Goal: Task Accomplishment & Management: Use online tool/utility

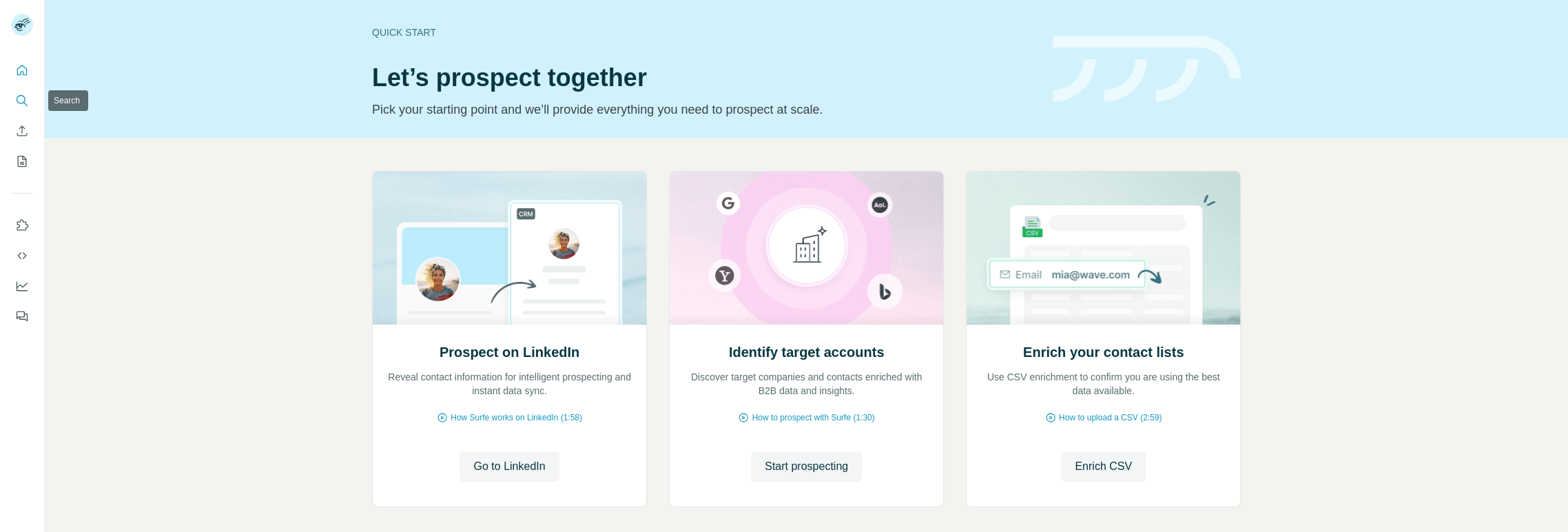
click at [17, 91] on button "Search" at bounding box center [22, 101] width 22 height 25
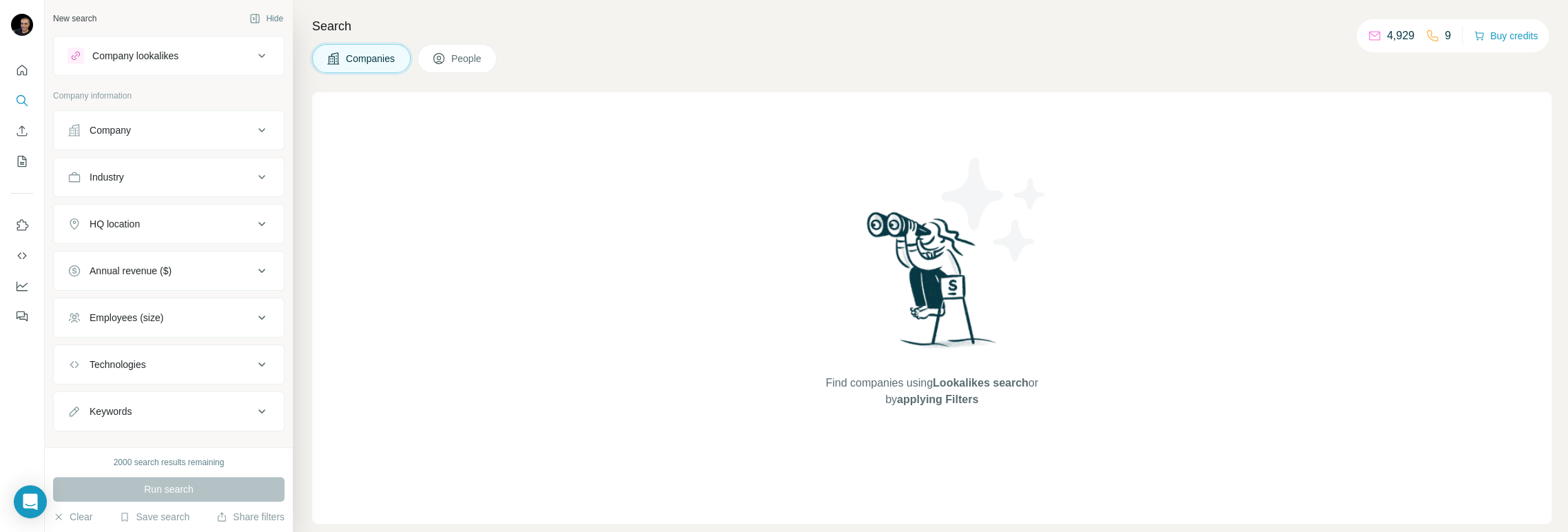
click at [253, 179] on icon at bounding box center [261, 177] width 16 height 16
click at [194, 211] on input at bounding box center [161, 211] width 170 height 15
type input "*****"
click at [146, 266] on p "Primary Education" at bounding box center [118, 264] width 78 height 14
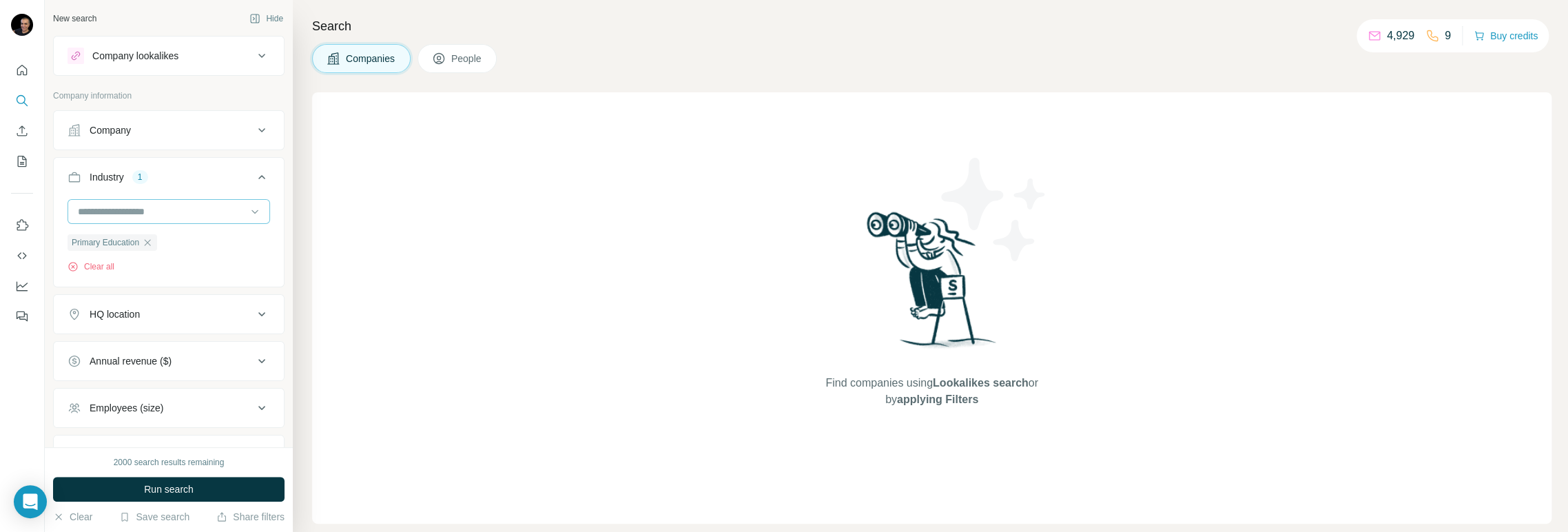
click at [159, 208] on input at bounding box center [161, 211] width 170 height 15
type input "***"
click at [132, 309] on p "Secondary Education" at bounding box center [125, 314] width 92 height 14
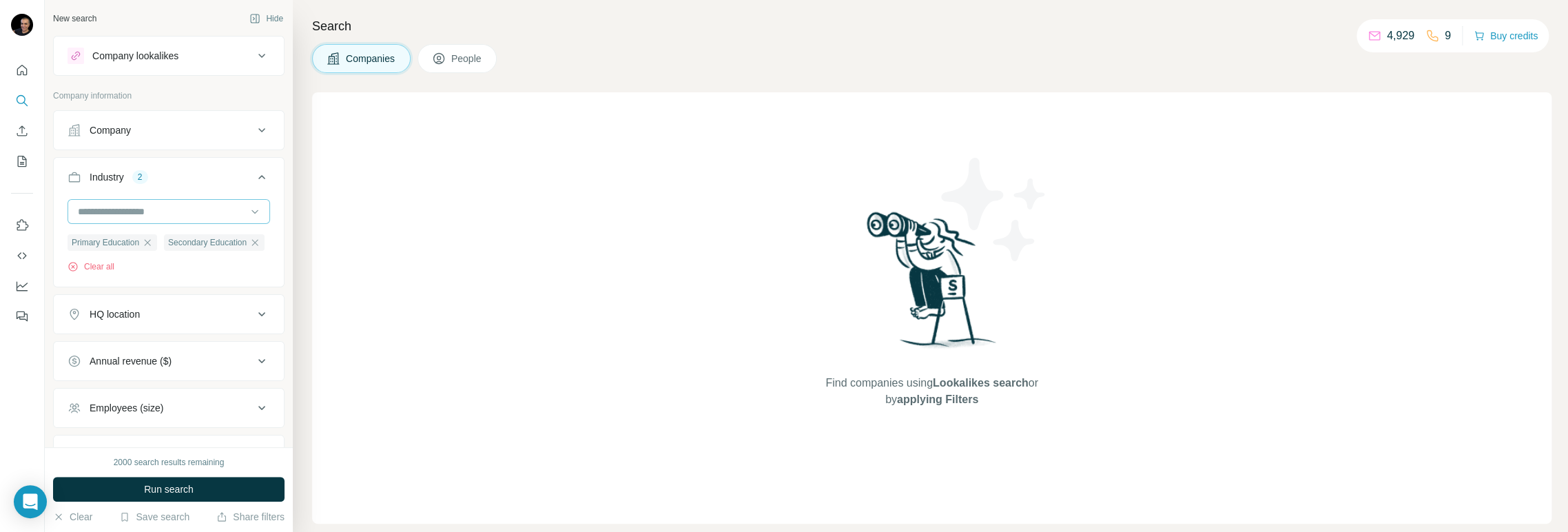
click at [136, 206] on input at bounding box center [161, 211] width 170 height 15
click at [114, 273] on p "Education" at bounding box center [100, 266] width 42 height 14
click at [130, 210] on input at bounding box center [161, 211] width 170 height 15
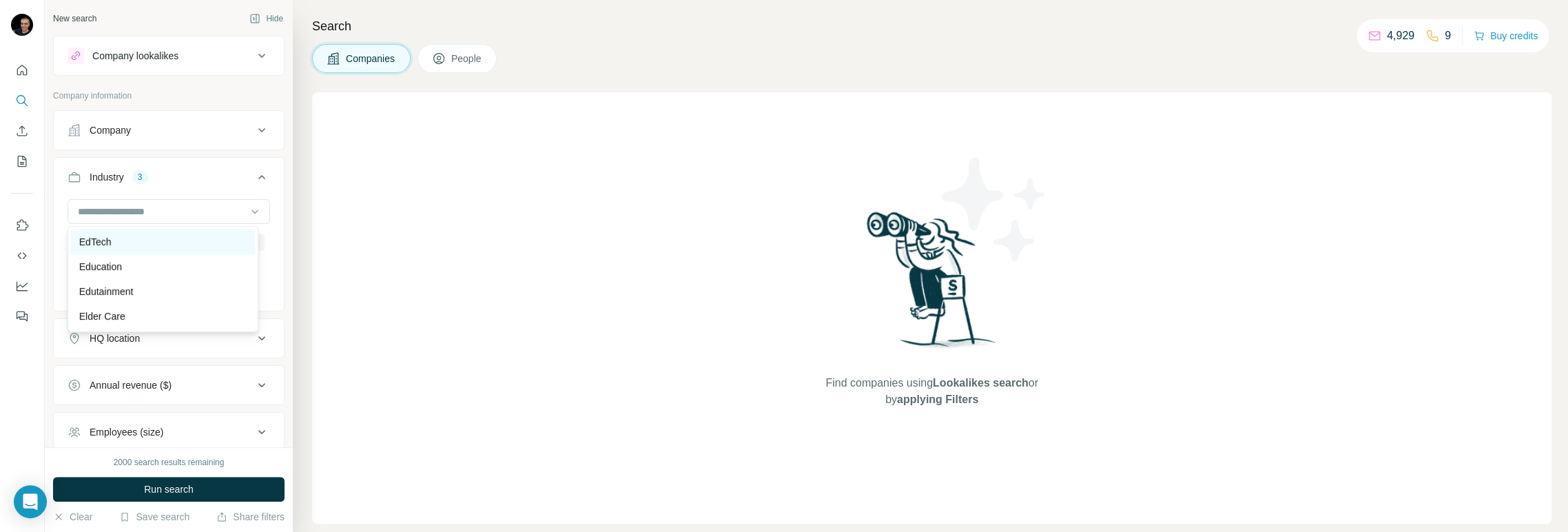
click at [92, 249] on p "EdTech" at bounding box center [96, 242] width 32 height 14
click at [196, 345] on div "HQ location" at bounding box center [160, 338] width 186 height 14
click at [160, 385] on input "text" at bounding box center [169, 373] width 203 height 25
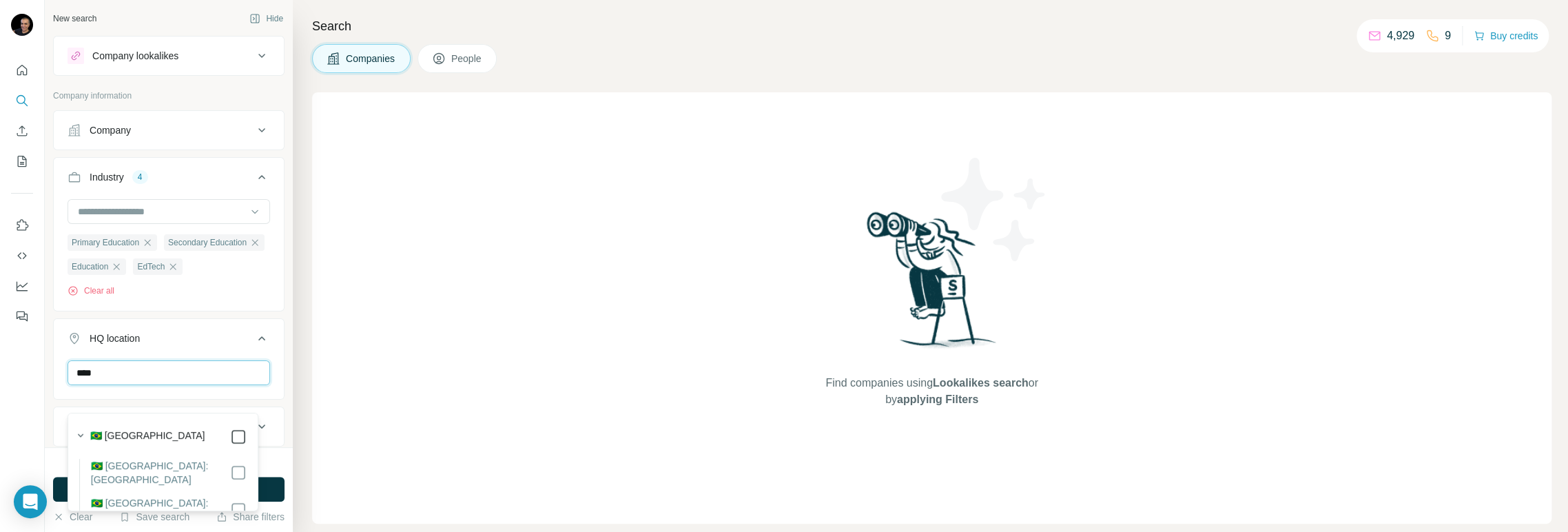
type input "****"
click at [253, 346] on icon at bounding box center [261, 338] width 16 height 16
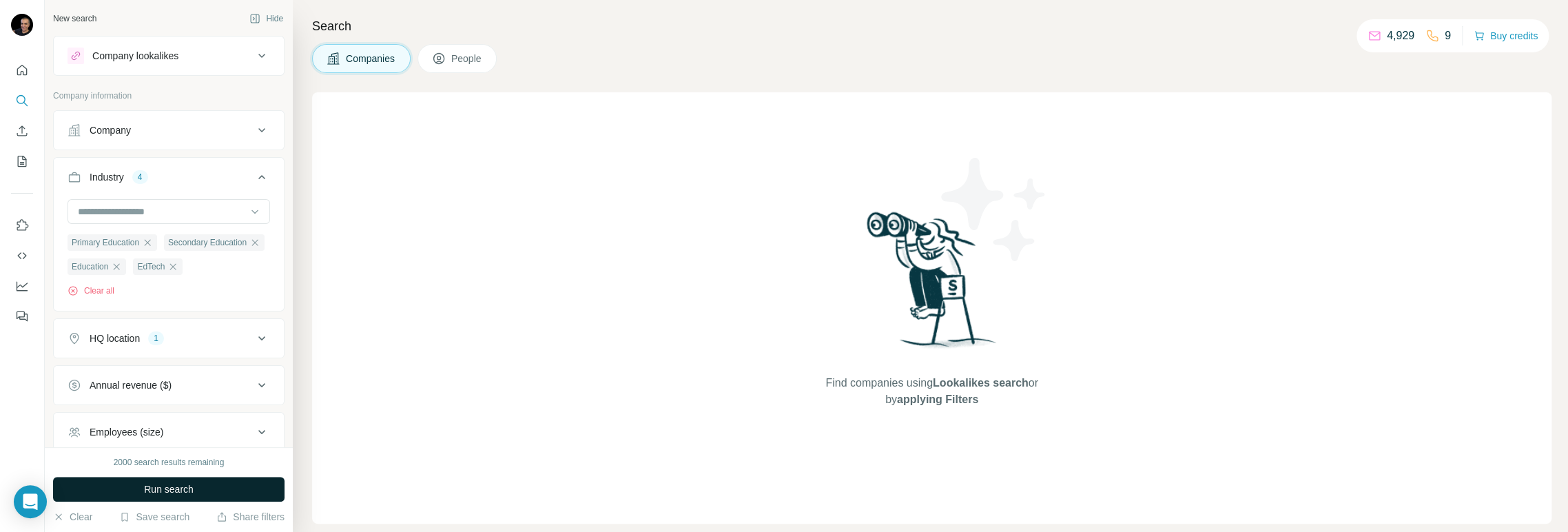
click at [226, 488] on button "Run search" at bounding box center [169, 490] width 232 height 25
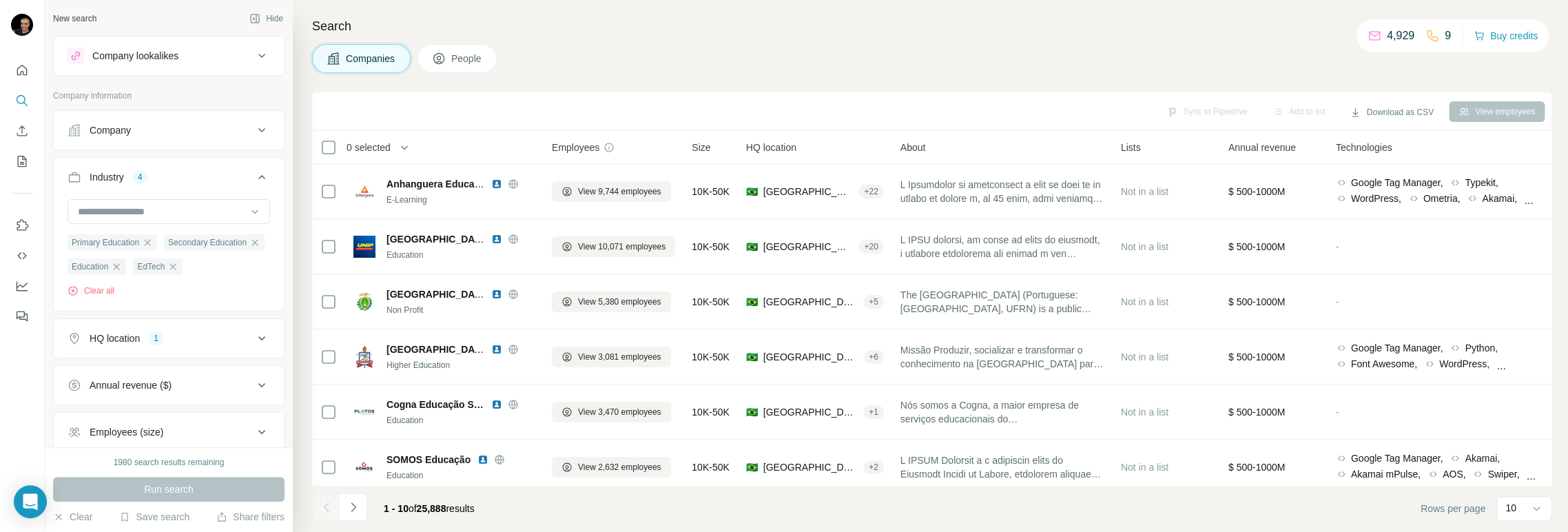
click at [479, 59] on span "People" at bounding box center [467, 58] width 32 height 14
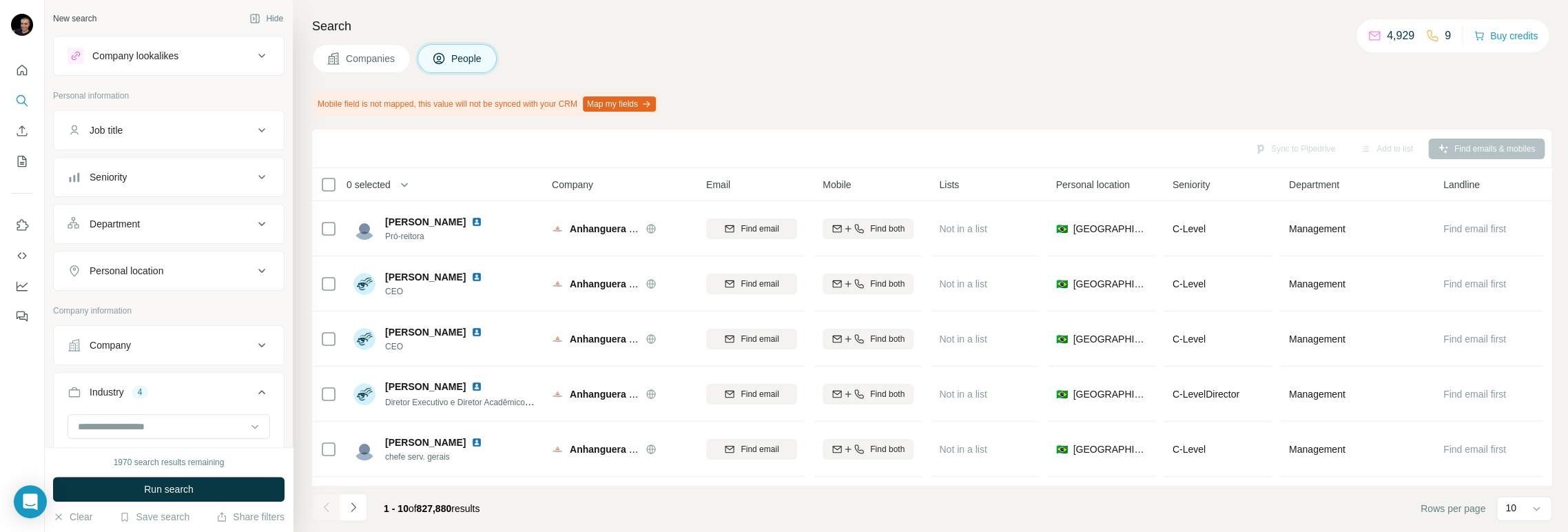
click at [253, 170] on icon at bounding box center [261, 177] width 16 height 16
click at [71, 235] on icon at bounding box center [76, 238] width 16 height 16
click at [75, 262] on icon at bounding box center [76, 262] width 16 height 16
click at [74, 310] on icon at bounding box center [76, 312] width 16 height 16
click at [77, 284] on icon at bounding box center [76, 288] width 16 height 16
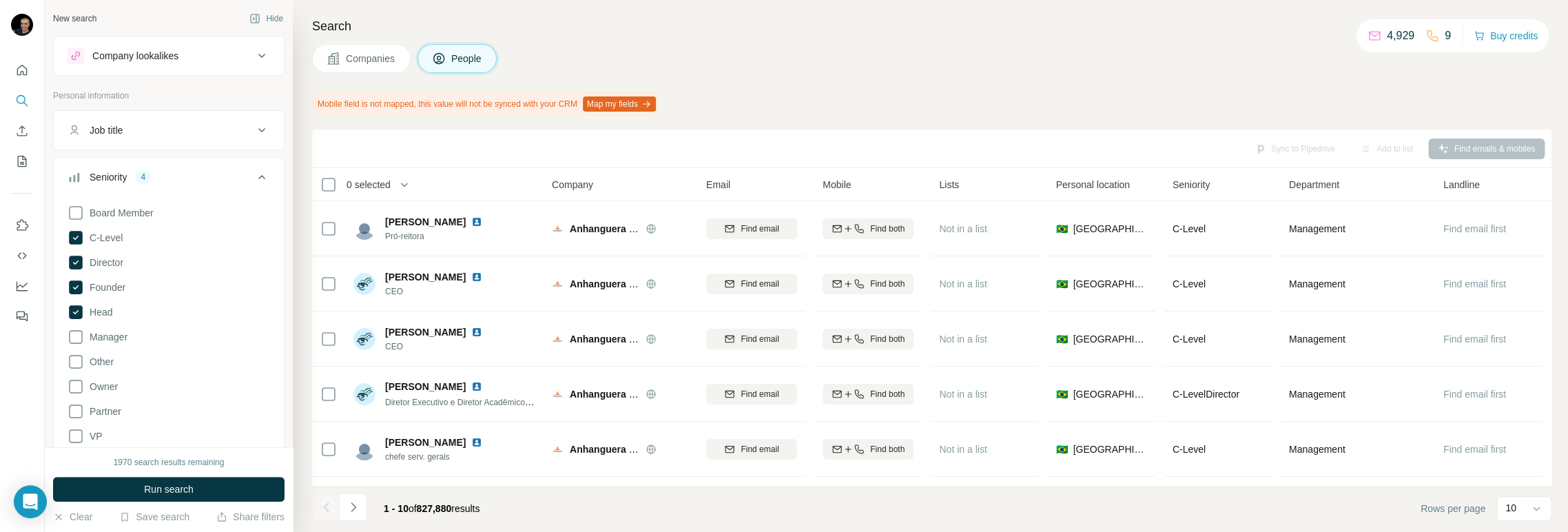
scroll to position [77, 0]
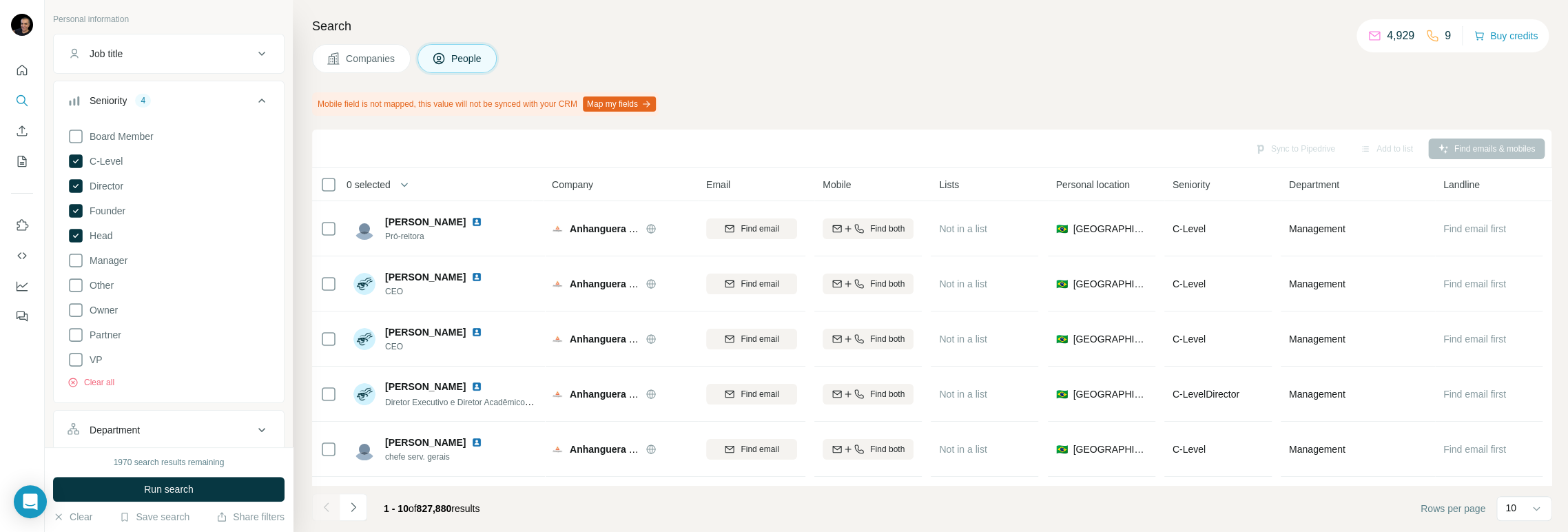
drag, startPoint x: 77, startPoint y: 305, endPoint x: 106, endPoint y: 362, distance: 64.0
click at [75, 306] on icon at bounding box center [76, 310] width 16 height 16
click at [77, 335] on icon at bounding box center [76, 335] width 16 height 16
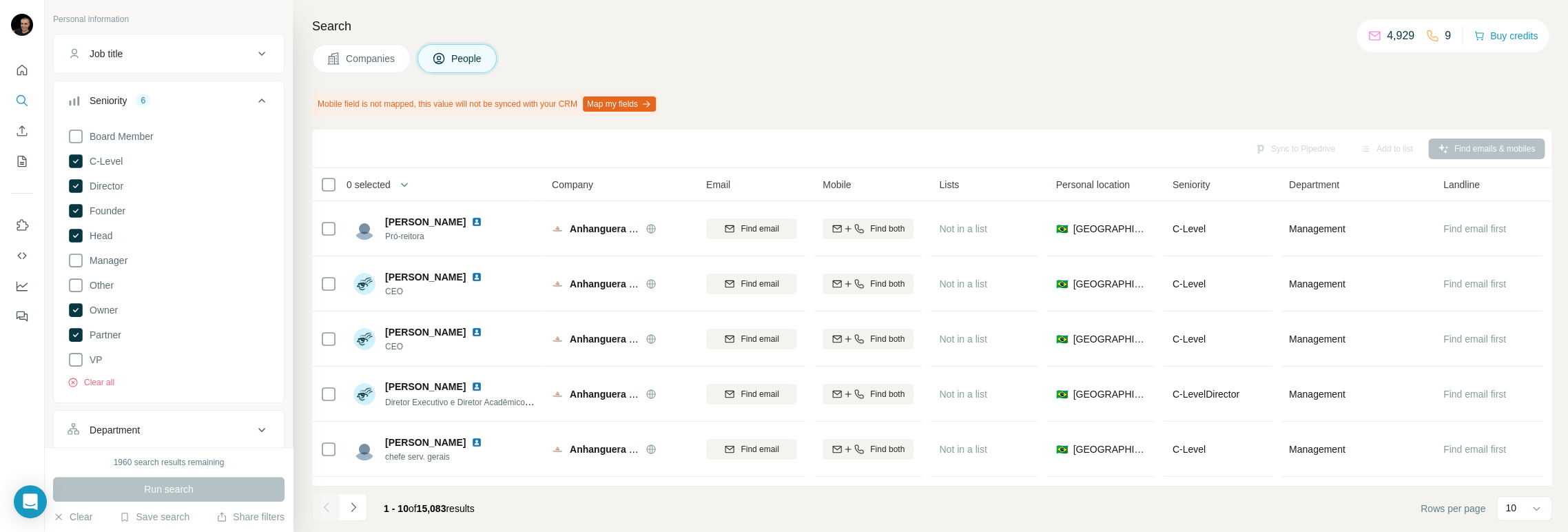
click at [253, 102] on icon at bounding box center [261, 100] width 16 height 16
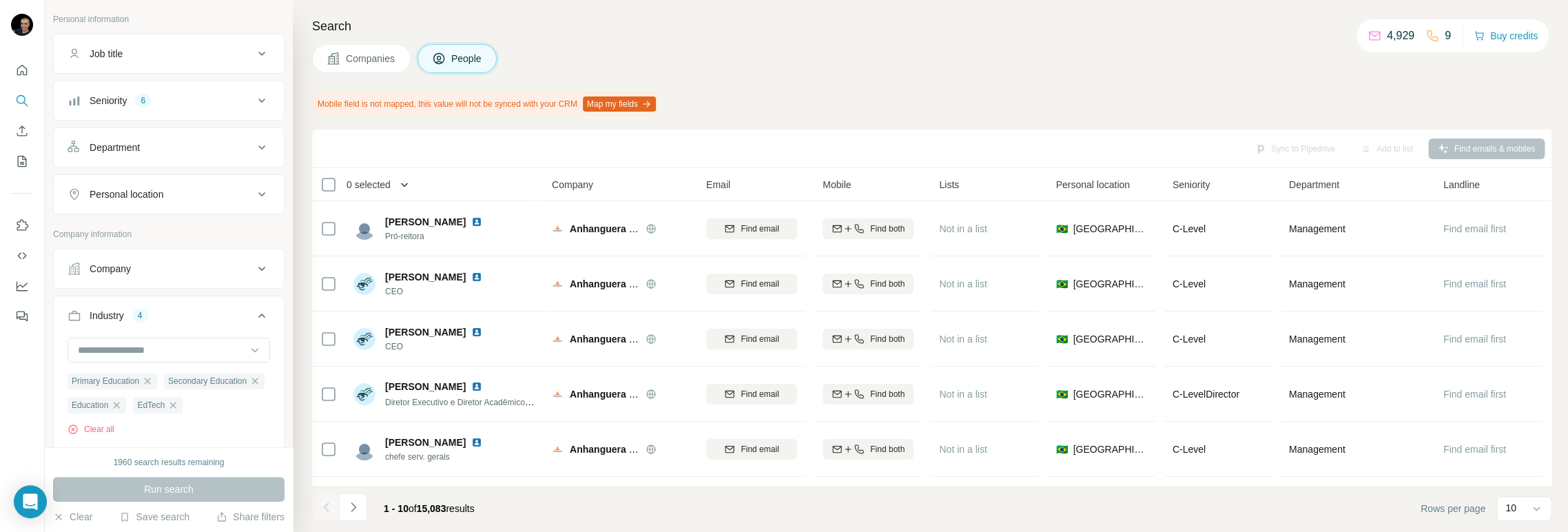
click at [402, 183] on icon "button" at bounding box center [404, 184] width 14 height 14
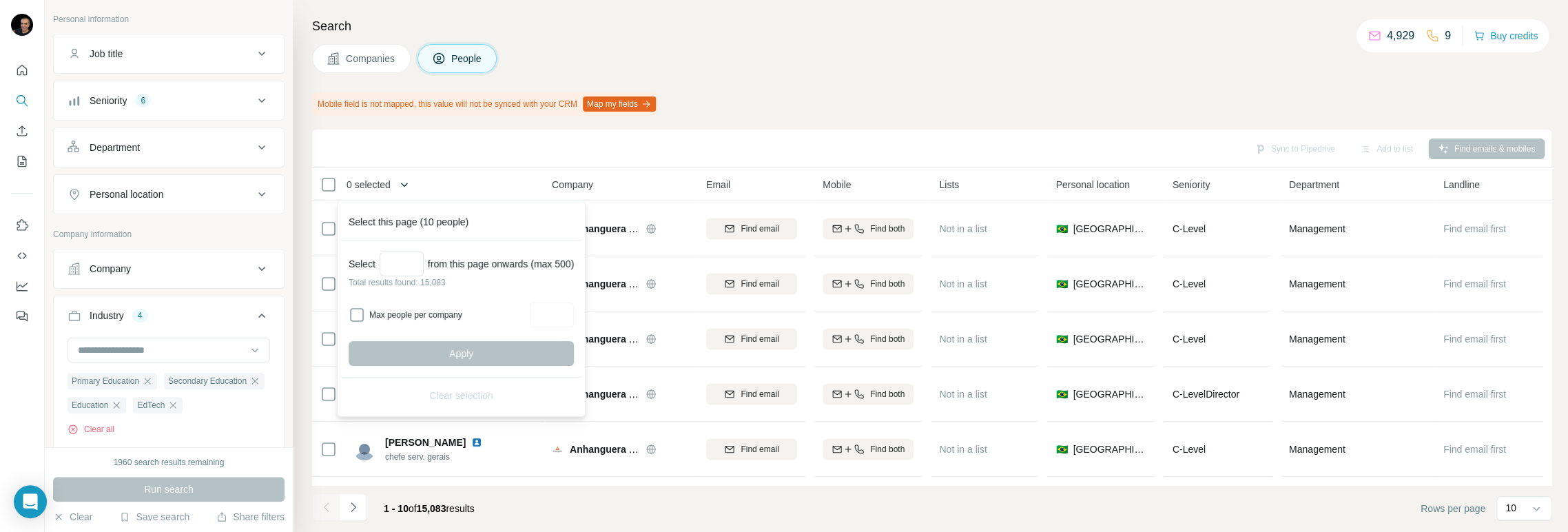
click at [402, 183] on icon "button" at bounding box center [404, 184] width 14 height 14
click at [408, 182] on icon "button" at bounding box center [404, 184] width 14 height 14
click at [1040, 122] on div "Search Companies People Mobile field is not mapped, this value will not be sync…" at bounding box center [930, 266] width 1275 height 532
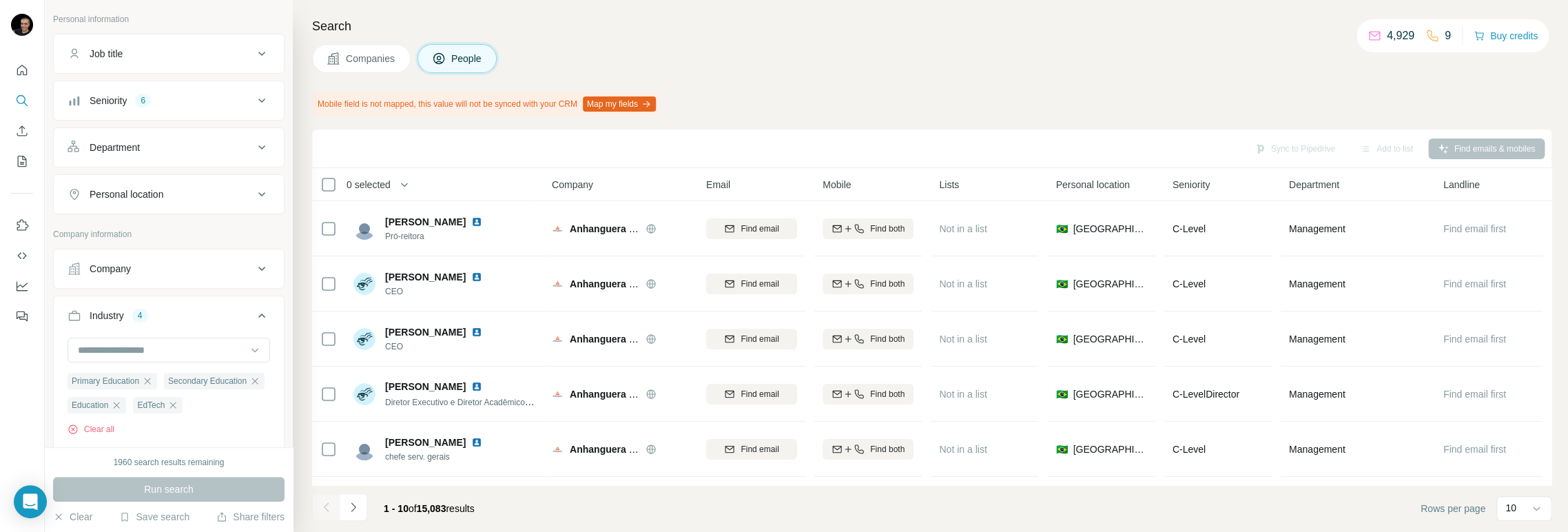
click at [373, 179] on span "0 selected" at bounding box center [368, 184] width 44 height 14
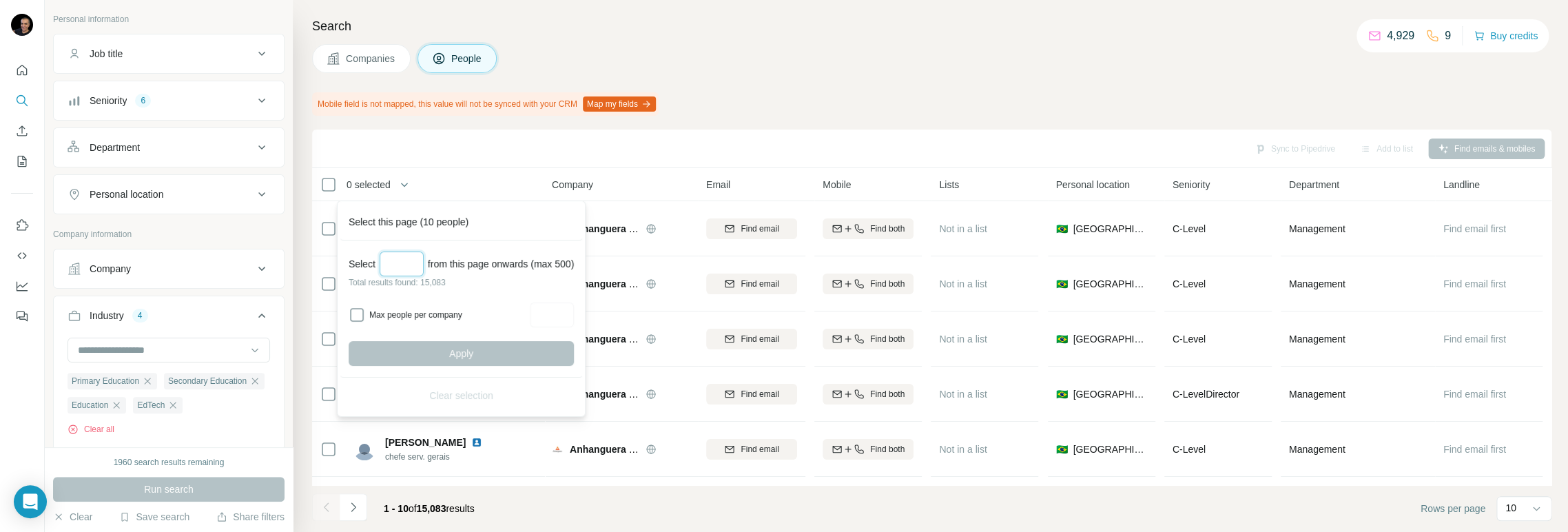
click at [389, 261] on input "Select a number (up to 500)" at bounding box center [401, 264] width 44 height 25
type input "*"
click at [386, 261] on input "**" at bounding box center [401, 264] width 44 height 25
type input "***"
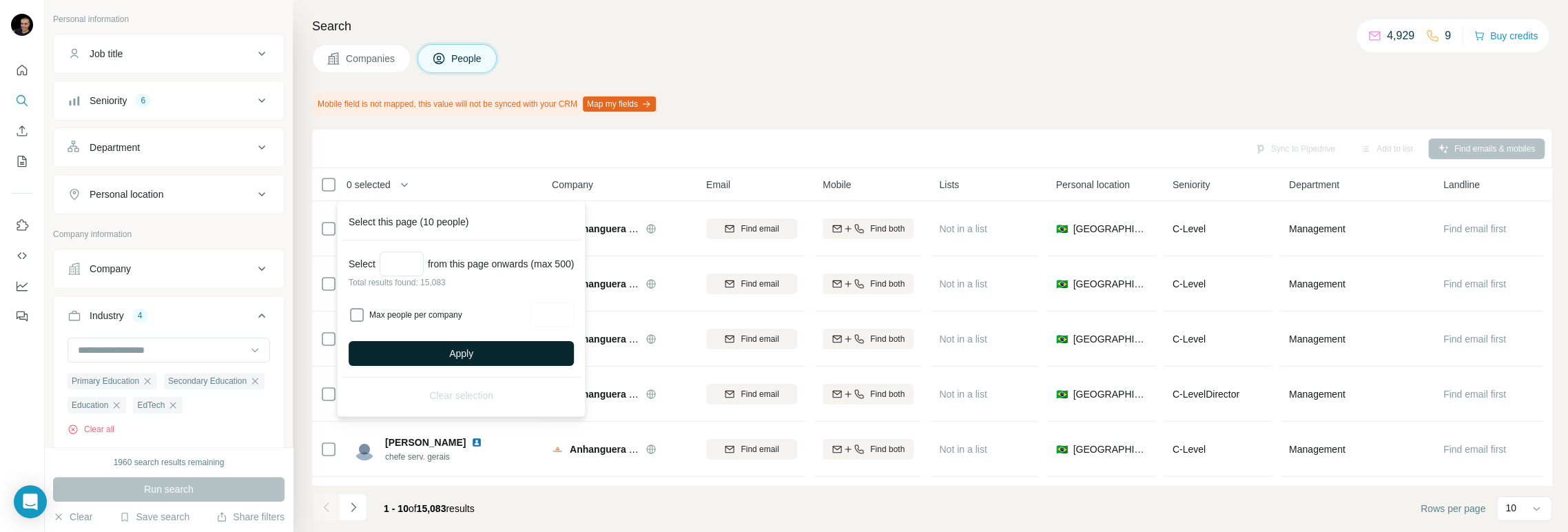
click at [437, 353] on button "Apply" at bounding box center [461, 353] width 225 height 25
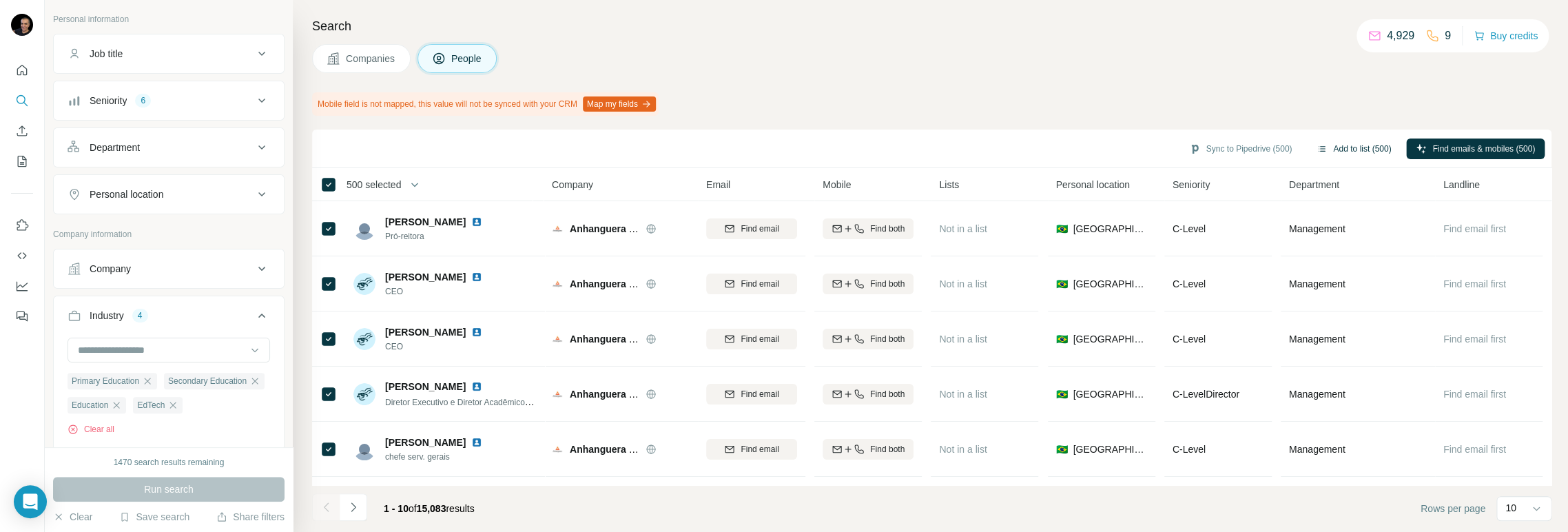
click at [1368, 145] on button "Add to list (500)" at bounding box center [1354, 149] width 94 height 21
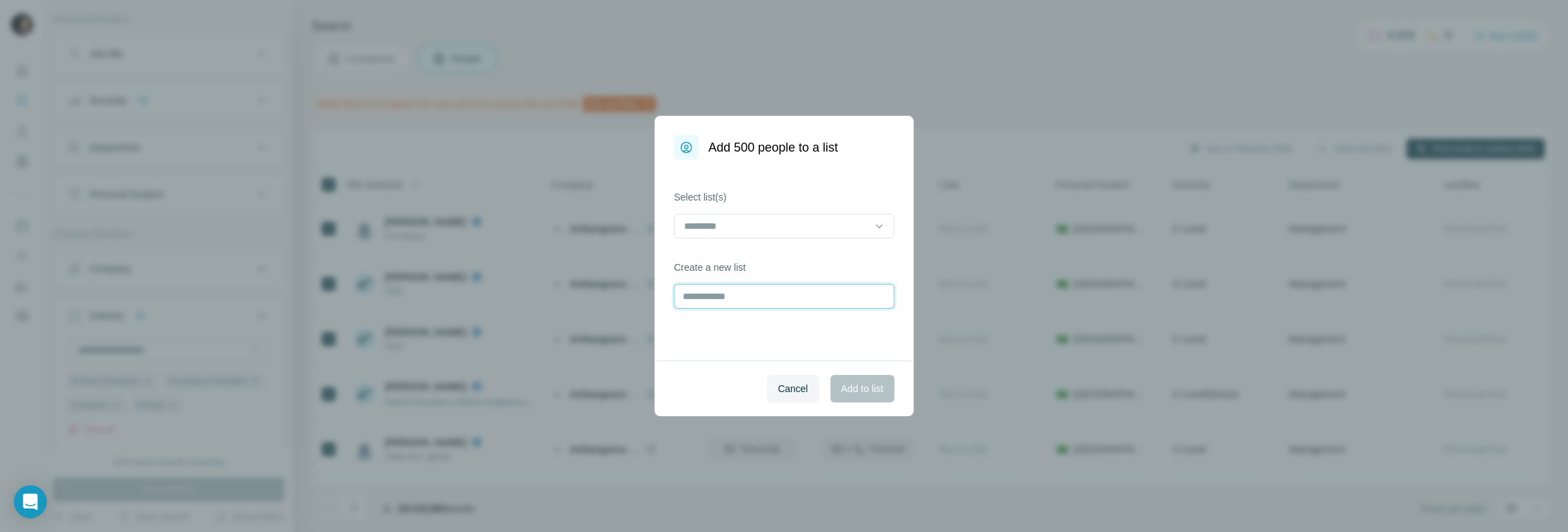
click at [713, 294] on input "text" at bounding box center [784, 297] width 221 height 25
type input "**********"
click at [859, 388] on span "Add to list" at bounding box center [861, 388] width 42 height 14
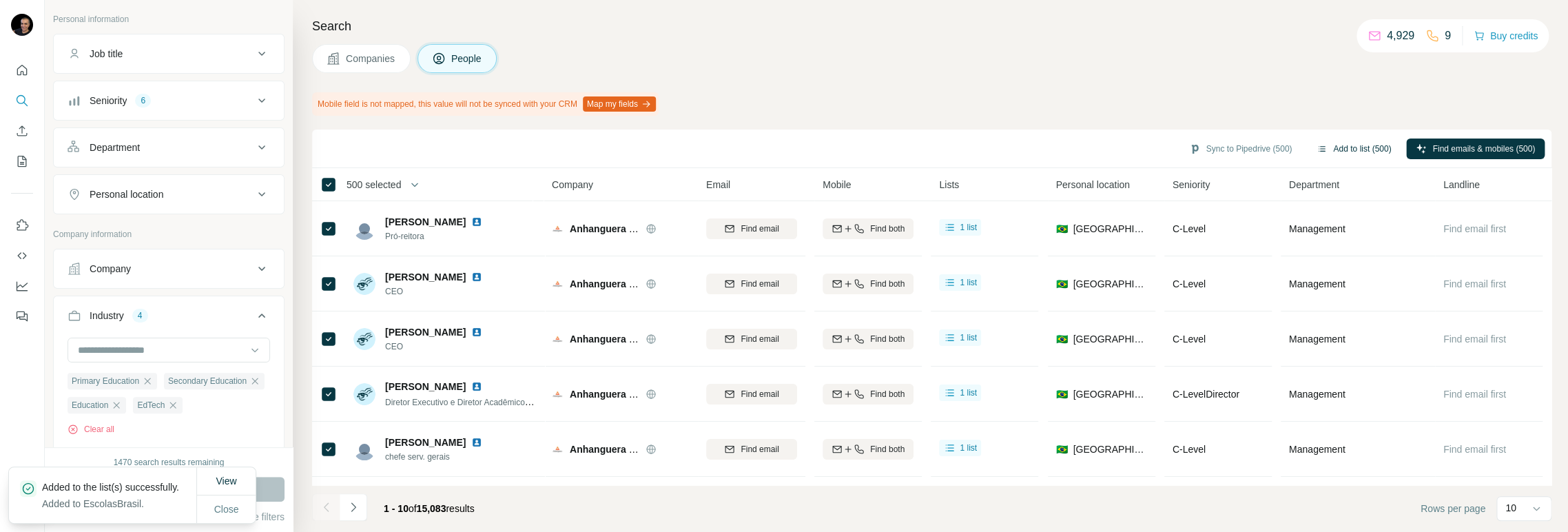
click at [1347, 145] on button "Add to list (500)" at bounding box center [1354, 149] width 94 height 21
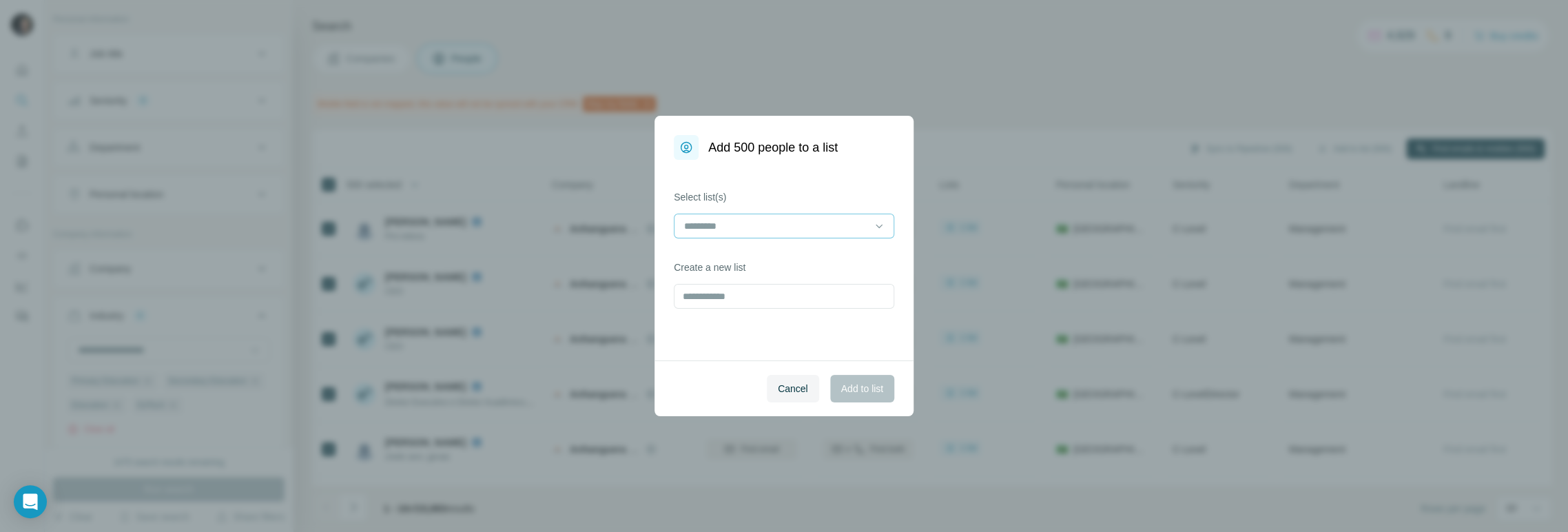
click at [770, 224] on input at bounding box center [775, 225] width 186 height 15
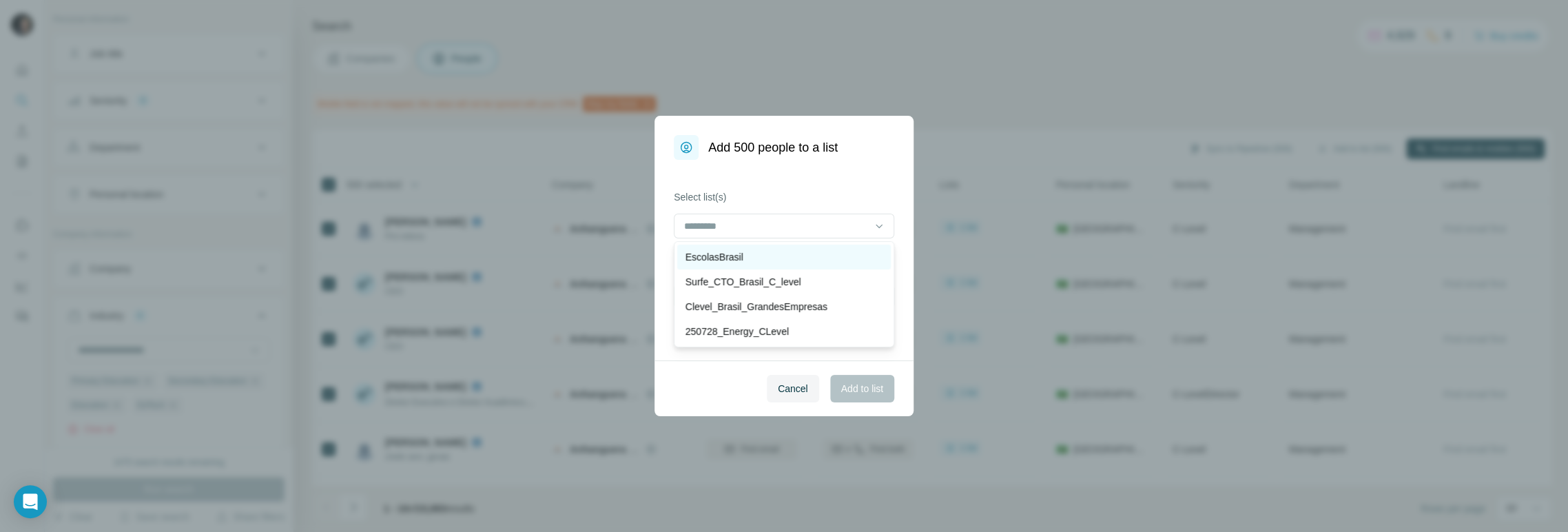
click at [732, 256] on p "EscolasBrasil" at bounding box center [715, 256] width 58 height 14
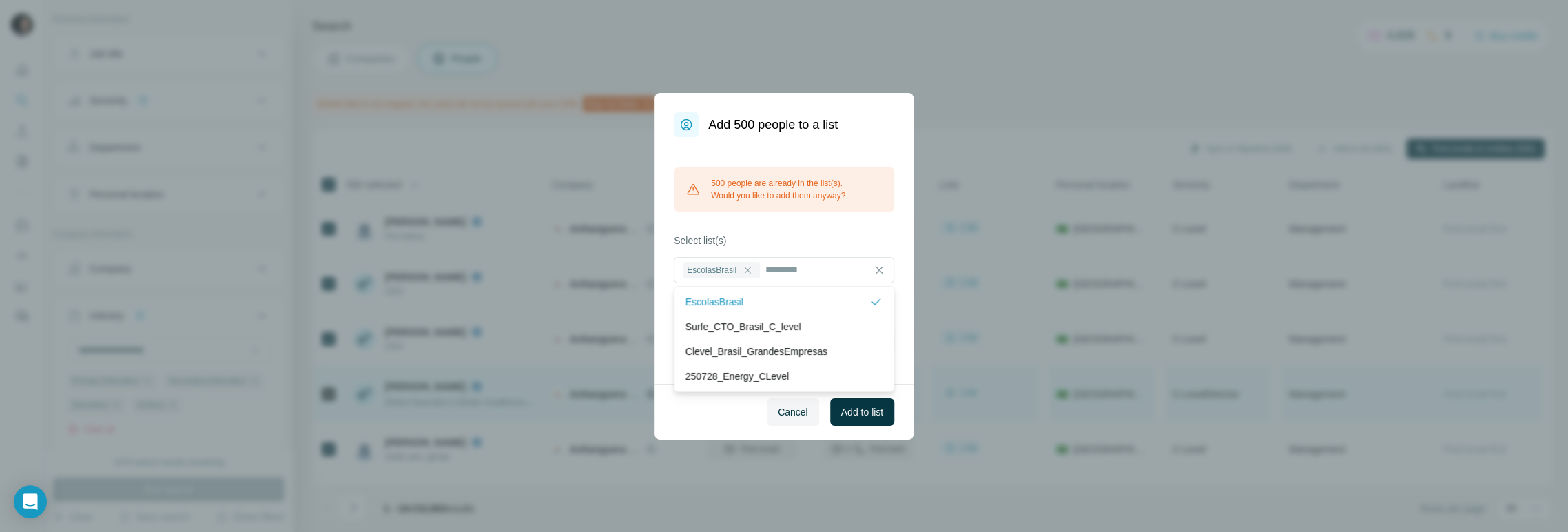
click at [797, 414] on span "Cancel" at bounding box center [793, 411] width 31 height 14
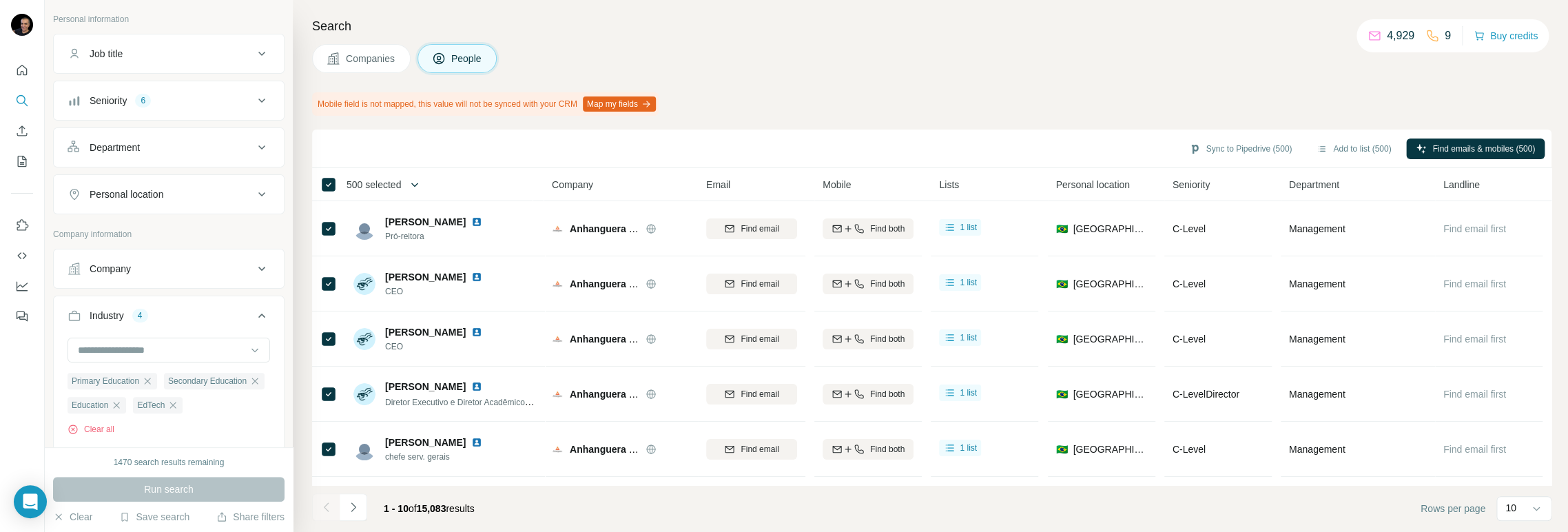
click at [422, 182] on icon "button" at bounding box center [414, 184] width 14 height 14
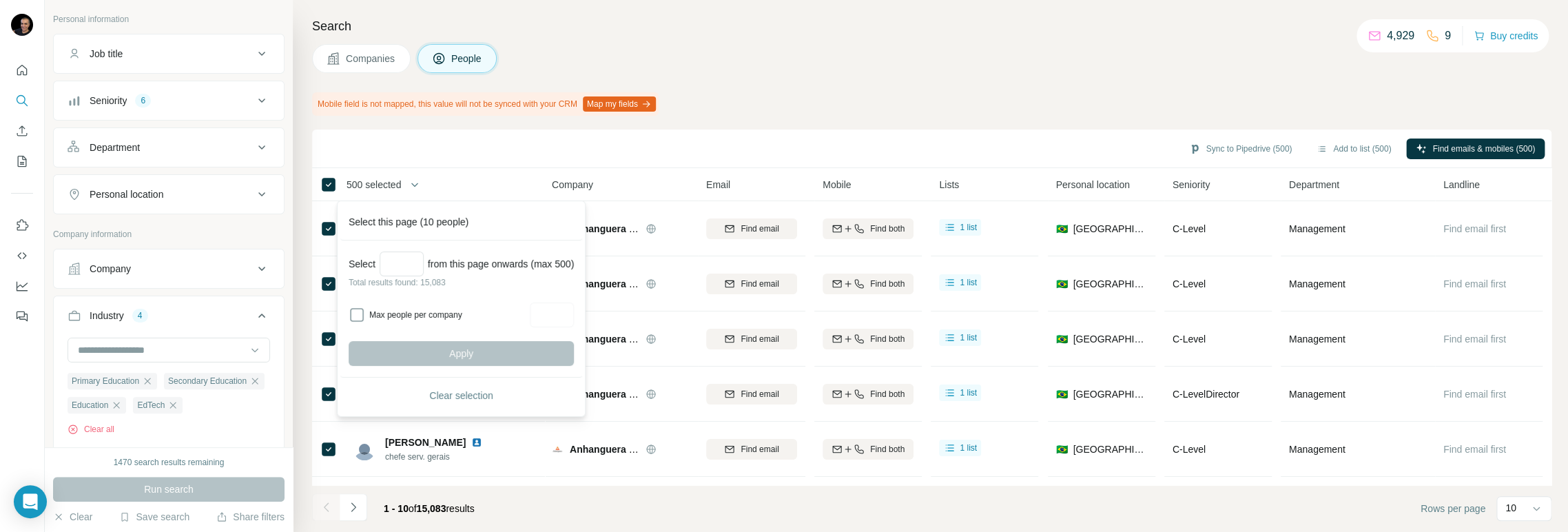
click at [808, 98] on div "Mobile field is not mapped, this value will not be synced with your CRM Map my …" at bounding box center [931, 104] width 1239 height 23
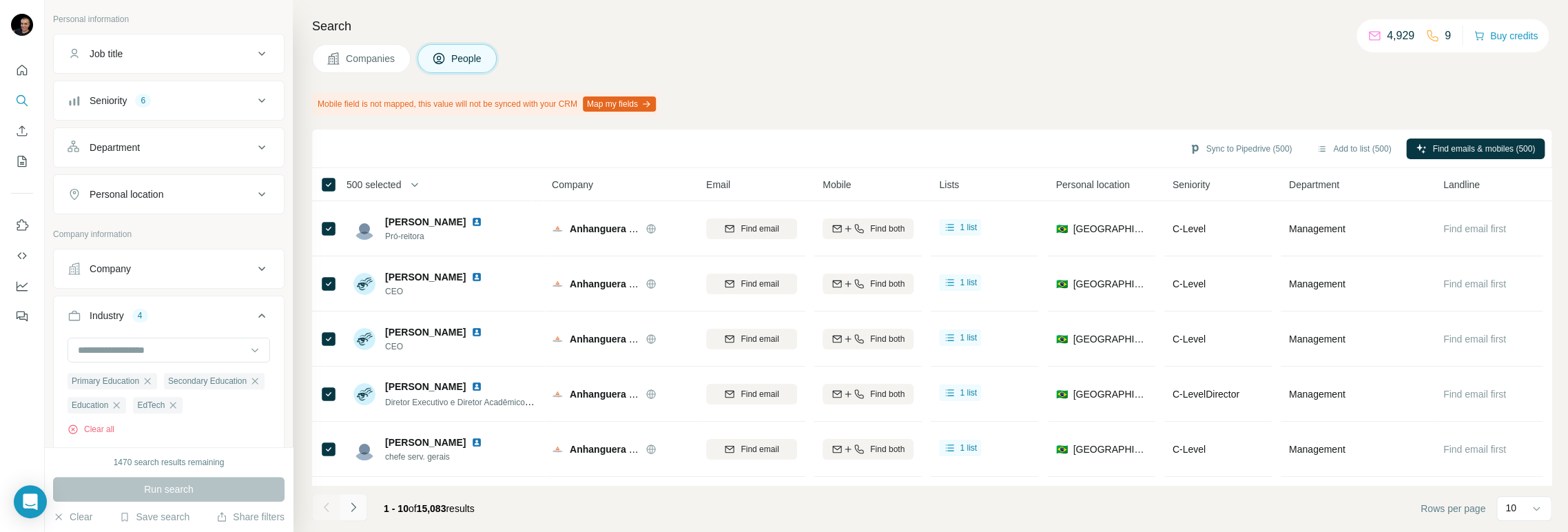
click at [350, 507] on icon "Navigate to next page" at bounding box center [352, 507] width 14 height 14
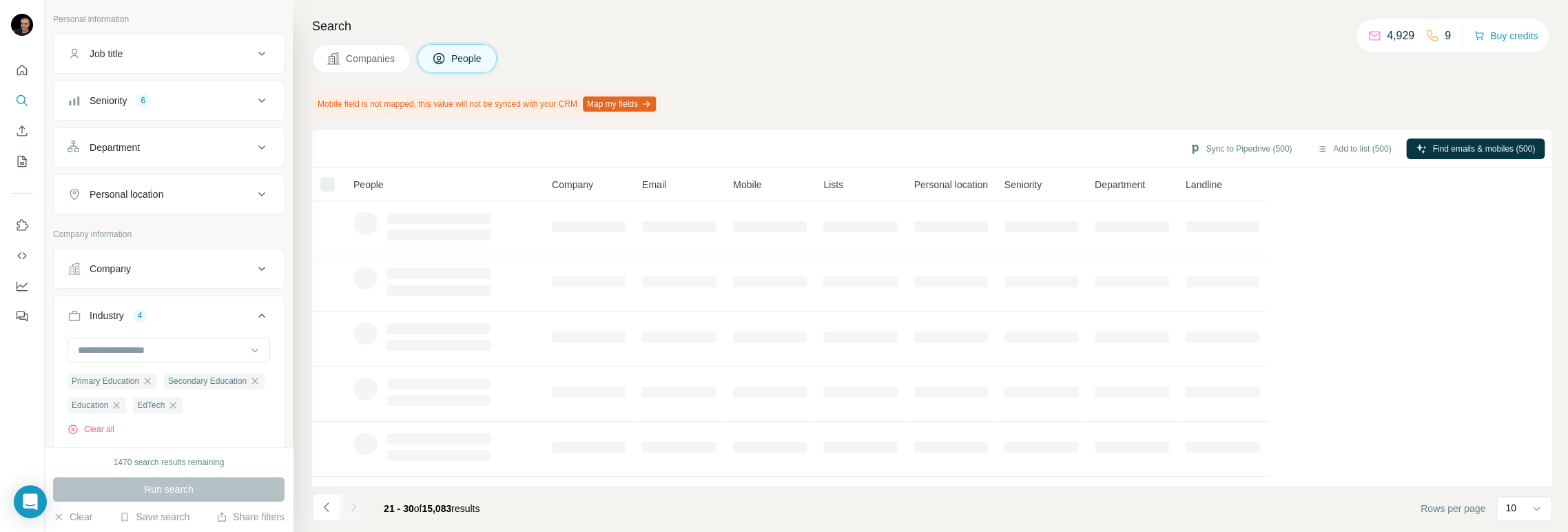
click at [350, 507] on icon "Navigate to next page" at bounding box center [352, 507] width 14 height 14
click at [350, 507] on div at bounding box center [353, 507] width 28 height 28
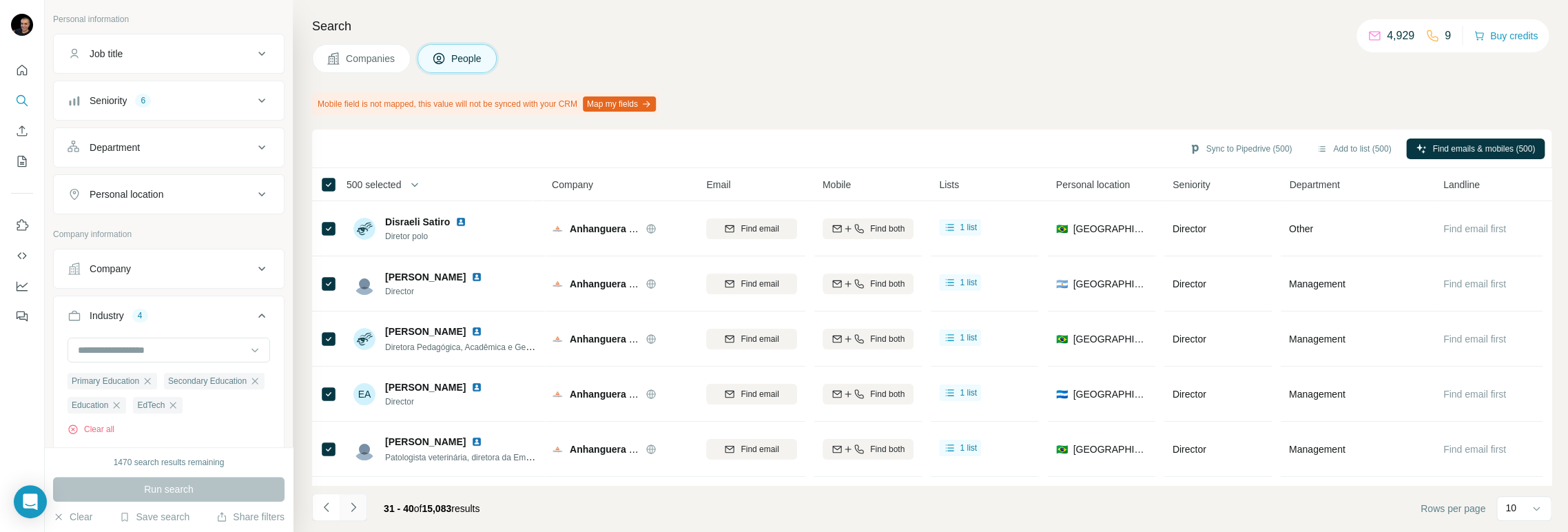
click at [350, 506] on icon "Navigate to next page" at bounding box center [352, 507] width 14 height 14
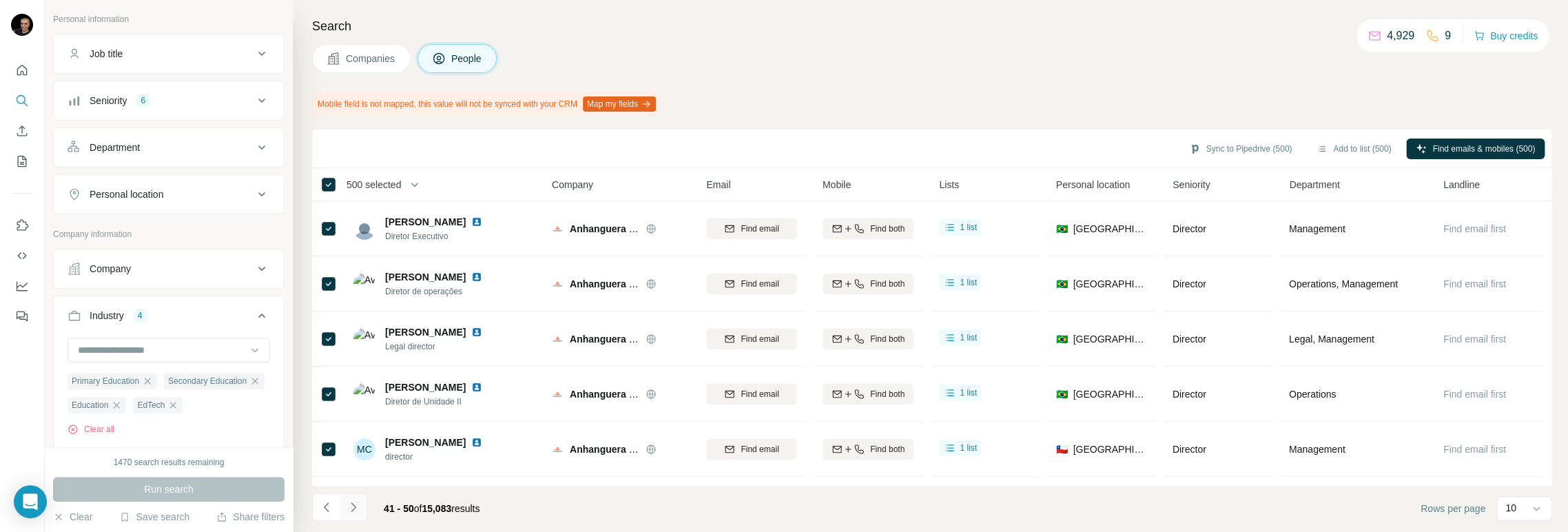
click at [350, 506] on icon "Navigate to next page" at bounding box center [352, 507] width 14 height 14
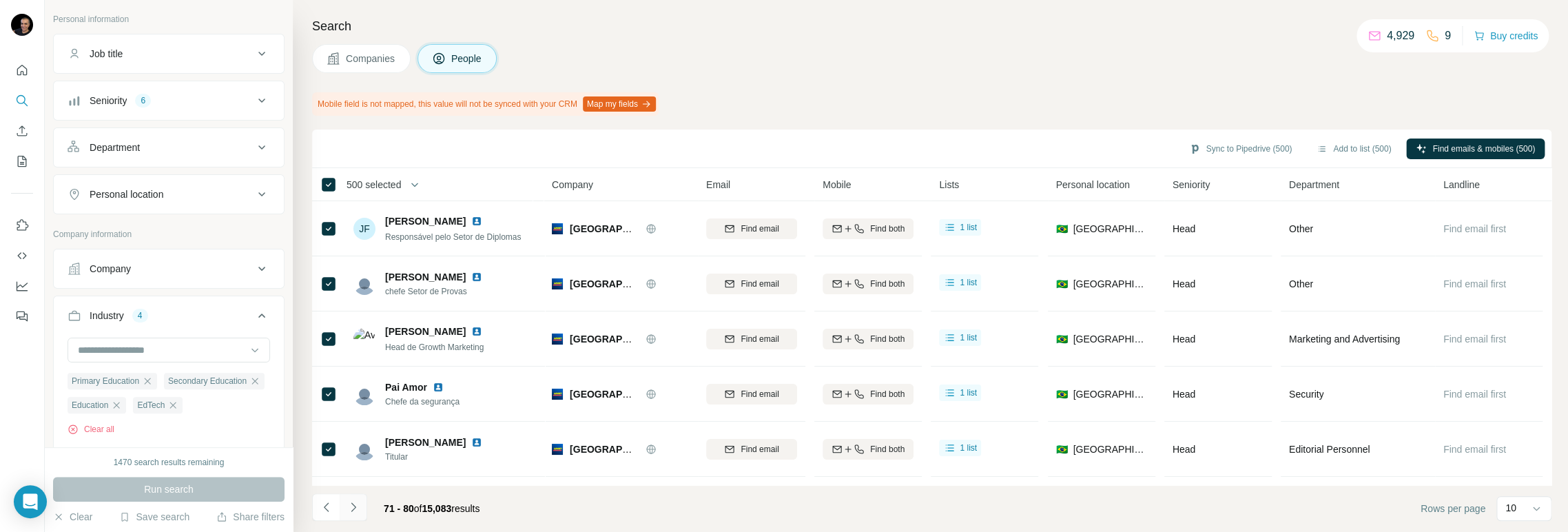
click at [350, 506] on icon "Navigate to next page" at bounding box center [352, 507] width 14 height 14
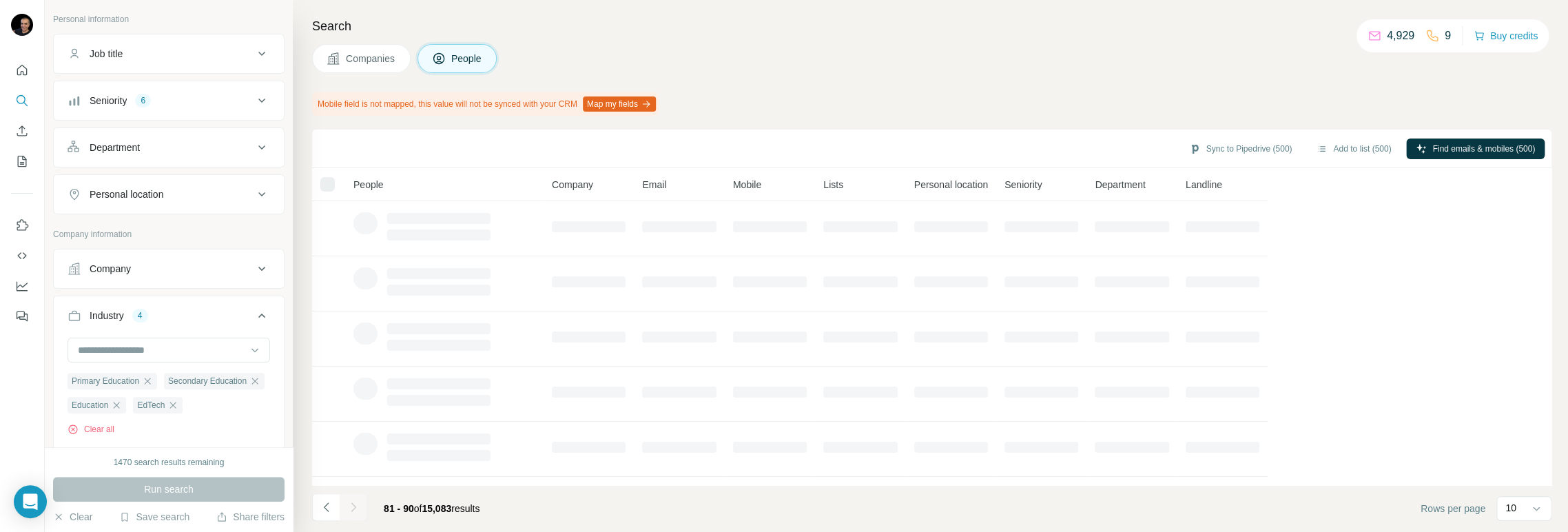
click at [350, 506] on div at bounding box center [353, 507] width 28 height 28
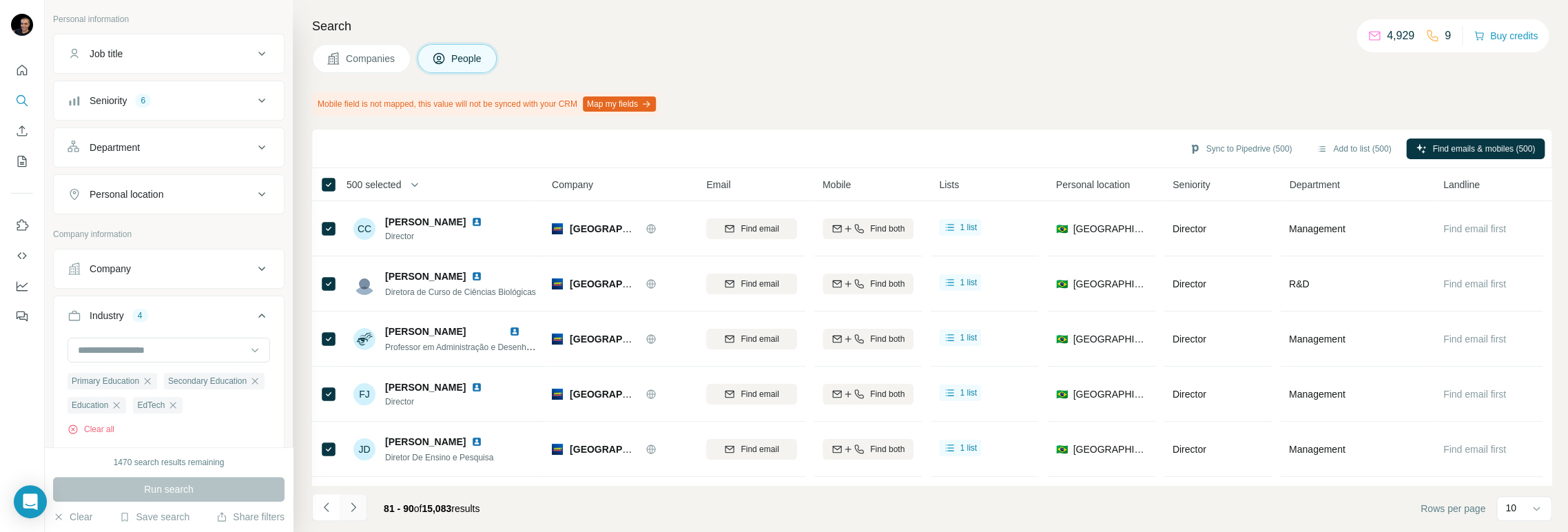
click at [350, 506] on icon "Navigate to next page" at bounding box center [352, 507] width 14 height 14
click at [352, 508] on icon "Navigate to next page" at bounding box center [352, 507] width 14 height 14
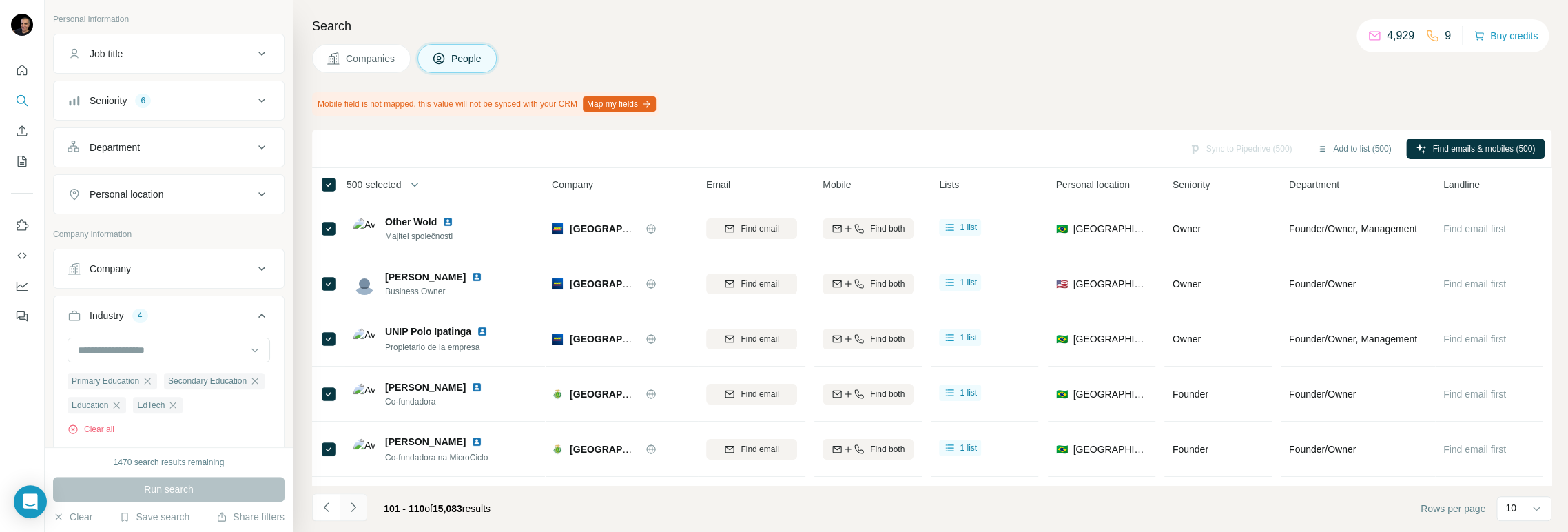
click at [352, 508] on icon "Navigate to next page" at bounding box center [352, 507] width 14 height 14
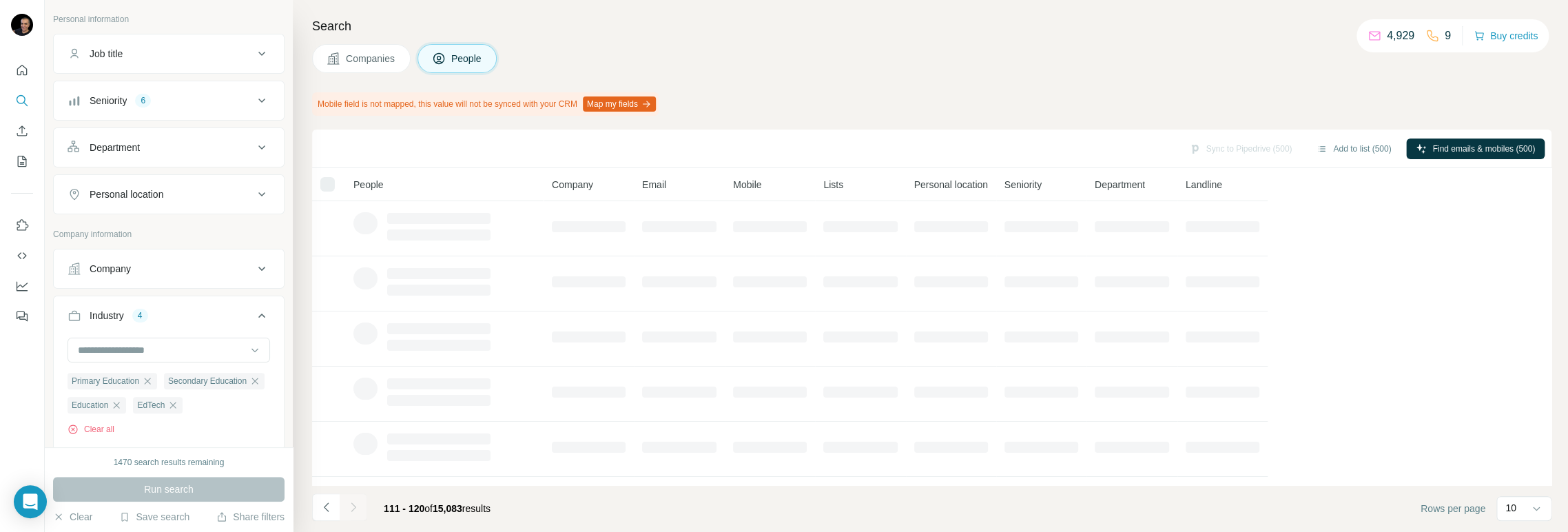
click at [352, 508] on div at bounding box center [353, 507] width 28 height 28
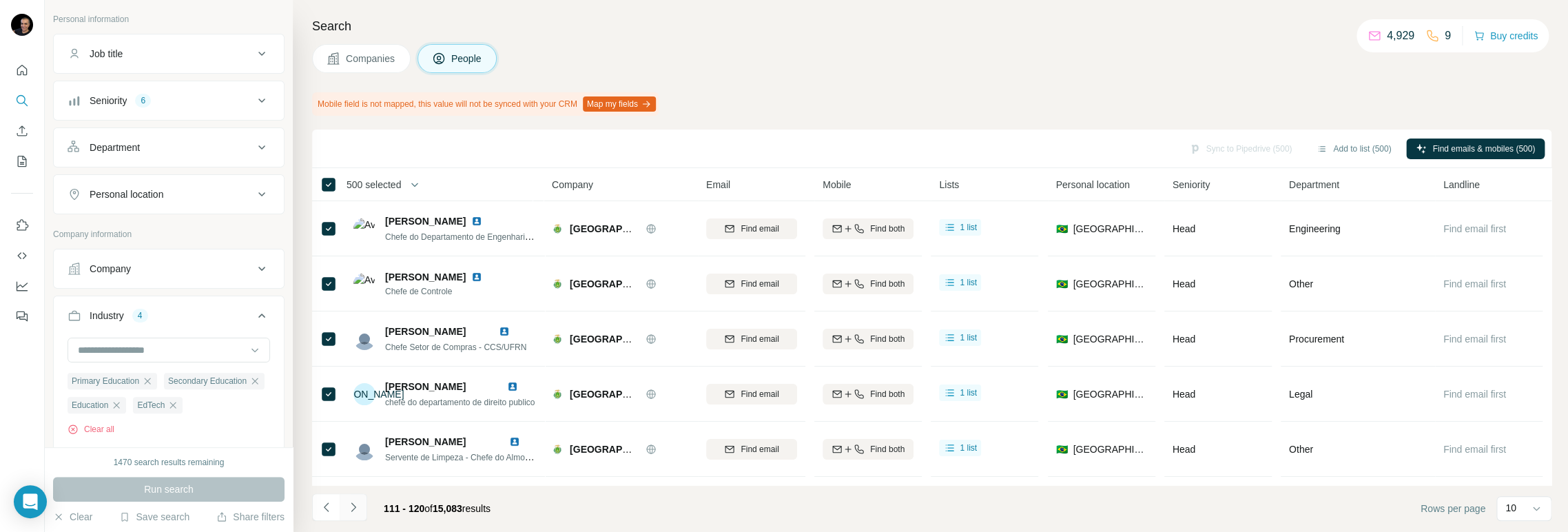
click at [352, 508] on icon "Navigate to next page" at bounding box center [352, 507] width 14 height 14
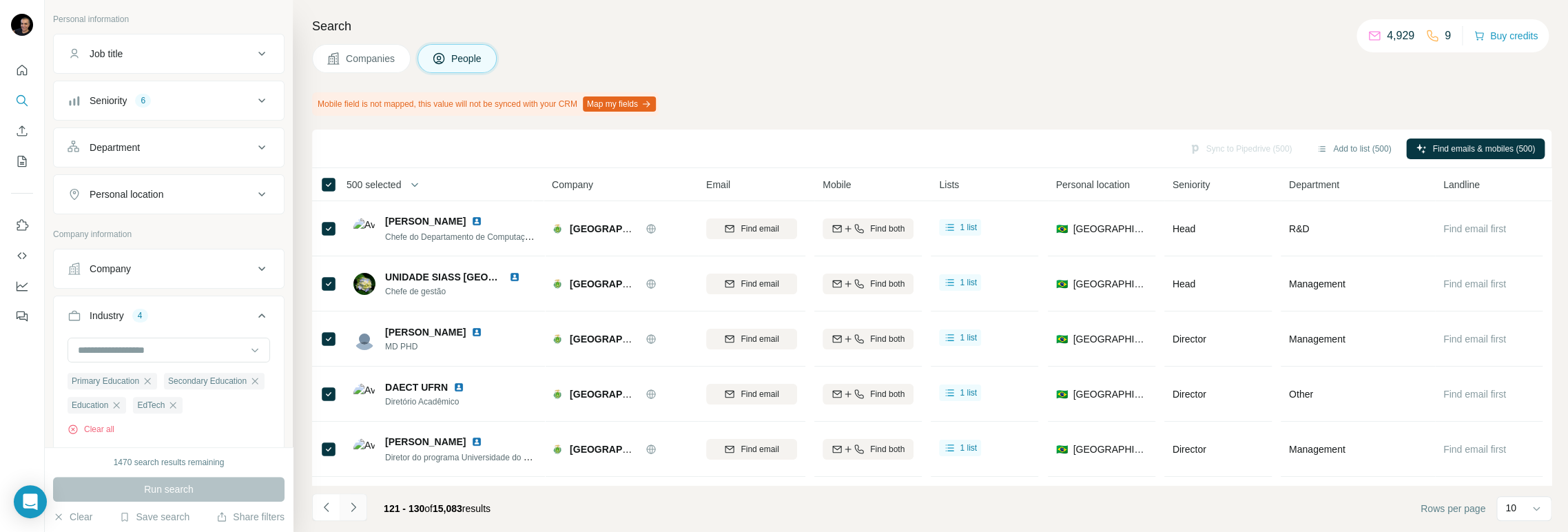
click at [352, 508] on icon "Navigate to next page" at bounding box center [352, 507] width 14 height 14
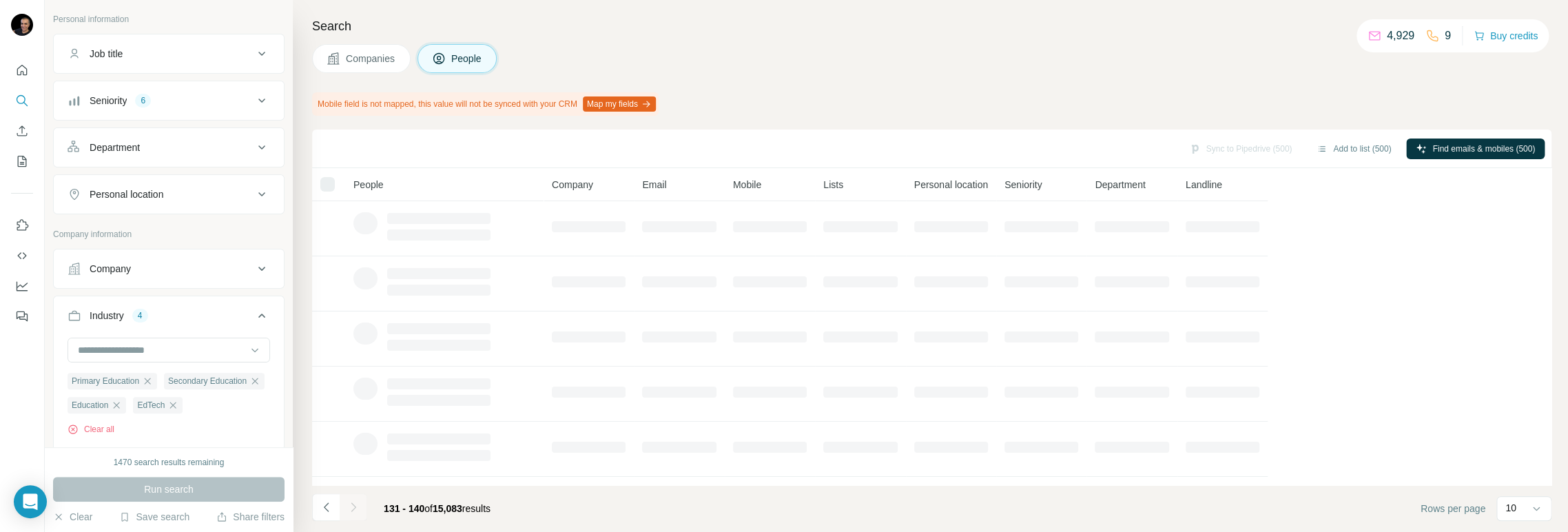
click at [352, 508] on icon "Navigate to next page" at bounding box center [352, 507] width 14 height 14
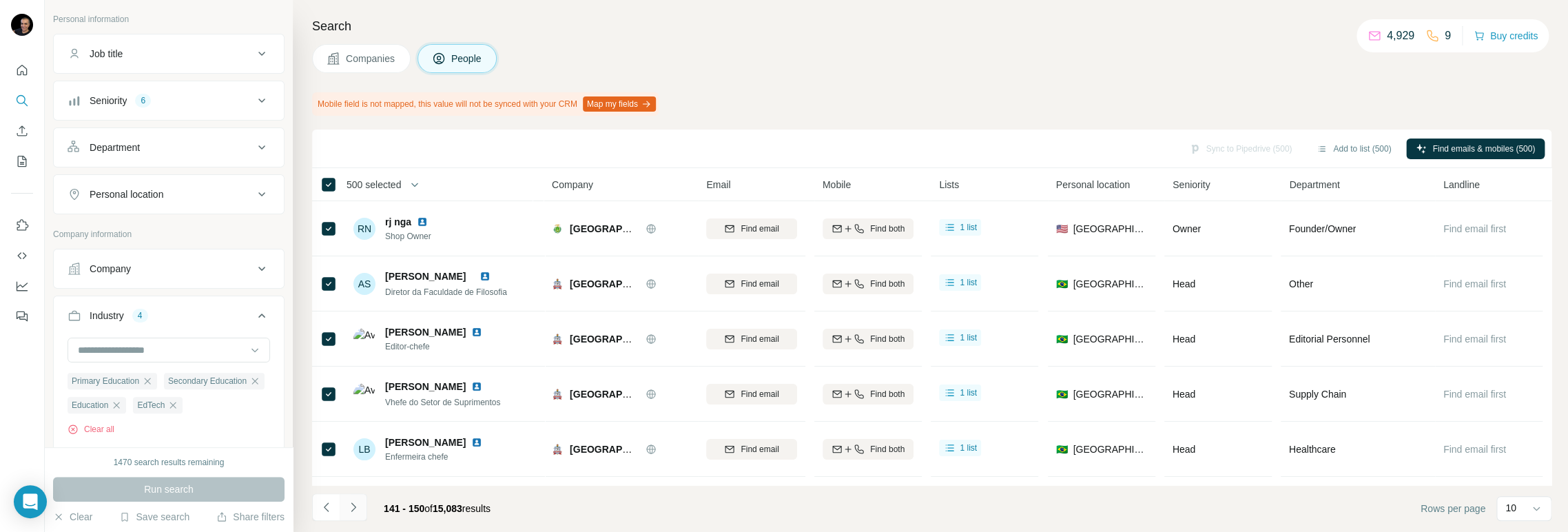
click at [352, 508] on icon "Navigate to next page" at bounding box center [352, 507] width 14 height 14
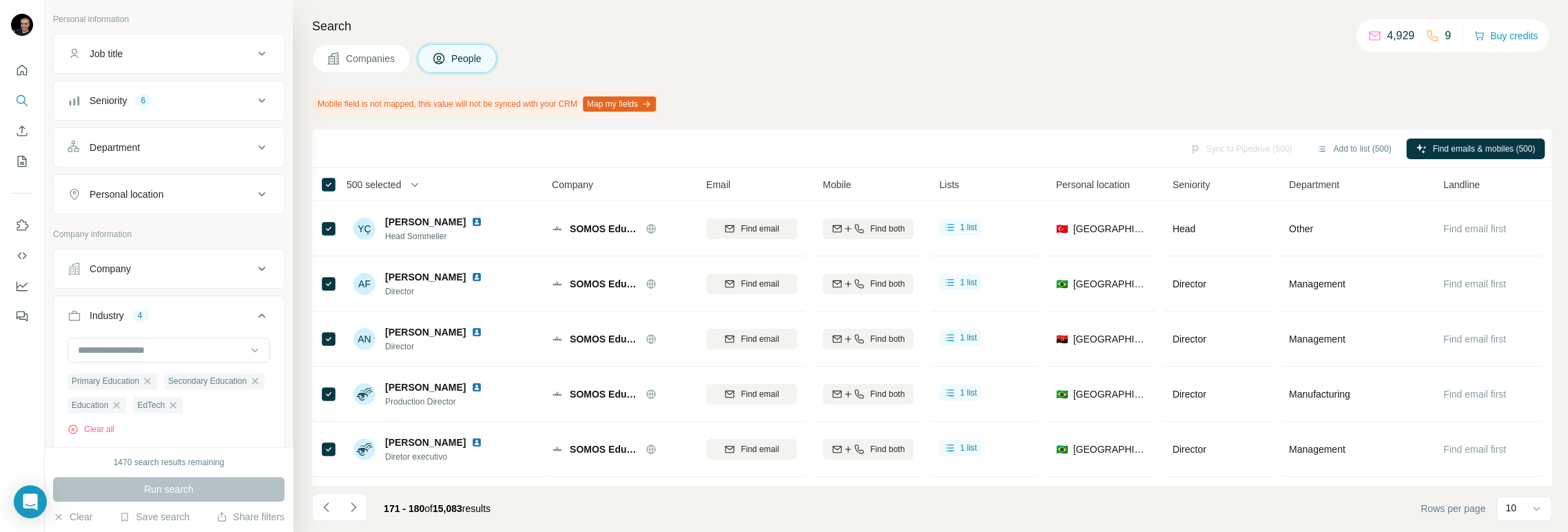
click at [349, 508] on icon "Navigate to next page" at bounding box center [352, 507] width 14 height 14
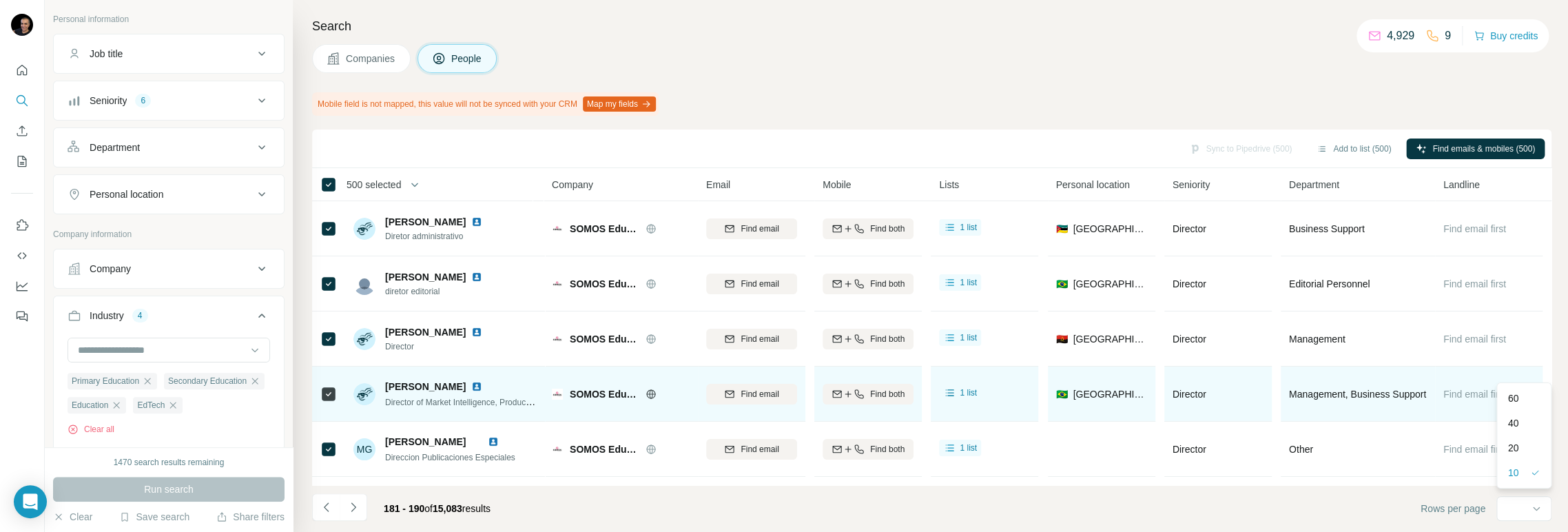
click at [1519, 391] on div "60" at bounding box center [1523, 398] width 32 height 14
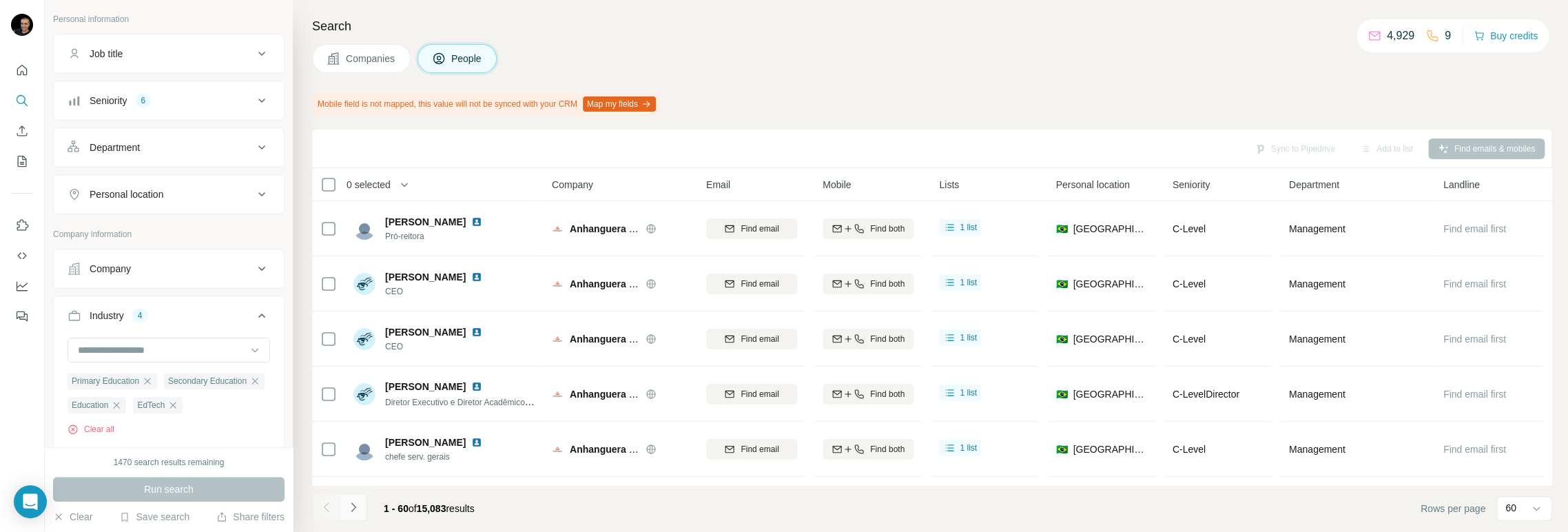
click at [354, 505] on icon "Navigate to next page" at bounding box center [352, 507] width 14 height 14
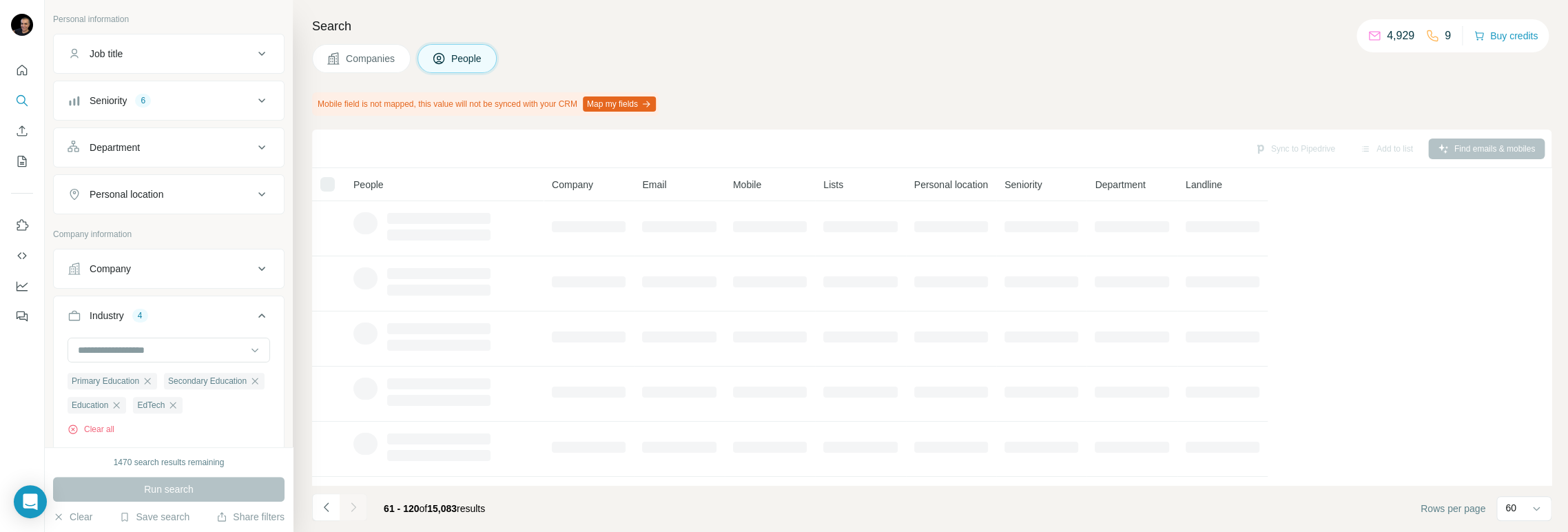
click at [356, 506] on icon "Navigate to next page" at bounding box center [352, 507] width 14 height 14
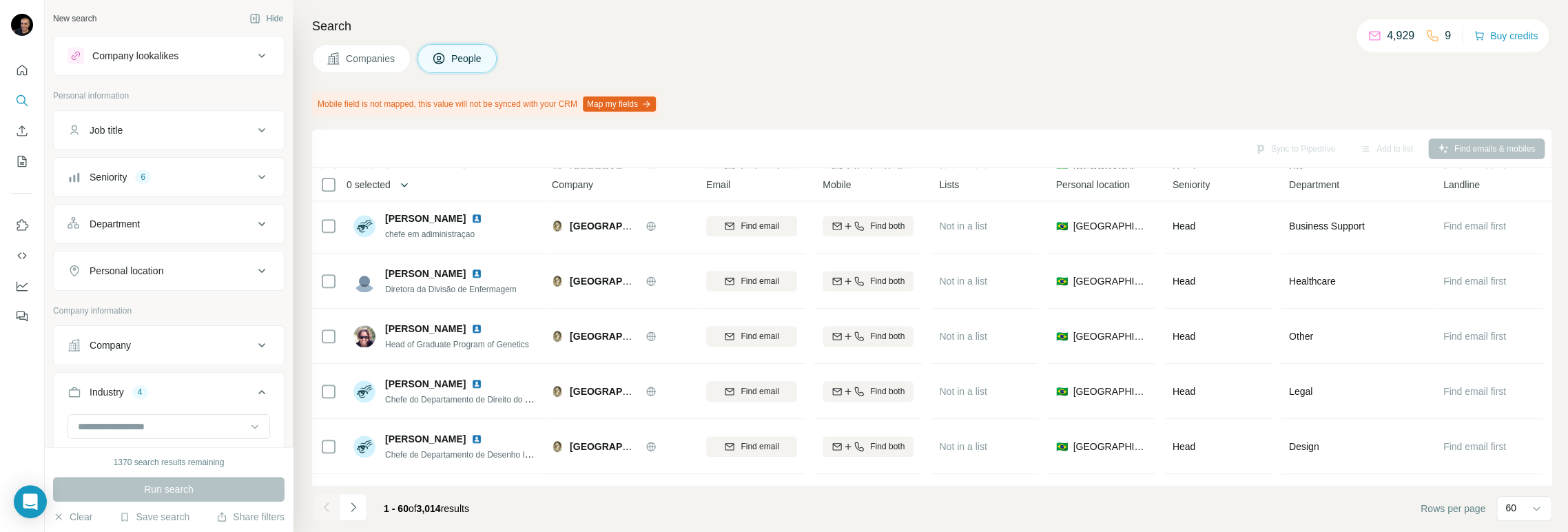
click at [410, 182] on icon "button" at bounding box center [404, 184] width 14 height 14
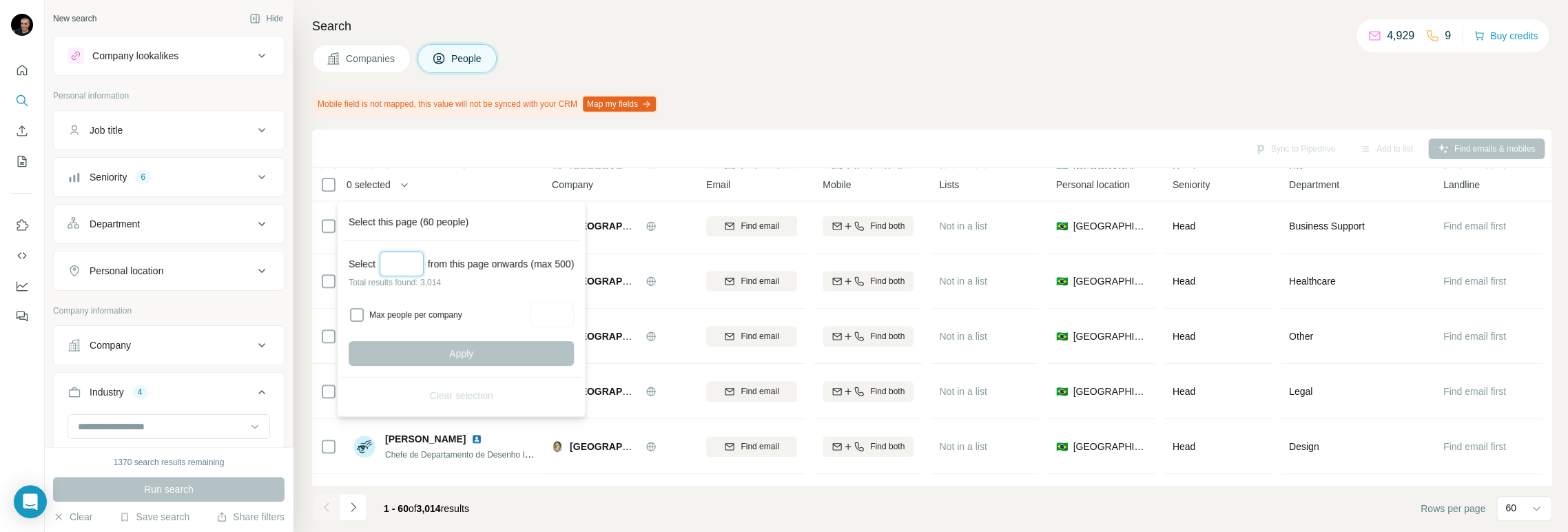
click at [400, 269] on input "Select a number (up to 500)" at bounding box center [401, 264] width 44 height 25
type input "***"
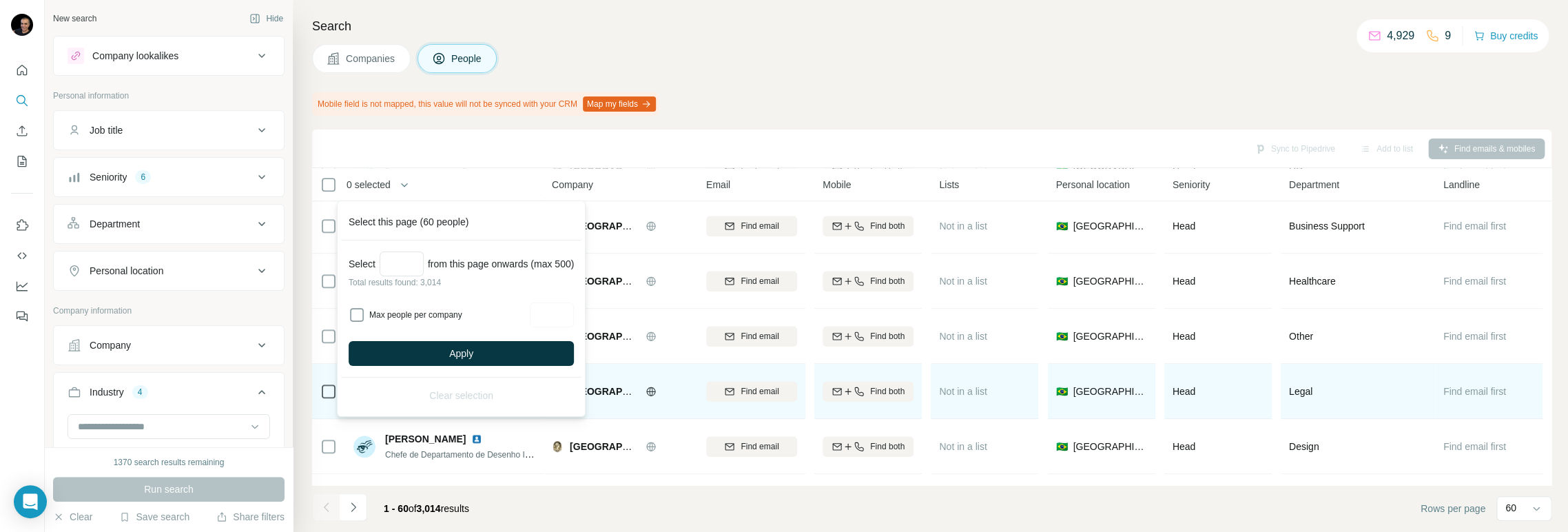
drag, startPoint x: 456, startPoint y: 357, endPoint x: 455, endPoint y: 374, distance: 17.0
click at [456, 358] on span "Apply" at bounding box center [460, 353] width 24 height 14
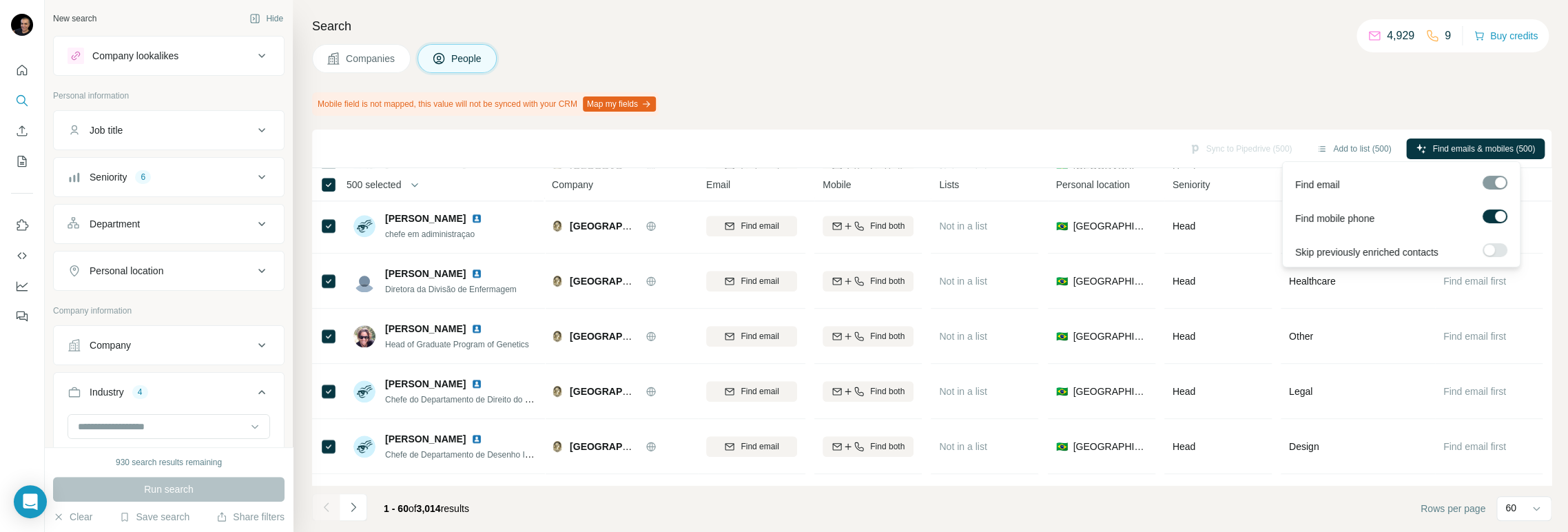
click at [1502, 212] on div at bounding box center [1500, 216] width 11 height 11
click at [1386, 149] on button "Add to list (500)" at bounding box center [1392, 149] width 94 height 21
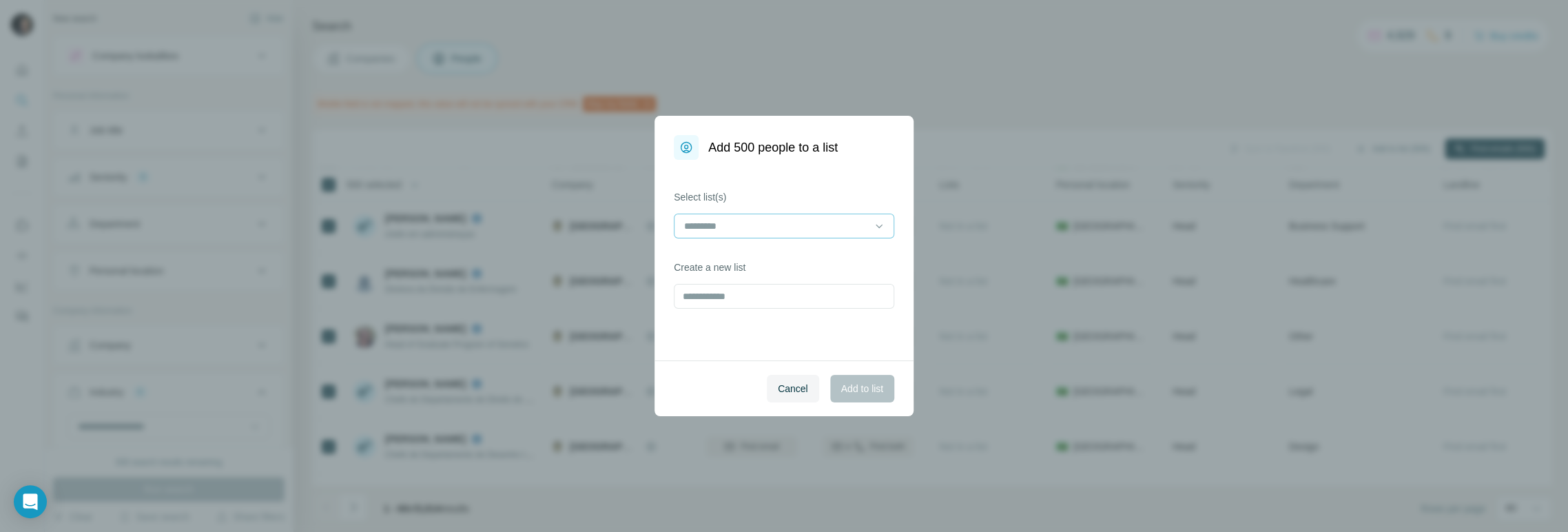
click at [865, 219] on input at bounding box center [775, 225] width 186 height 15
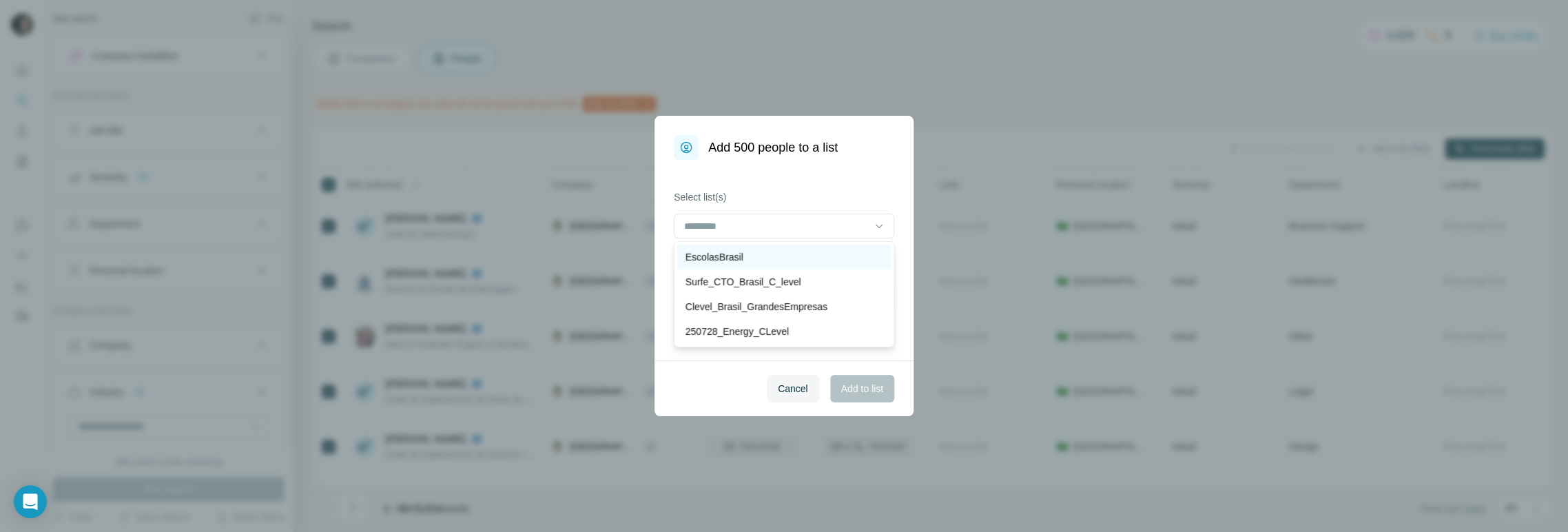
click at [724, 253] on p "EscolasBrasil" at bounding box center [715, 256] width 58 height 14
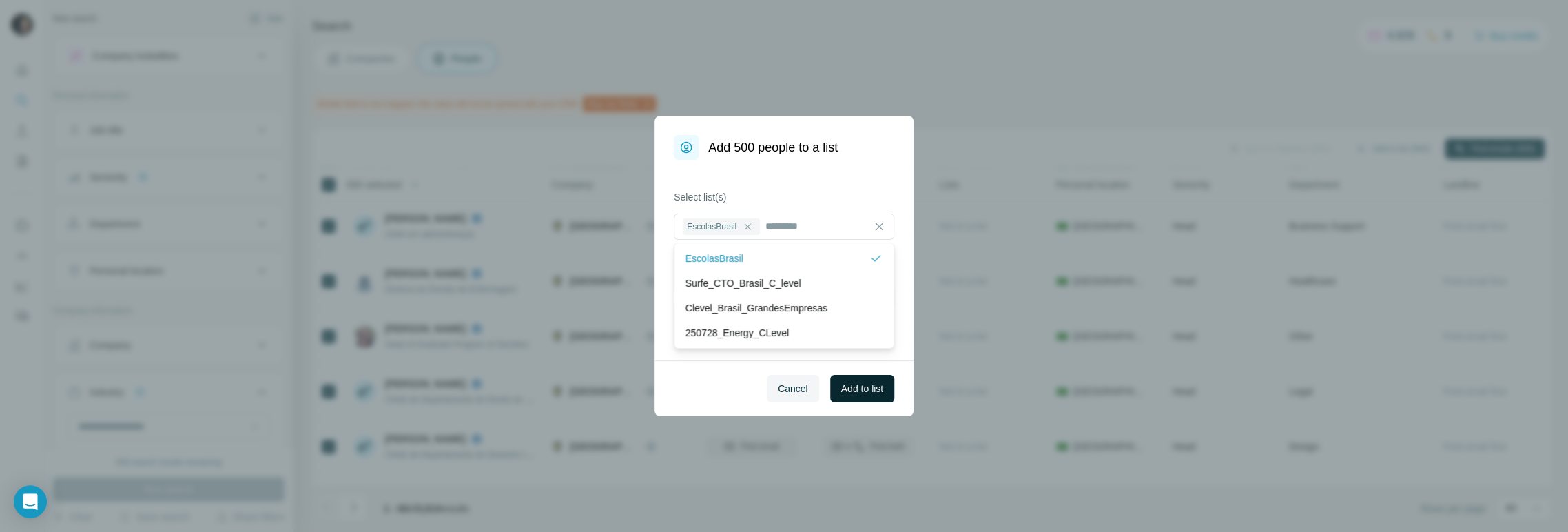
click at [877, 392] on span "Add to list" at bounding box center [861, 388] width 42 height 14
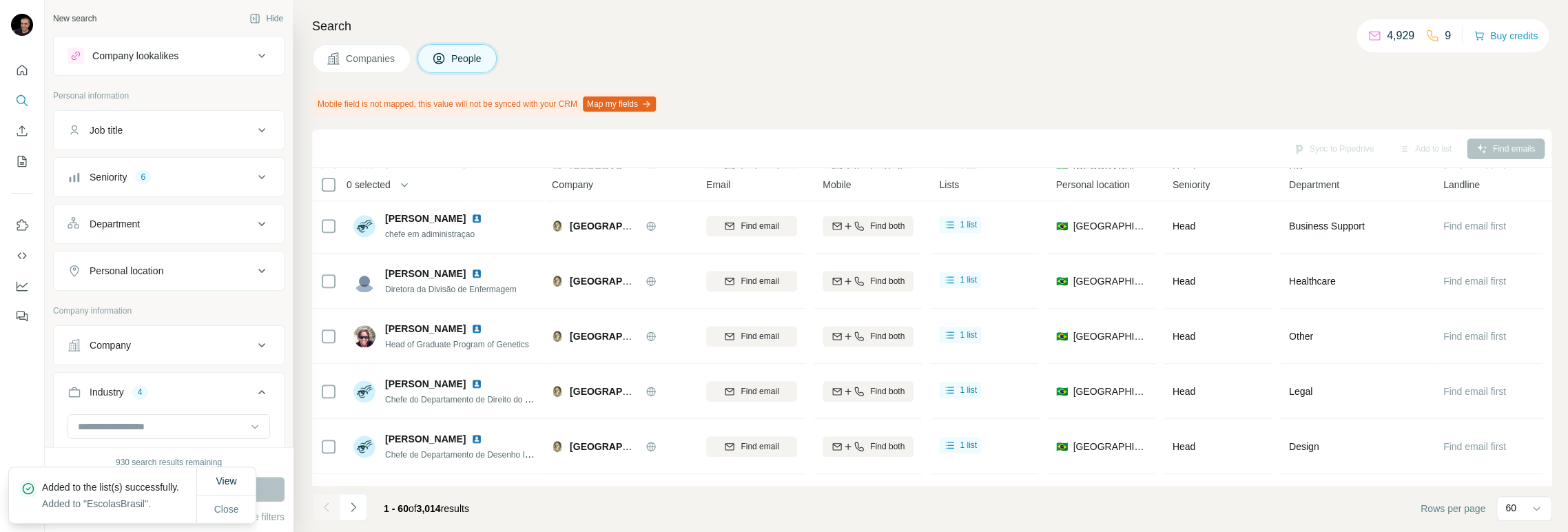
click at [351, 512] on icon "Navigate to next page" at bounding box center [352, 507] width 14 height 14
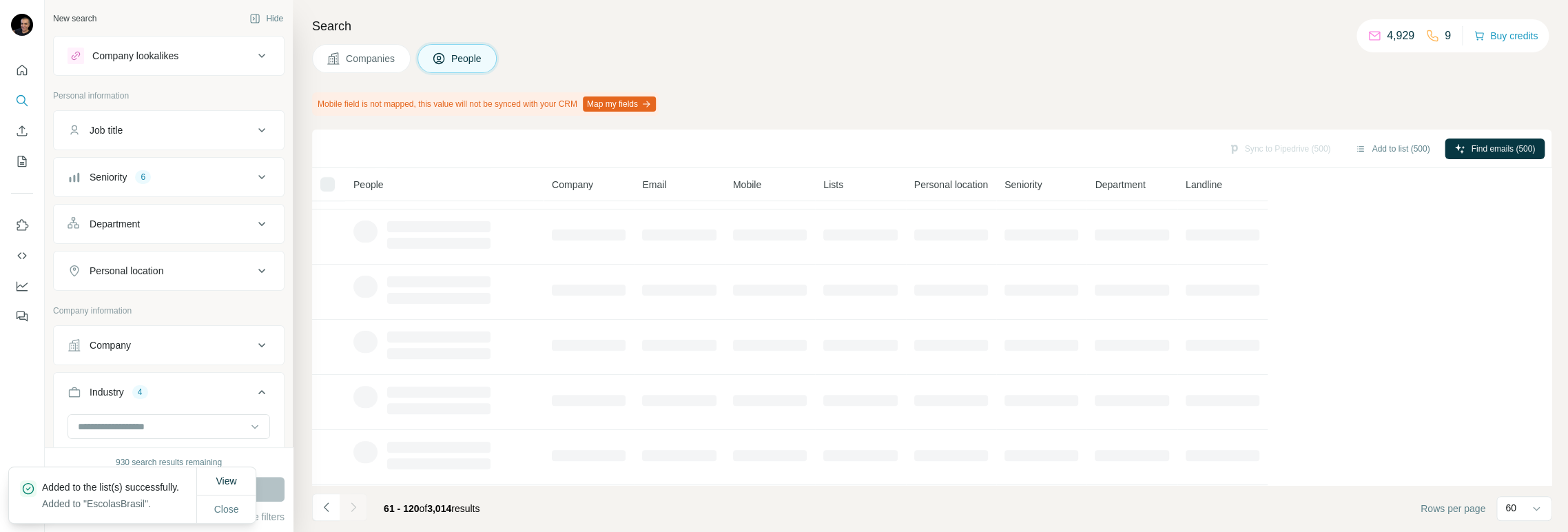
scroll to position [275, 0]
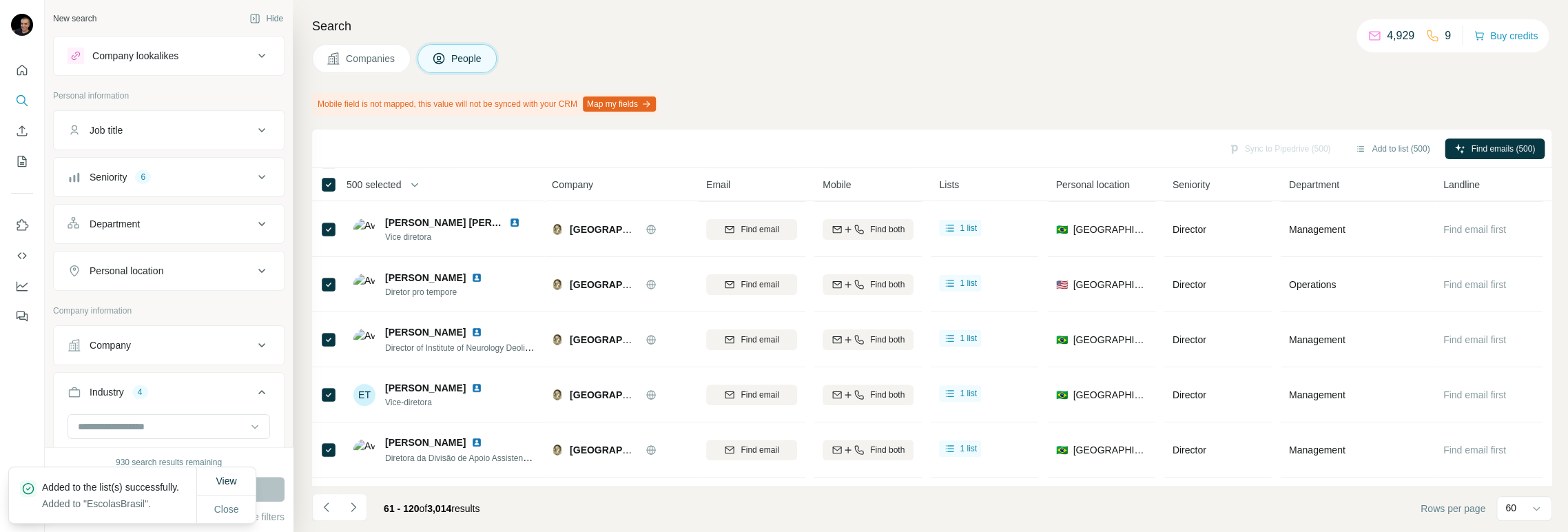
click at [352, 509] on icon "Navigate to next page" at bounding box center [352, 507] width 14 height 14
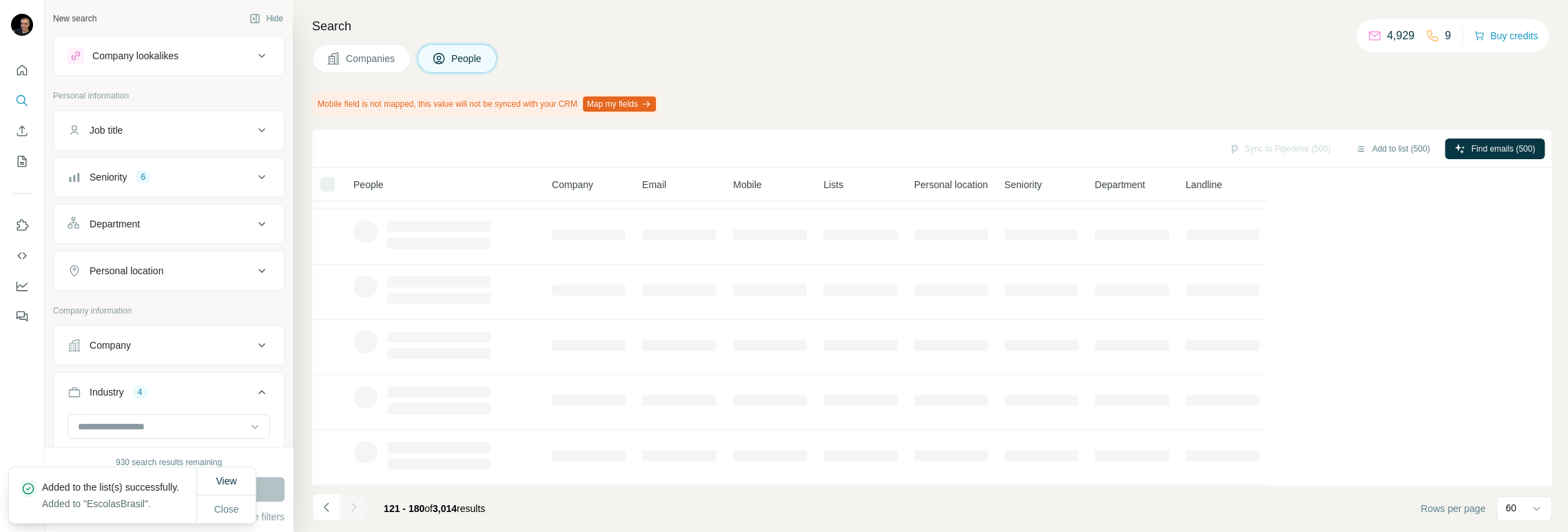
click at [352, 509] on div at bounding box center [353, 507] width 28 height 28
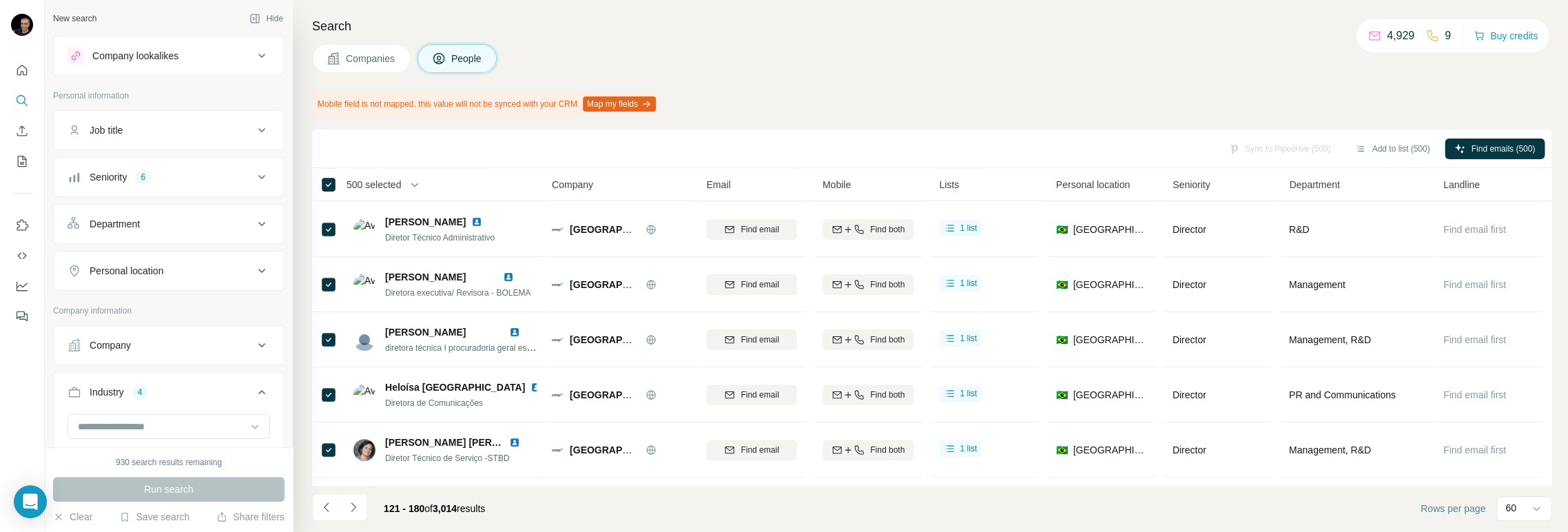
click at [352, 509] on icon "Navigate to next page" at bounding box center [352, 507] width 14 height 14
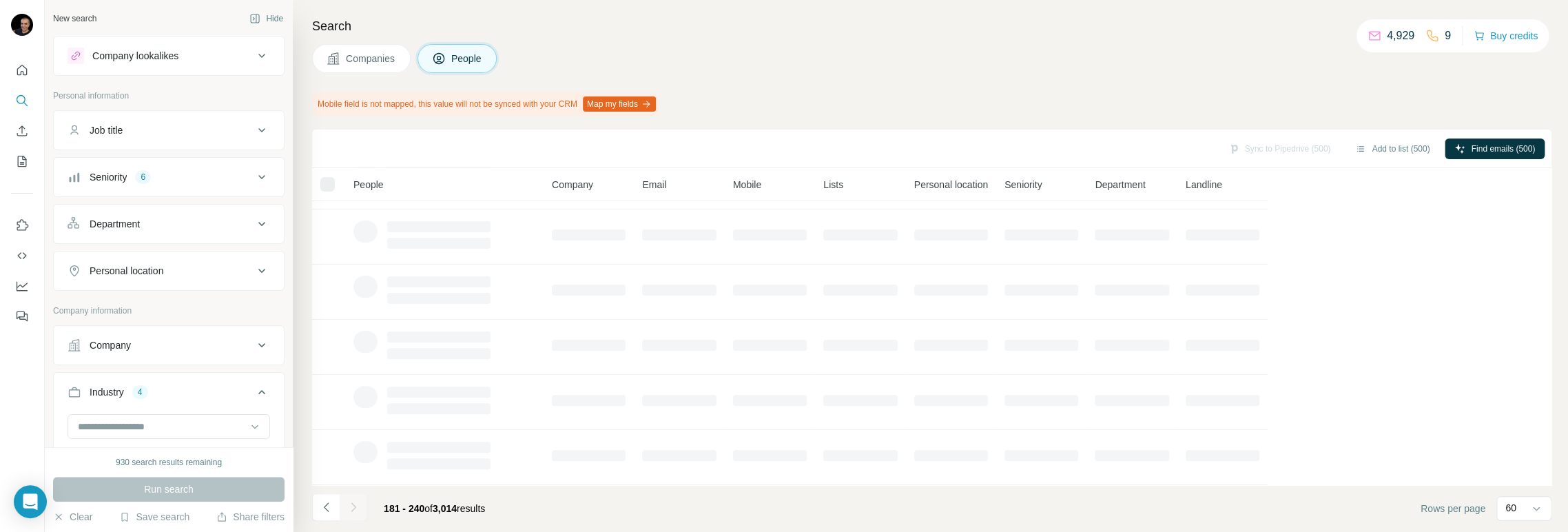
click at [352, 509] on icon "Navigate to next page" at bounding box center [352, 507] width 14 height 14
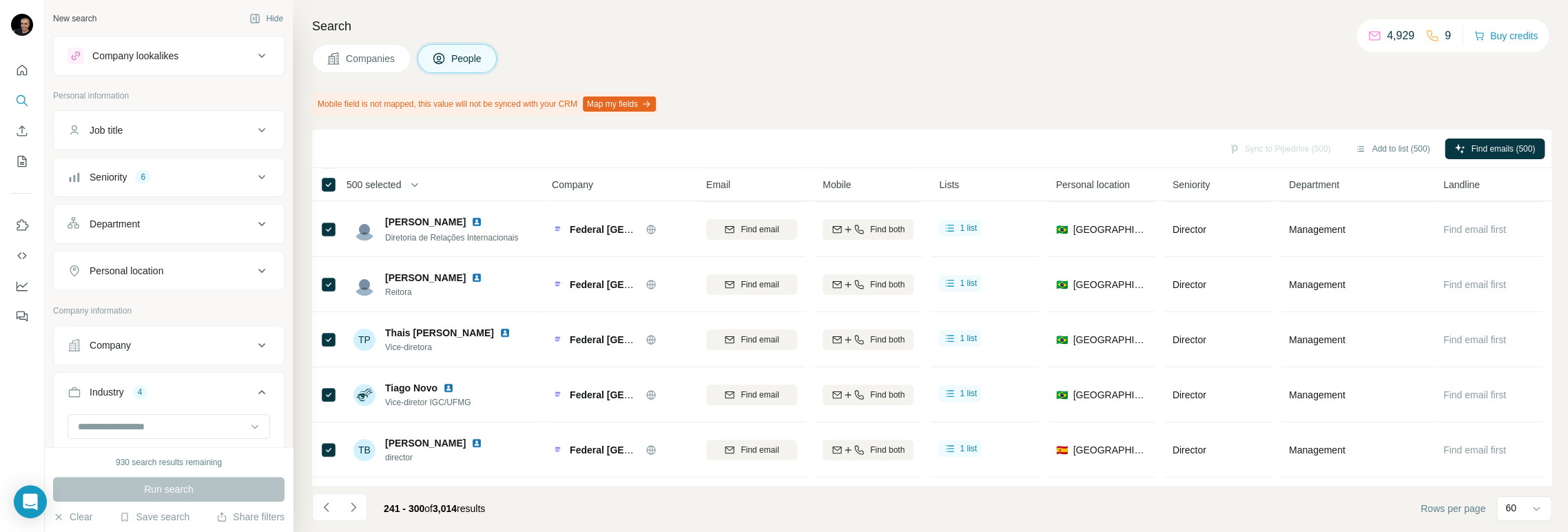
scroll to position [995, 0]
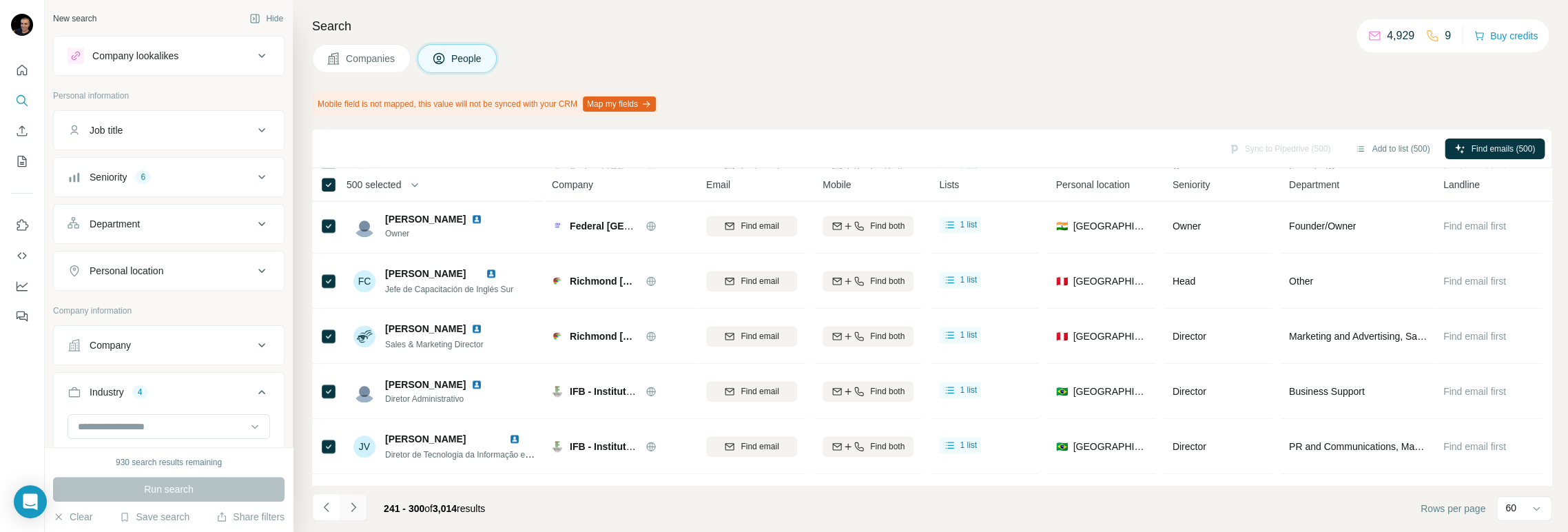
click at [353, 502] on icon "Navigate to next page" at bounding box center [352, 507] width 14 height 14
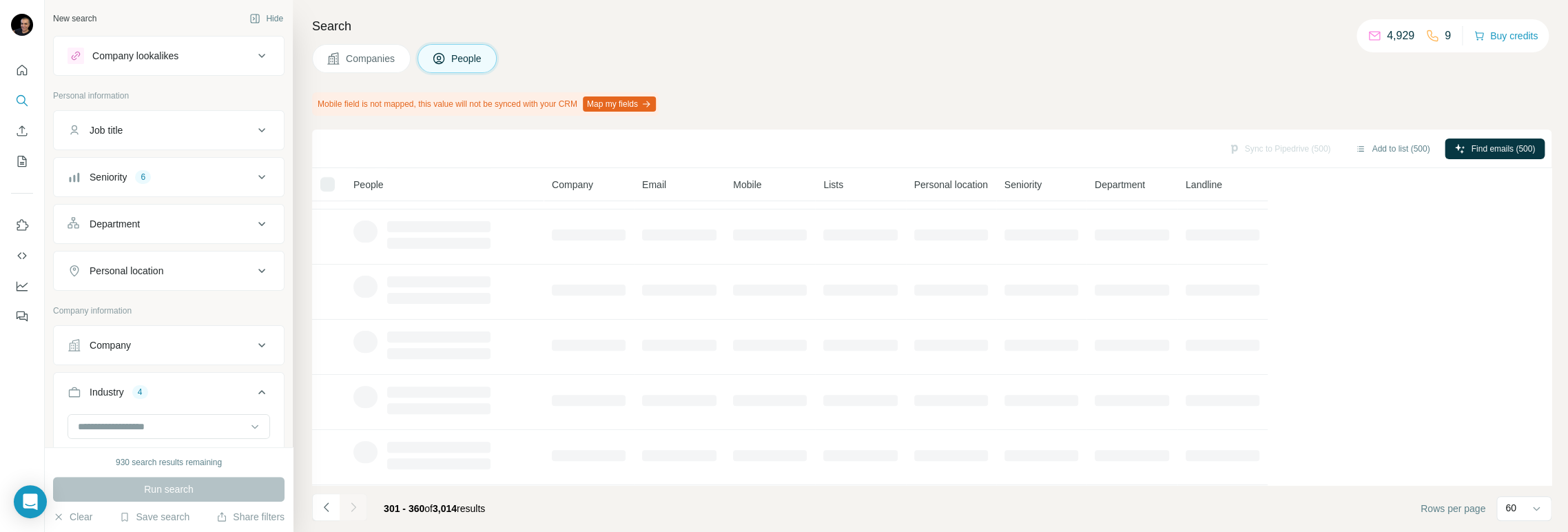
scroll to position [275, 0]
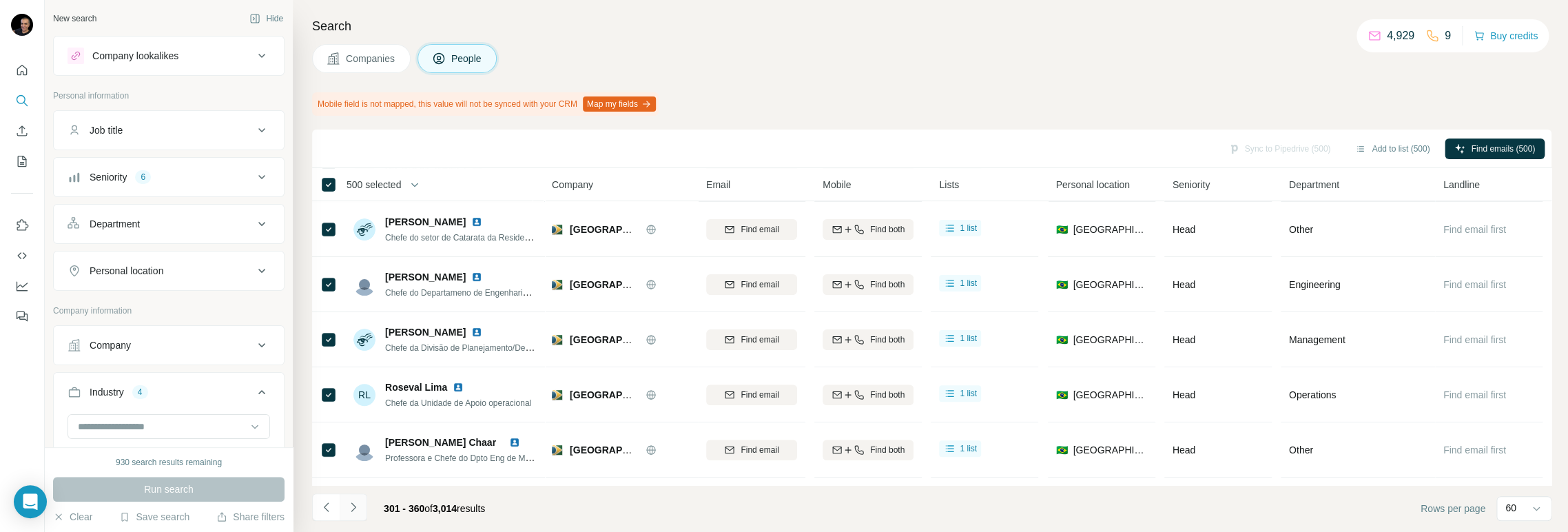
click at [353, 501] on icon "Navigate to next page" at bounding box center [352, 507] width 14 height 14
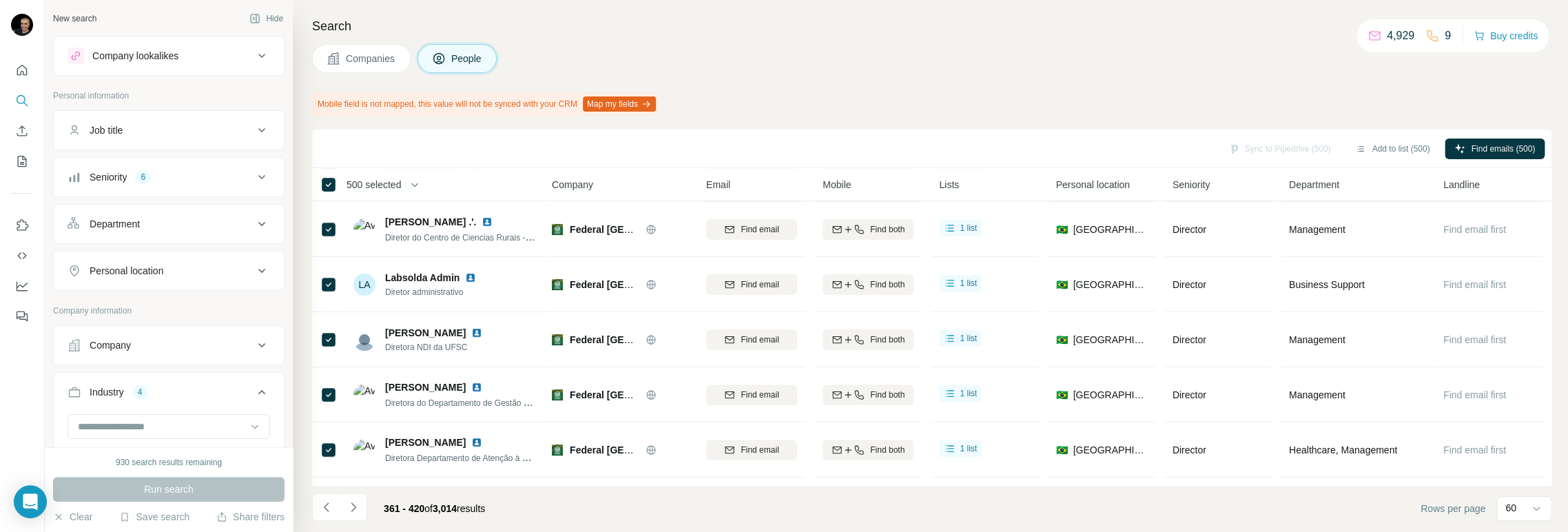
click at [353, 501] on icon "Navigate to next page" at bounding box center [352, 507] width 14 height 14
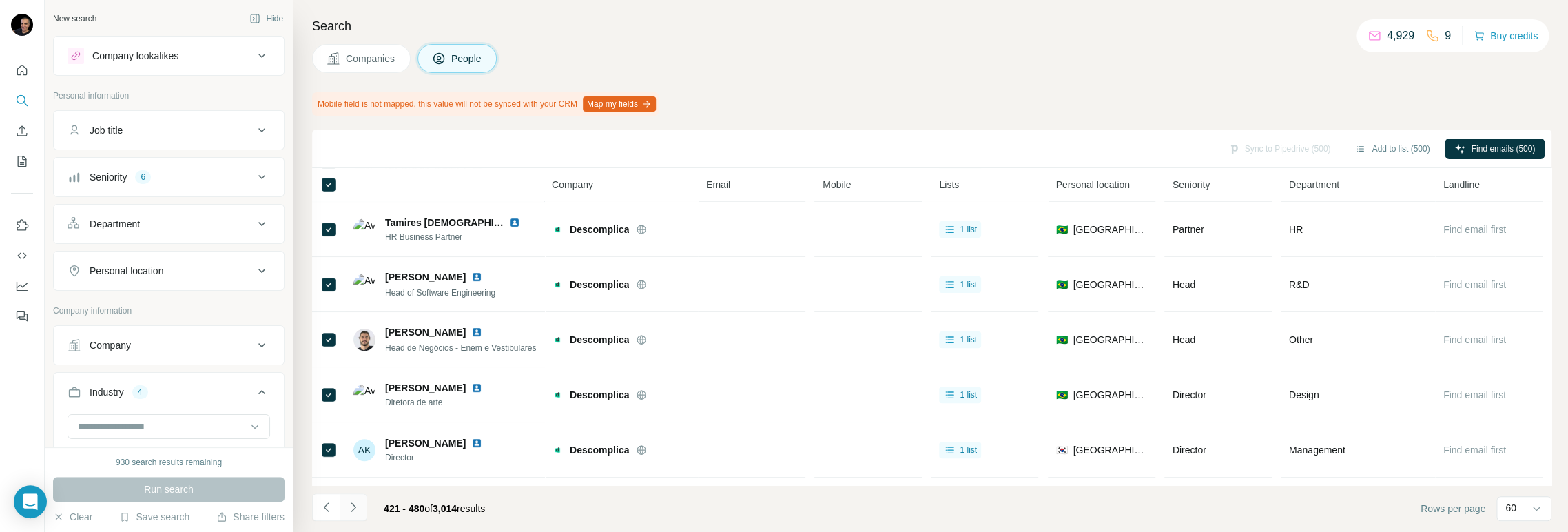
click at [353, 501] on icon "Navigate to next page" at bounding box center [352, 507] width 14 height 14
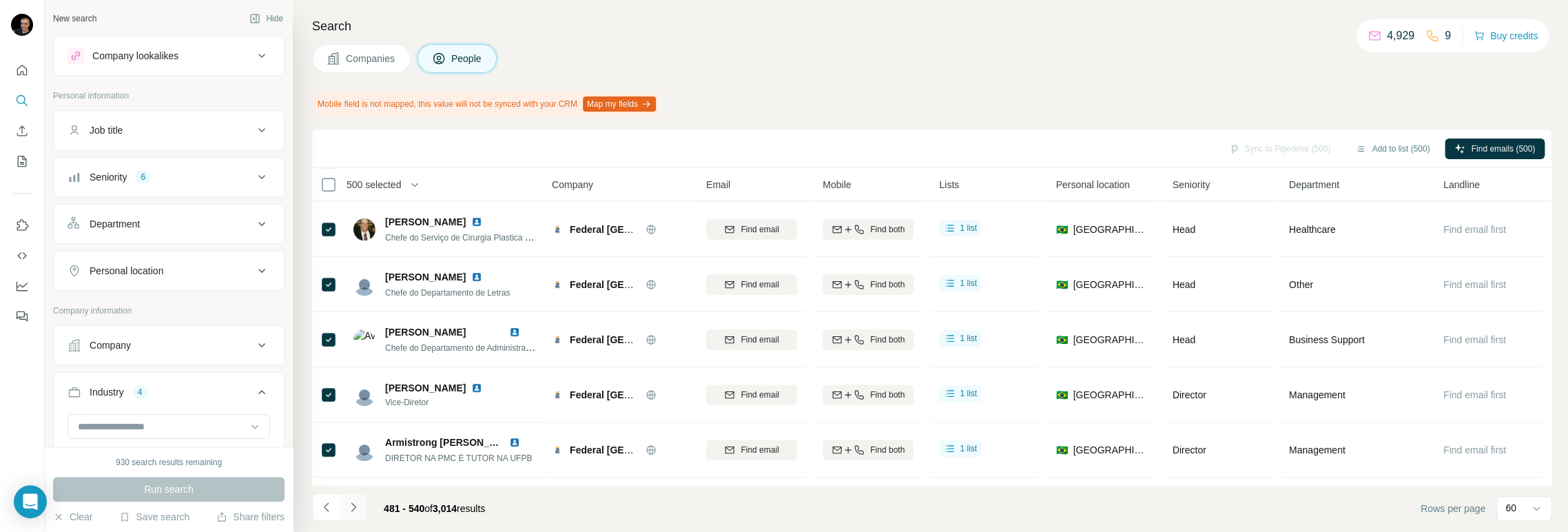
click at [353, 501] on icon "Navigate to next page" at bounding box center [352, 507] width 14 height 14
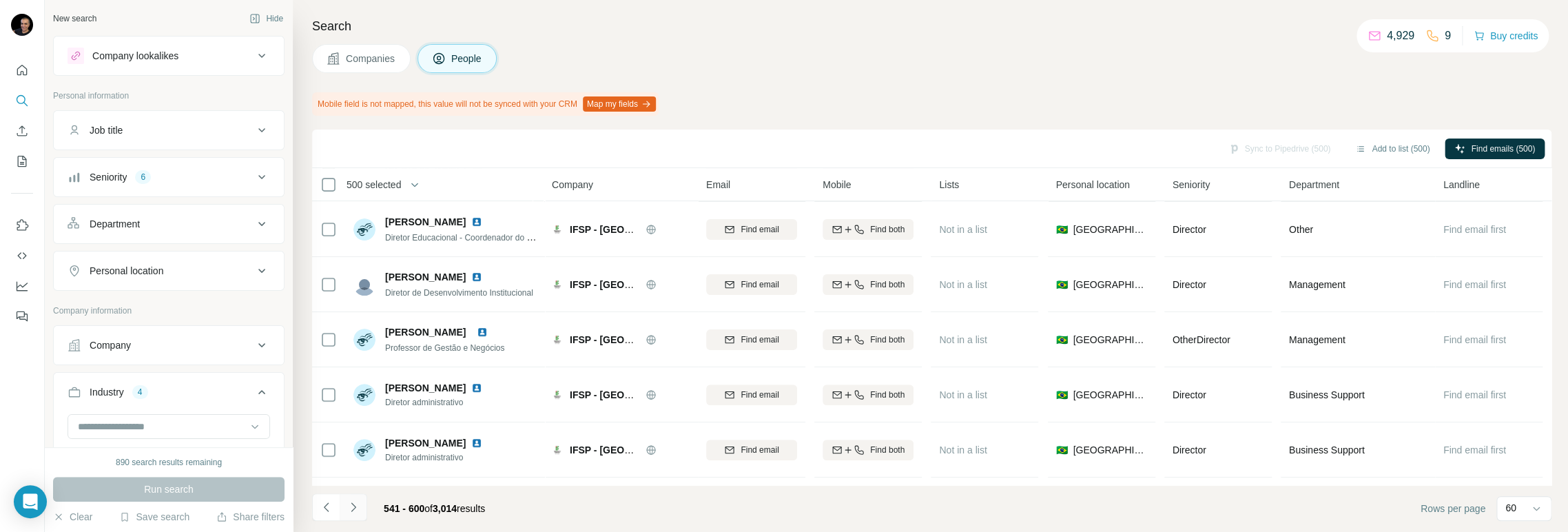
scroll to position [995, 0]
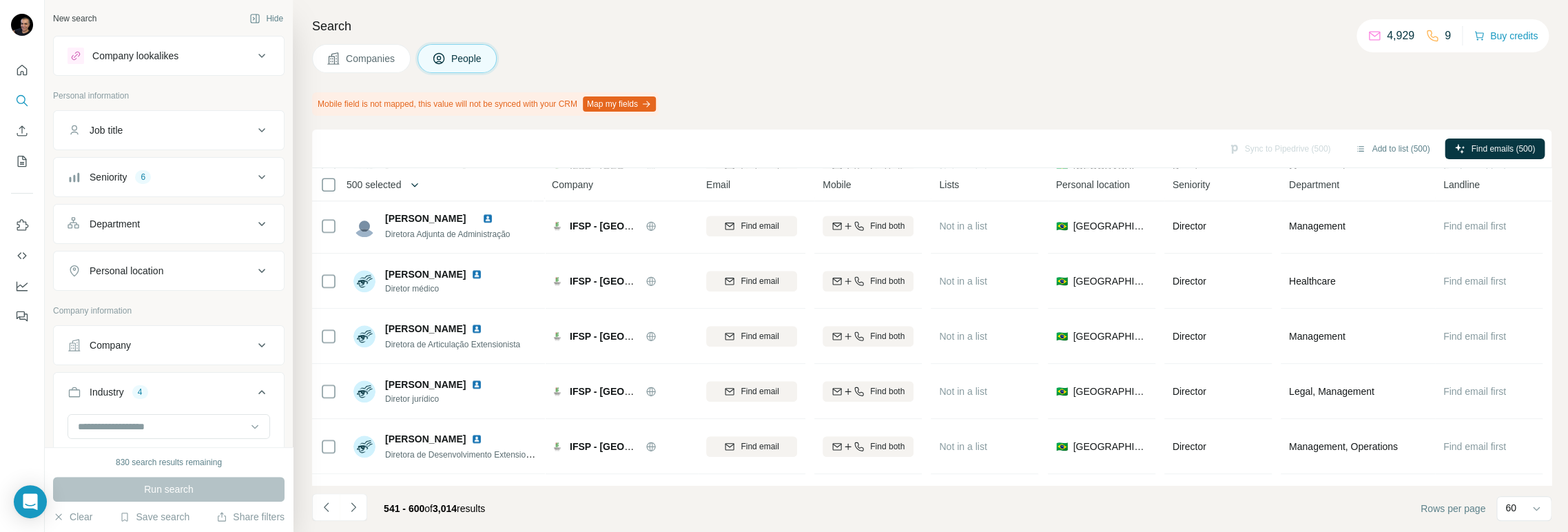
click at [419, 181] on icon "button" at bounding box center [414, 184] width 14 height 14
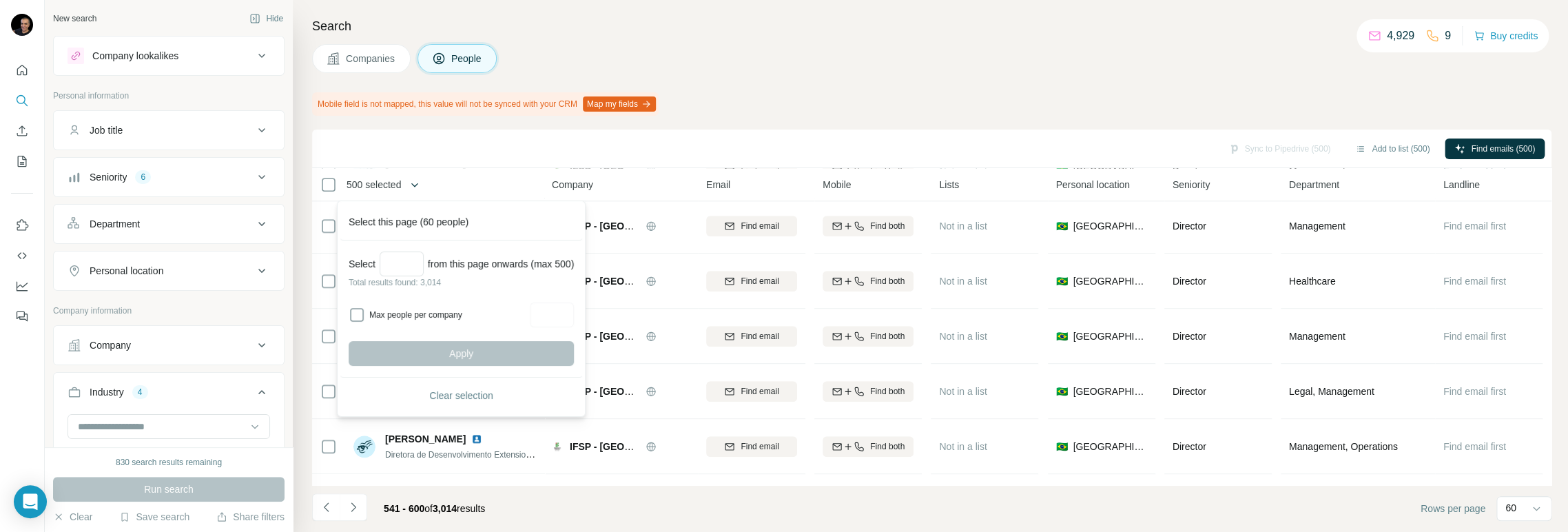
click at [419, 181] on icon "button" at bounding box center [414, 184] width 14 height 14
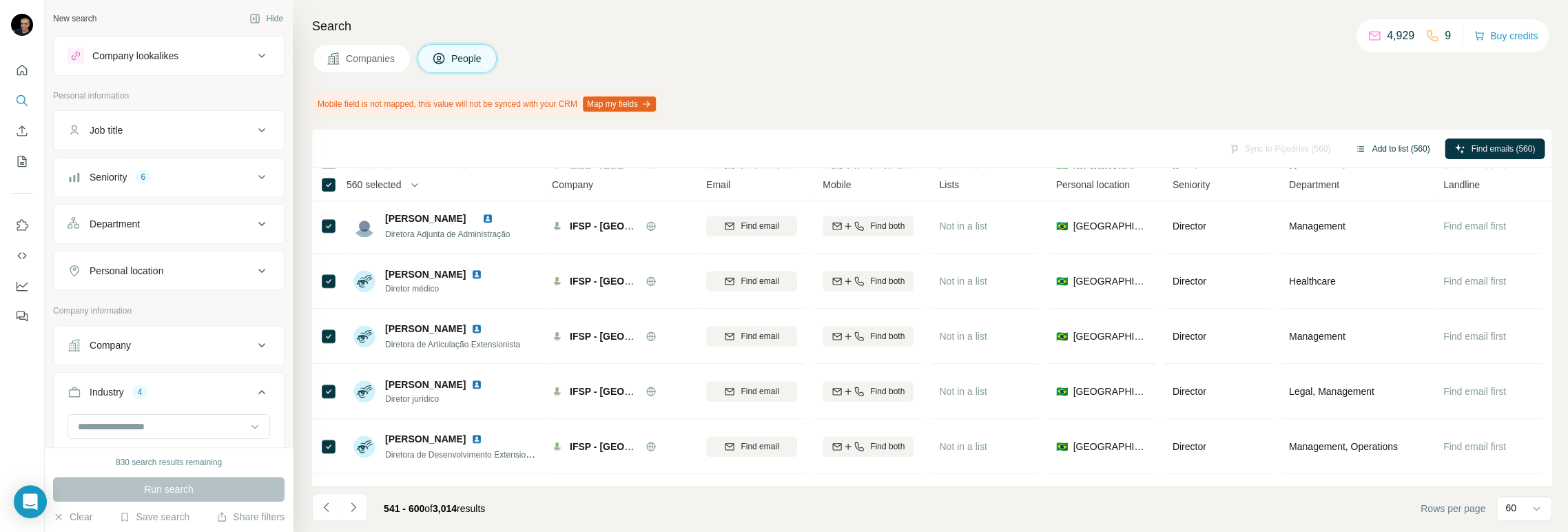
click at [1381, 148] on button "Add to list (560)" at bounding box center [1392, 149] width 94 height 21
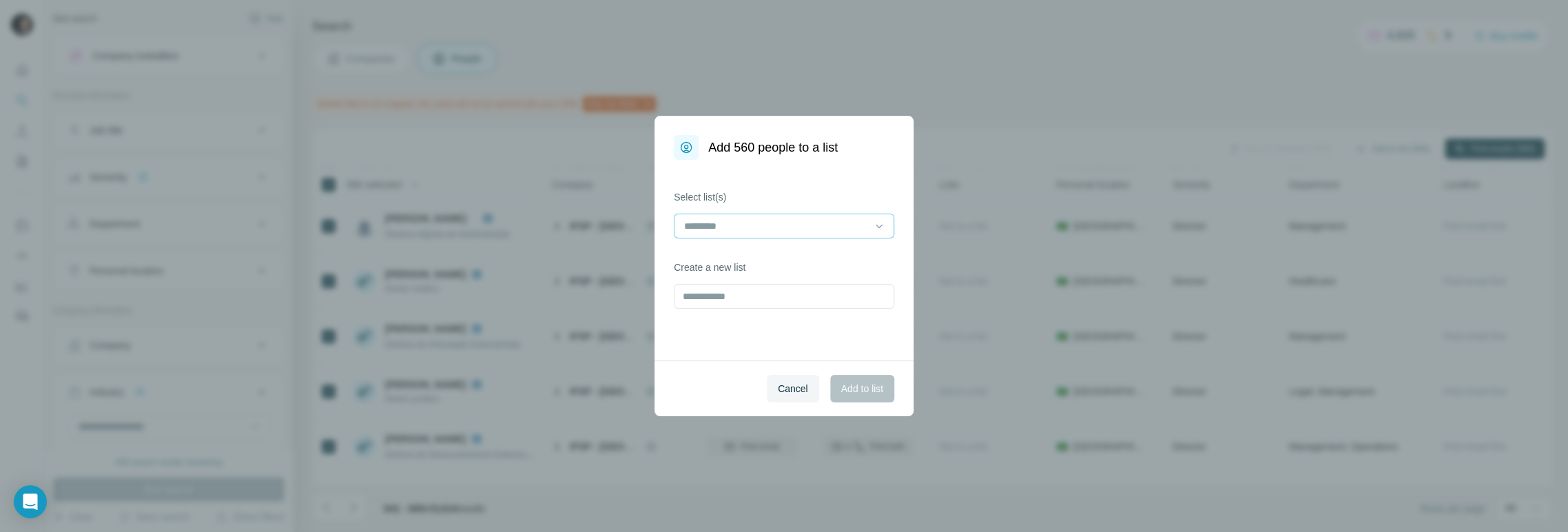
click at [843, 230] on input at bounding box center [775, 225] width 186 height 15
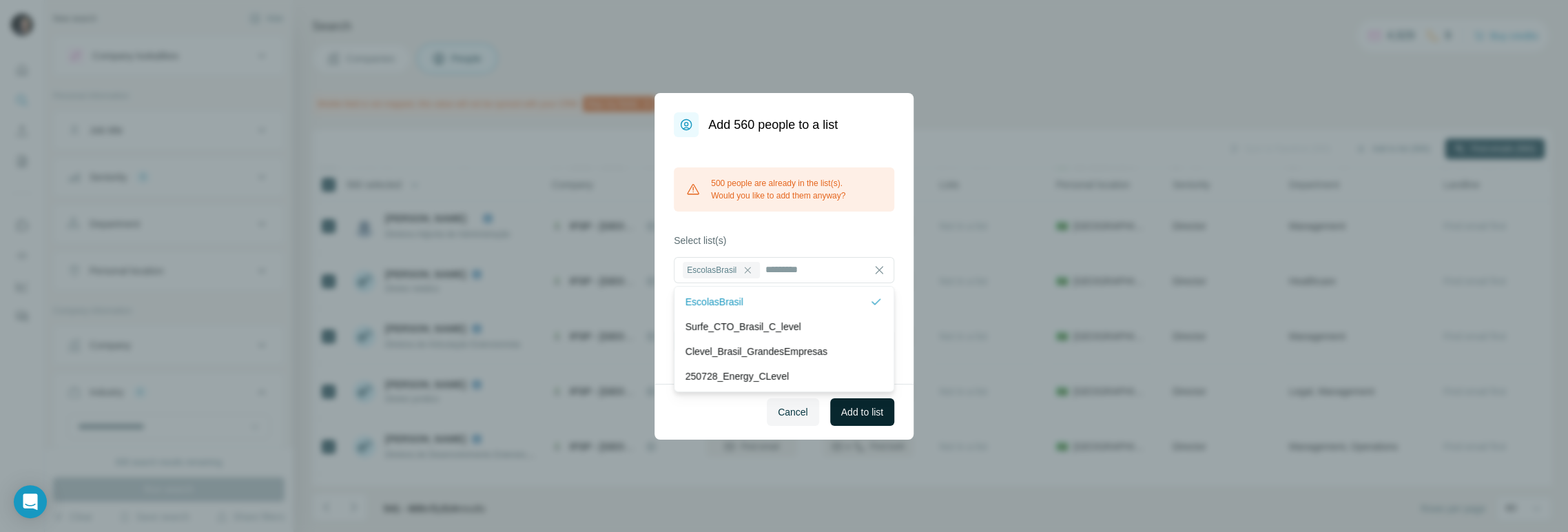
click at [858, 412] on span "Add to list" at bounding box center [861, 411] width 42 height 14
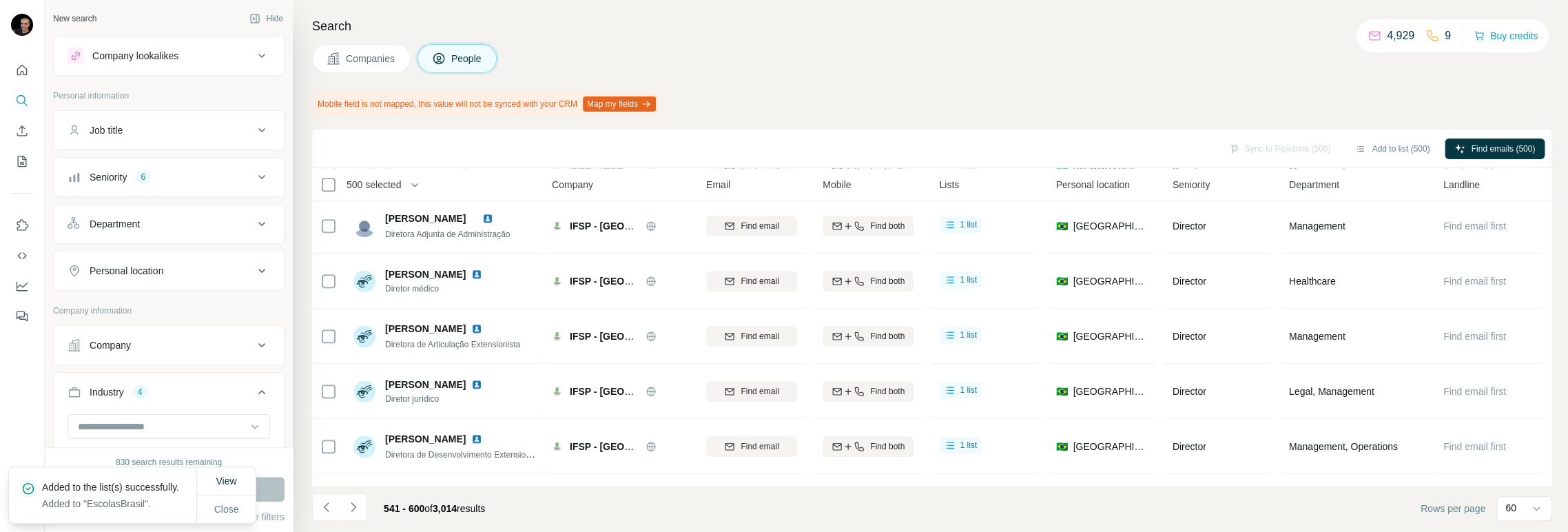
click at [352, 509] on icon "Navigate to next page" at bounding box center [352, 507] width 5 height 9
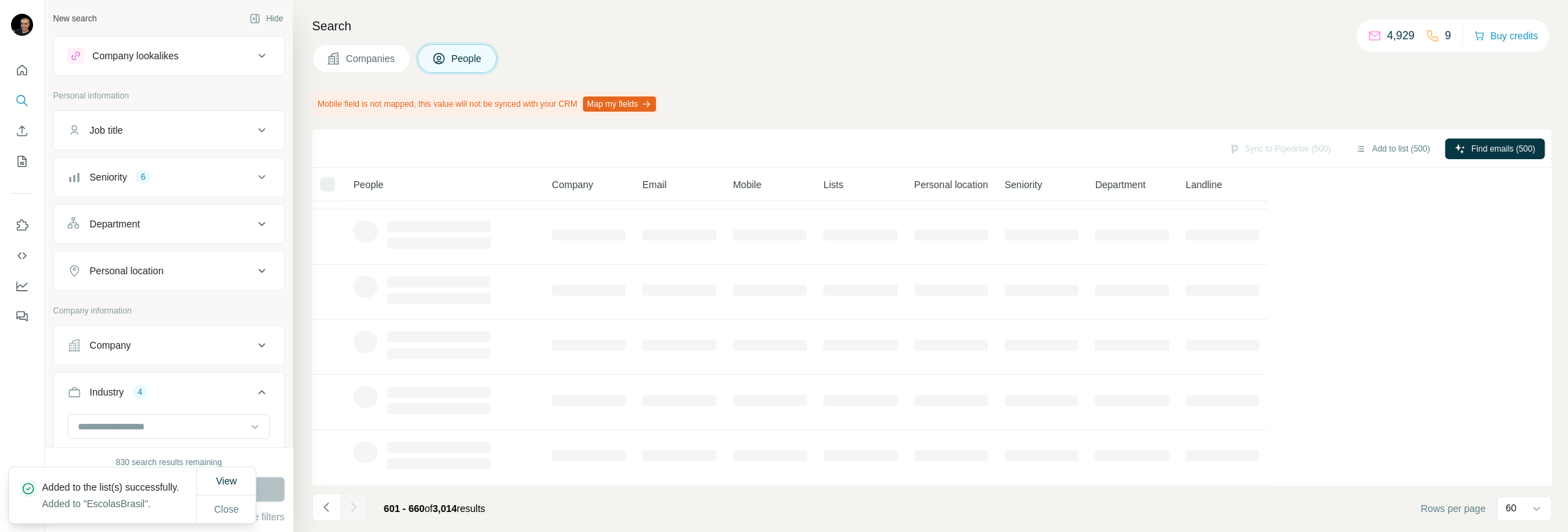
scroll to position [275, 0]
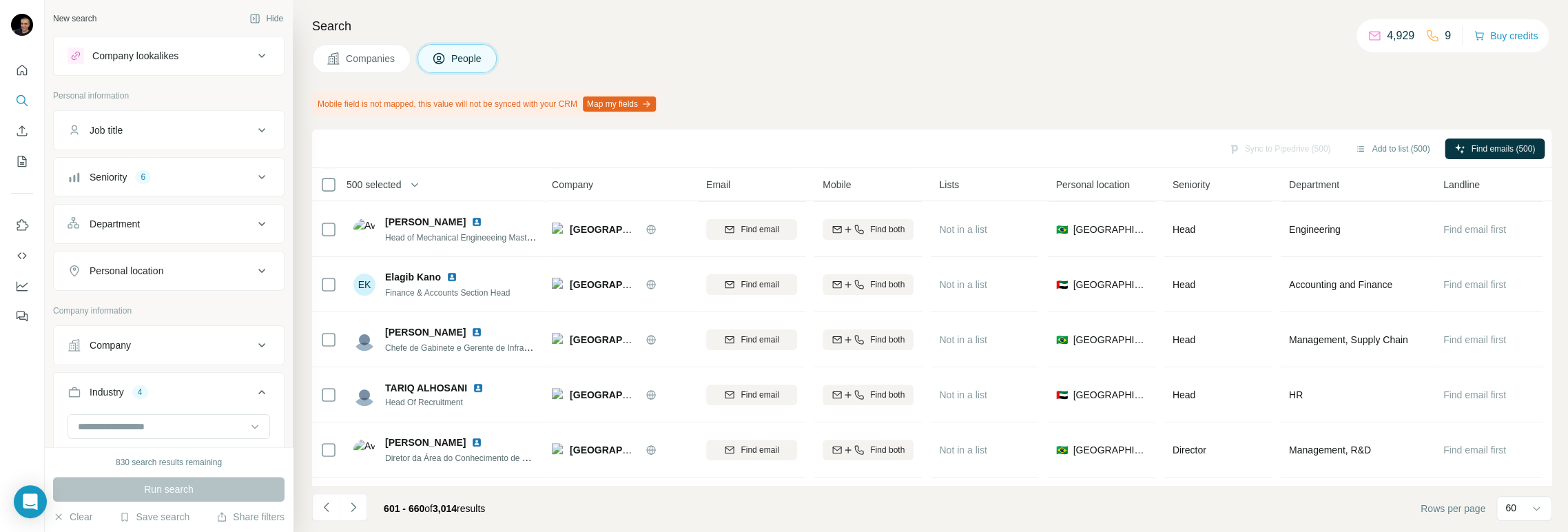
click at [352, 509] on icon "Navigate to next page" at bounding box center [352, 507] width 5 height 9
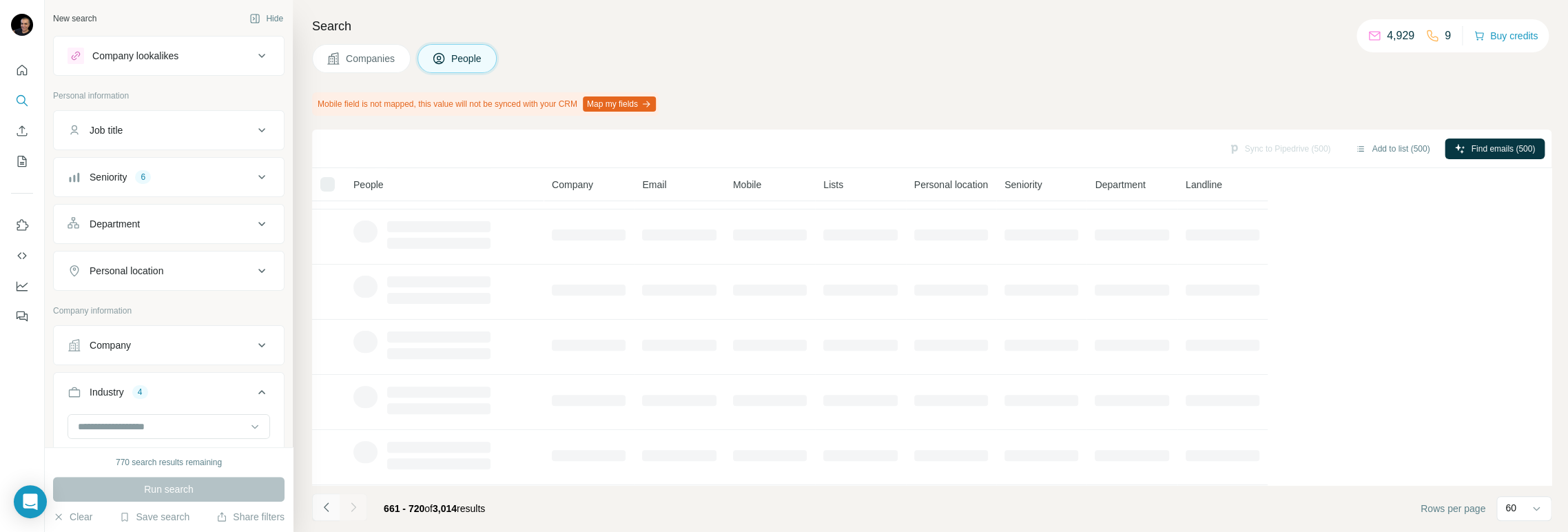
click at [326, 511] on icon "Navigate to previous page" at bounding box center [324, 507] width 5 height 9
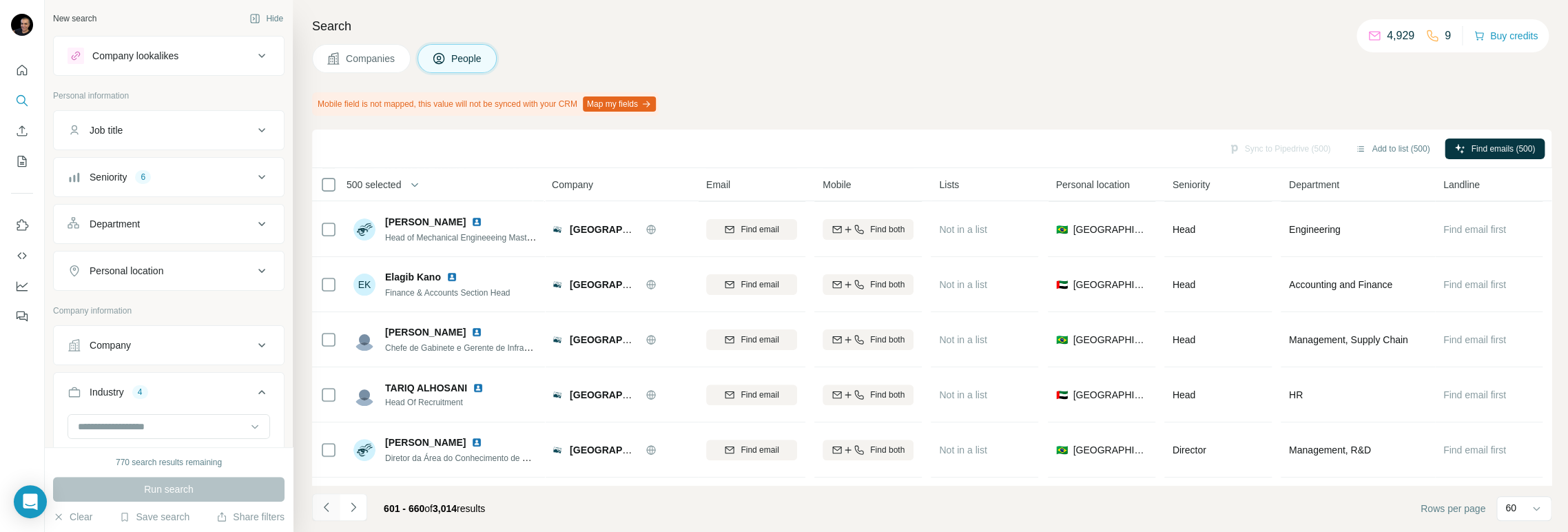
scroll to position [995, 0]
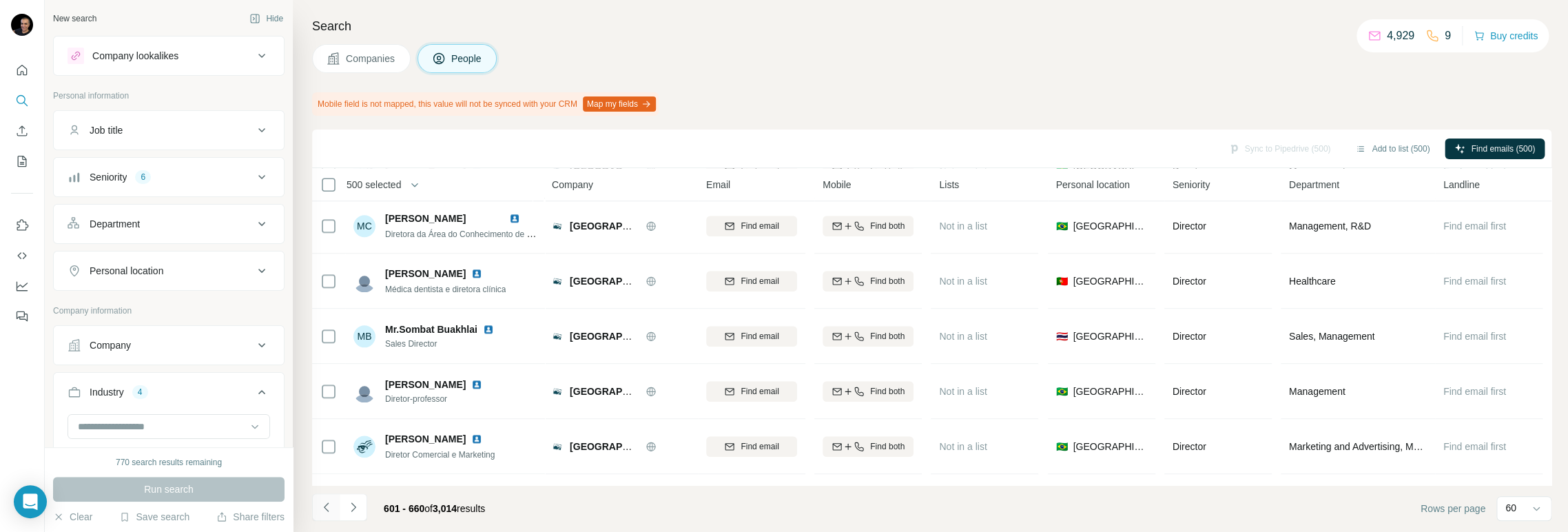
click at [326, 511] on icon "Navigate to previous page" at bounding box center [324, 507] width 5 height 9
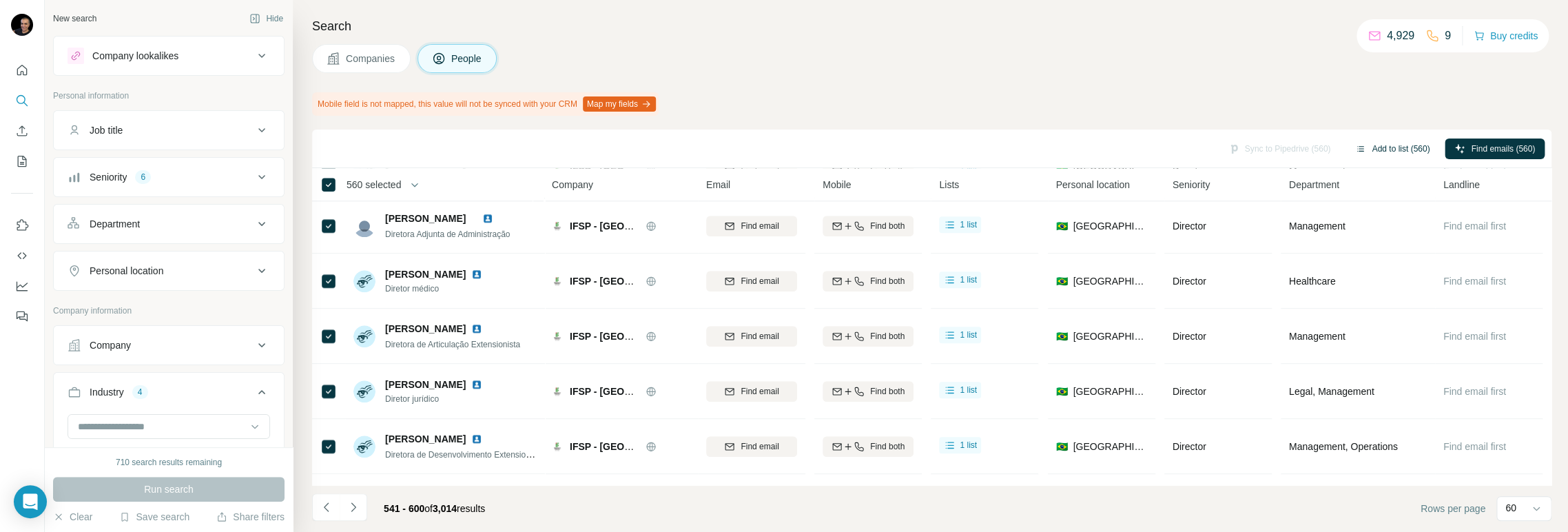
click at [1399, 148] on button "Add to list (560)" at bounding box center [1392, 149] width 94 height 21
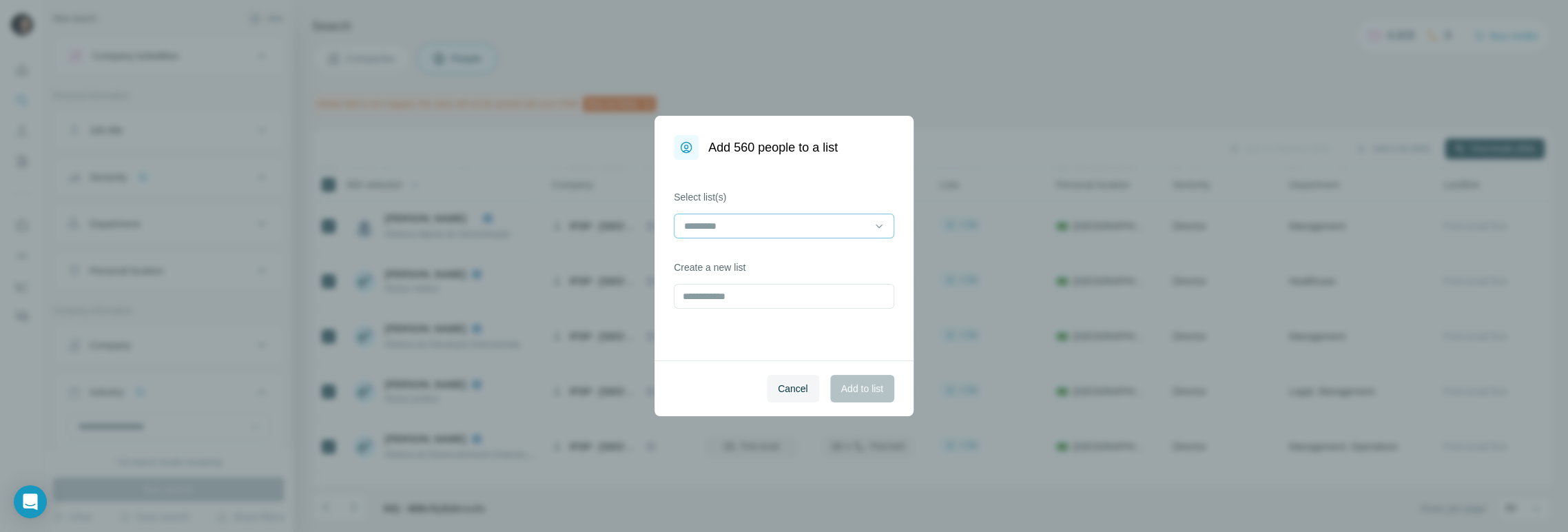
click at [818, 226] on input at bounding box center [775, 225] width 186 height 15
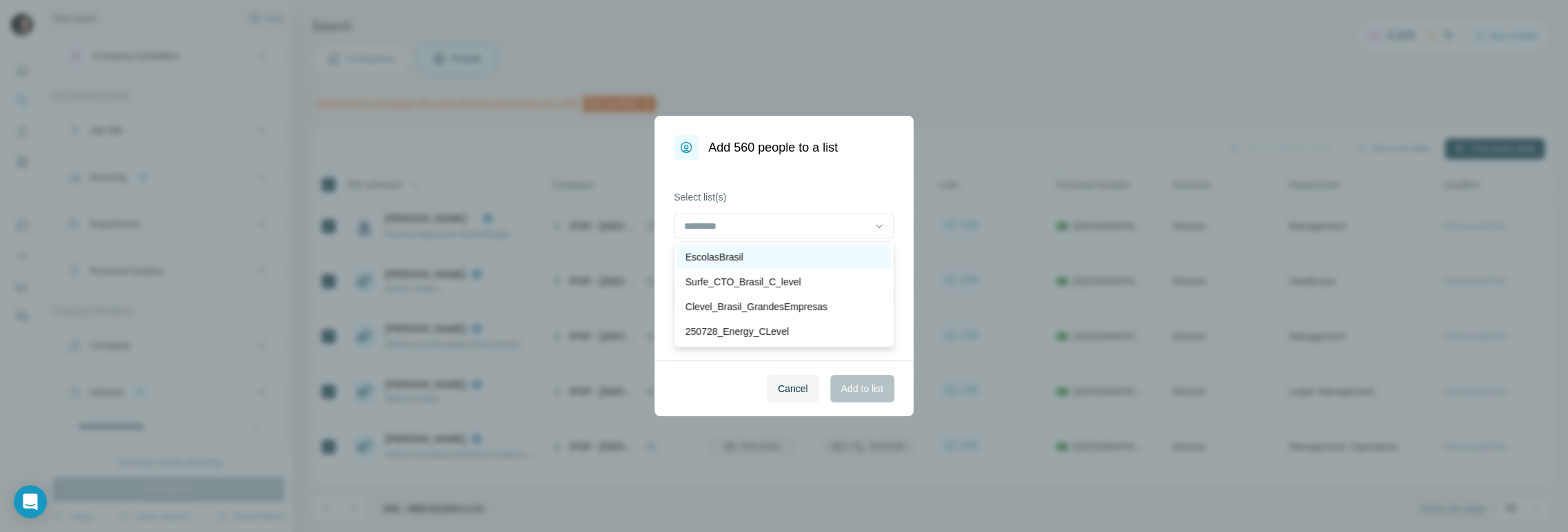
click at [737, 261] on p "EscolasBrasil" at bounding box center [715, 256] width 58 height 14
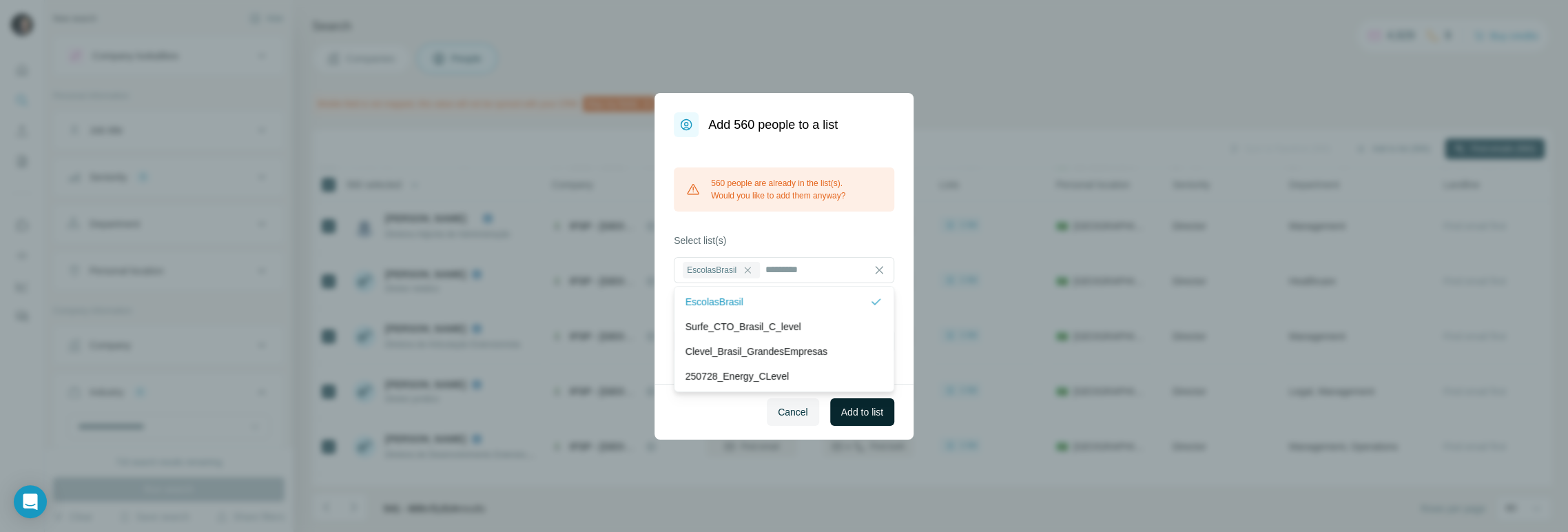
click at [857, 412] on span "Add to list" at bounding box center [861, 411] width 42 height 14
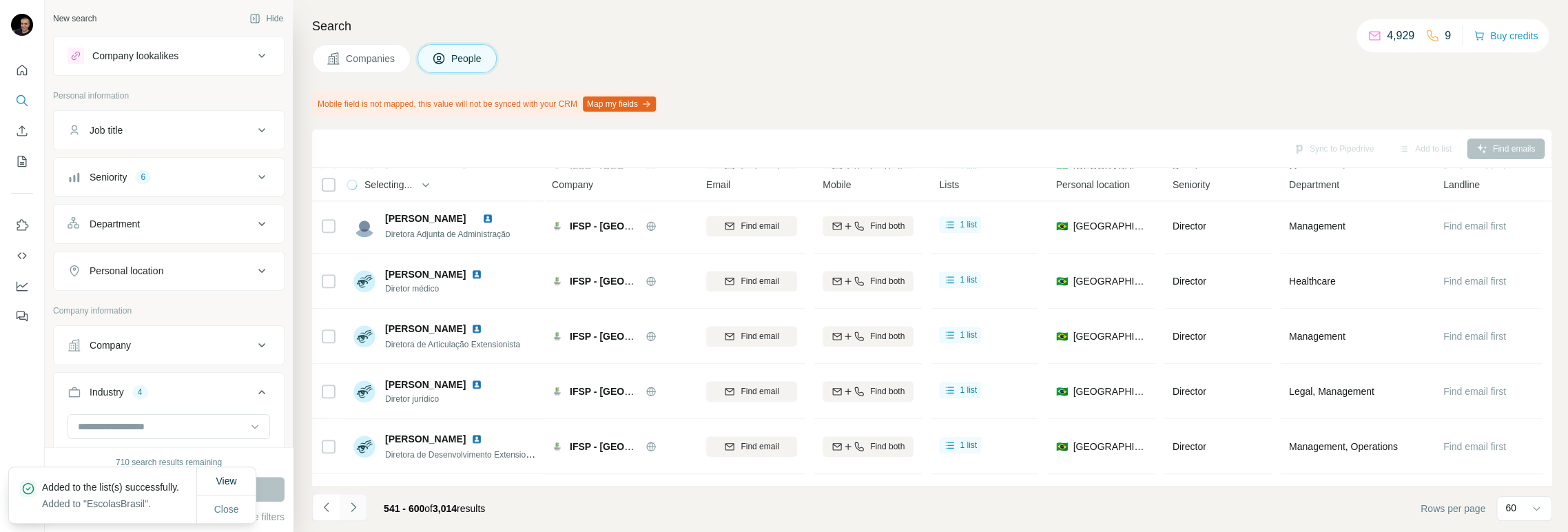
click at [351, 507] on icon "Navigate to next page" at bounding box center [352, 507] width 14 height 14
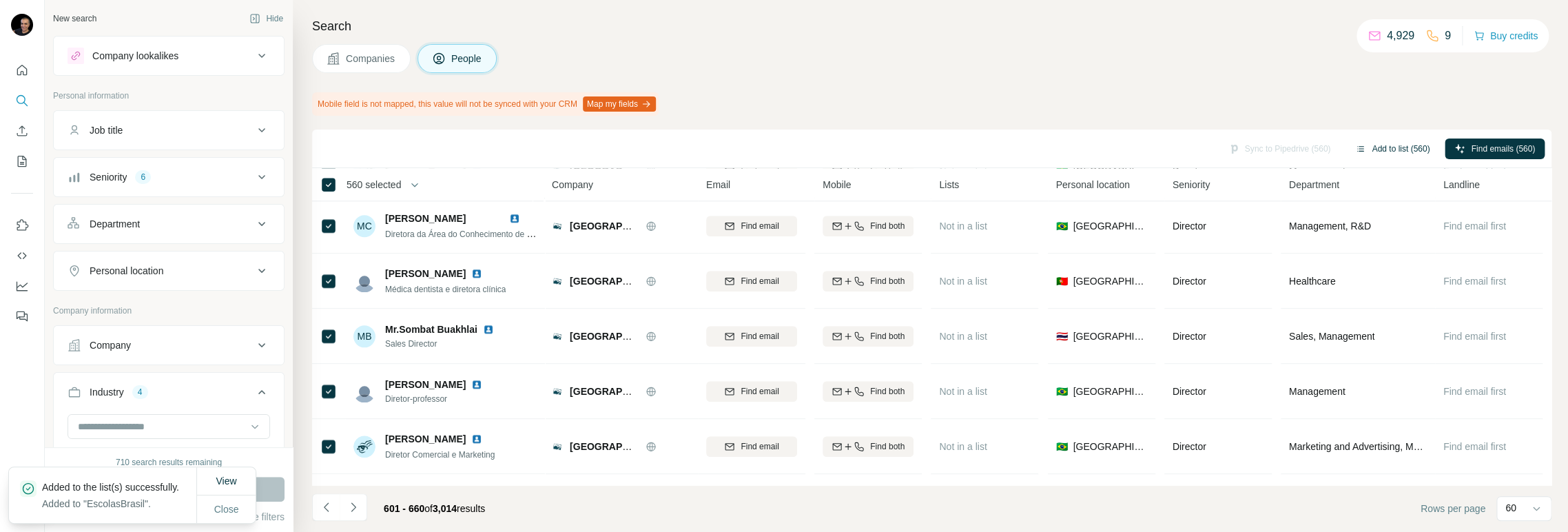
click at [1399, 145] on button "Add to list (560)" at bounding box center [1392, 149] width 94 height 21
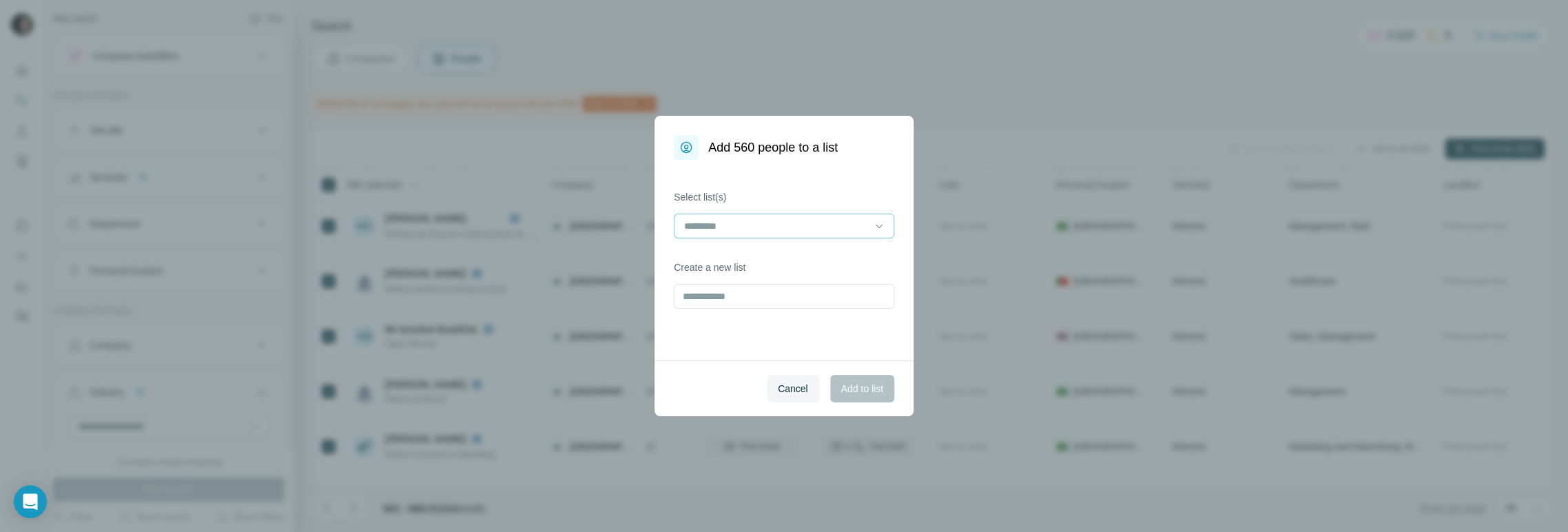
click at [842, 225] on input at bounding box center [775, 225] width 186 height 15
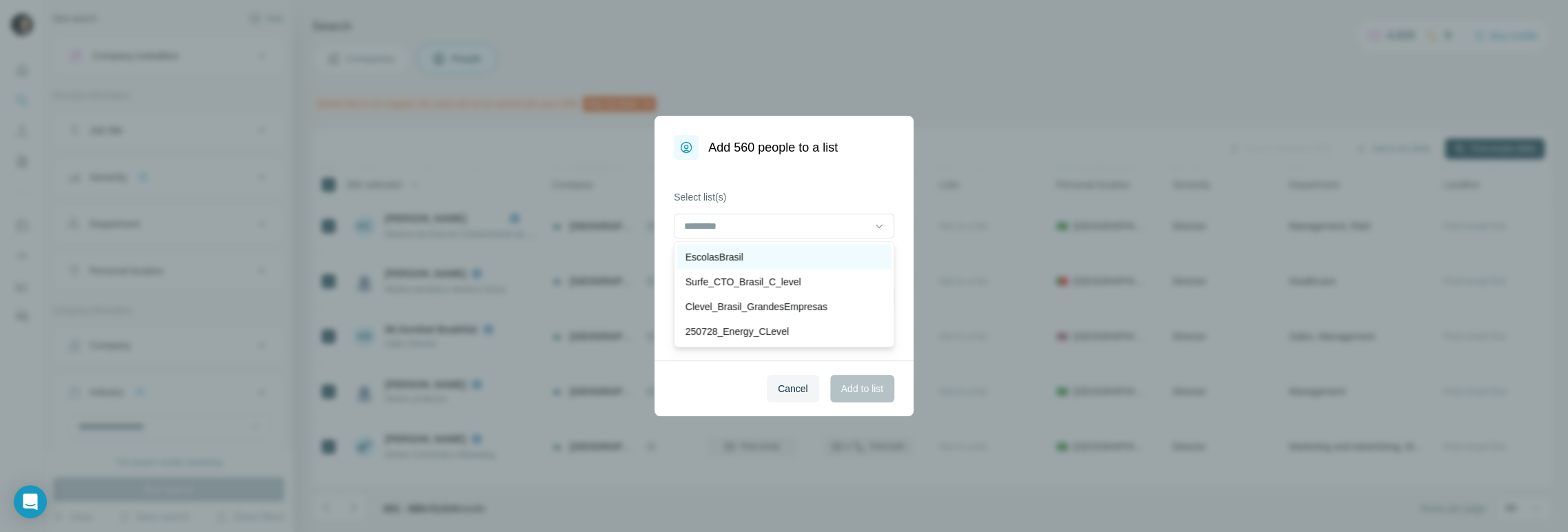
click at [740, 255] on p "EscolasBrasil" at bounding box center [715, 256] width 58 height 14
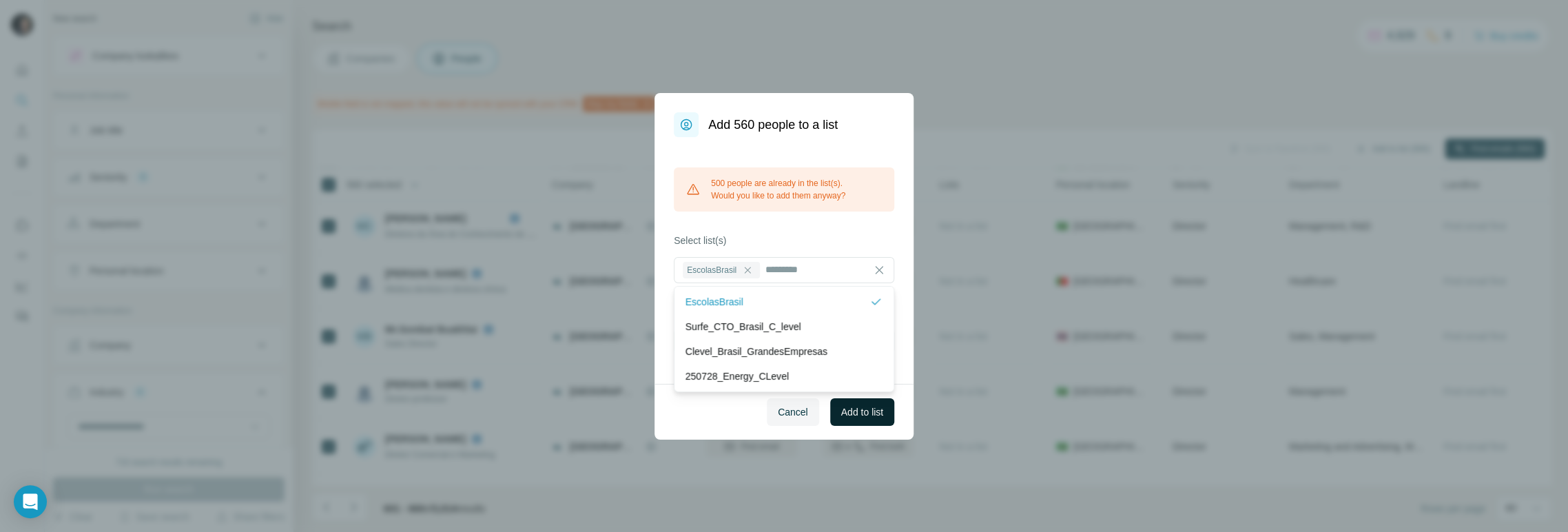
click at [869, 410] on span "Add to list" at bounding box center [861, 411] width 42 height 14
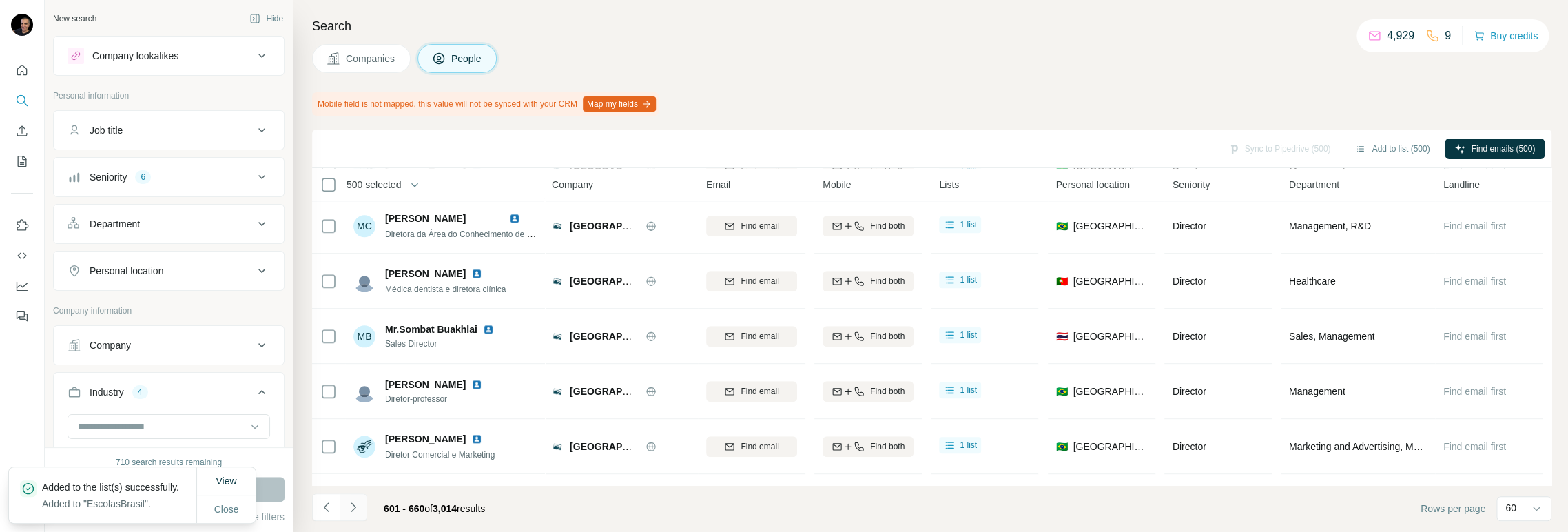
click at [348, 502] on icon "Navigate to next page" at bounding box center [352, 507] width 14 height 14
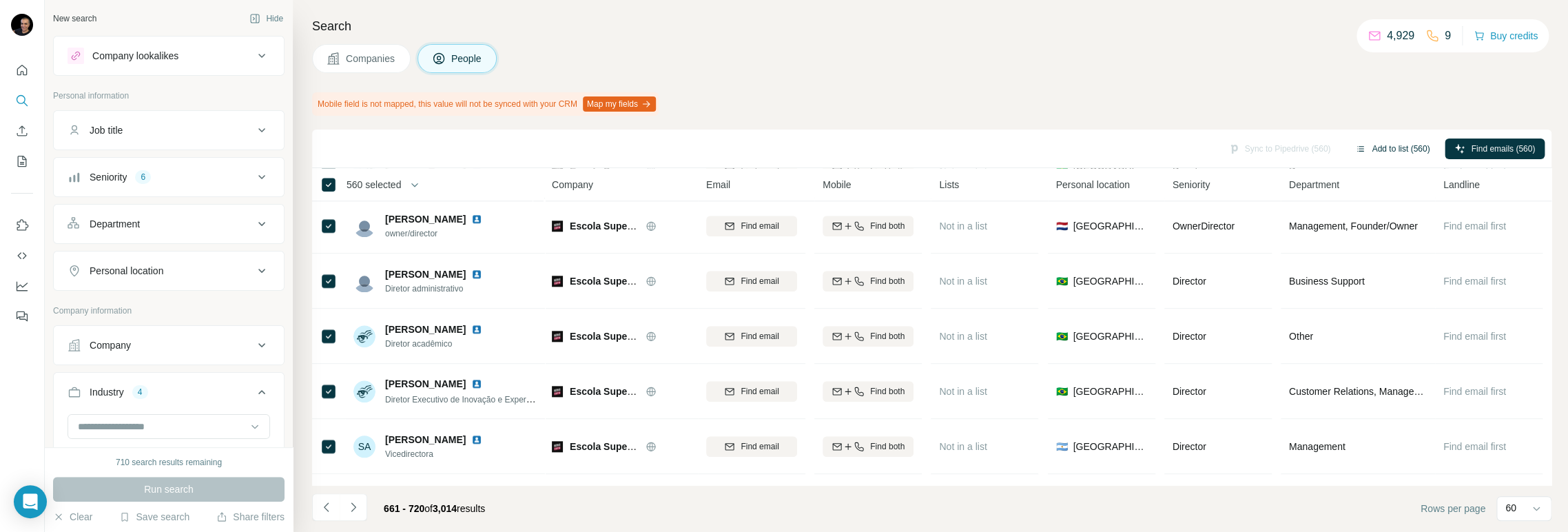
click at [1380, 144] on button "Add to list (560)" at bounding box center [1392, 149] width 94 height 21
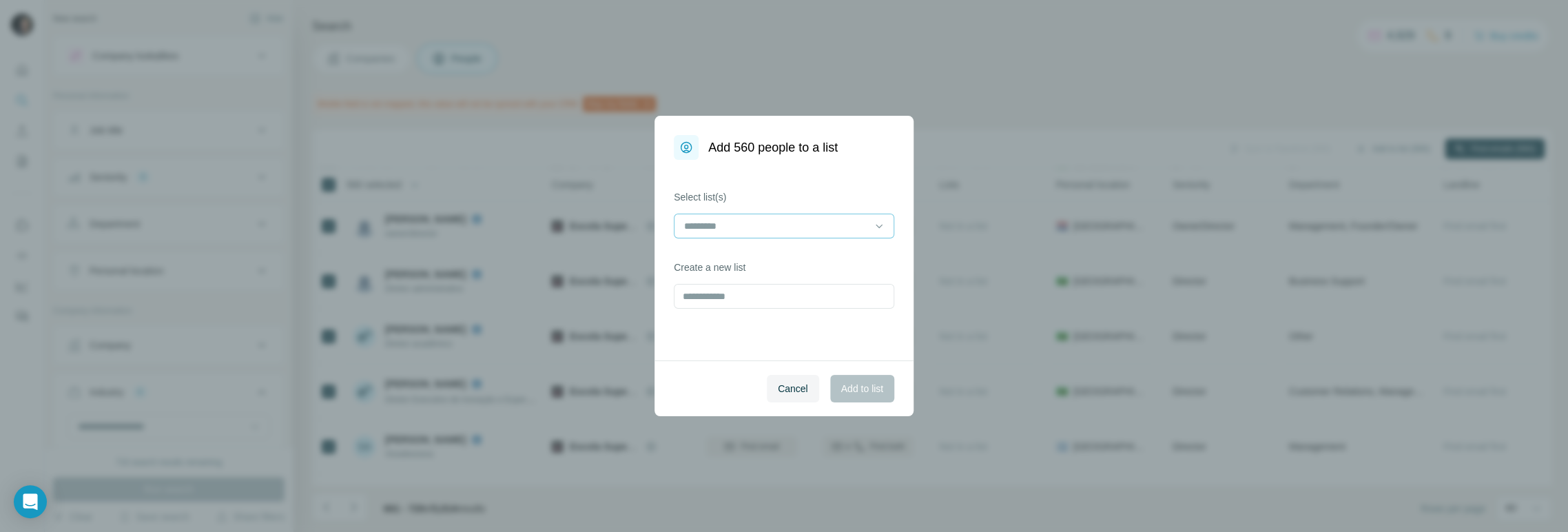
click at [852, 228] on input at bounding box center [775, 225] width 186 height 15
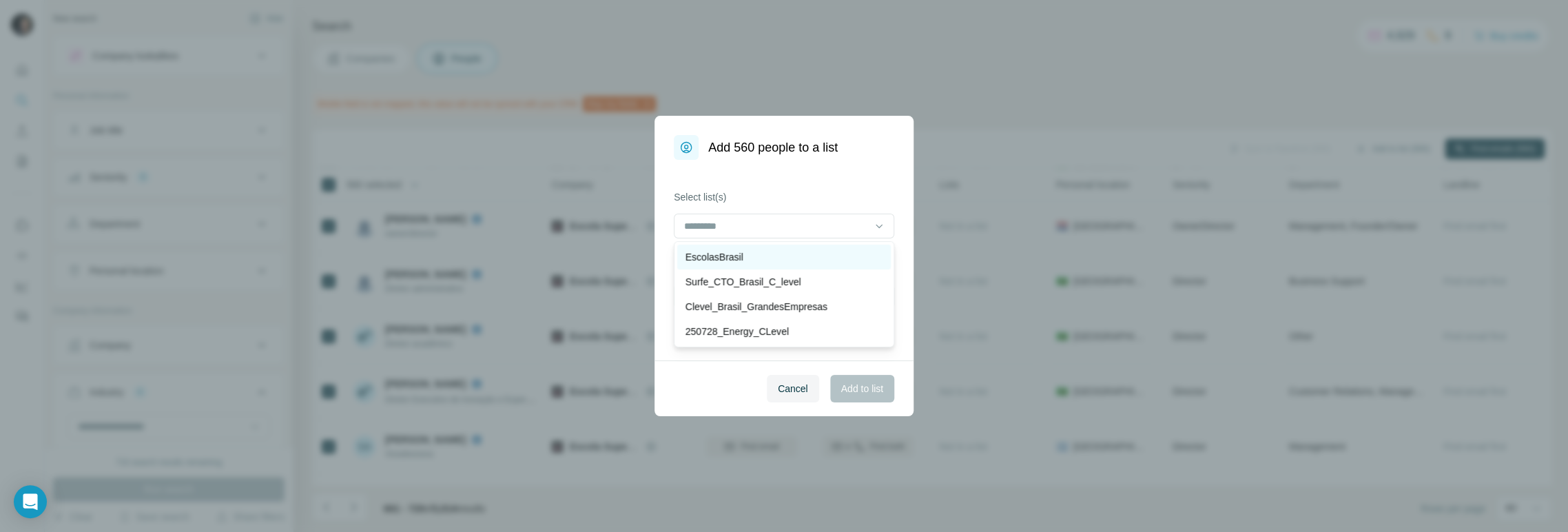
click at [730, 252] on p "EscolasBrasil" at bounding box center [715, 256] width 58 height 14
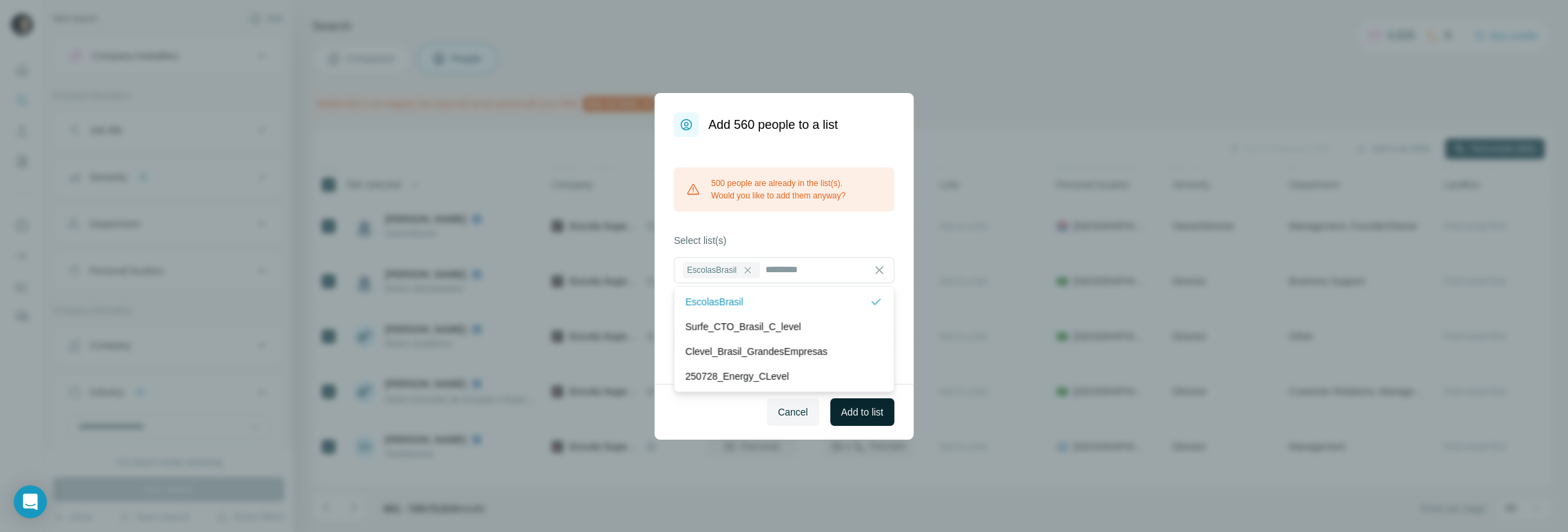
click at [880, 414] on span "Add to list" at bounding box center [861, 411] width 42 height 14
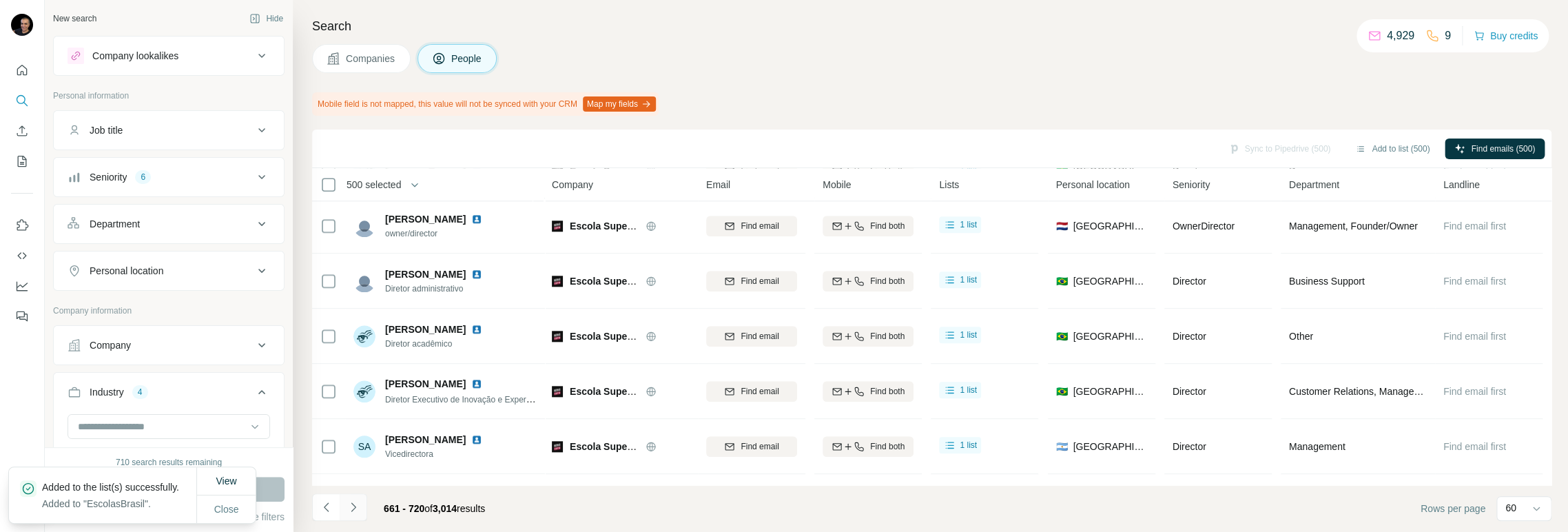
click at [355, 508] on icon "Navigate to next page" at bounding box center [352, 507] width 5 height 9
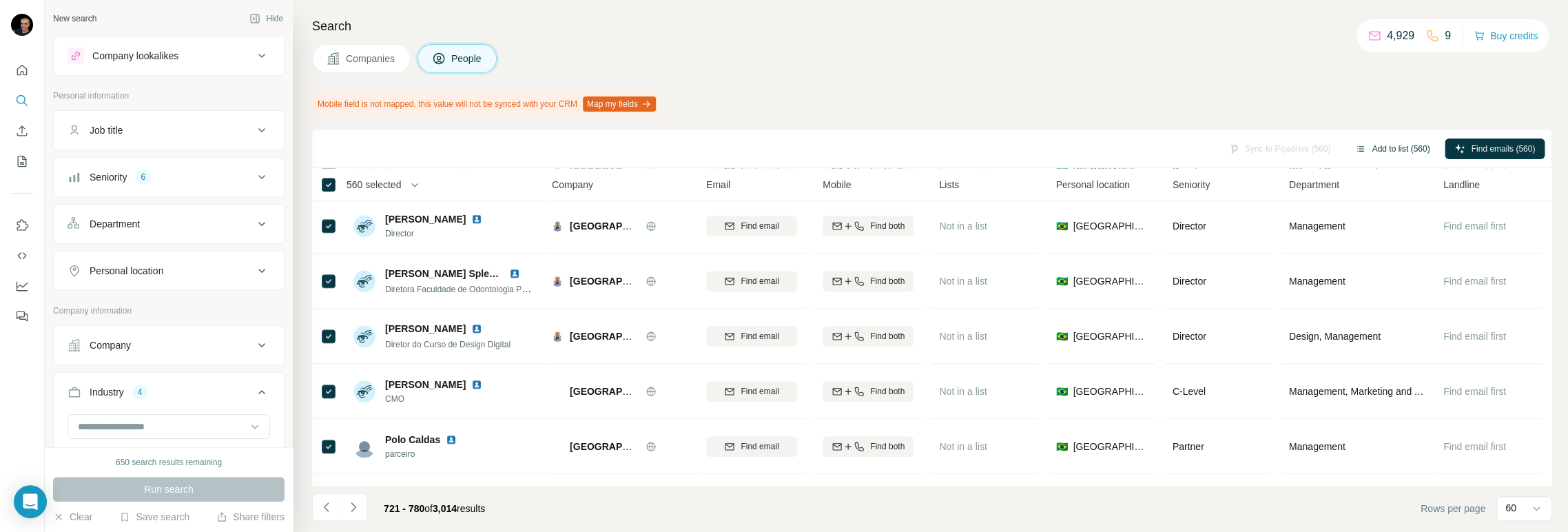
click at [1387, 142] on button "Add to list (560)" at bounding box center [1392, 149] width 94 height 21
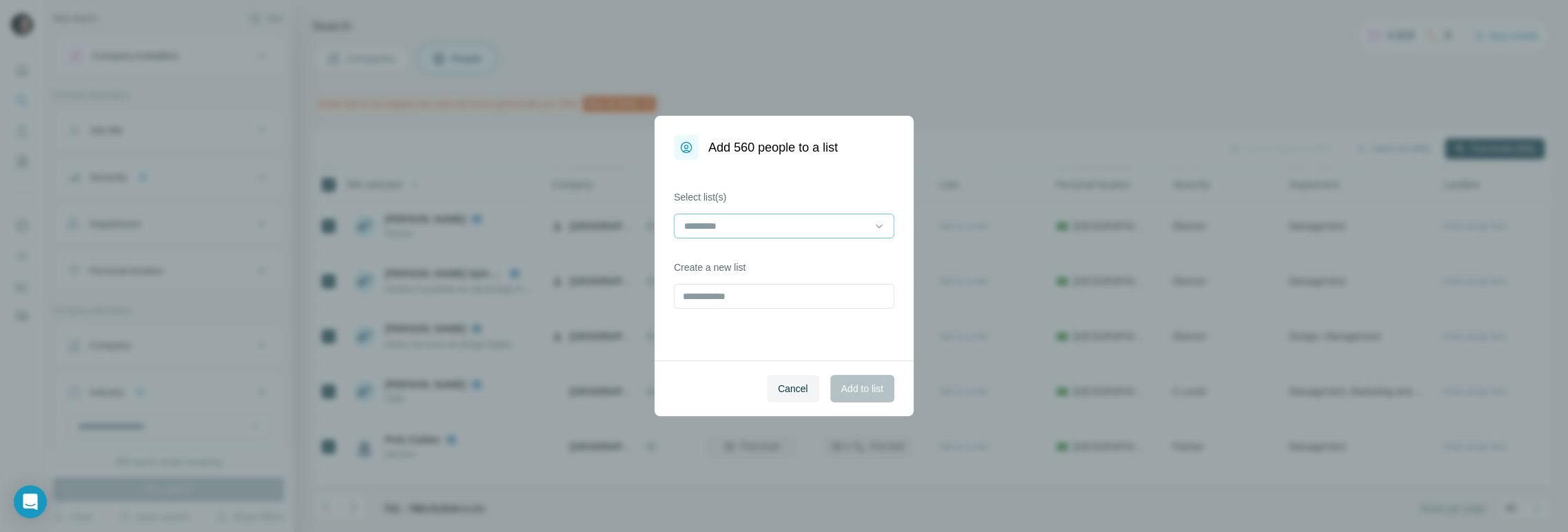
click at [791, 218] on div at bounding box center [775, 226] width 186 height 23
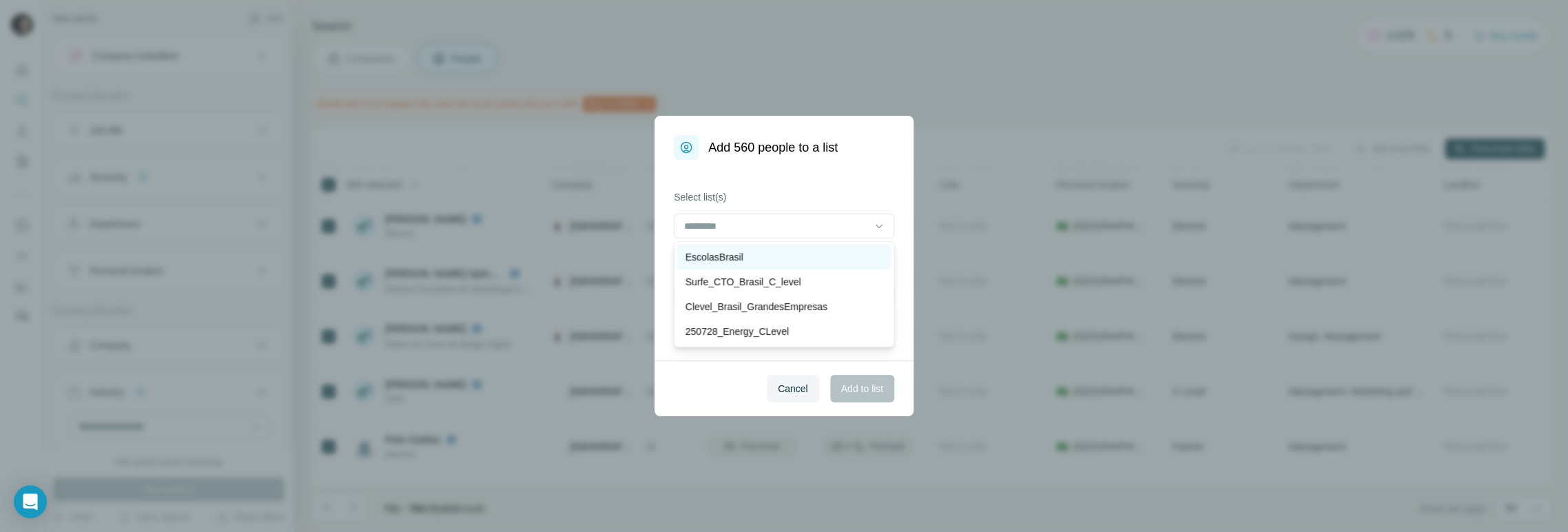
click at [702, 260] on p "EscolasBrasil" at bounding box center [715, 256] width 58 height 14
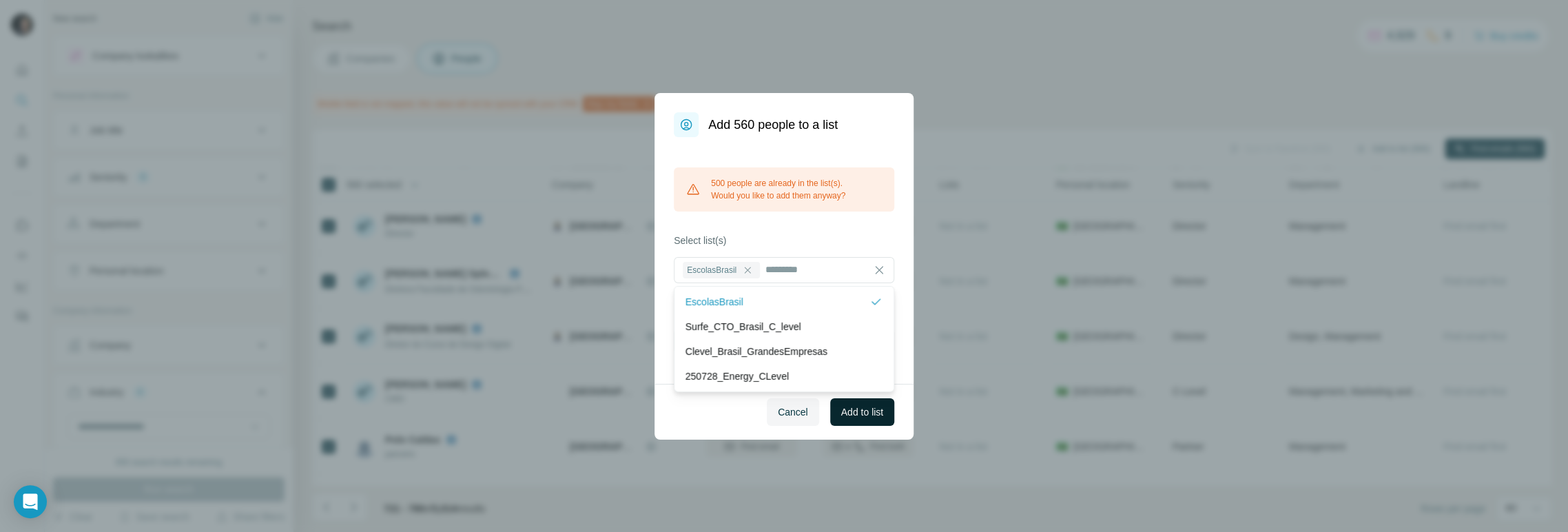
click at [859, 414] on span "Add to list" at bounding box center [861, 411] width 42 height 14
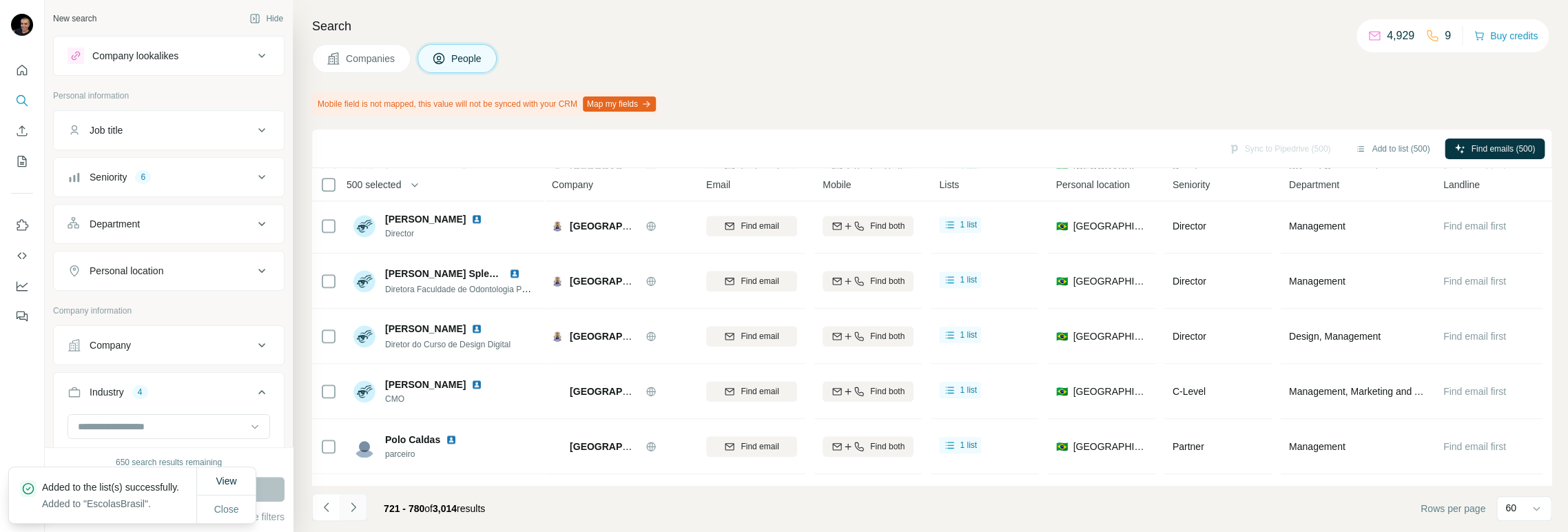
click at [352, 506] on icon "Navigate to next page" at bounding box center [352, 507] width 5 height 9
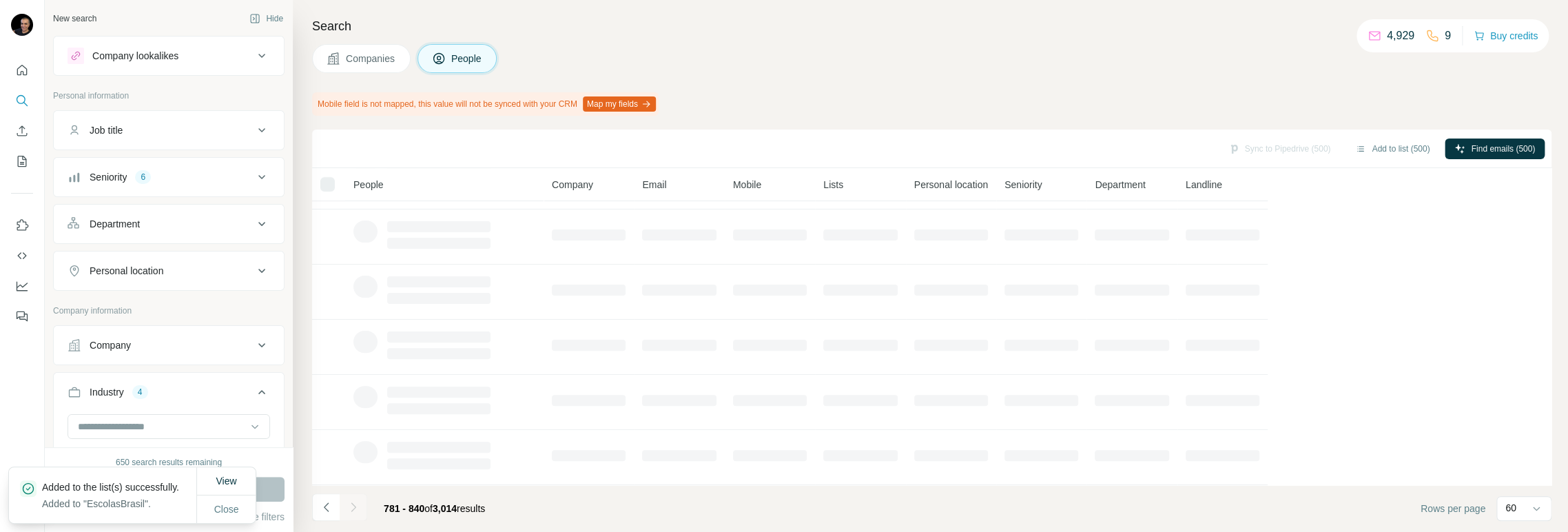
scroll to position [275, 0]
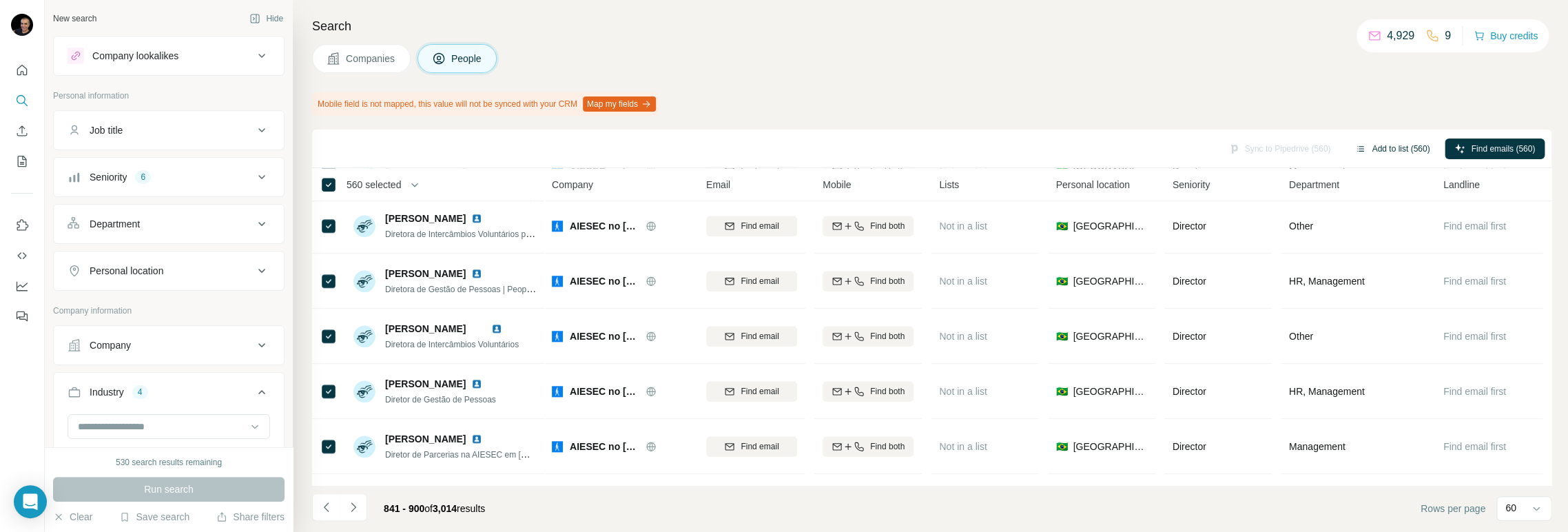
click at [1396, 142] on button "Add to list (560)" at bounding box center [1392, 149] width 94 height 21
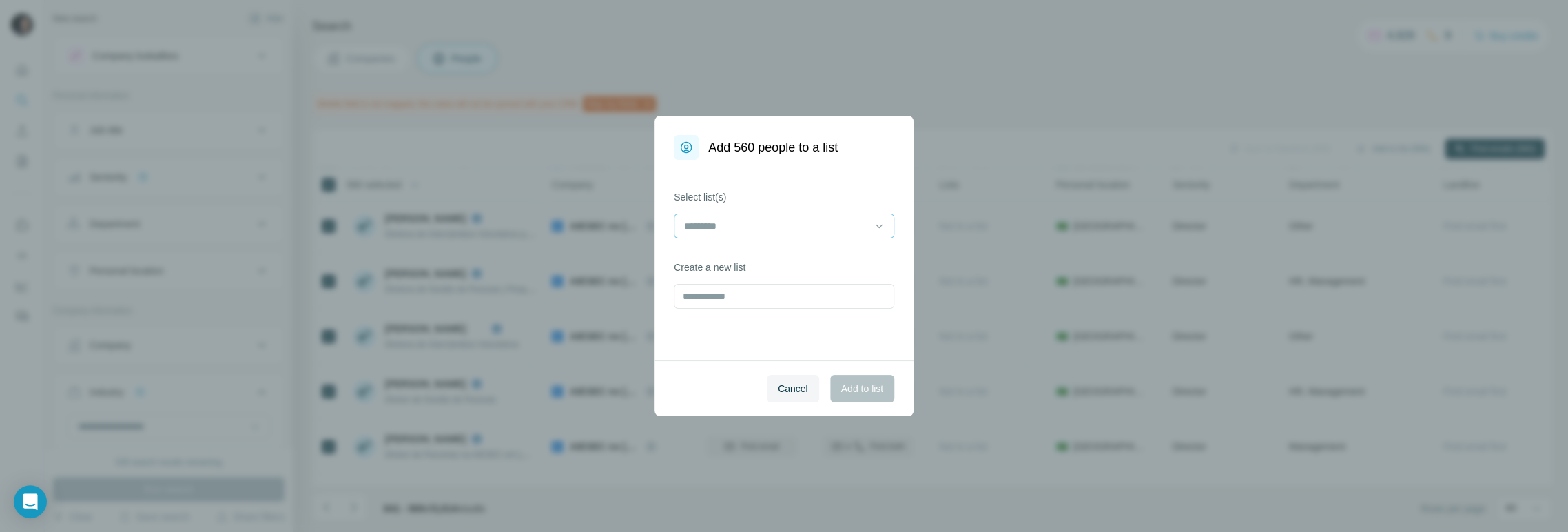
click at [806, 225] on input at bounding box center [775, 225] width 186 height 15
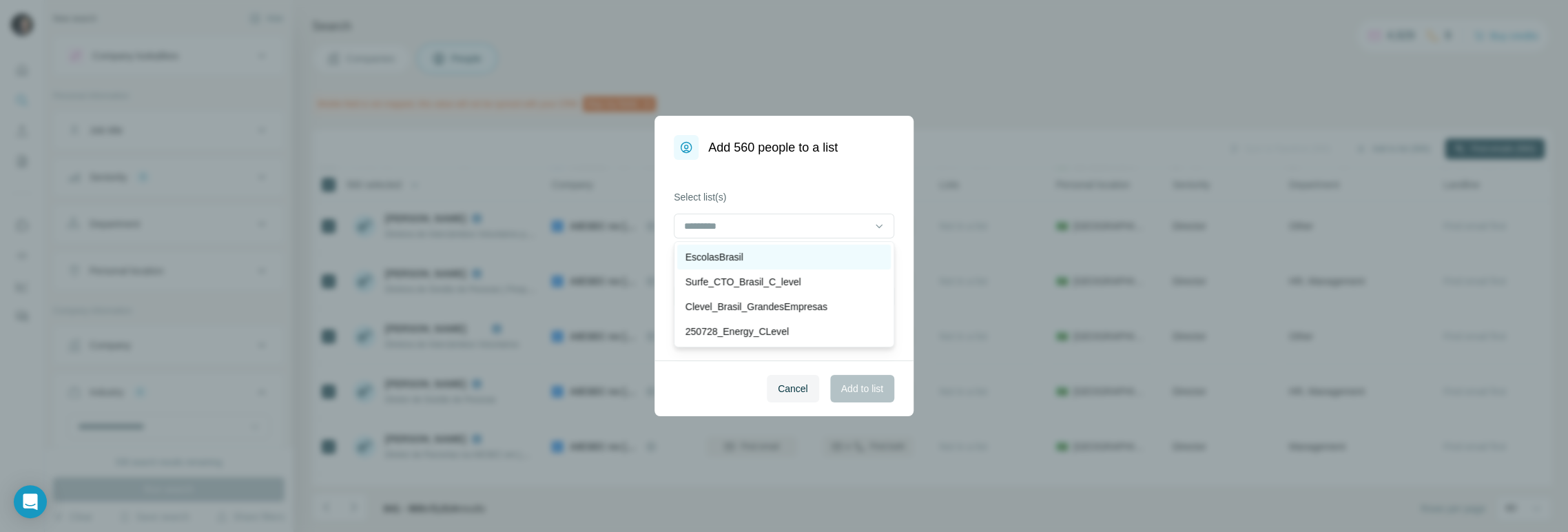
click at [697, 252] on p "EscolasBrasil" at bounding box center [715, 256] width 58 height 14
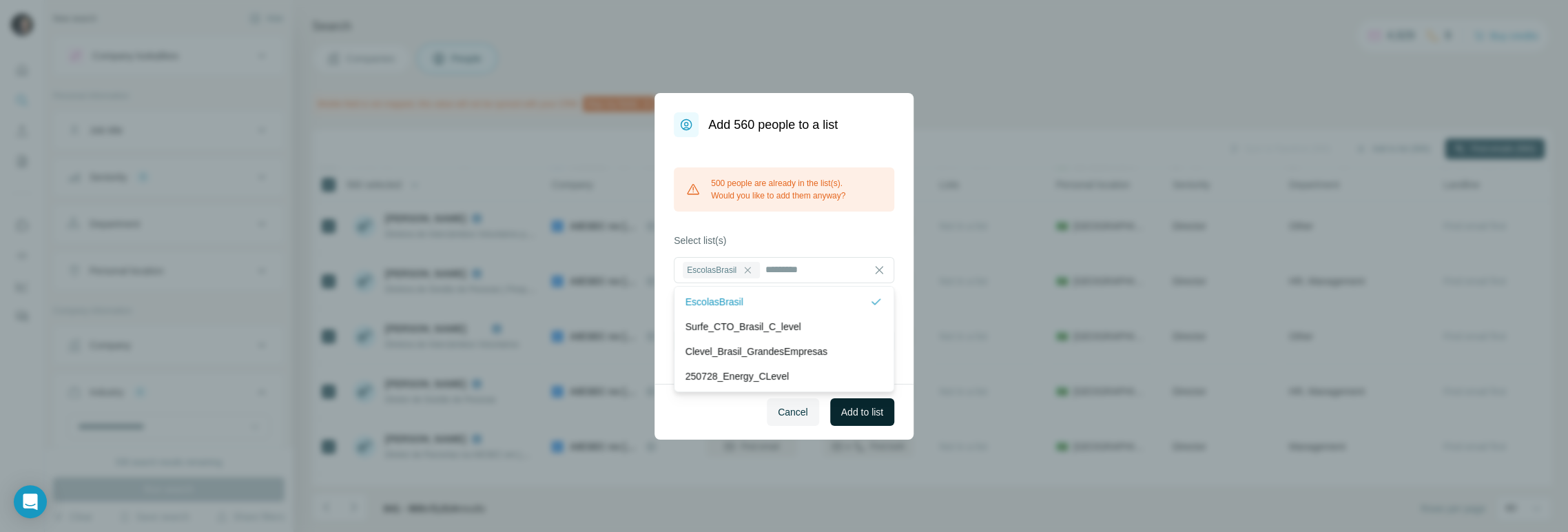
click at [861, 404] on button "Add to list" at bounding box center [861, 412] width 64 height 28
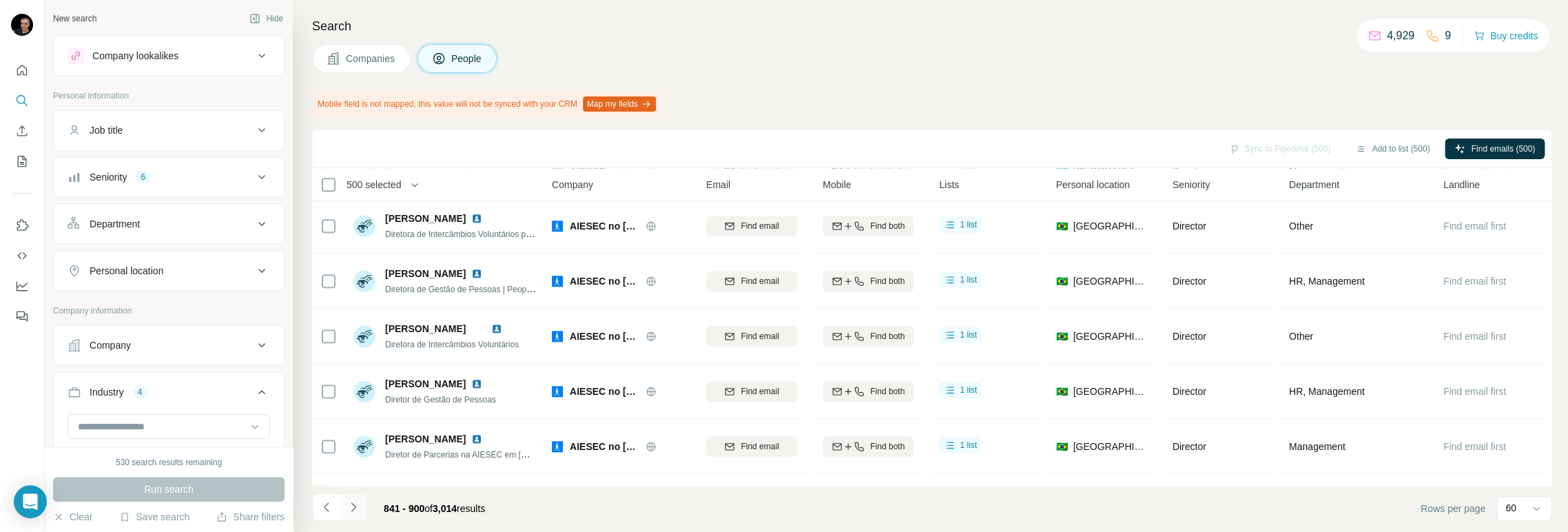
click at [351, 511] on icon "Navigate to next page" at bounding box center [352, 507] width 14 height 14
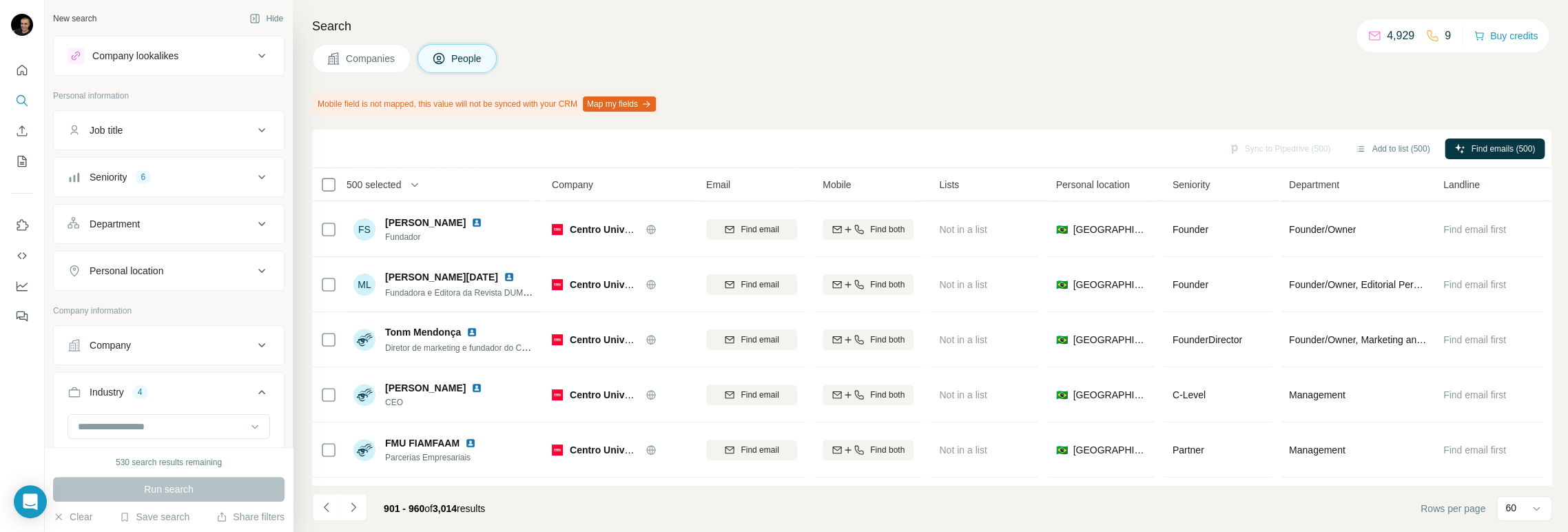
scroll to position [995, 0]
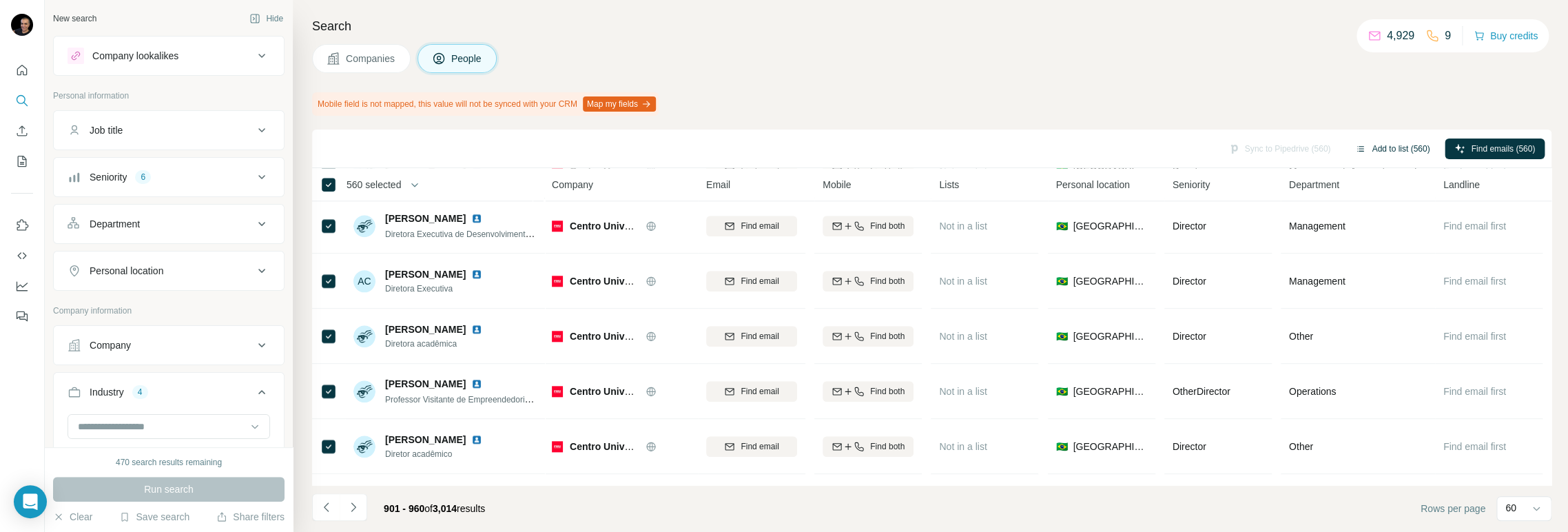
click at [1410, 149] on button "Add to list (560)" at bounding box center [1392, 149] width 94 height 21
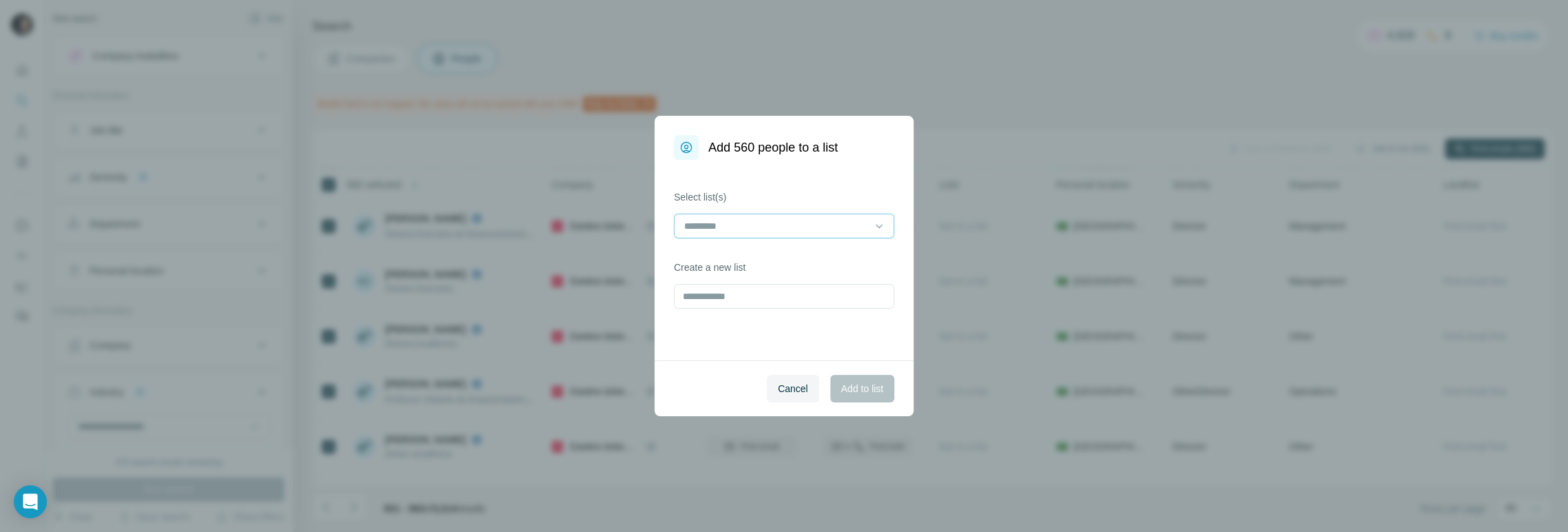
click at [734, 223] on input at bounding box center [775, 225] width 186 height 15
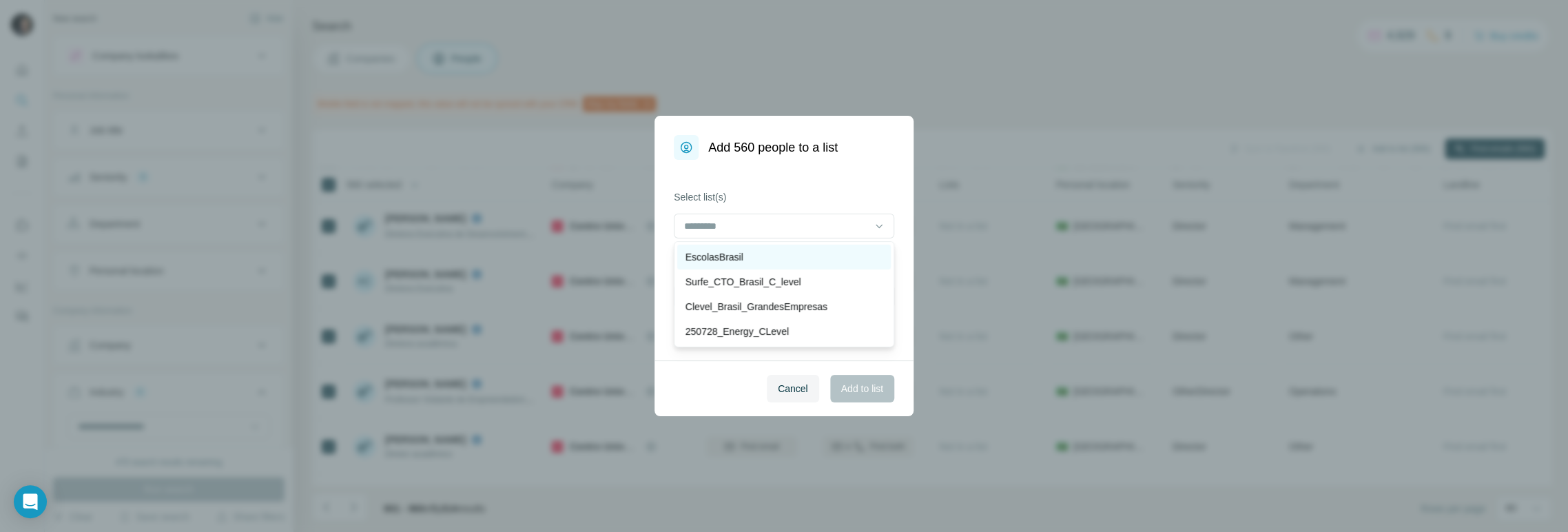
click at [707, 258] on p "EscolasBrasil" at bounding box center [715, 256] width 58 height 14
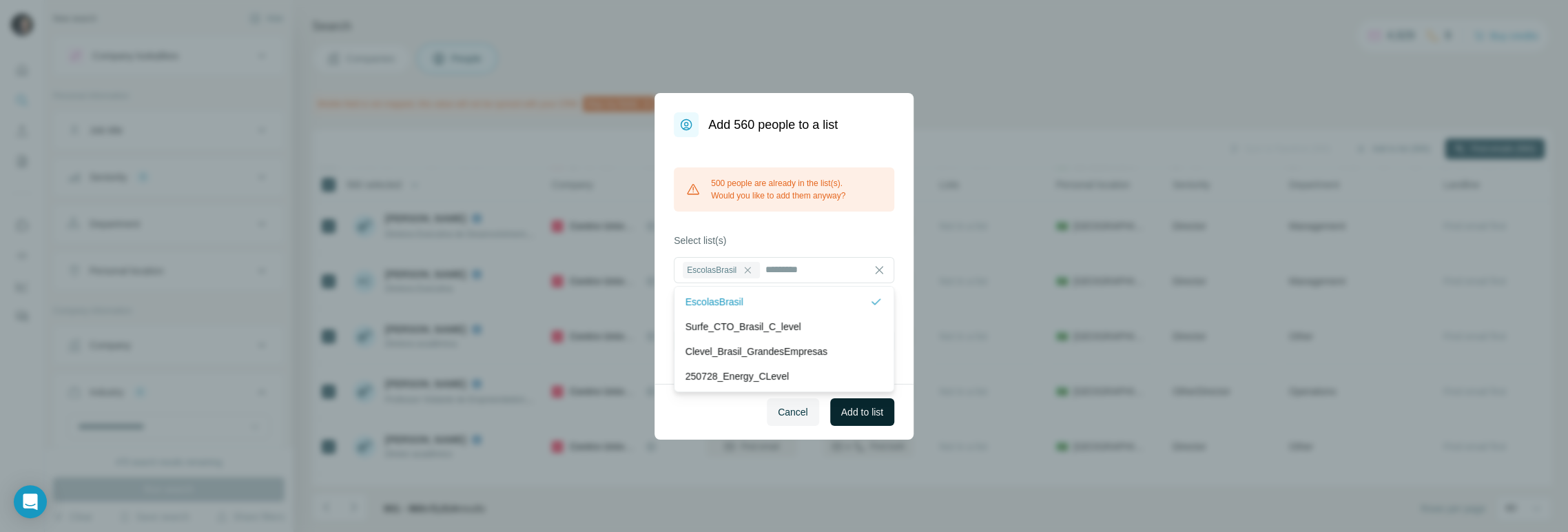
click at [859, 407] on span "Add to list" at bounding box center [861, 411] width 42 height 14
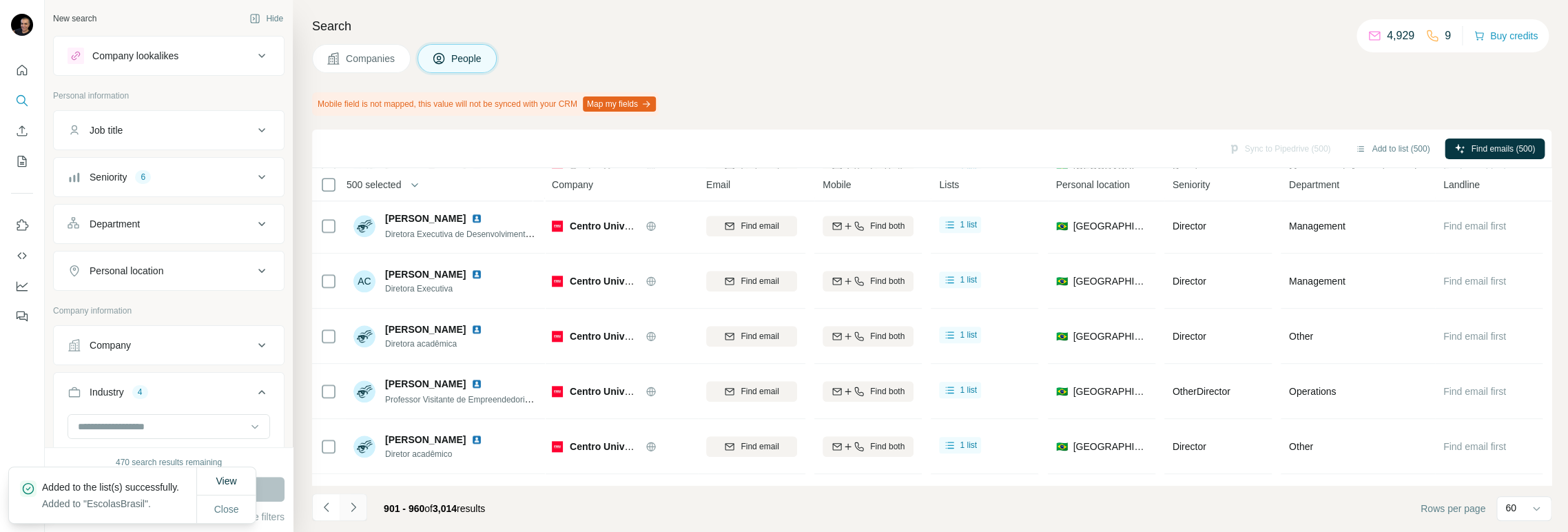
click at [351, 508] on icon "Navigate to next page" at bounding box center [352, 507] width 14 height 14
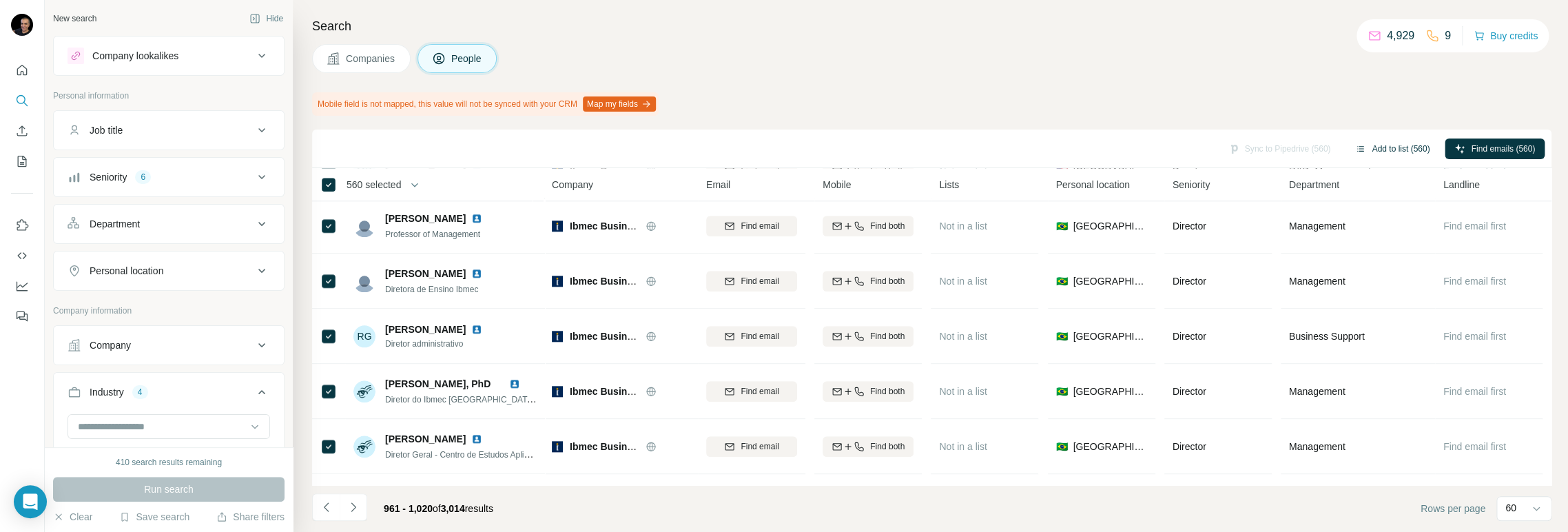
click at [1410, 148] on button "Add to list (560)" at bounding box center [1392, 149] width 94 height 21
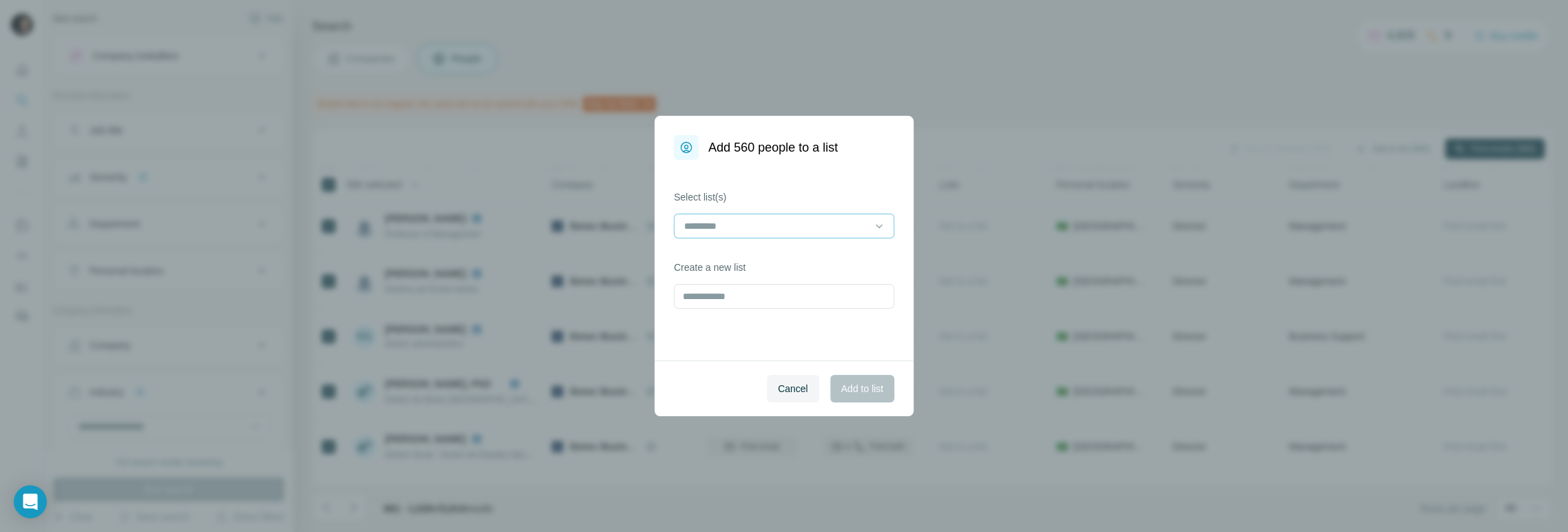
click at [799, 226] on input at bounding box center [775, 225] width 186 height 15
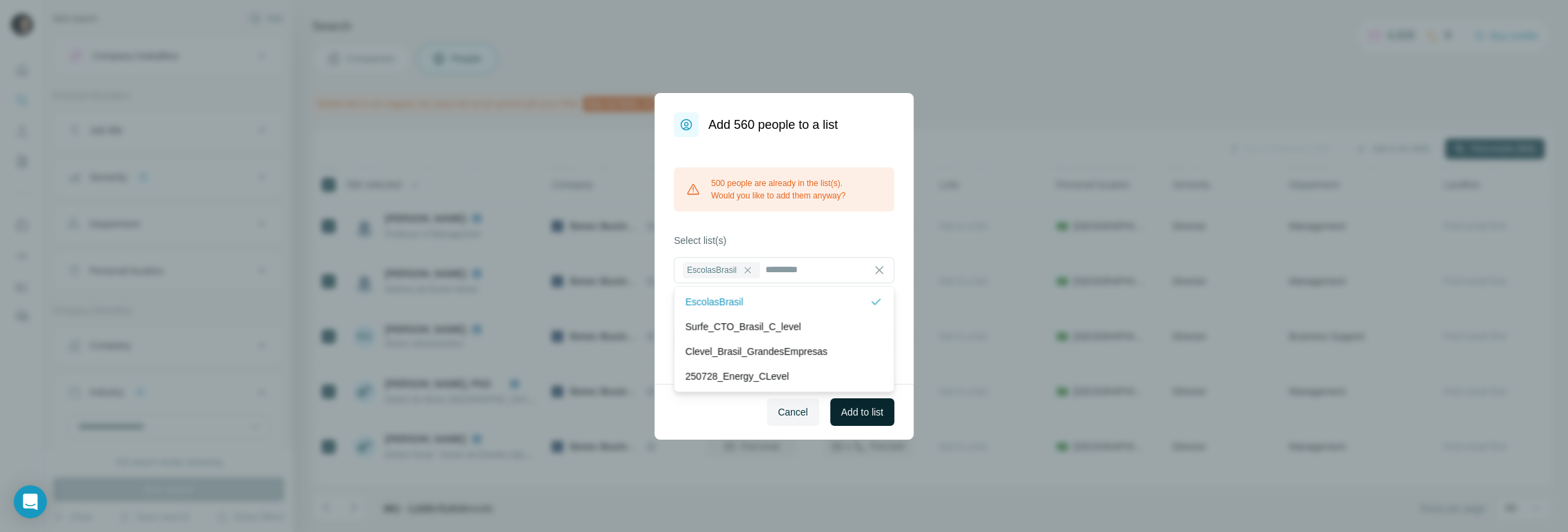
click at [871, 413] on span "Add to list" at bounding box center [861, 411] width 42 height 14
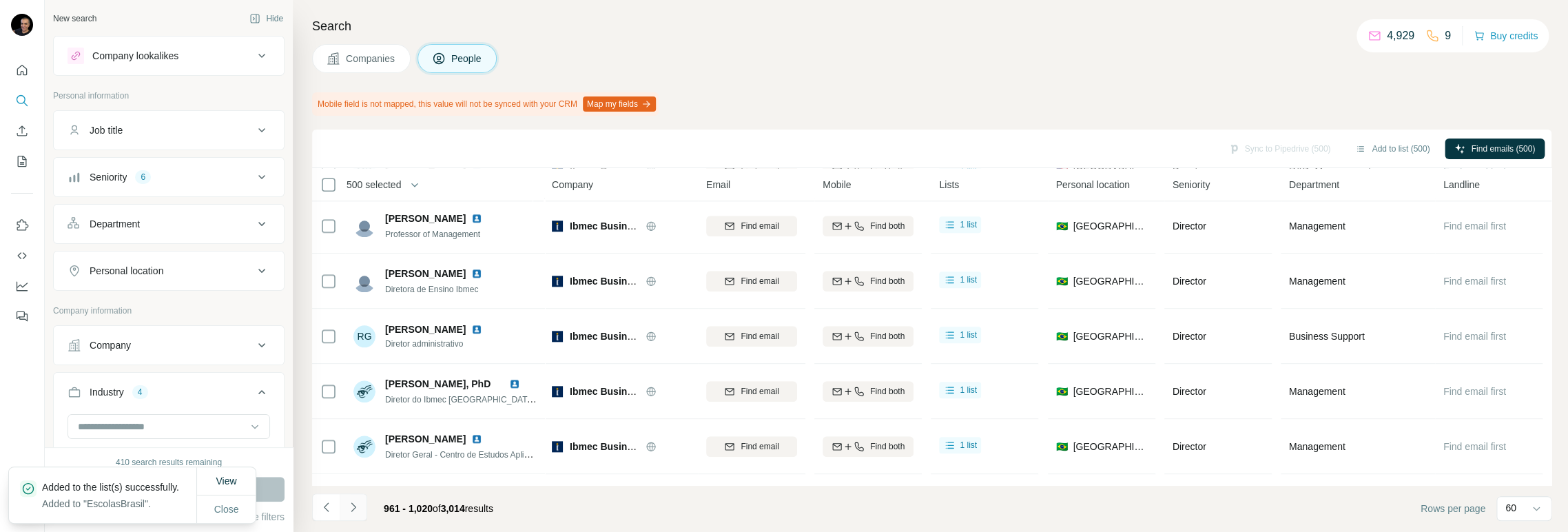
click at [351, 509] on icon "Navigate to next page" at bounding box center [352, 507] width 14 height 14
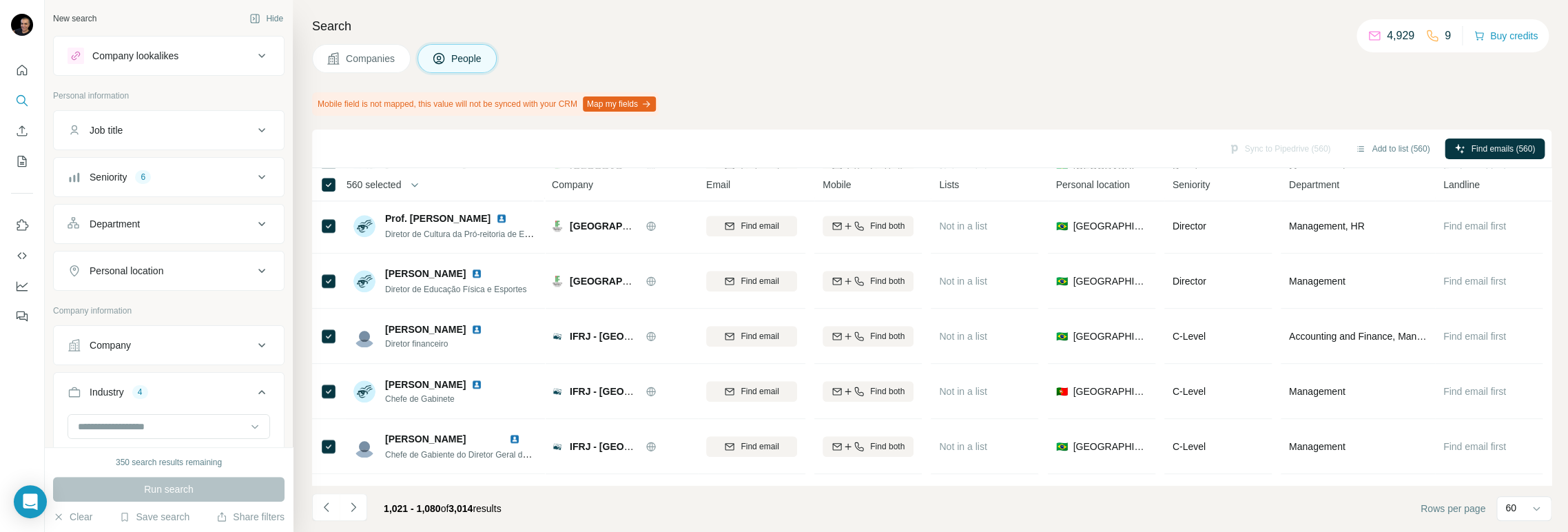
click at [421, 179] on icon "button" at bounding box center [414, 184] width 14 height 14
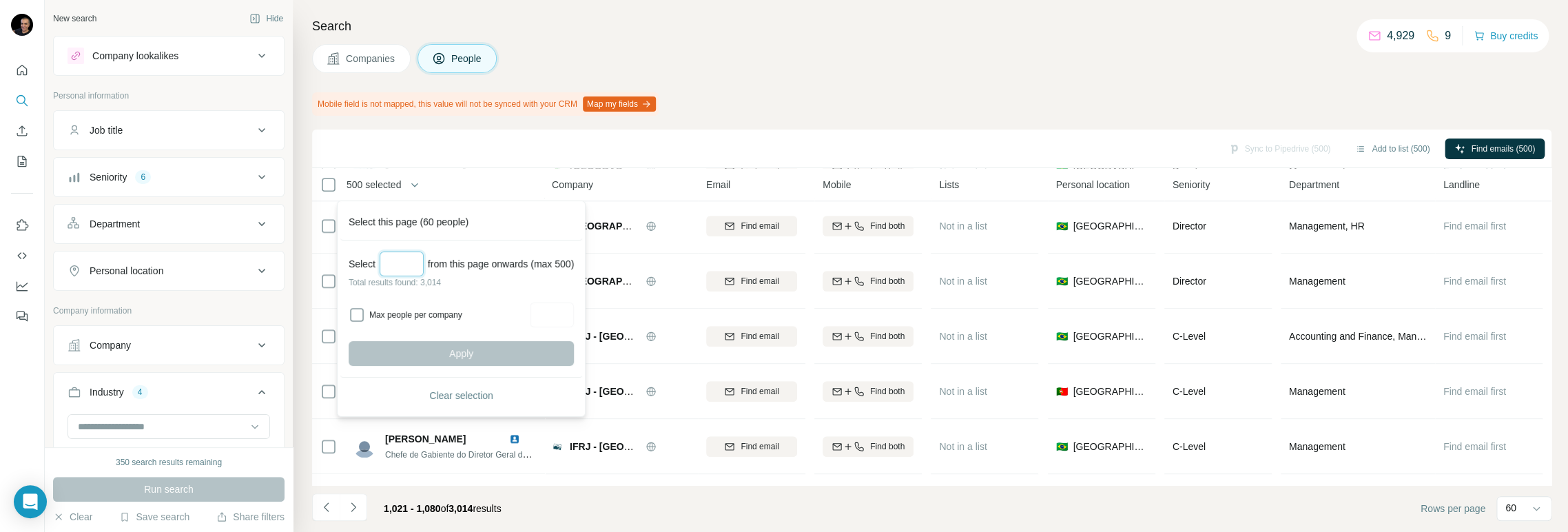
click at [414, 268] on input "Select a number (up to 500)" at bounding box center [401, 264] width 44 height 25
type input "***"
click at [458, 356] on span "Apply" at bounding box center [460, 353] width 24 height 14
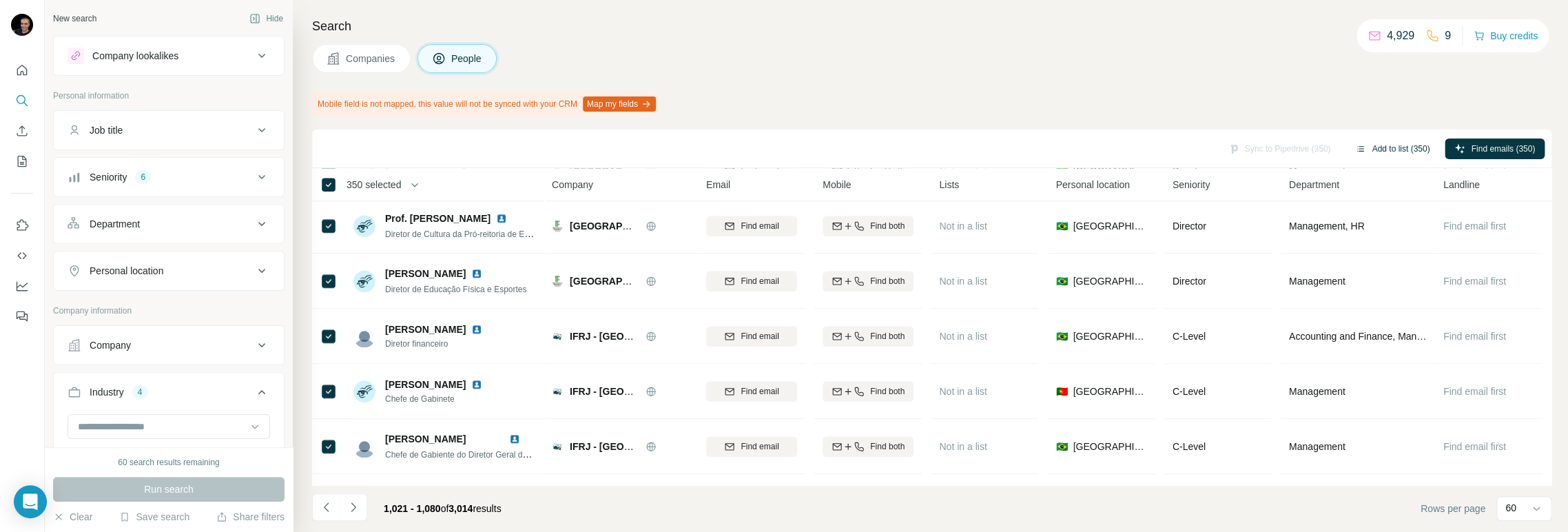
click at [1396, 148] on button "Add to list (350)" at bounding box center [1392, 149] width 94 height 21
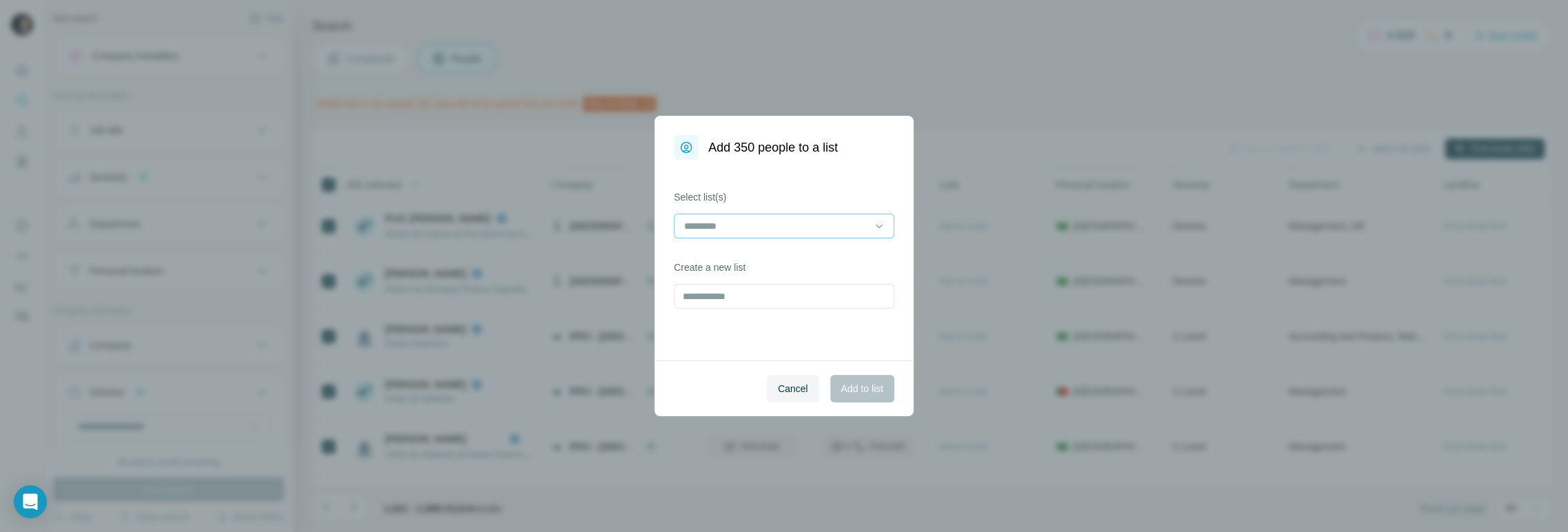
click at [825, 224] on input at bounding box center [775, 225] width 186 height 15
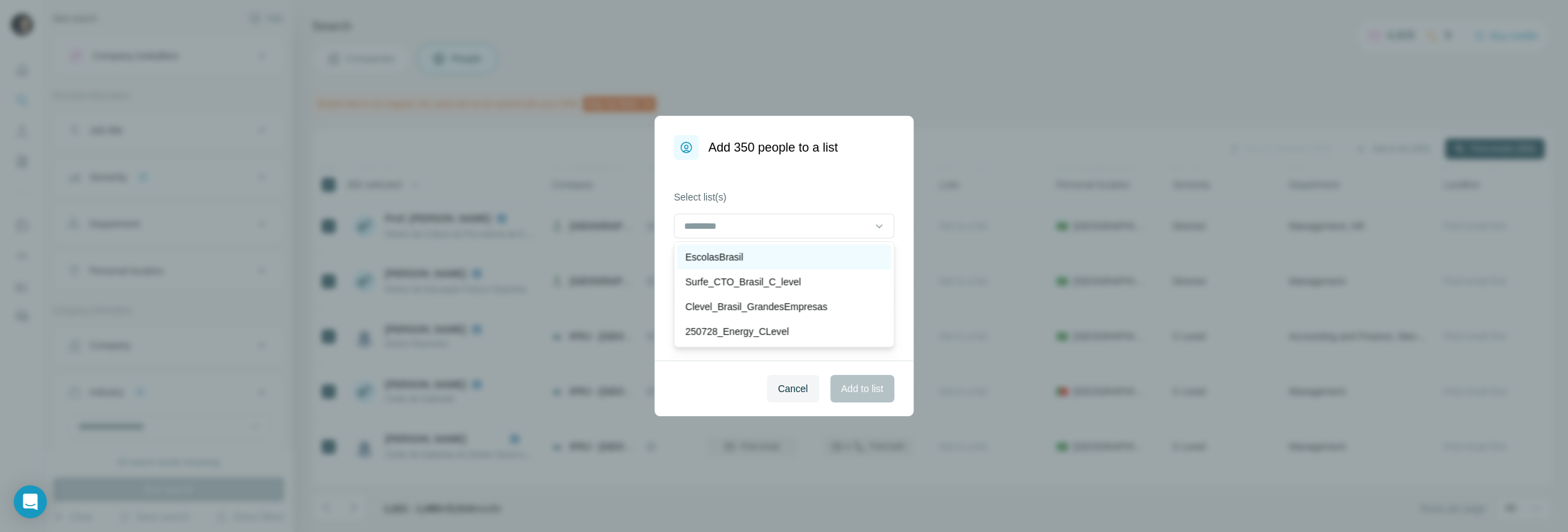
click at [706, 253] on p "EscolasBrasil" at bounding box center [715, 256] width 58 height 14
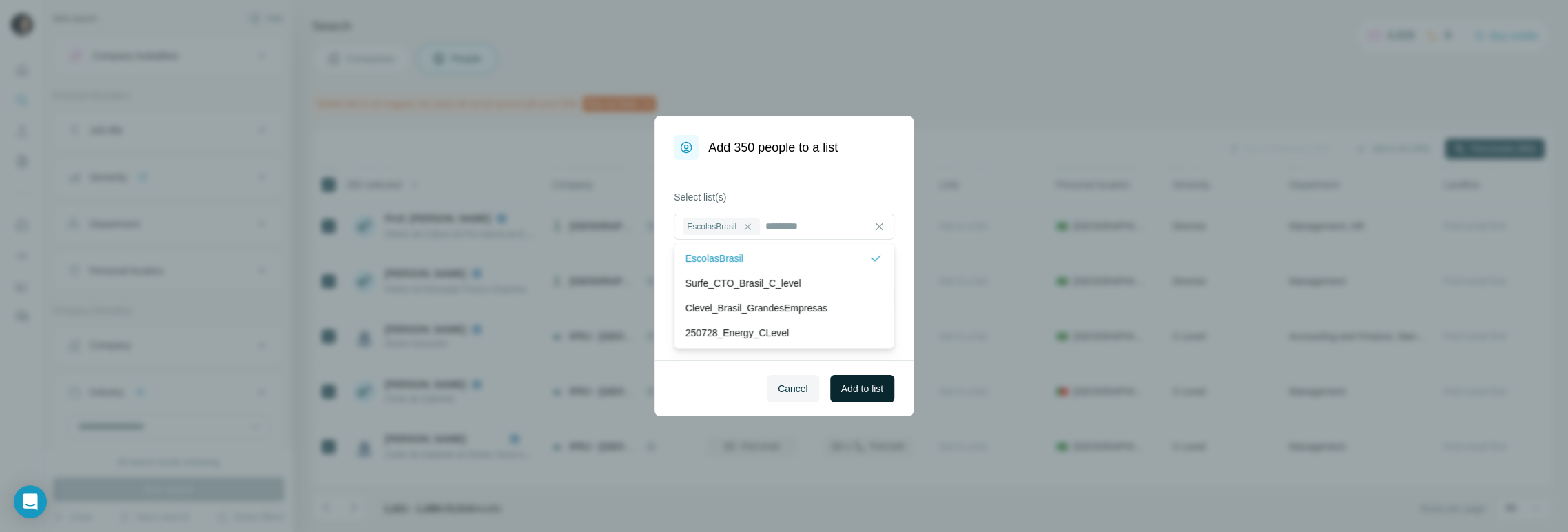
click at [843, 389] on span "Add to list" at bounding box center [861, 388] width 42 height 14
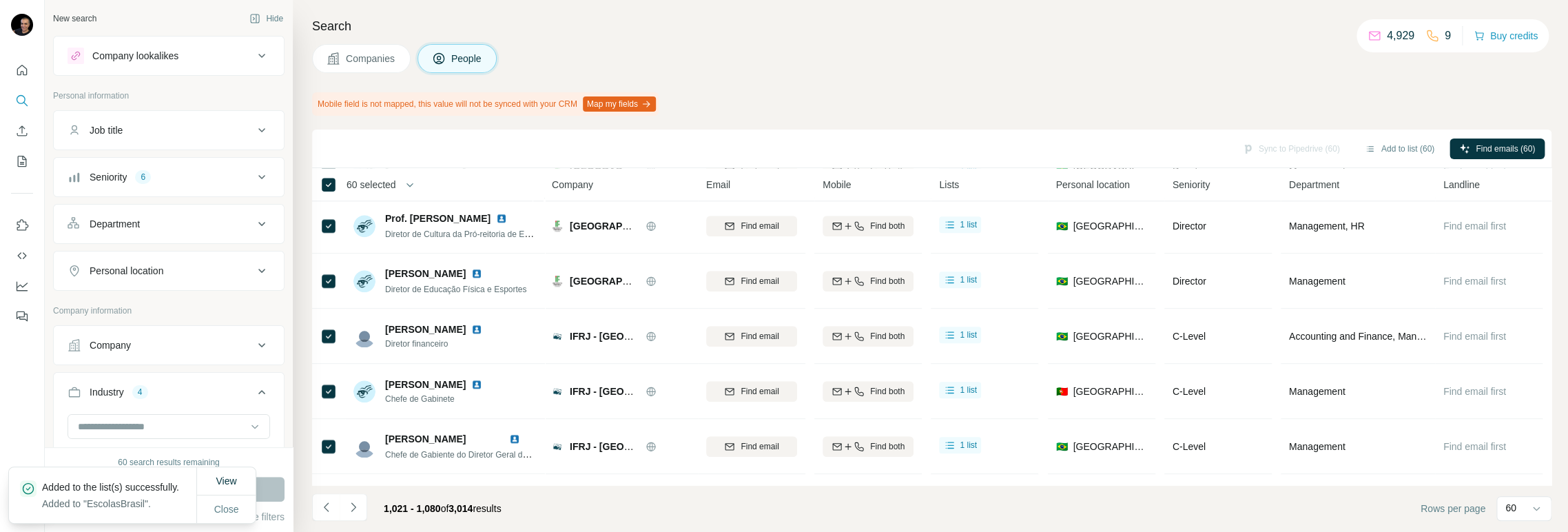
click at [348, 507] on icon "Navigate to next page" at bounding box center [352, 507] width 14 height 14
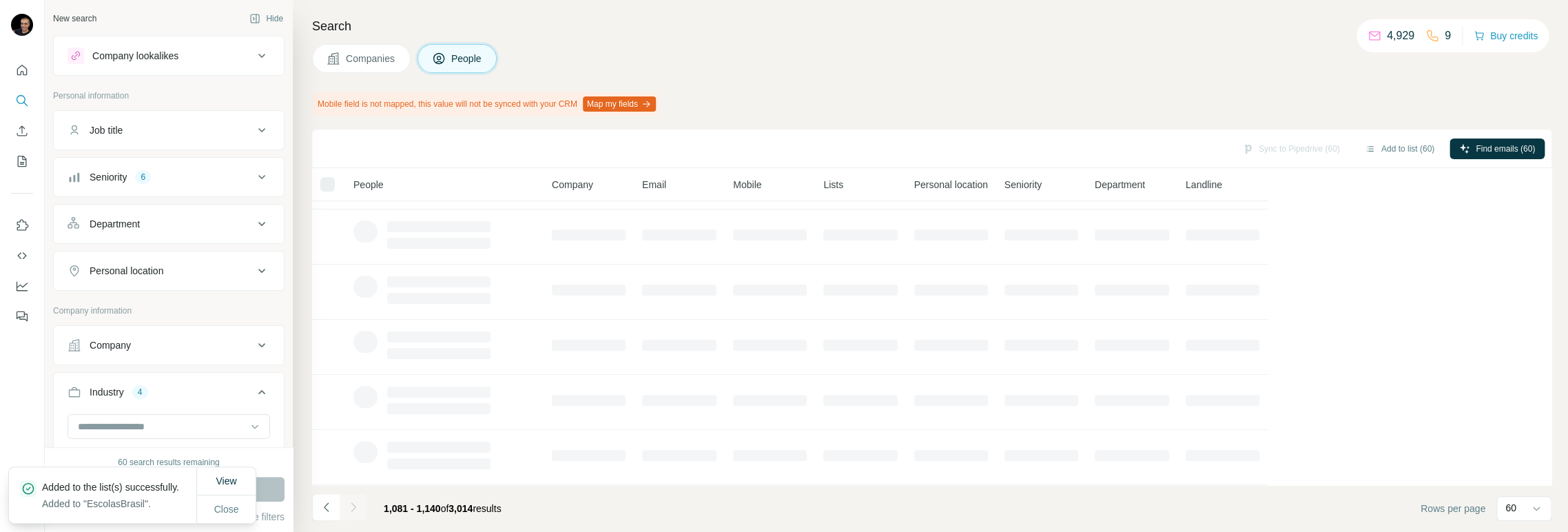
scroll to position [275, 0]
click at [354, 510] on icon "Navigate to next page" at bounding box center [352, 507] width 14 height 14
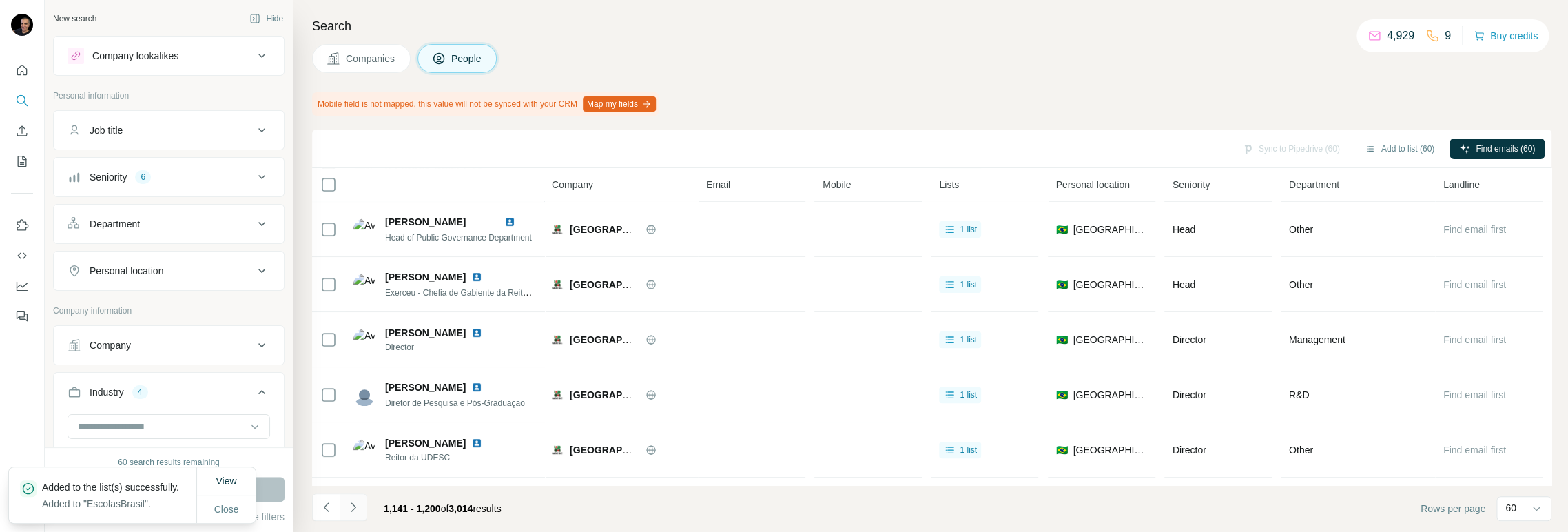
click at [354, 510] on icon "Navigate to next page" at bounding box center [352, 507] width 14 height 14
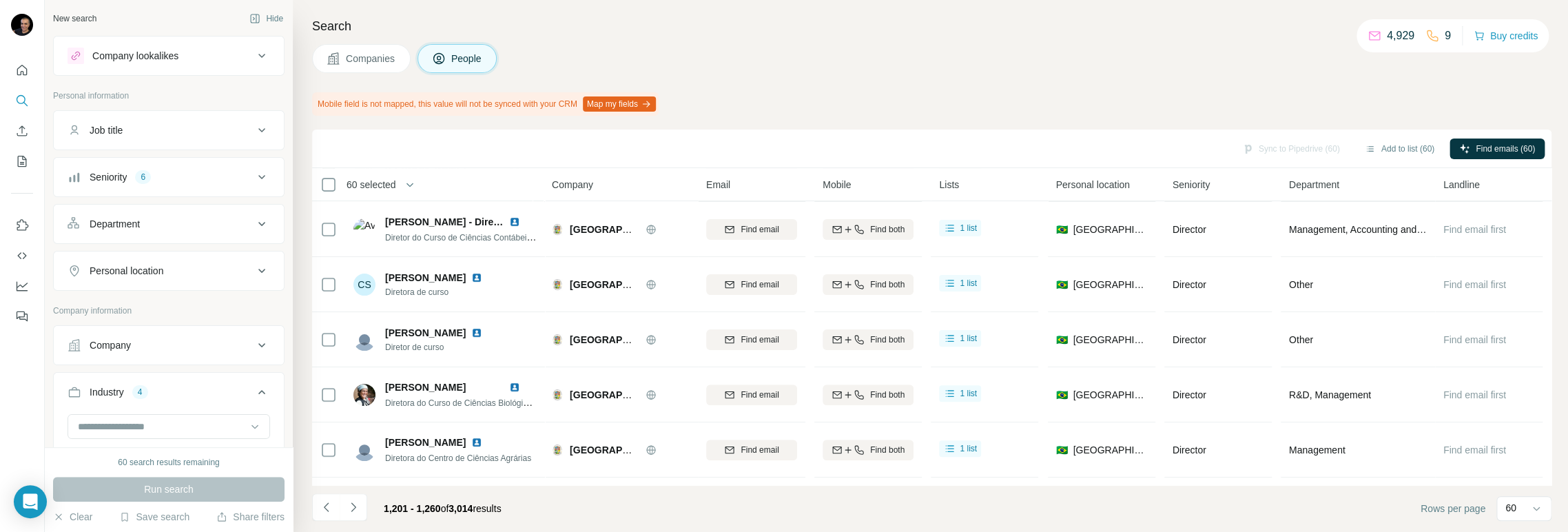
click at [351, 511] on icon "Navigate to next page" at bounding box center [352, 507] width 5 height 9
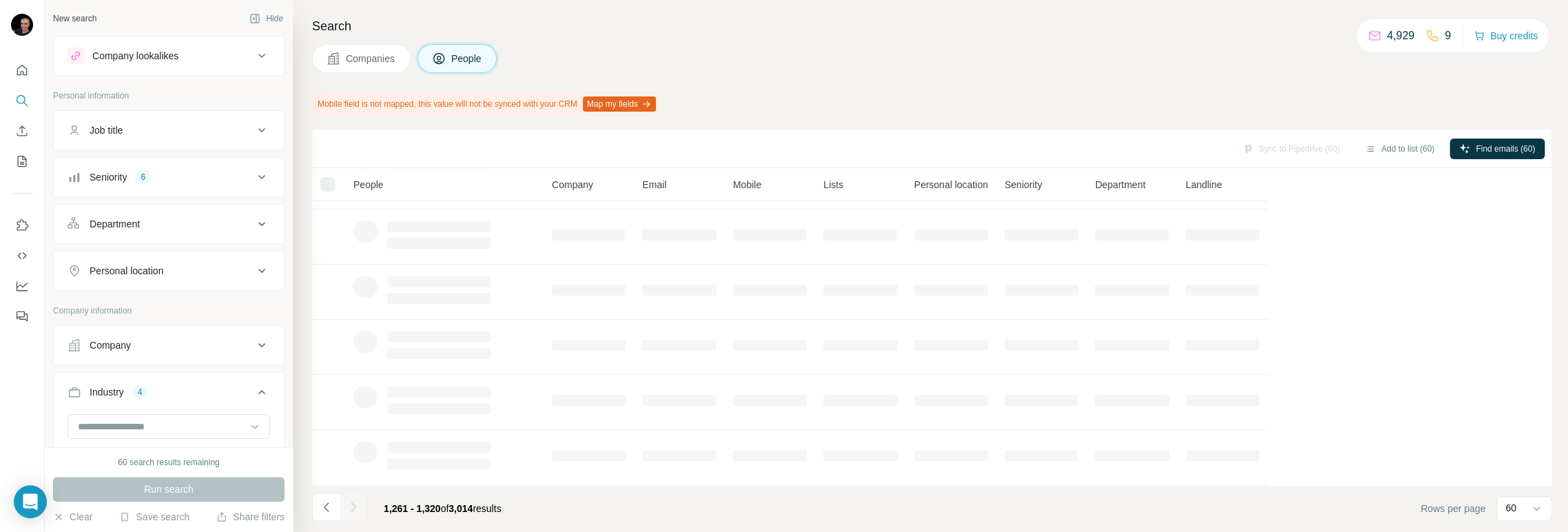
click at [351, 510] on div at bounding box center [353, 507] width 28 height 28
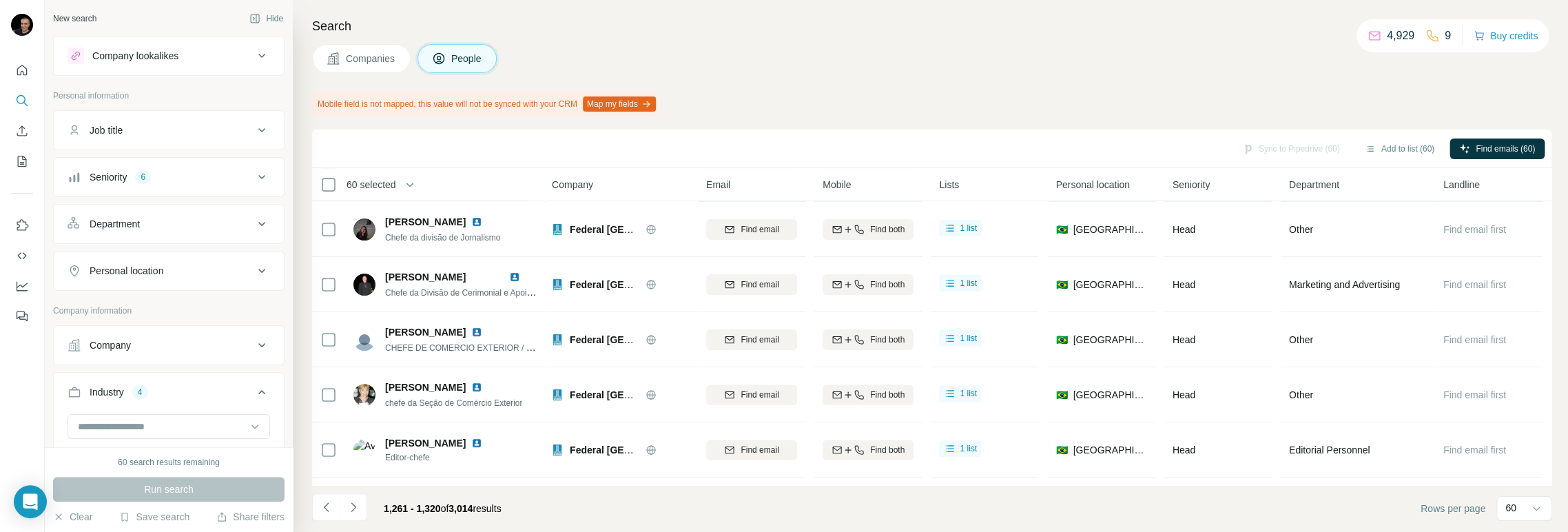
click at [351, 510] on icon "Navigate to next page" at bounding box center [352, 507] width 14 height 14
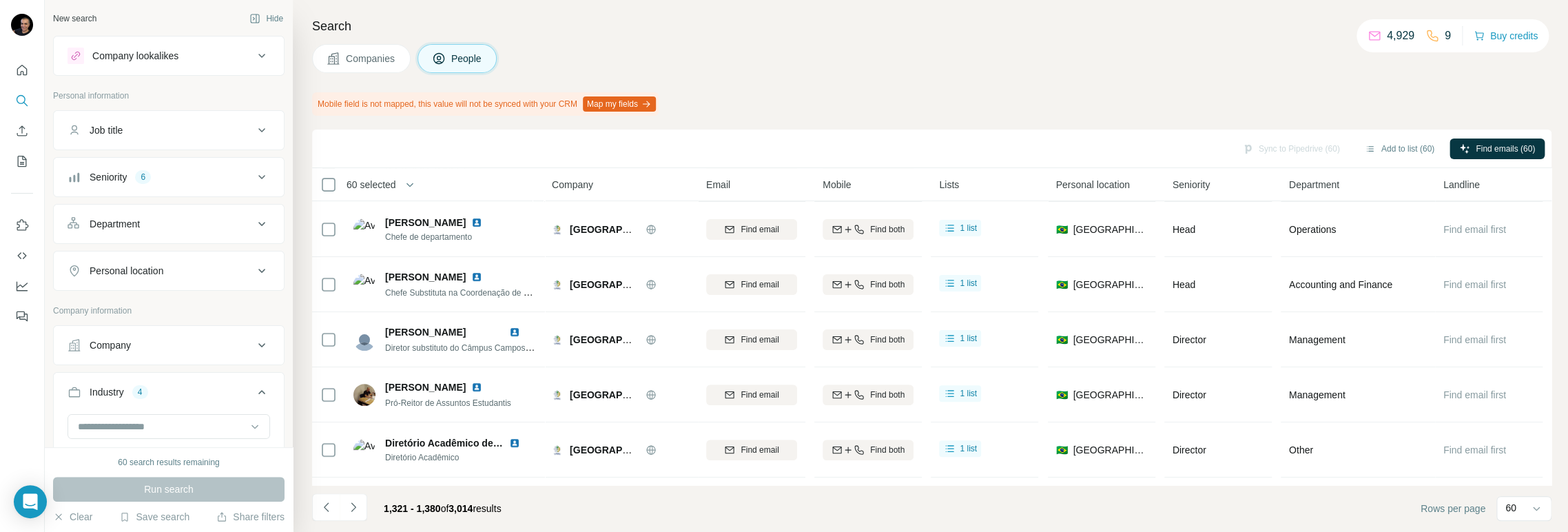
click at [351, 510] on icon "Navigate to next page" at bounding box center [352, 507] width 14 height 14
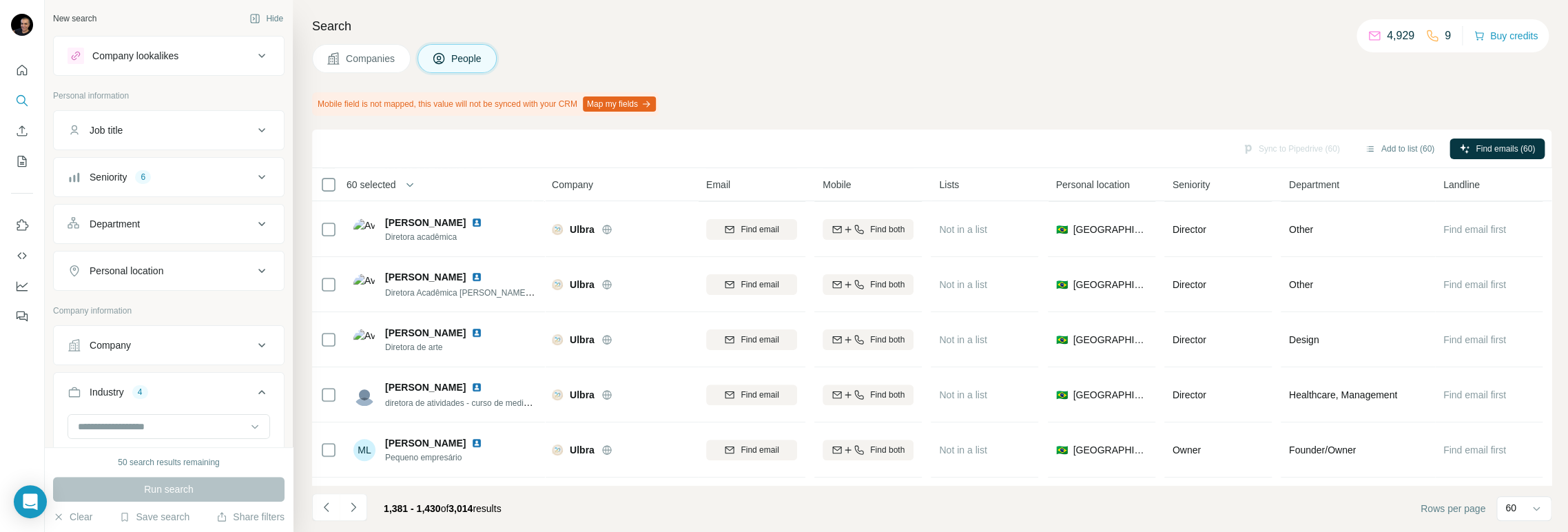
click at [351, 510] on icon "Navigate to next page" at bounding box center [352, 507] width 14 height 14
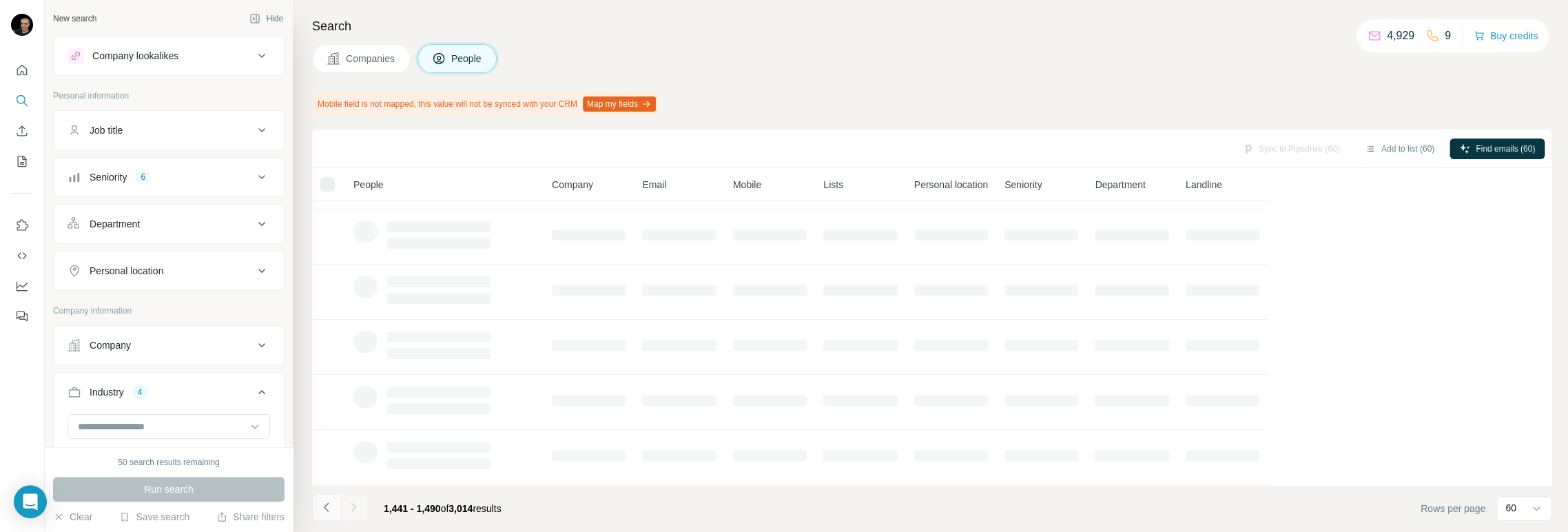
click at [326, 510] on icon "Navigate to previous page" at bounding box center [324, 507] width 5 height 9
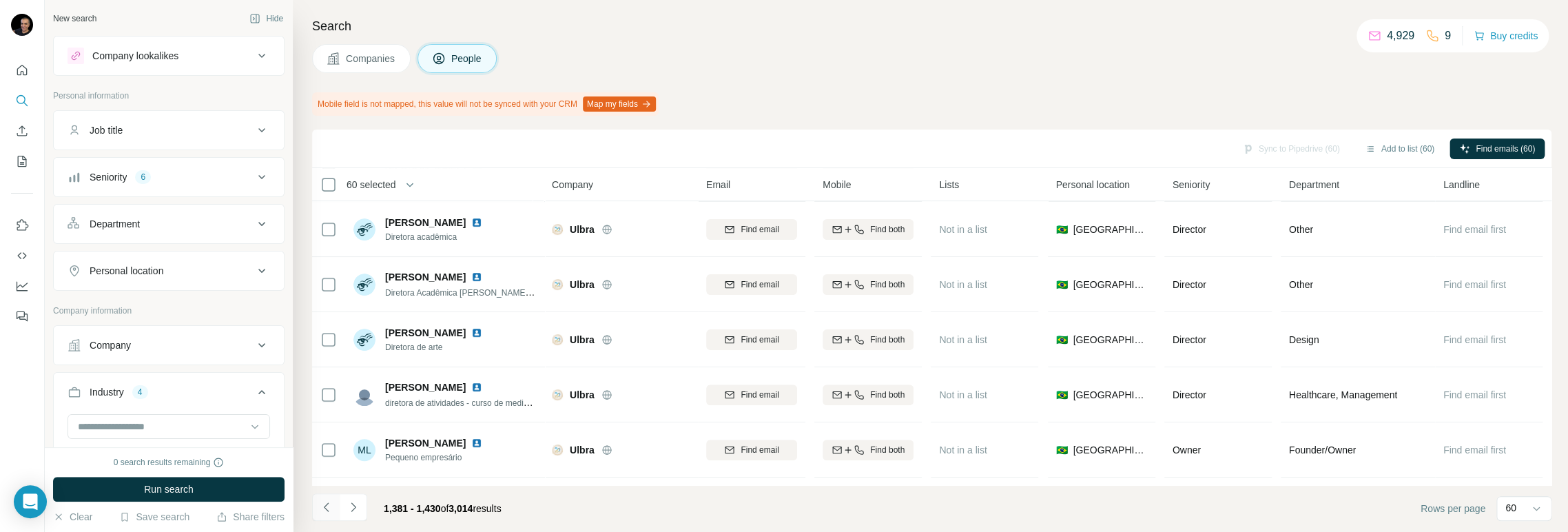
scroll to position [995, 0]
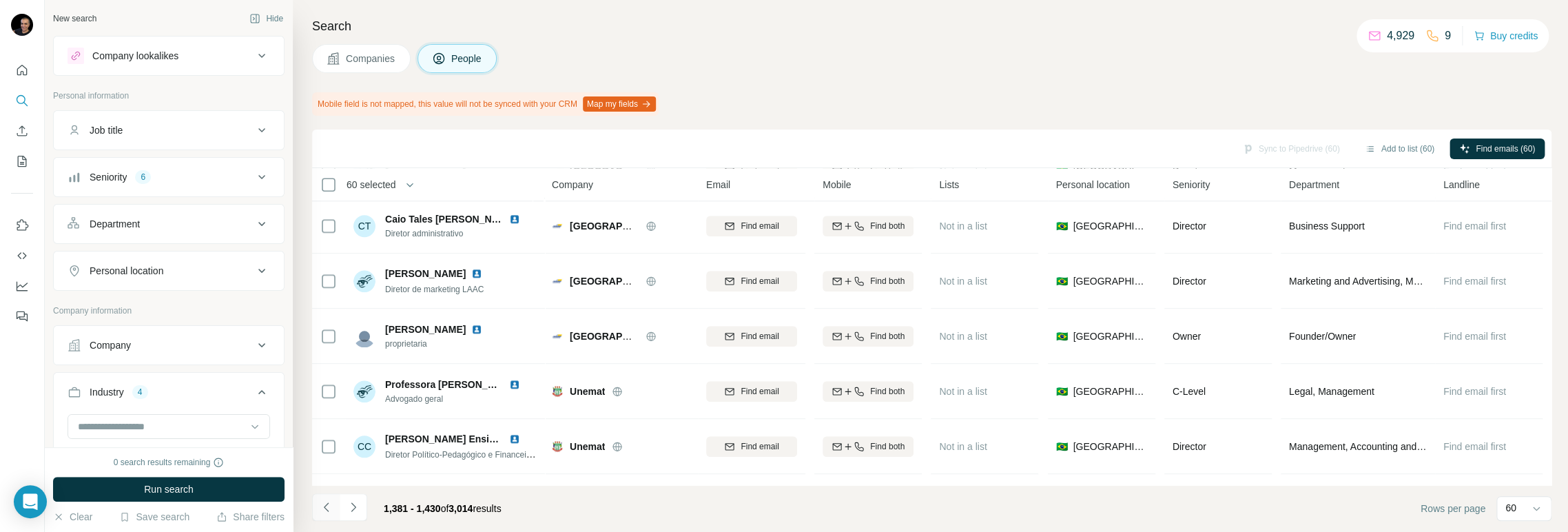
click at [326, 510] on icon "Navigate to previous page" at bounding box center [324, 507] width 5 height 9
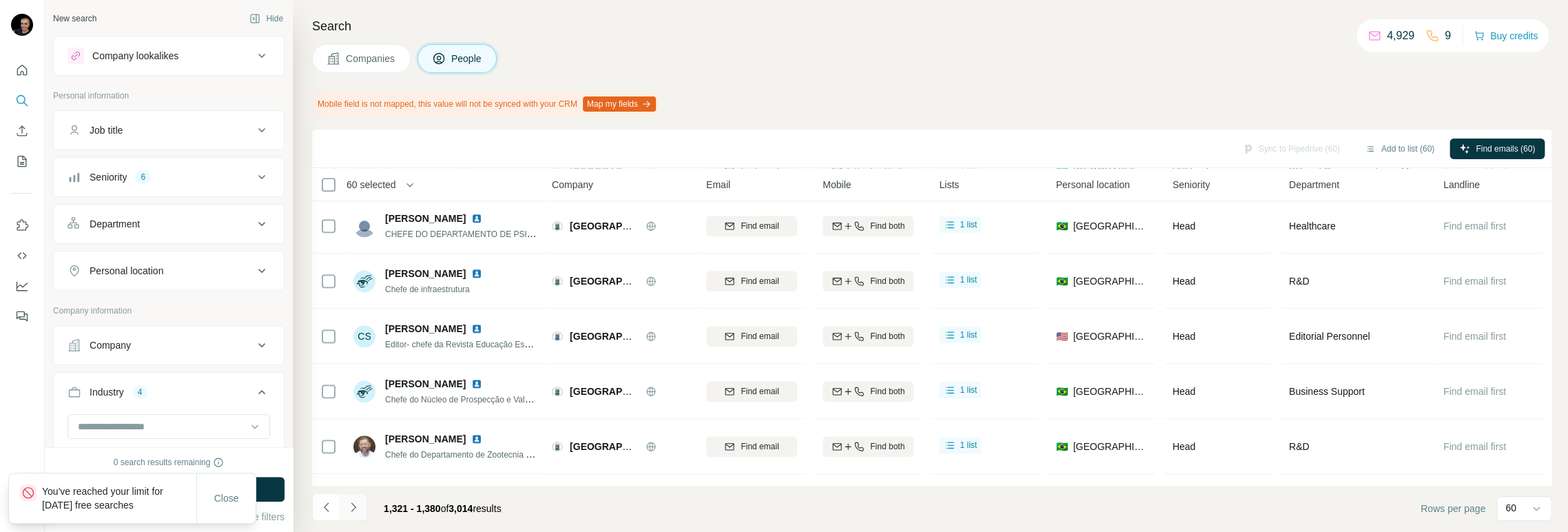
click at [351, 509] on icon "Navigate to next page" at bounding box center [352, 507] width 14 height 14
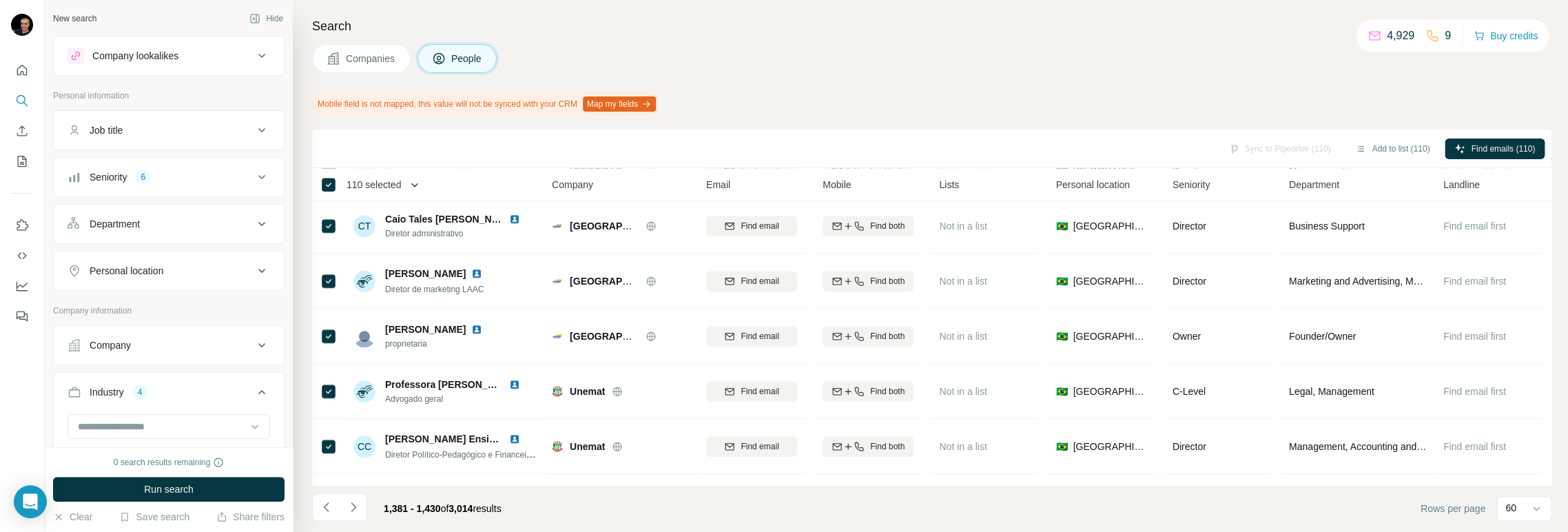
click at [409, 182] on button "button" at bounding box center [415, 185] width 28 height 28
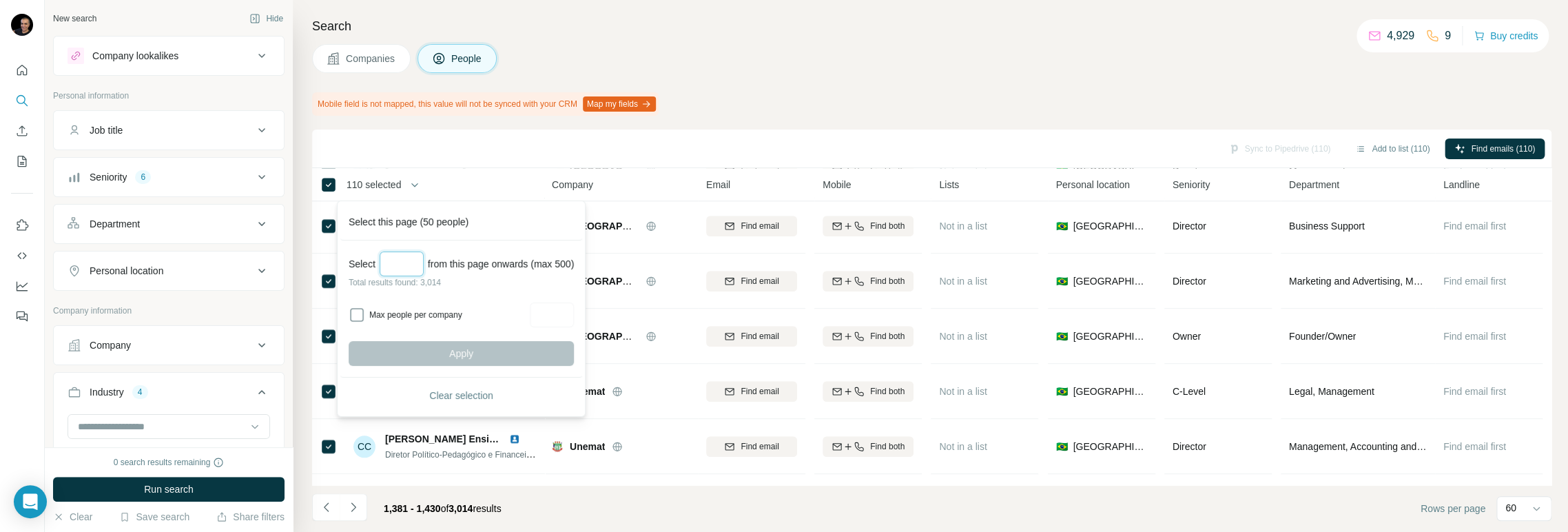
click at [396, 257] on input "Select a number (up to 500)" at bounding box center [401, 264] width 44 height 25
type input "***"
click at [454, 344] on button "Apply" at bounding box center [461, 353] width 225 height 25
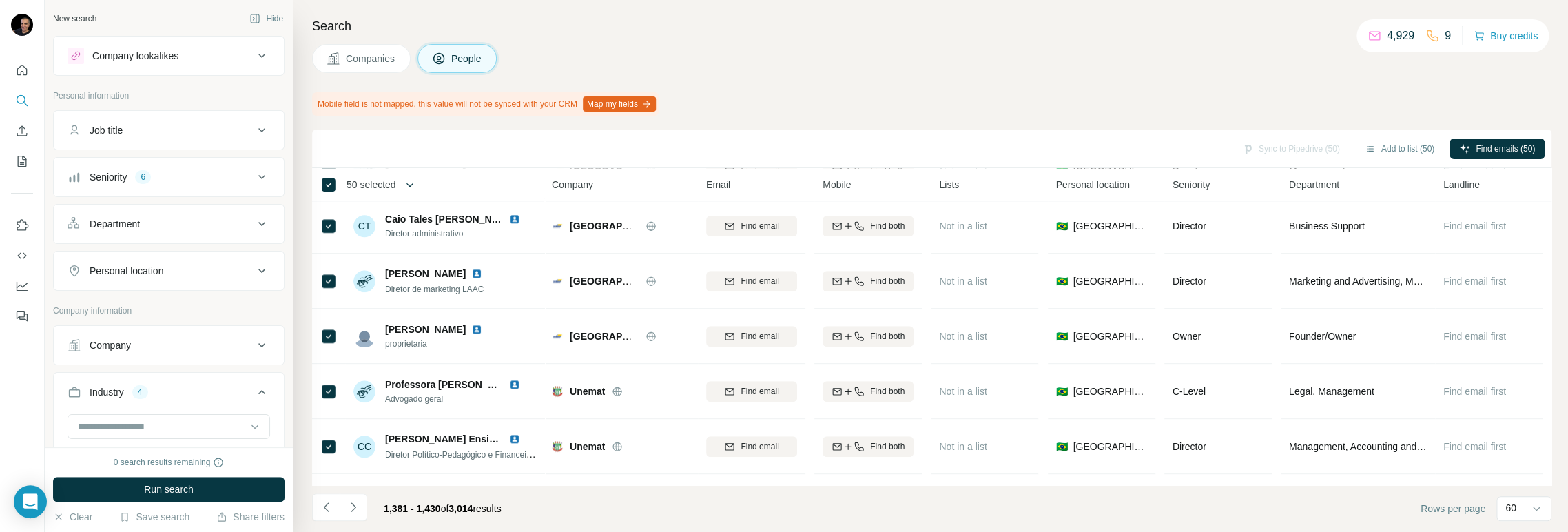
click at [415, 181] on icon "button" at bounding box center [409, 184] width 14 height 14
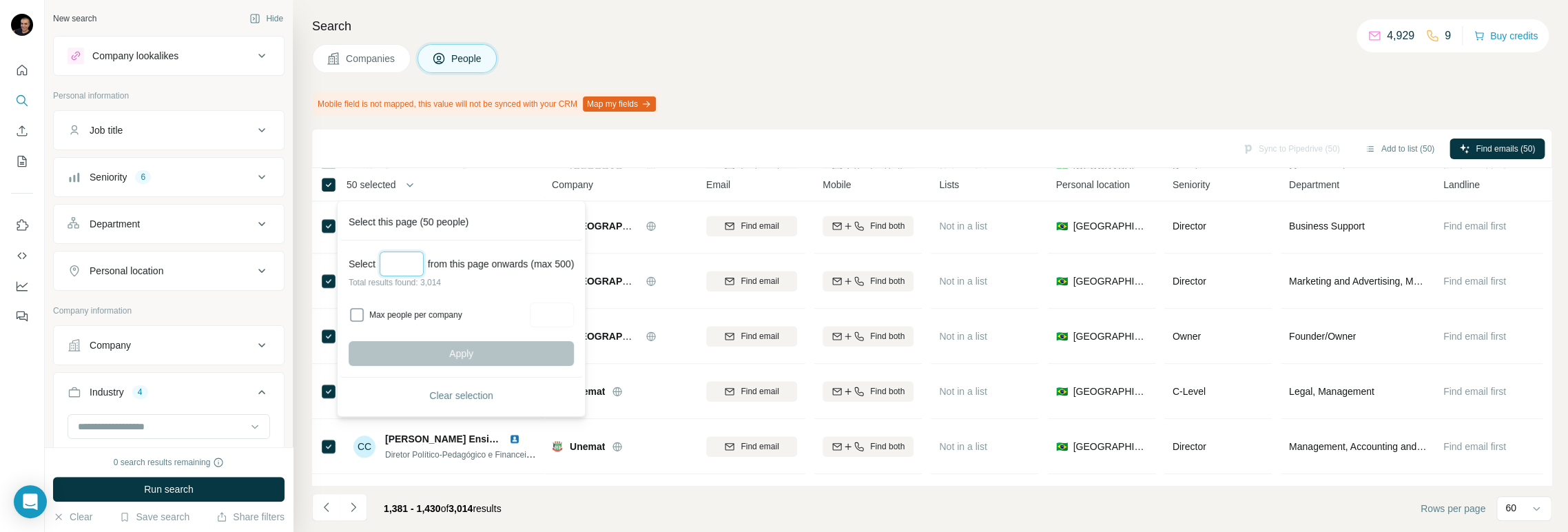
click at [410, 260] on input "Select a number (up to 500)" at bounding box center [401, 264] width 44 height 25
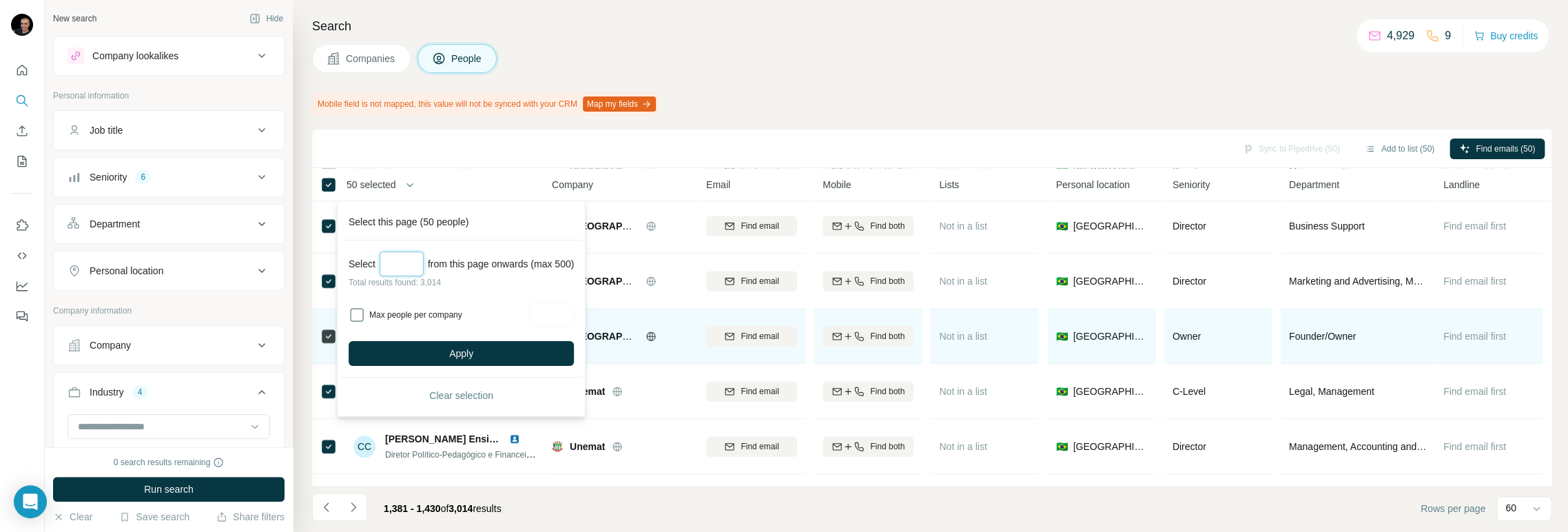
type input "***"
click at [458, 350] on span "Apply" at bounding box center [460, 353] width 24 height 14
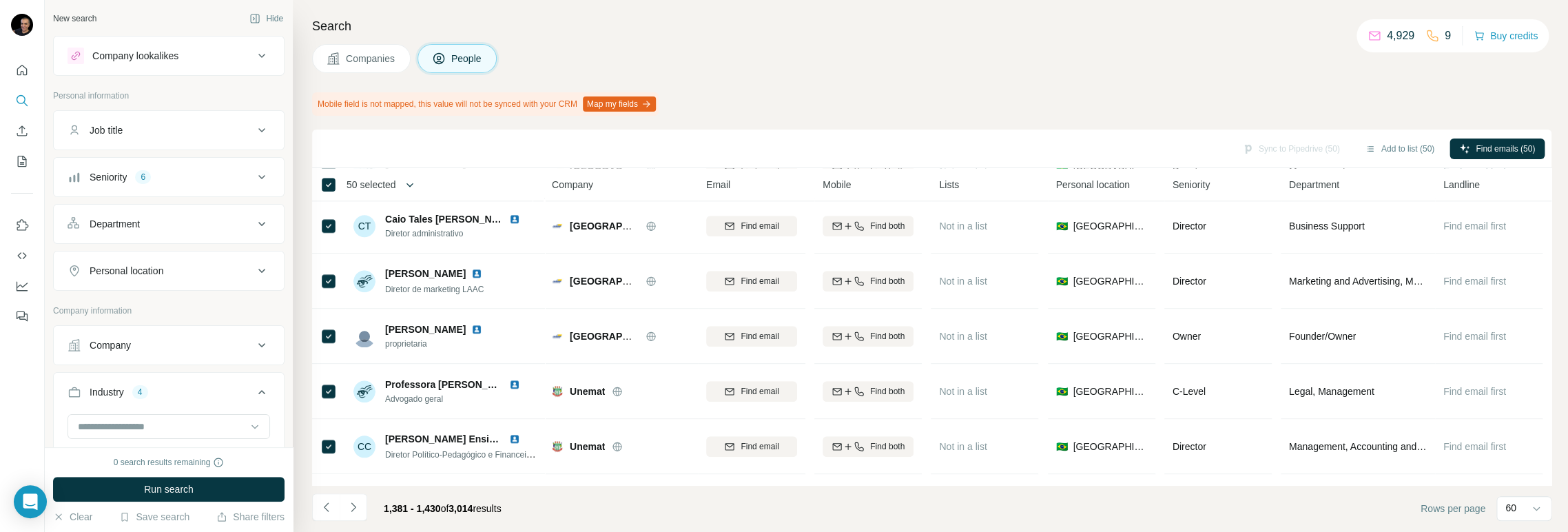
click at [415, 186] on icon "button" at bounding box center [409, 184] width 14 height 14
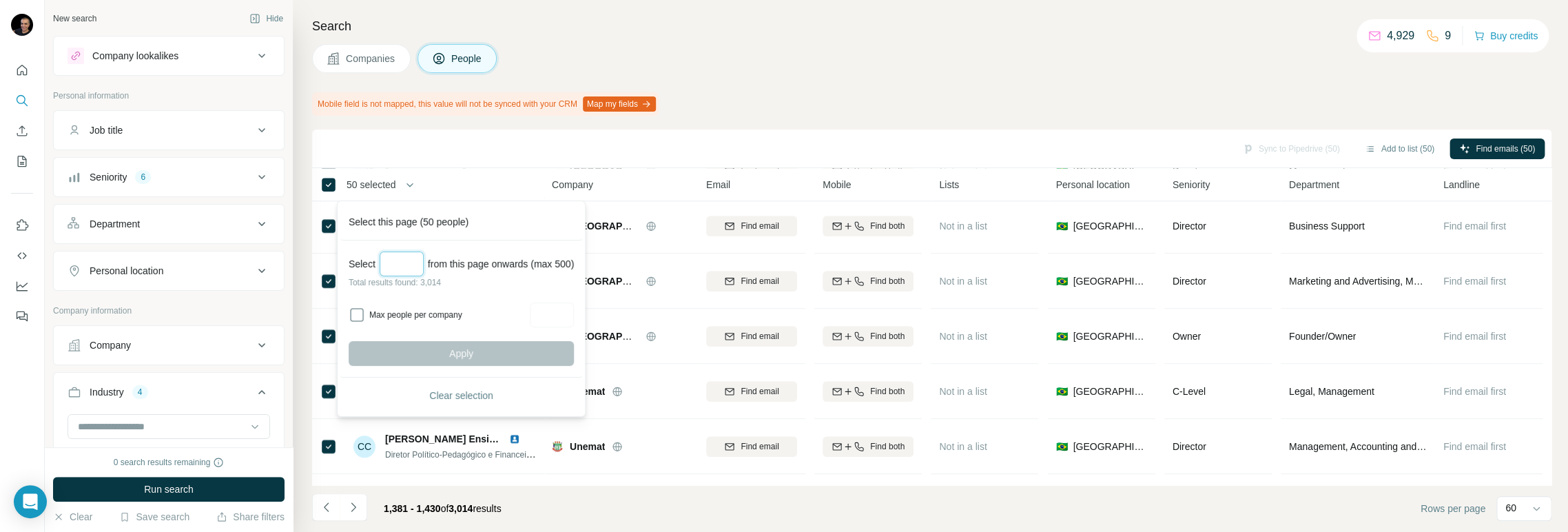
click at [401, 263] on input "Select a number (up to 500)" at bounding box center [401, 264] width 44 height 25
type input "*"
click at [393, 263] on input "****" at bounding box center [401, 264] width 44 height 25
type input "***"
click at [486, 353] on button "Apply" at bounding box center [461, 353] width 225 height 25
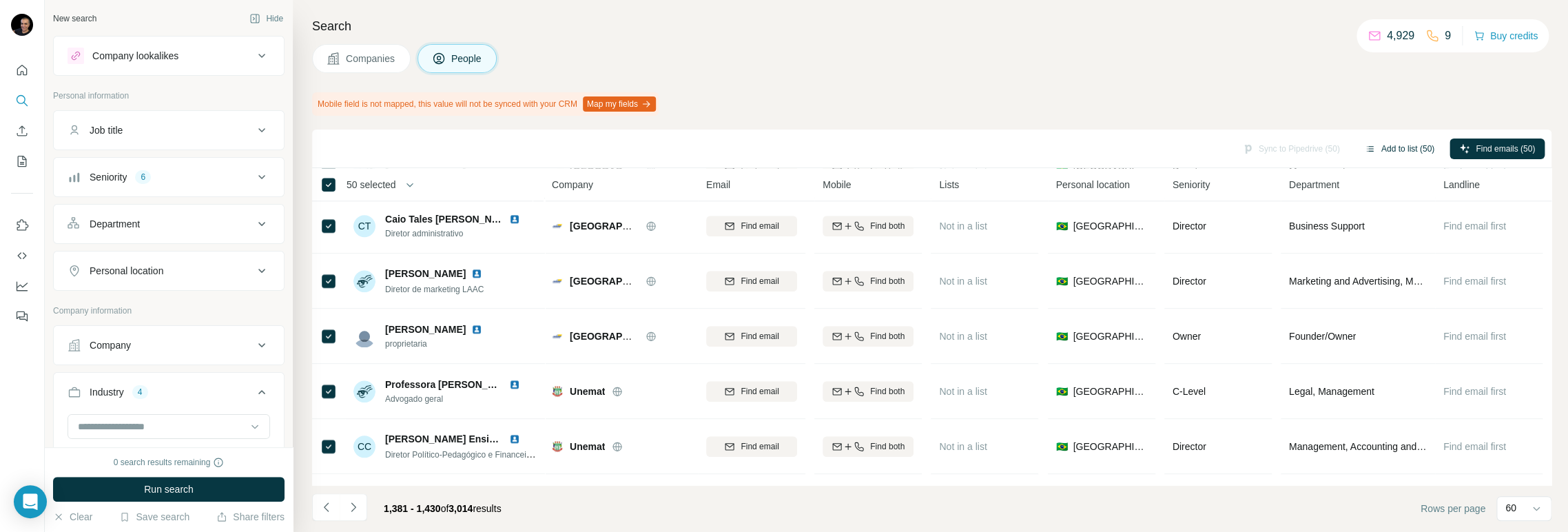
click at [1410, 146] on button "Add to list (50)" at bounding box center [1399, 149] width 89 height 21
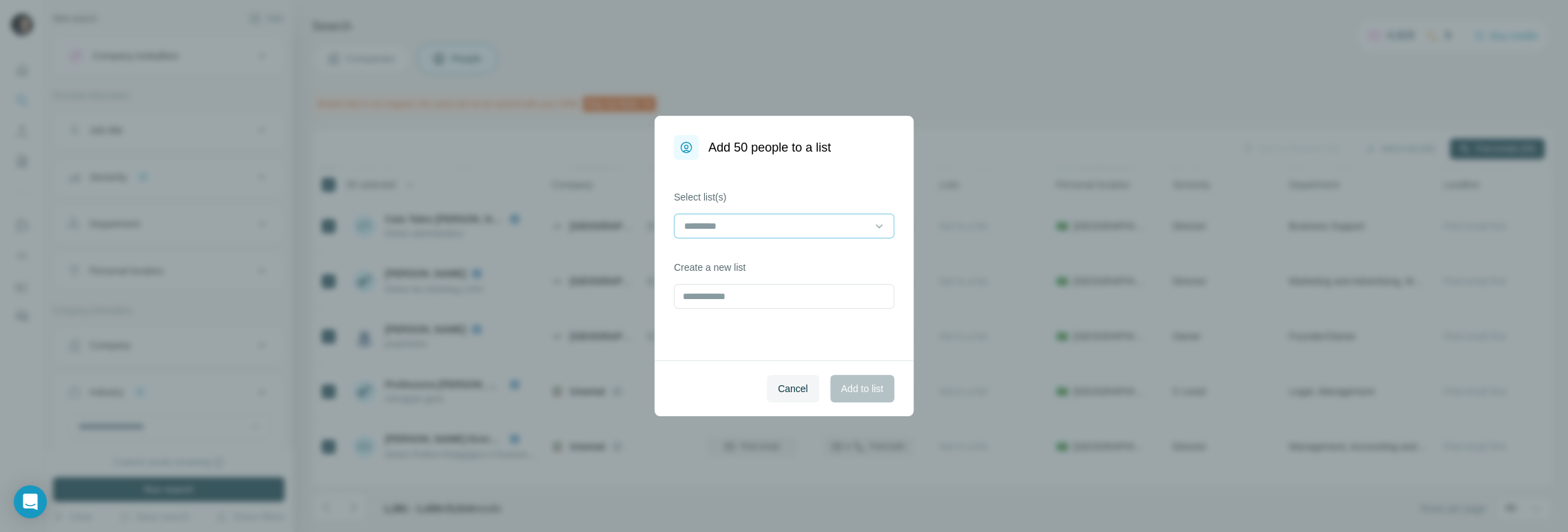
click at [809, 226] on input at bounding box center [775, 225] width 186 height 15
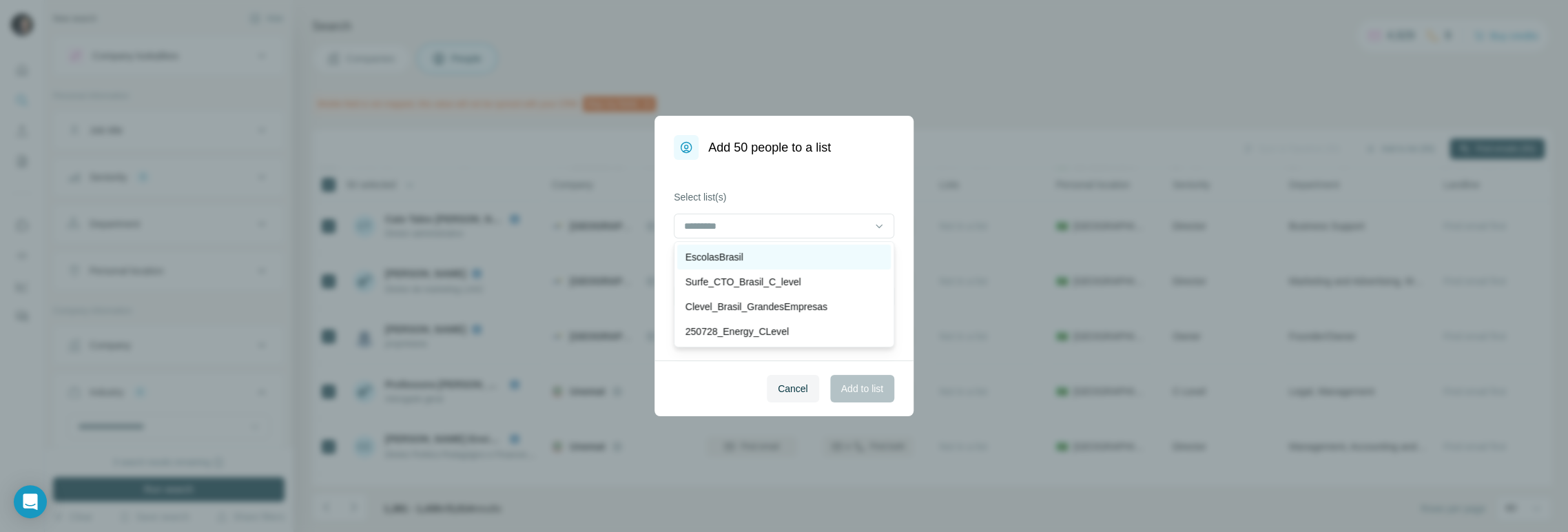
click at [729, 256] on p "EscolasBrasil" at bounding box center [715, 256] width 58 height 14
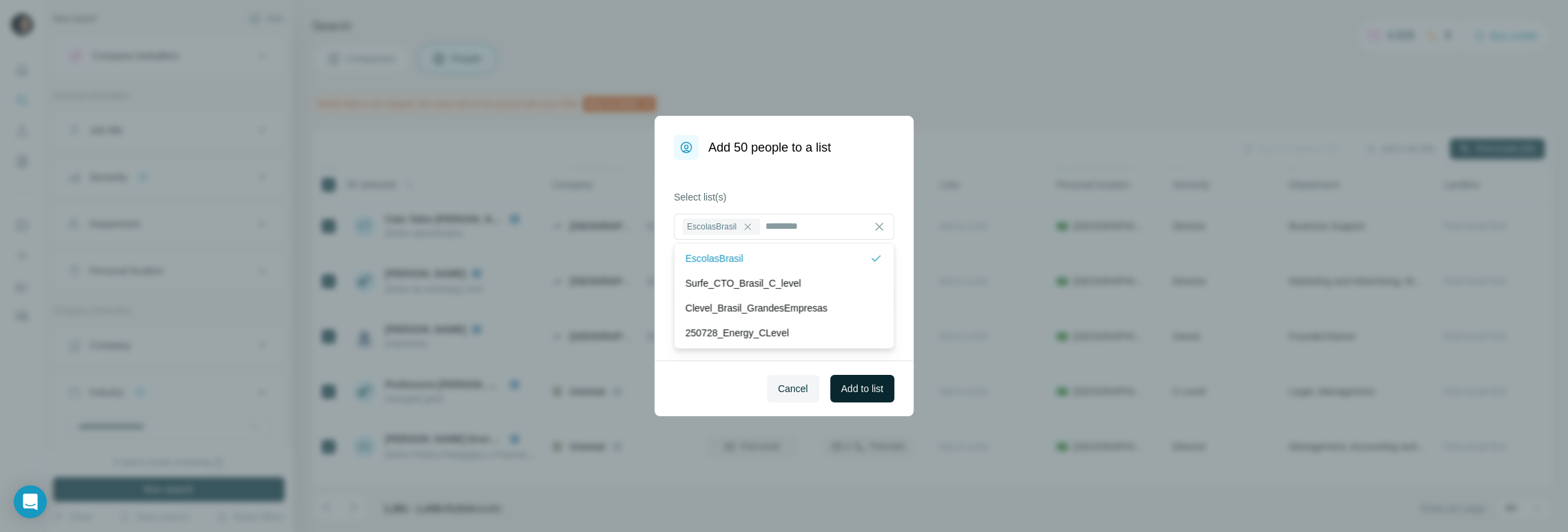
click at [844, 390] on span "Add to list" at bounding box center [861, 388] width 42 height 14
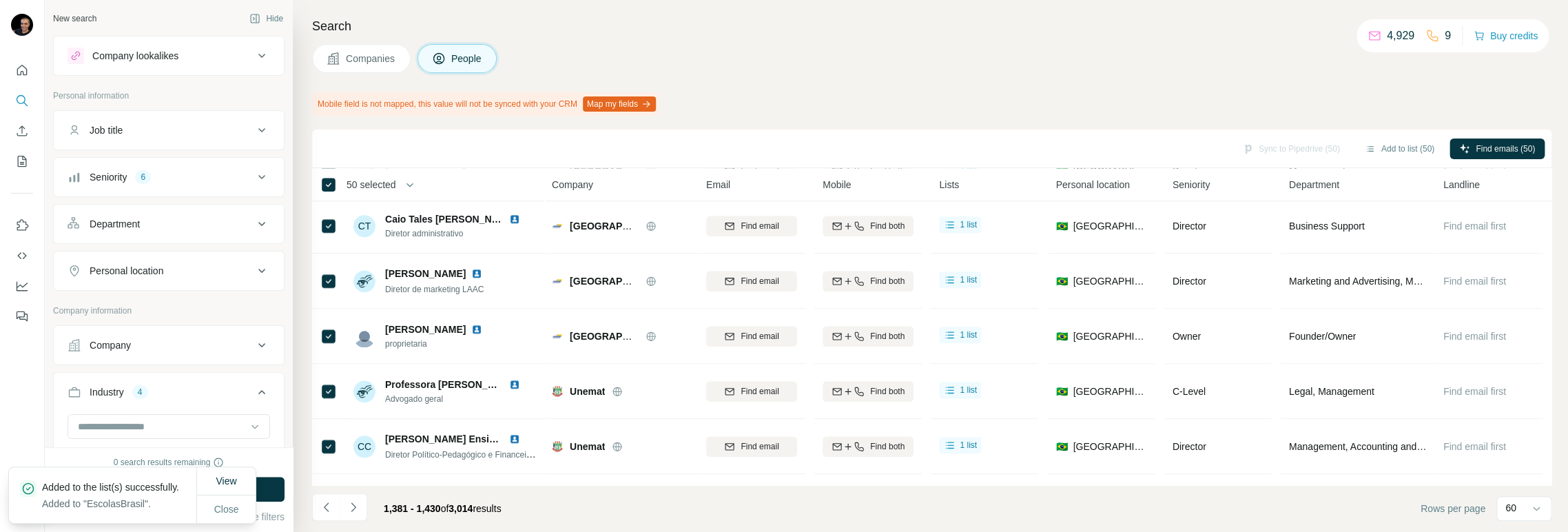
click at [353, 510] on icon "Navigate to next page" at bounding box center [352, 507] width 14 height 14
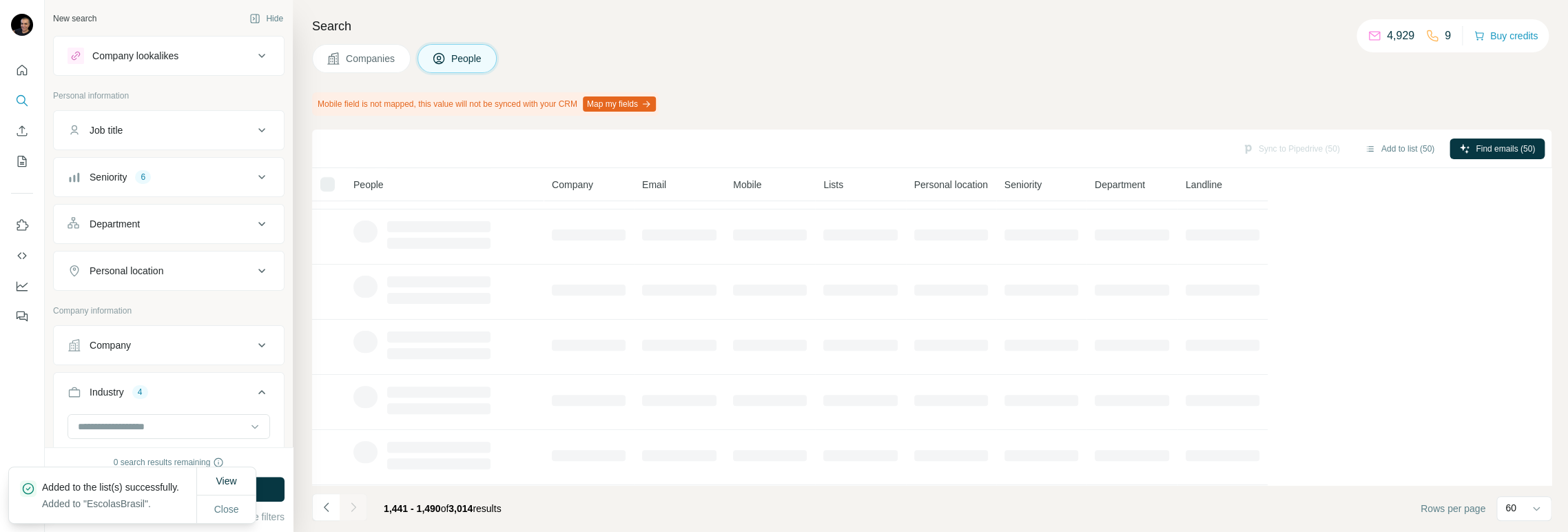
scroll to position [275, 0]
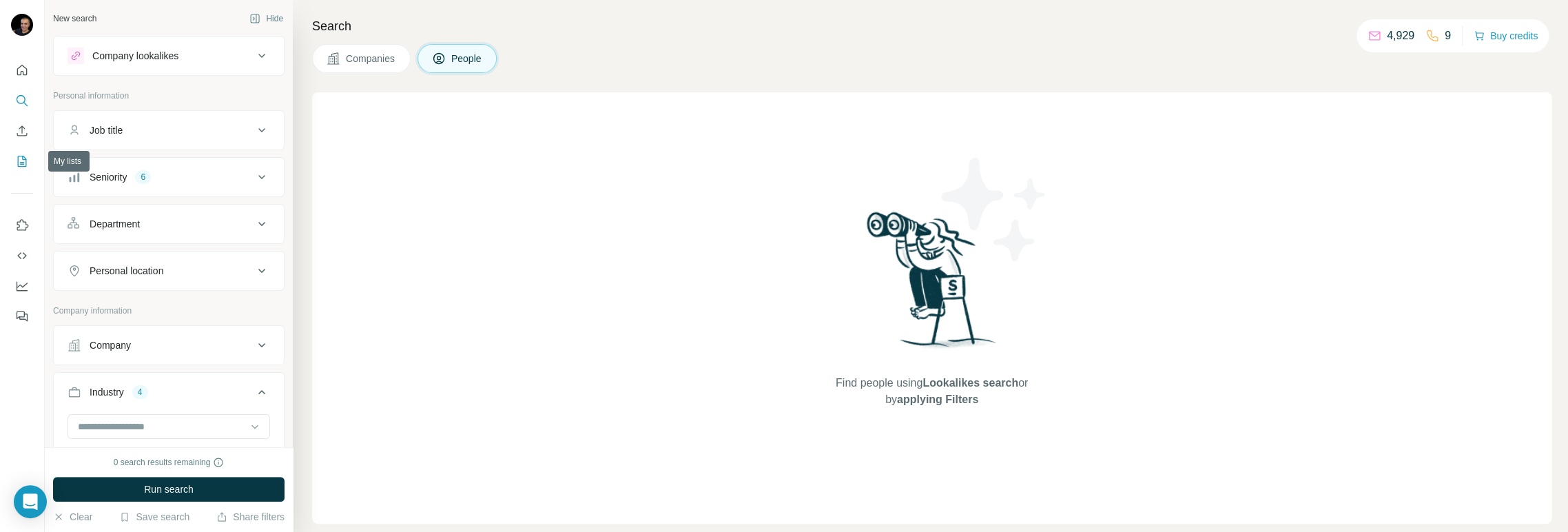
click at [16, 160] on icon "My lists" at bounding box center [22, 161] width 14 height 14
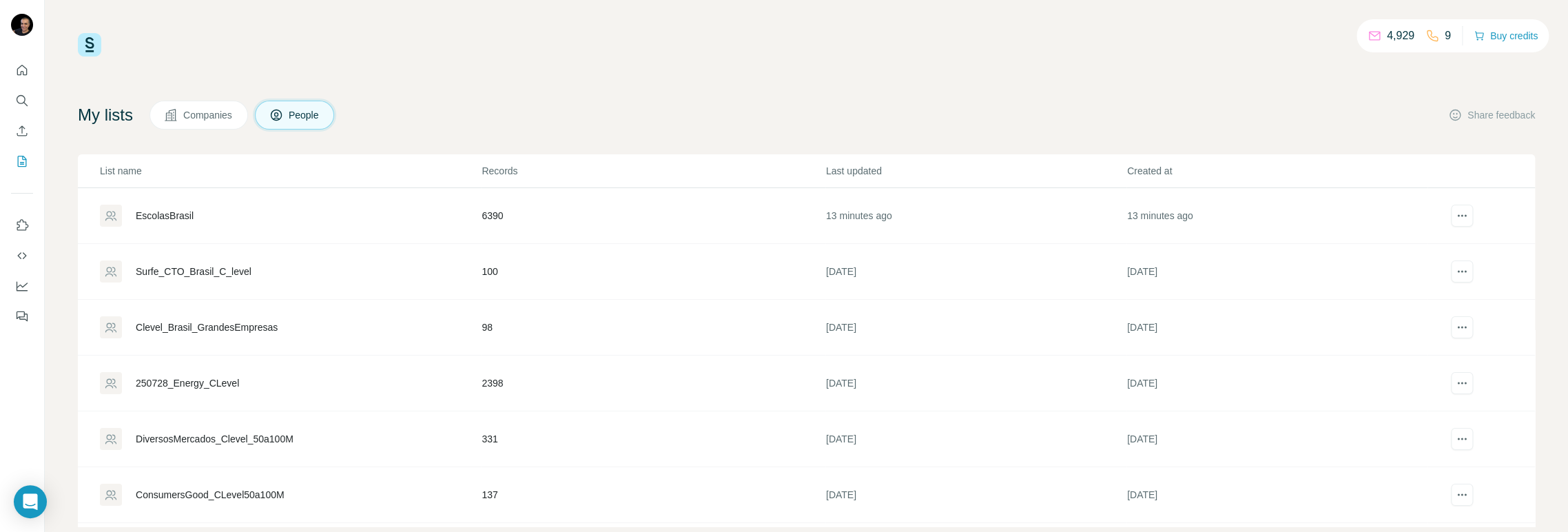
click at [170, 212] on div "EscolasBrasil" at bounding box center [165, 216] width 58 height 14
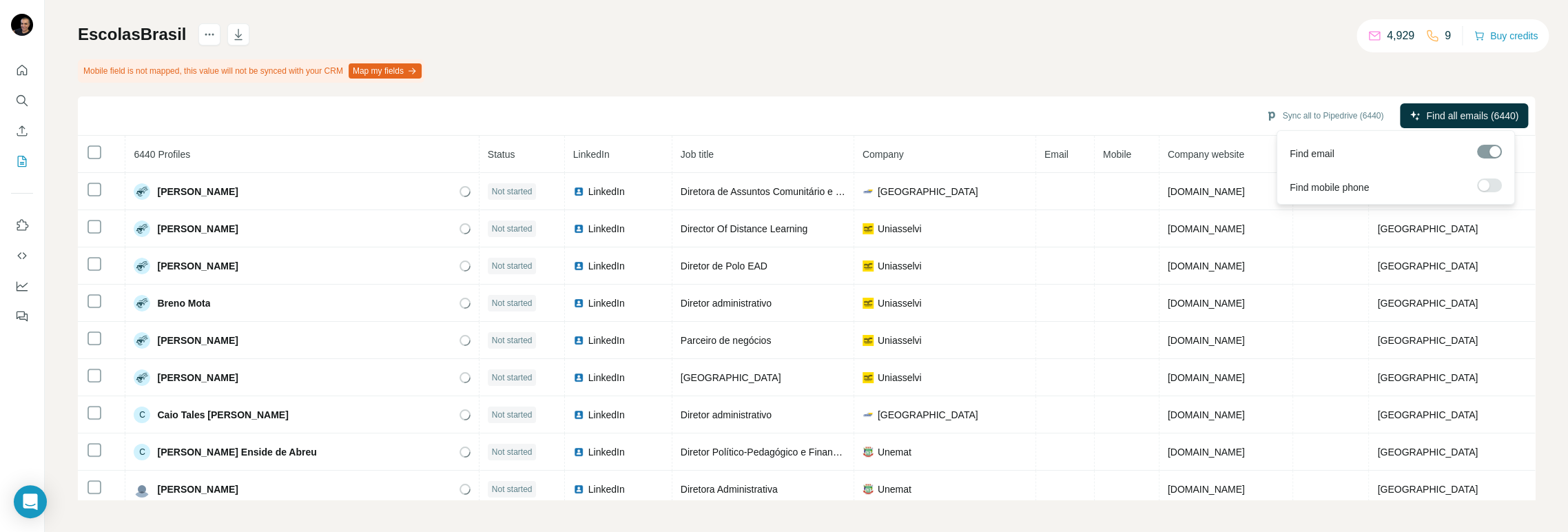
click at [1489, 153] on div at bounding box center [1490, 151] width 25 height 14
click at [1448, 114] on span "Find all emails (6440)" at bounding box center [1472, 115] width 92 height 14
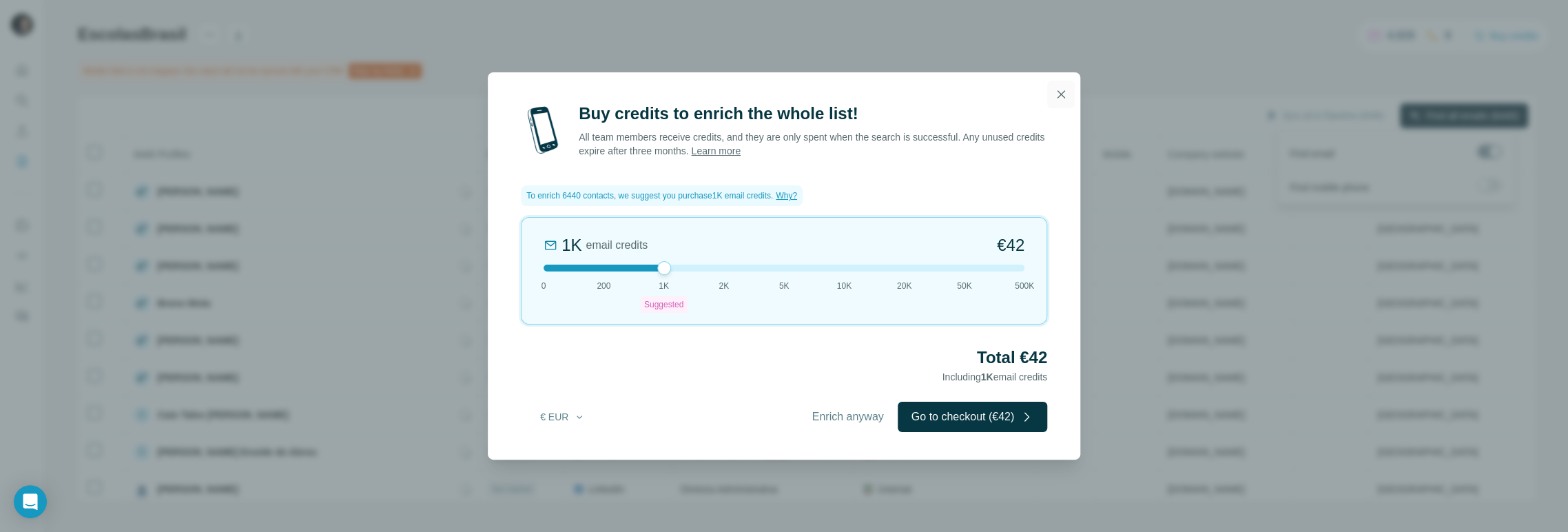
click at [1061, 95] on icon "button" at bounding box center [1061, 94] width 7 height 7
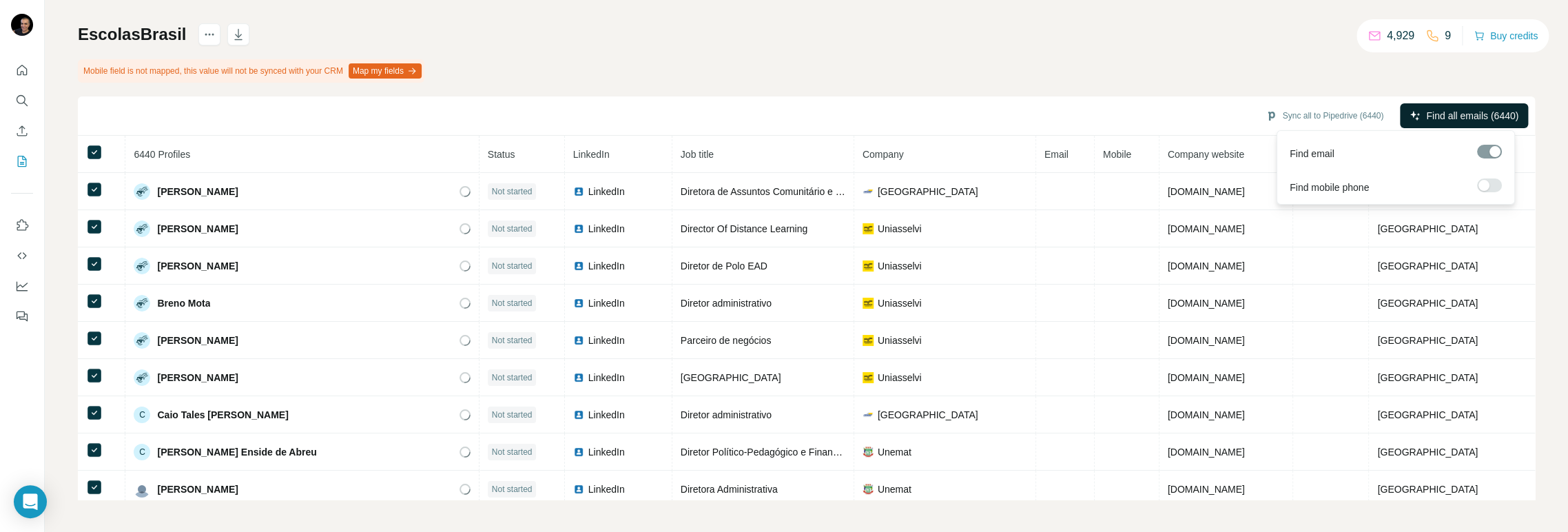
click at [1452, 116] on span "Find all emails (6440)" at bounding box center [1472, 115] width 92 height 14
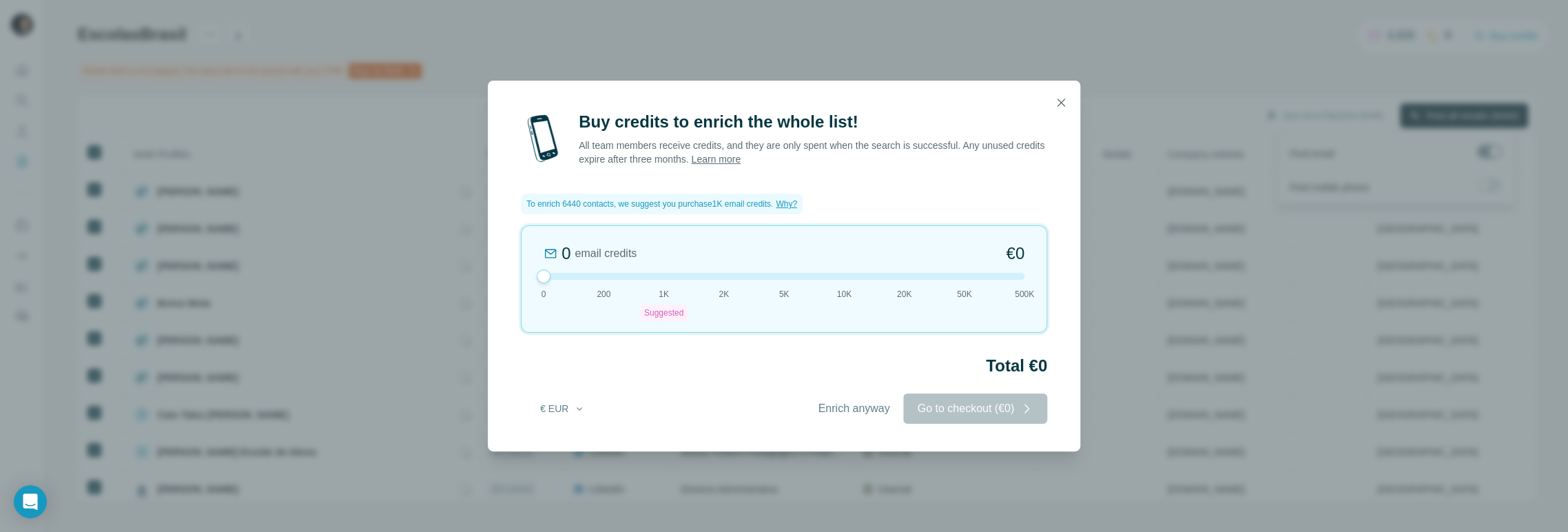
drag, startPoint x: 660, startPoint y: 268, endPoint x: 515, endPoint y: 274, distance: 145.1
click at [515, 274] on div "Buy credits to enrich the whole list! All team members receive credits, and the…" at bounding box center [783, 281] width 592 height 341
click at [1062, 100] on icon "button" at bounding box center [1060, 102] width 14 height 14
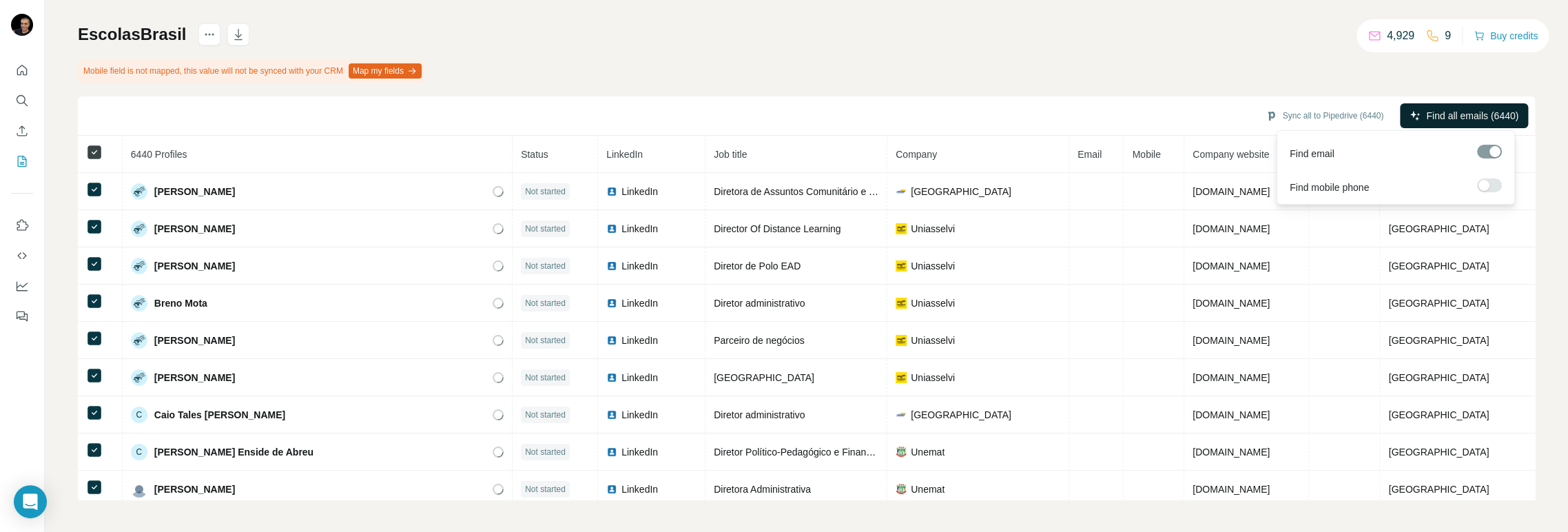
click at [87, 151] on icon at bounding box center [95, 152] width 16 height 16
click at [1543, 289] on div "My lists / EscolasBrasil 4,929 9 Buy credits EscolasBrasil Mobile field is not …" at bounding box center [807, 266] width 1523 height 532
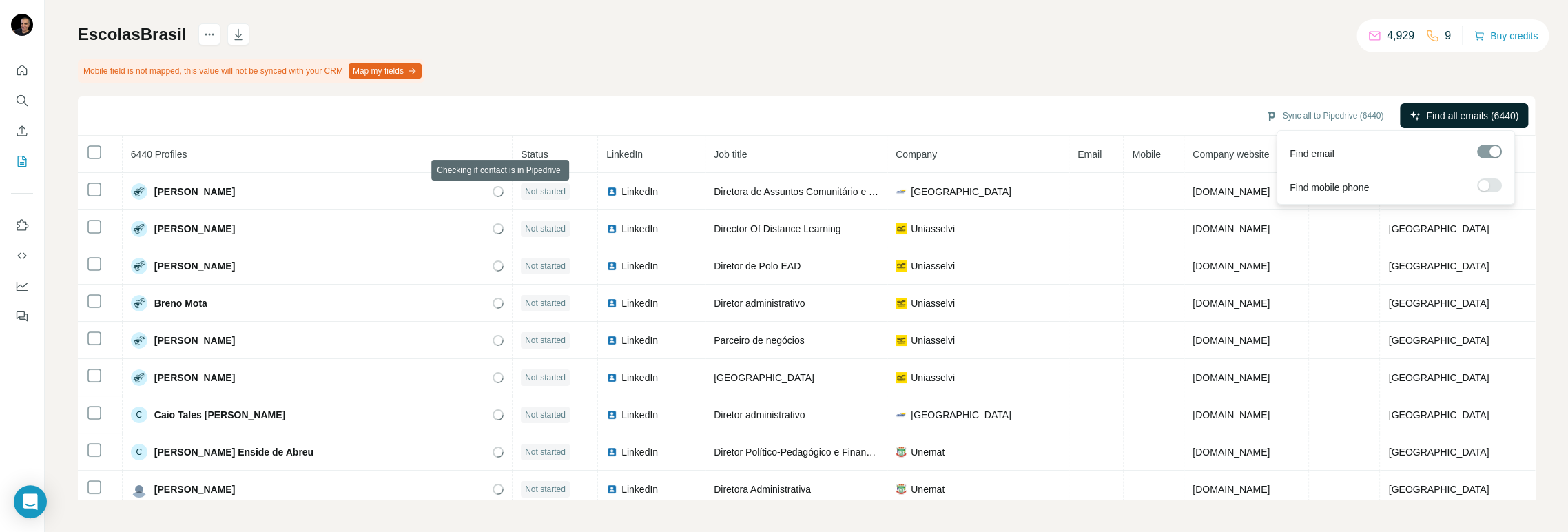
click at [562, 65] on div "EscolasBrasil Mobile field is not mapped, this value will not be synced with yo…" at bounding box center [806, 261] width 1457 height 476
click at [1530, 299] on div "My lists / EscolasBrasil 4,929 9 Buy credits EscolasBrasil Mobile field is not …" at bounding box center [807, 266] width 1523 height 532
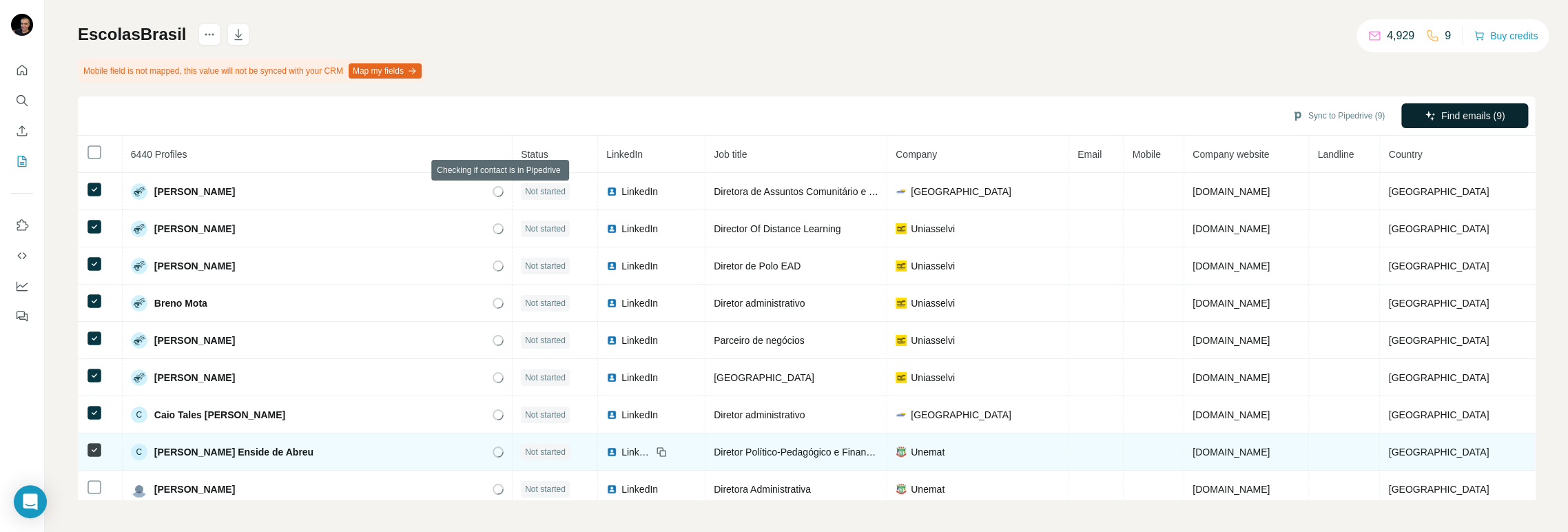
scroll to position [230, 0]
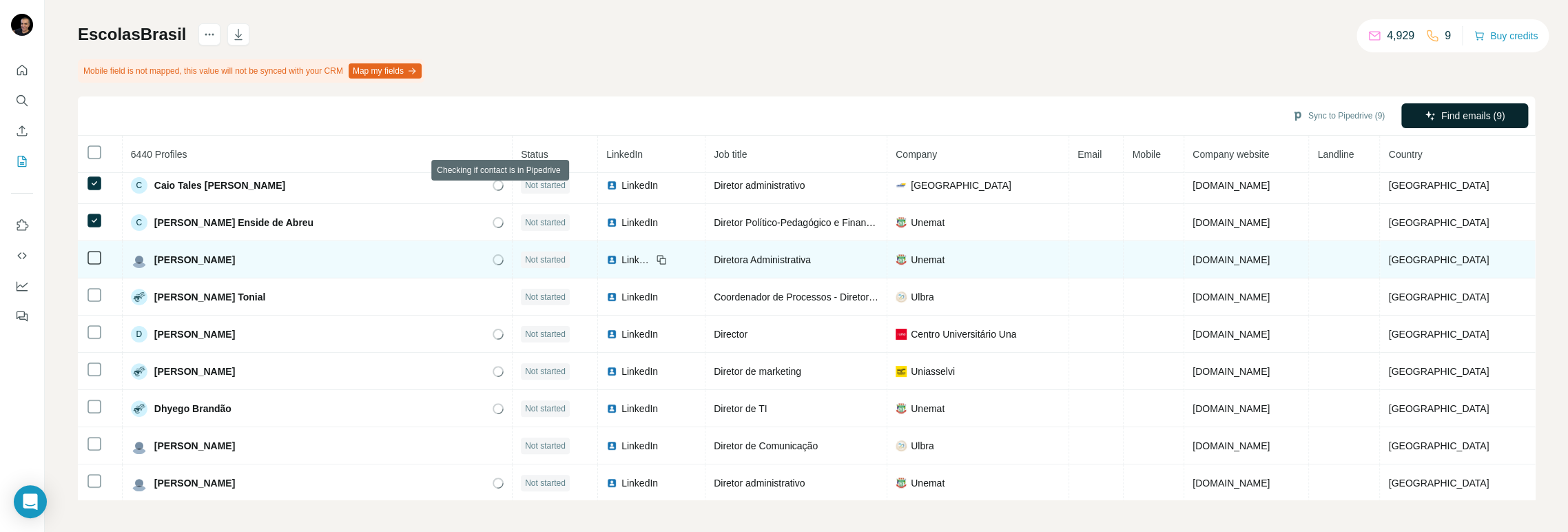
click at [94, 266] on icon at bounding box center [95, 258] width 16 height 16
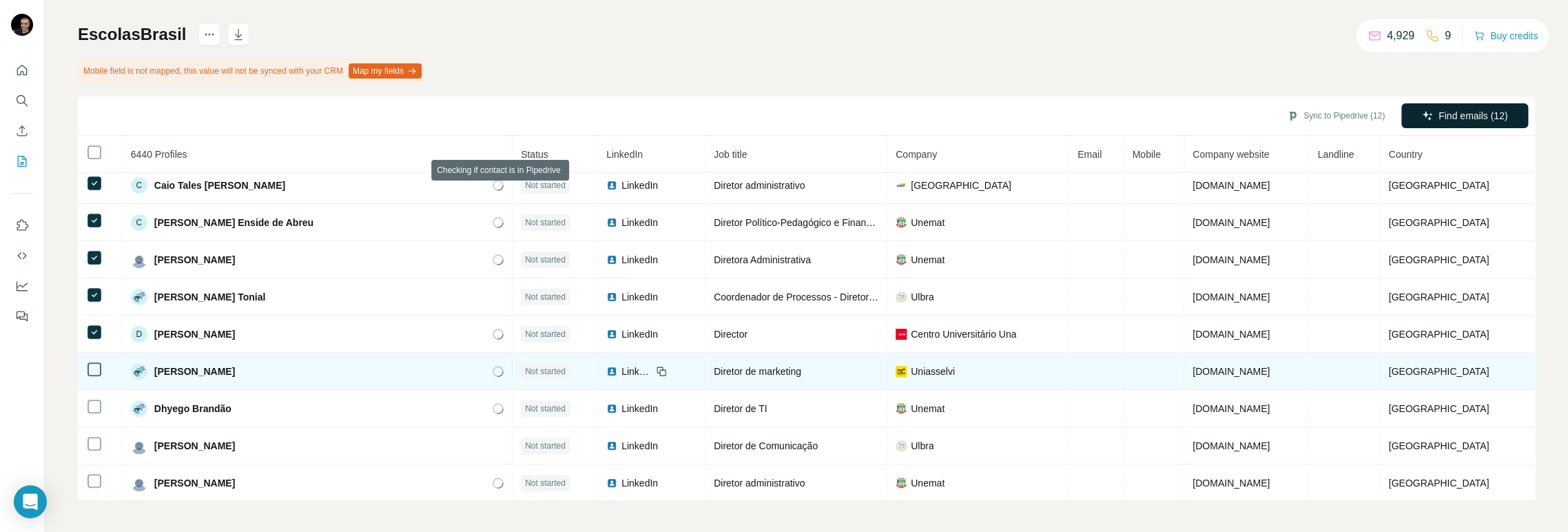
click at [87, 378] on icon at bounding box center [95, 370] width 16 height 16
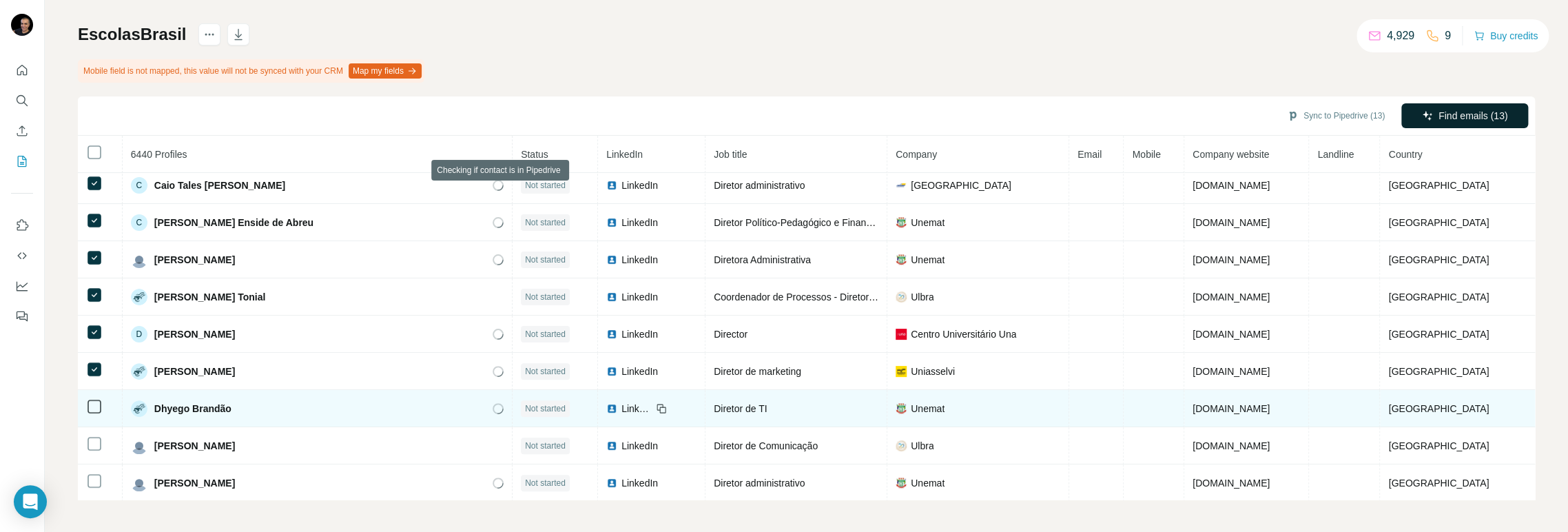
click at [96, 421] on td at bounding box center [100, 408] width 45 height 37
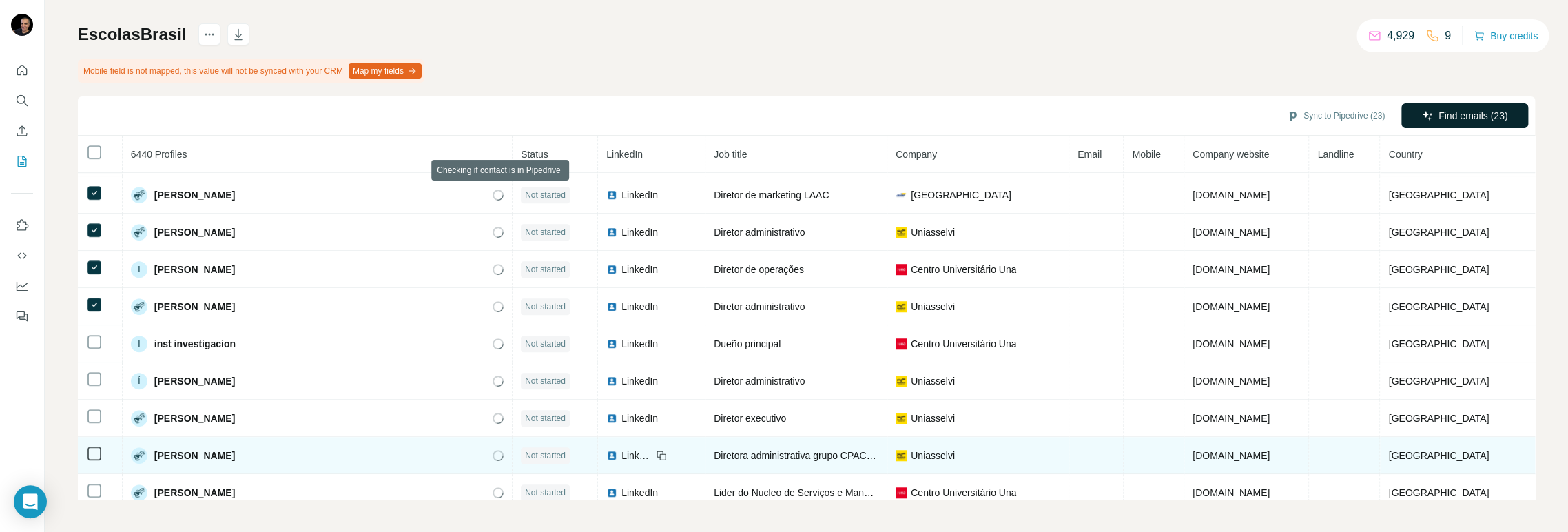
scroll to position [766, 0]
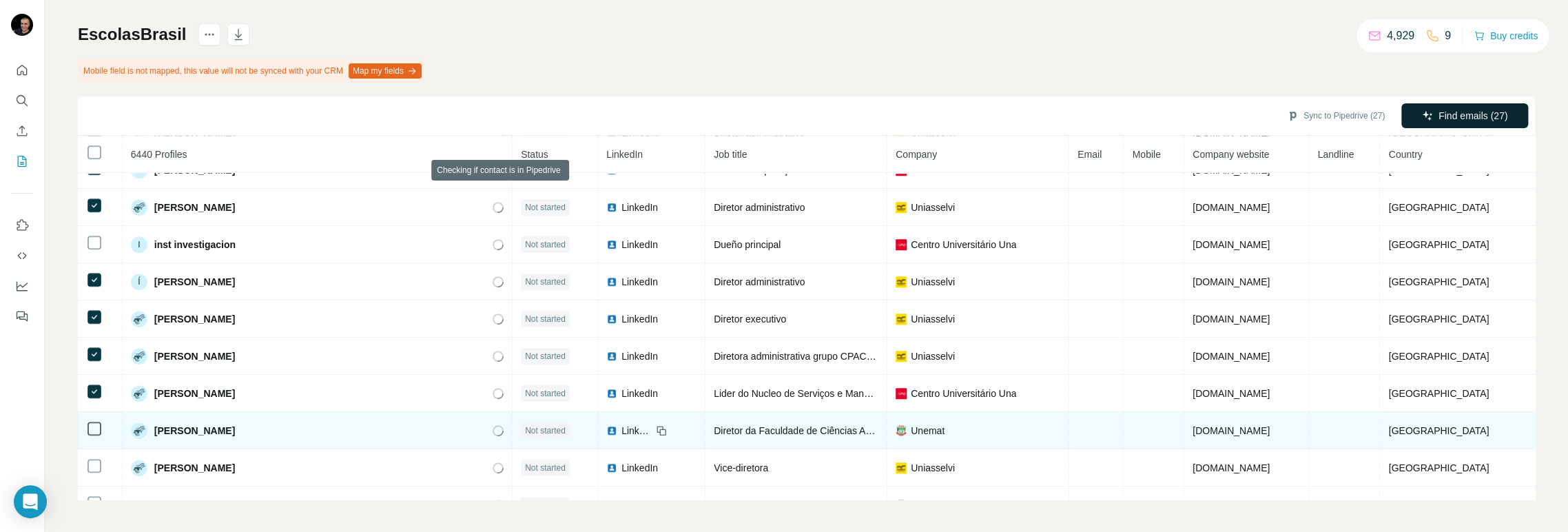
click at [97, 431] on td at bounding box center [100, 430] width 45 height 37
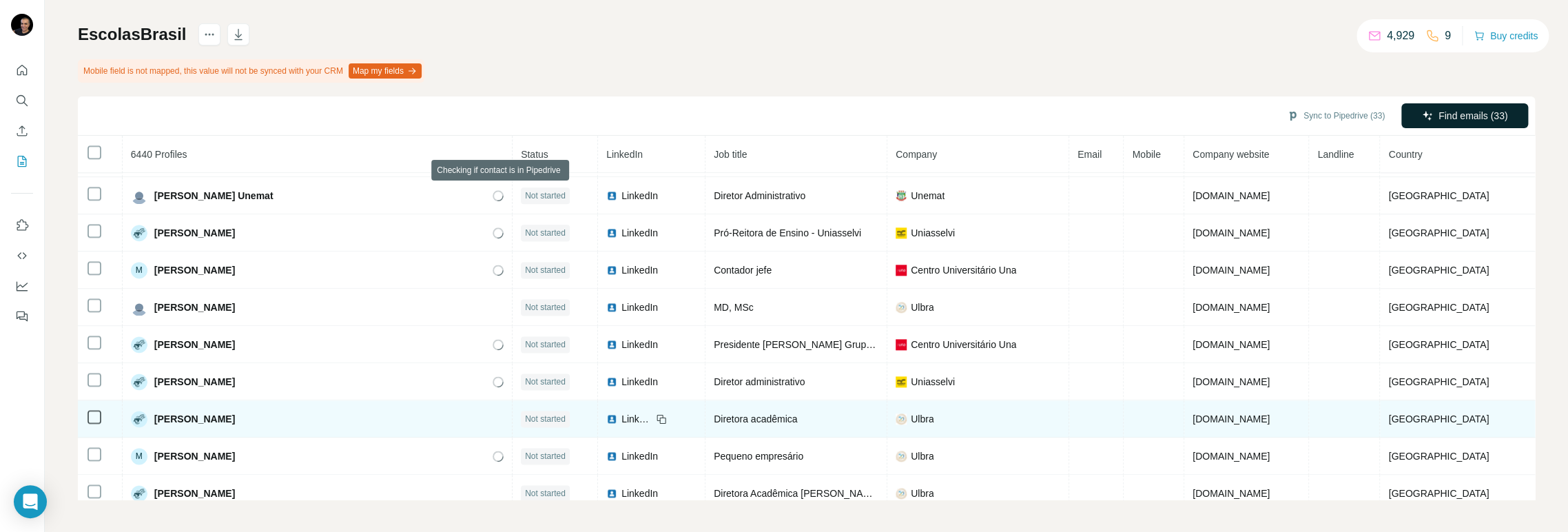
scroll to position [1225, 0]
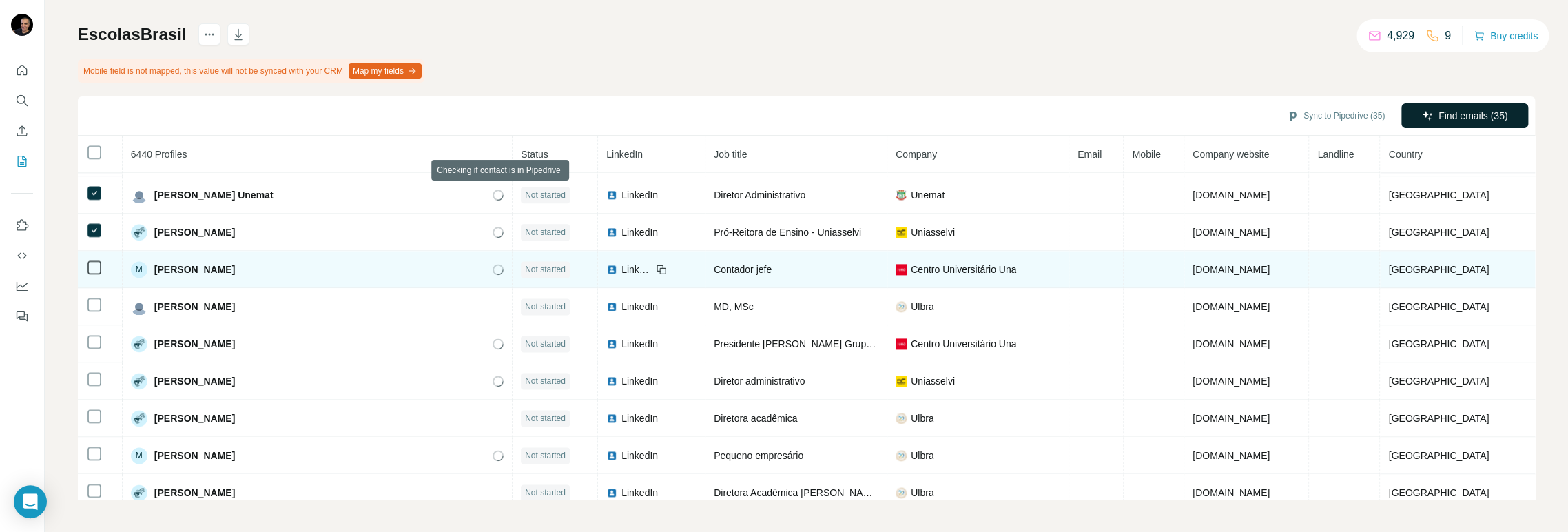
click at [97, 288] on td at bounding box center [100, 269] width 45 height 37
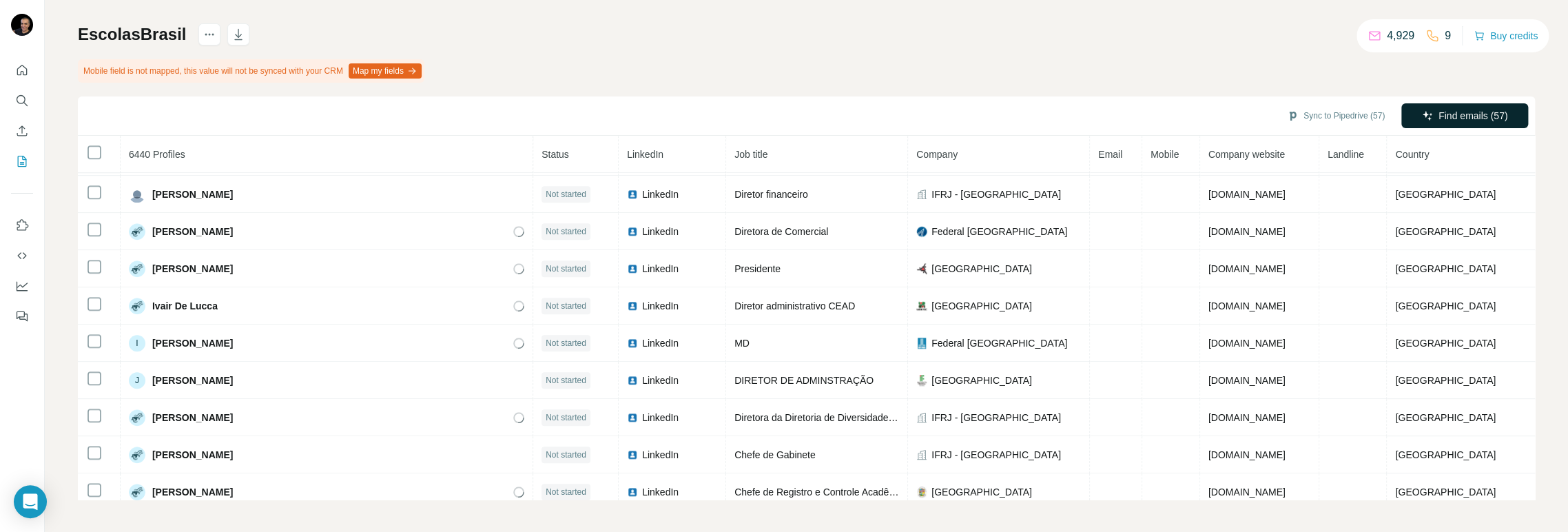
scroll to position [8339, 0]
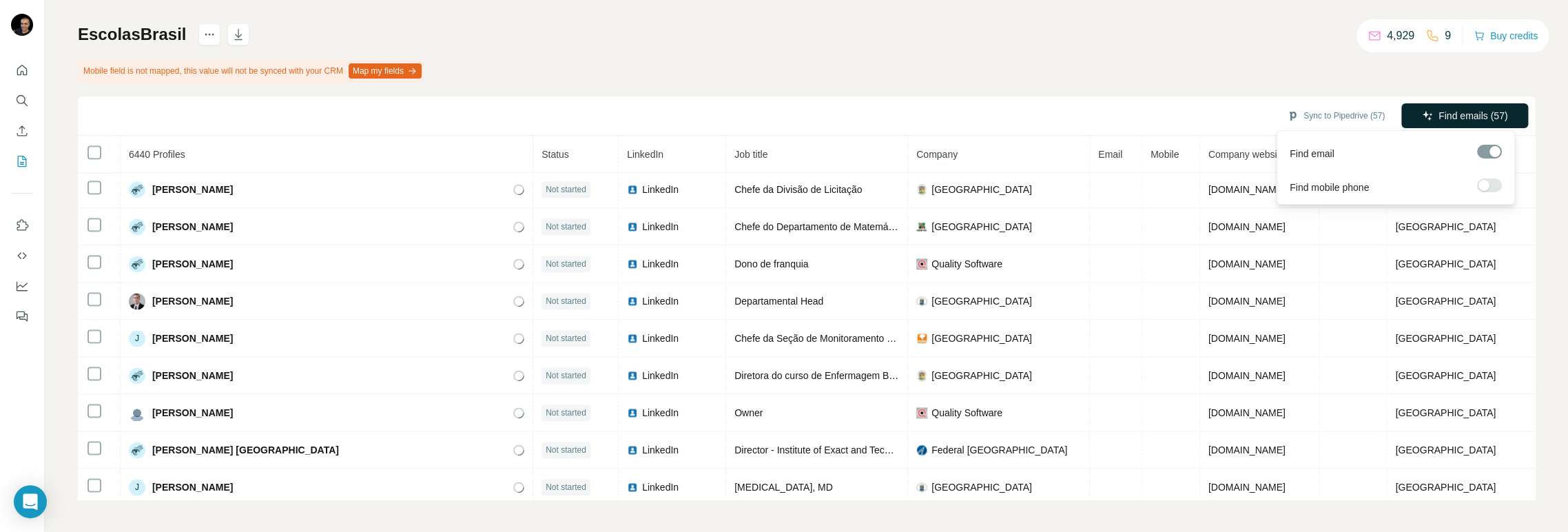
click at [1446, 109] on span "Find emails (57)" at bounding box center [1472, 115] width 68 height 14
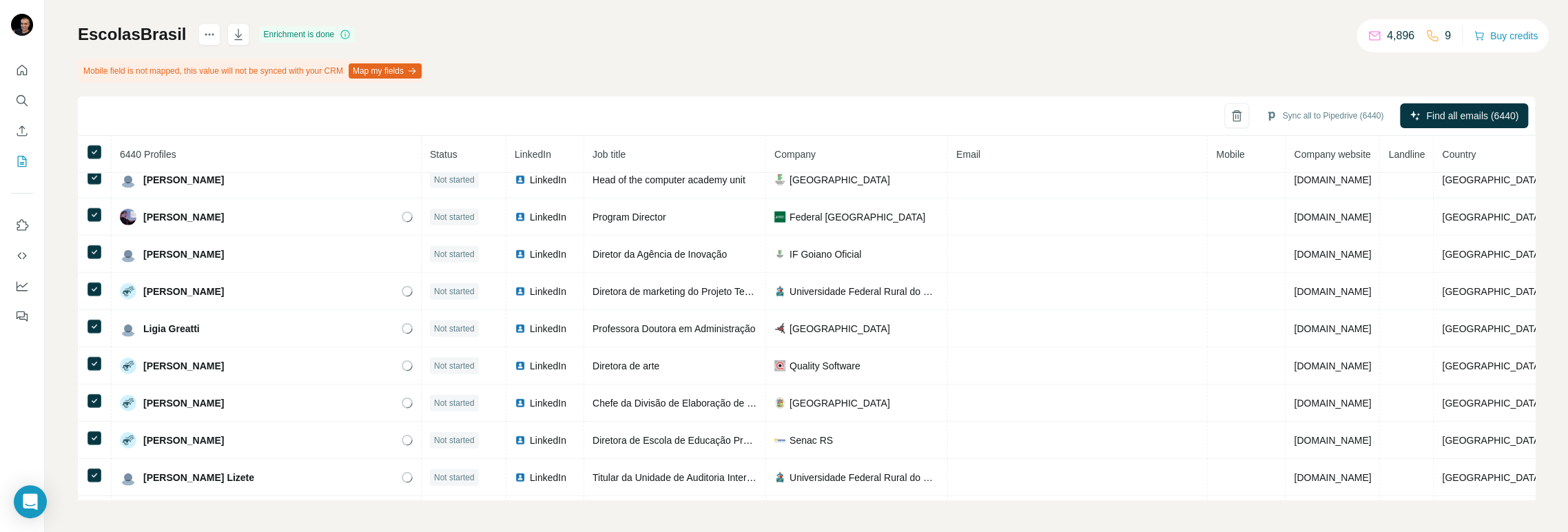
scroll to position [9846, 0]
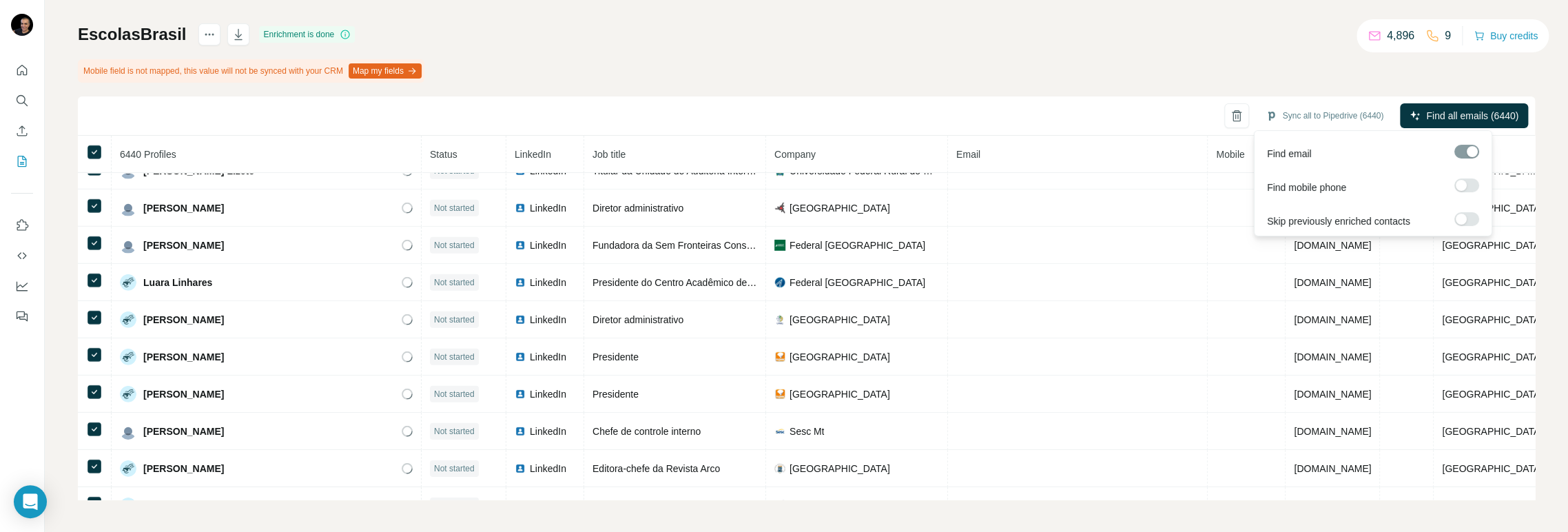
click at [1465, 217] on label at bounding box center [1466, 218] width 25 height 14
click at [1488, 114] on span "Find all emails (6440)" at bounding box center [1472, 115] width 92 height 14
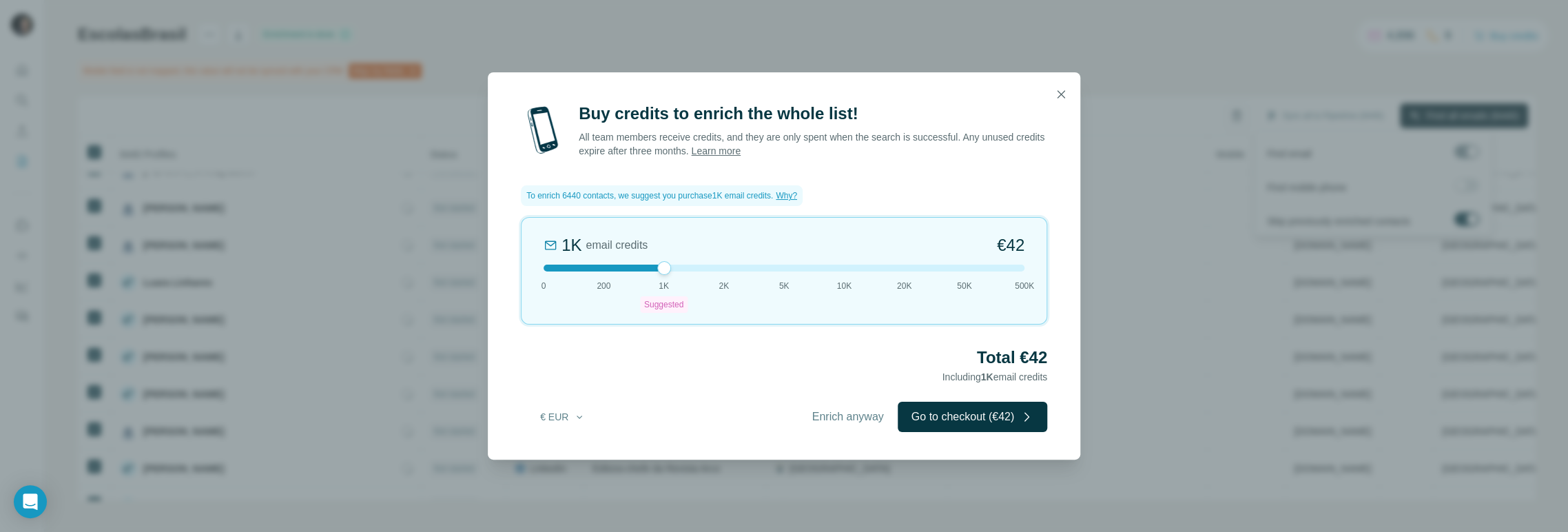
click at [545, 271] on div at bounding box center [783, 269] width 480 height 7
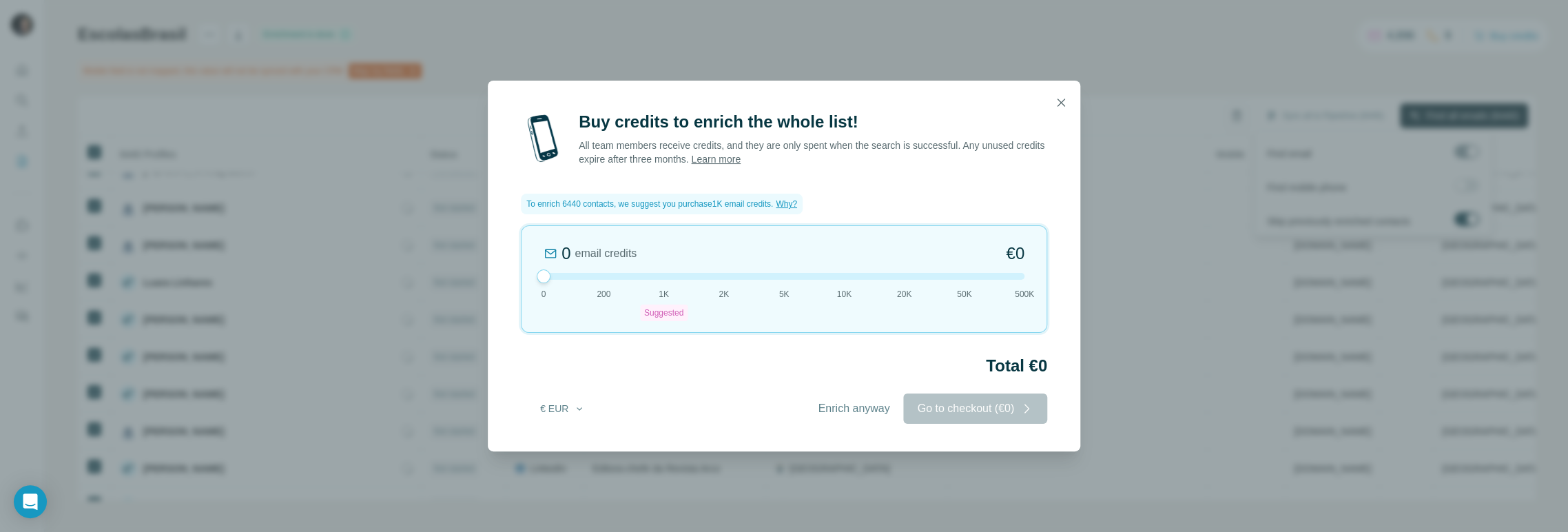
click at [547, 269] on div "0 email credits €0 0 200 1K Suggested 2K 5K 10K 20K 50K 500K" at bounding box center [784, 279] width 526 height 107
click at [551, 276] on div at bounding box center [542, 276] width 14 height 14
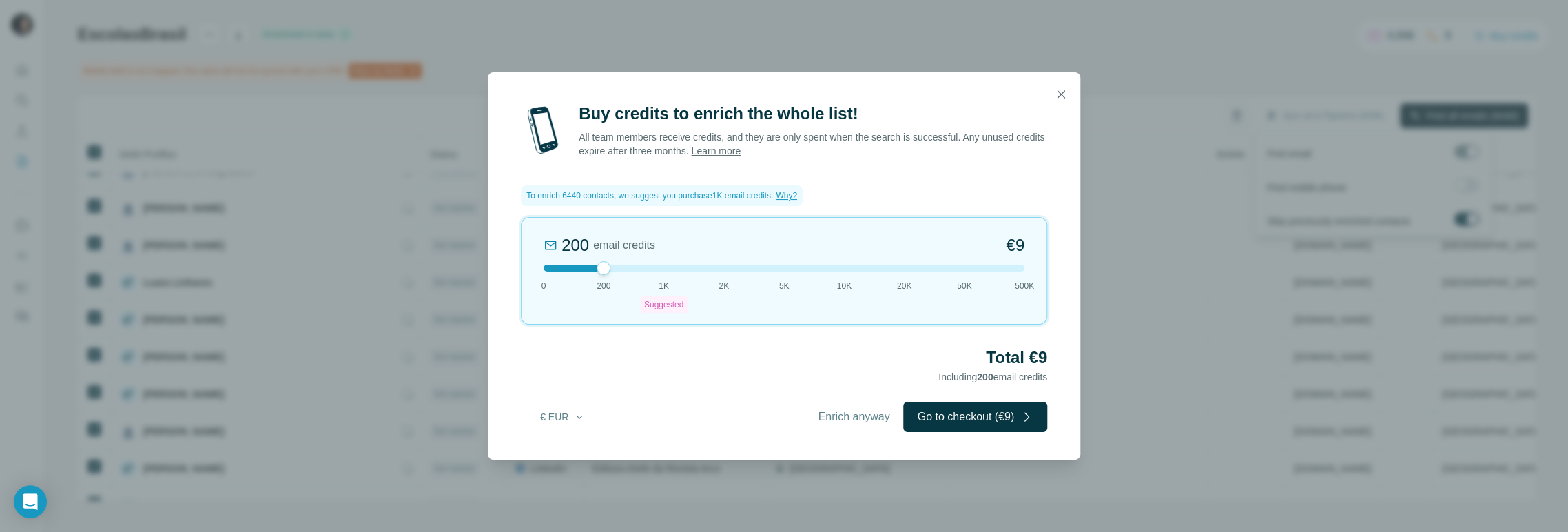
click at [600, 276] on div "200 email credits €9 0 200 1K Suggested 2K 5K 10K 20K 50K 500K" at bounding box center [784, 271] width 526 height 107
click at [579, 412] on icon "button" at bounding box center [579, 417] width 11 height 11
click at [550, 446] on span "$ USD" at bounding box center [546, 447] width 28 height 14
click at [992, 419] on button "Go to checkout ($9)" at bounding box center [975, 417] width 144 height 31
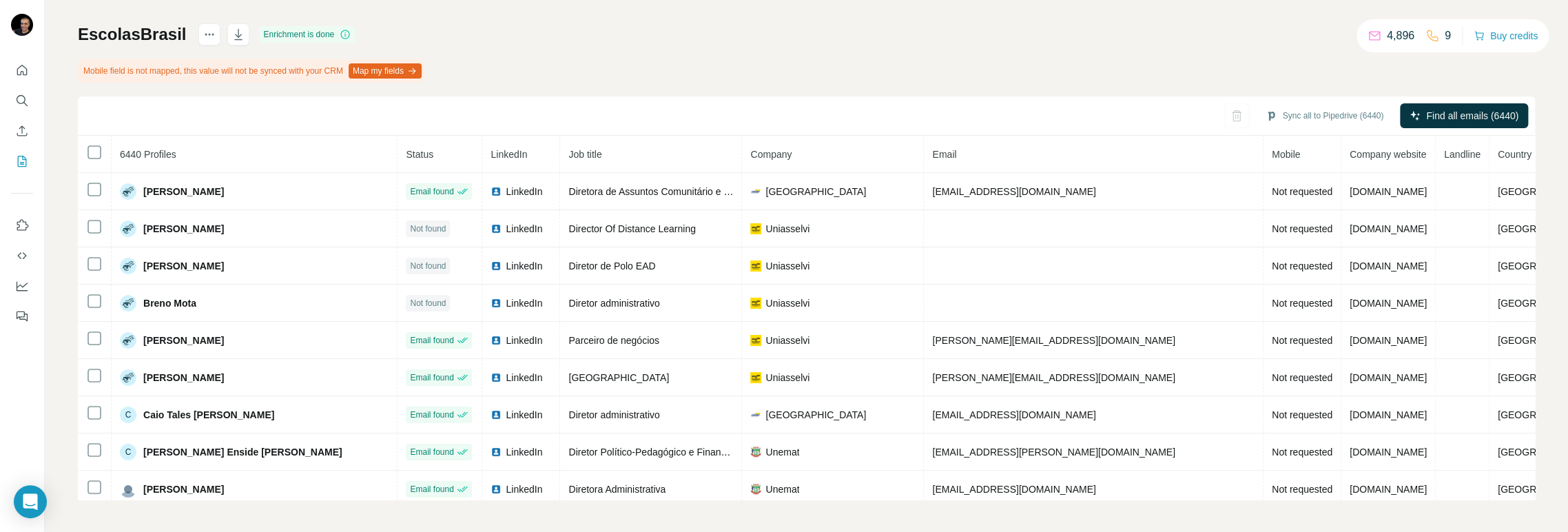
click at [791, 153] on span "Company" at bounding box center [770, 154] width 41 height 11
click at [791, 155] on span "Company" at bounding box center [770, 154] width 41 height 11
click at [412, 69] on button "Map my fields" at bounding box center [385, 70] width 73 height 15
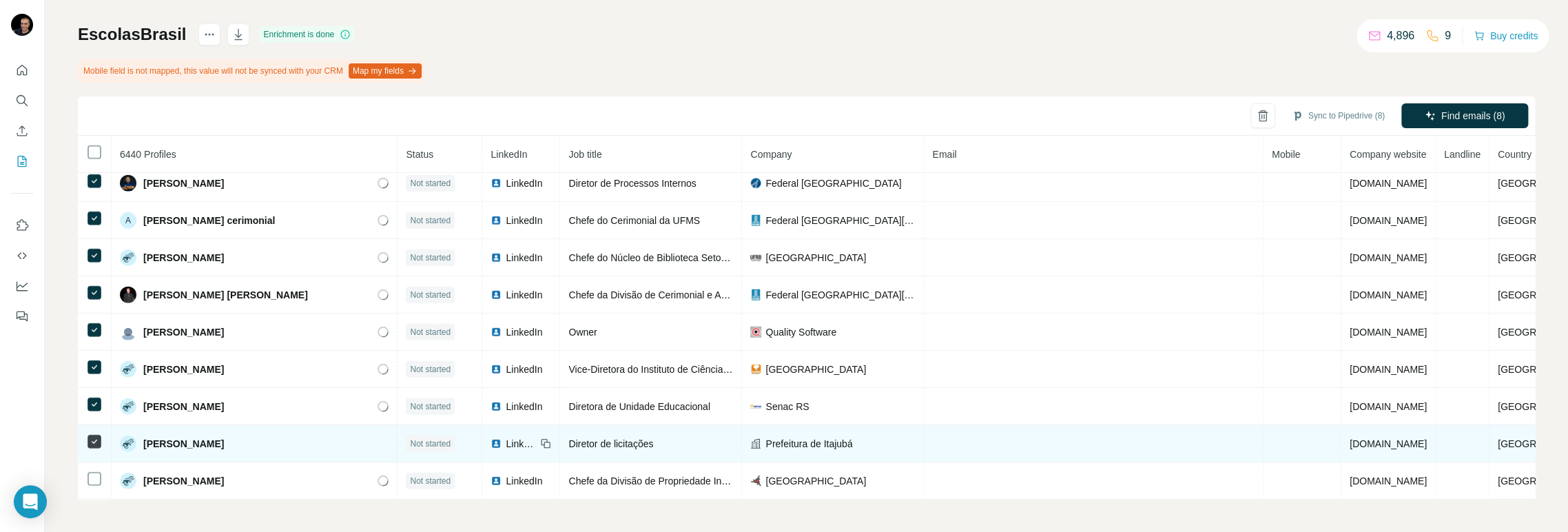
scroll to position [2687, 0]
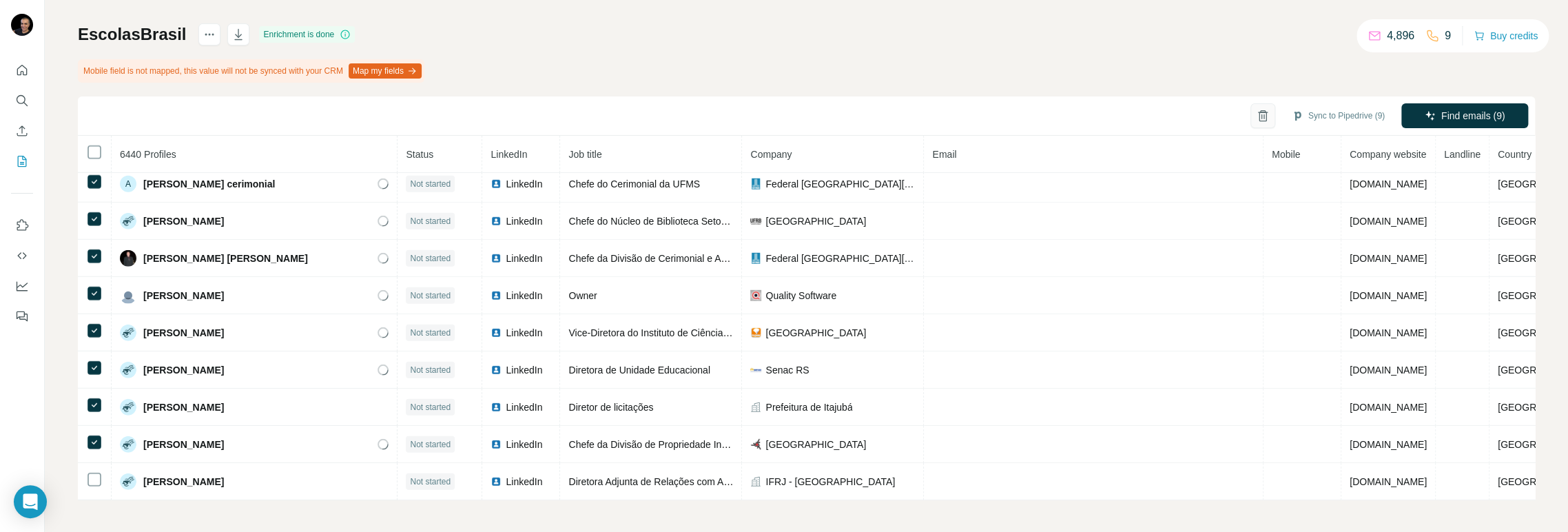
click at [1255, 115] on icon "button" at bounding box center [1262, 115] width 14 height 14
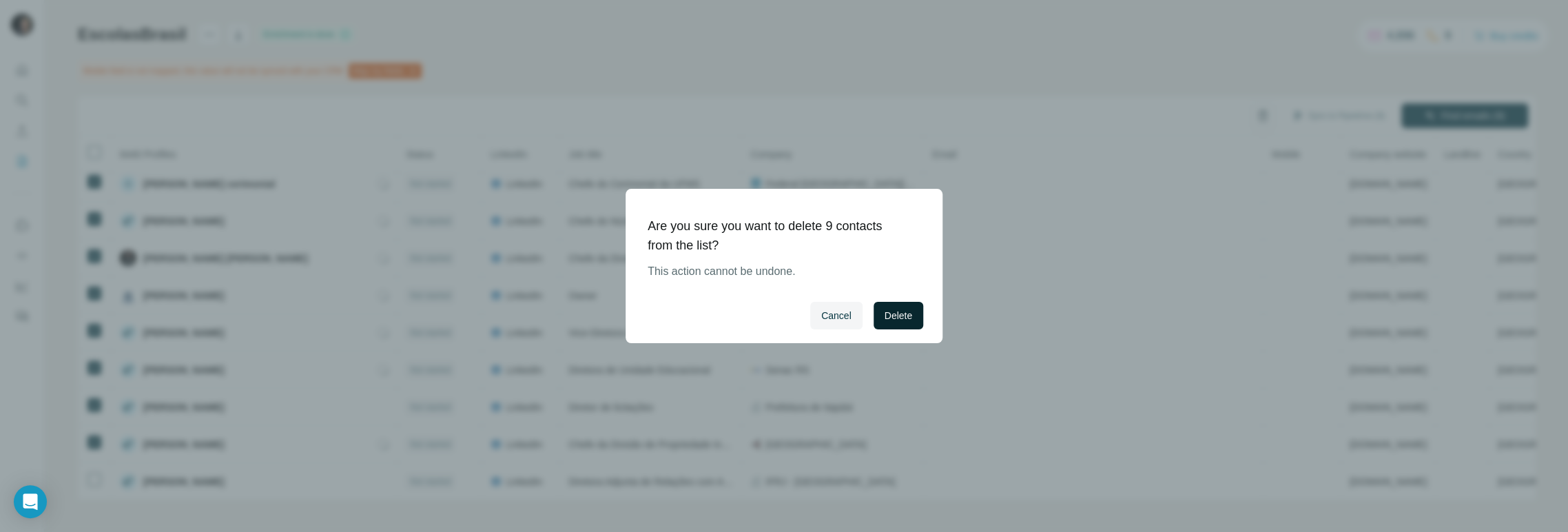
click at [901, 314] on span "Delete" at bounding box center [898, 315] width 28 height 14
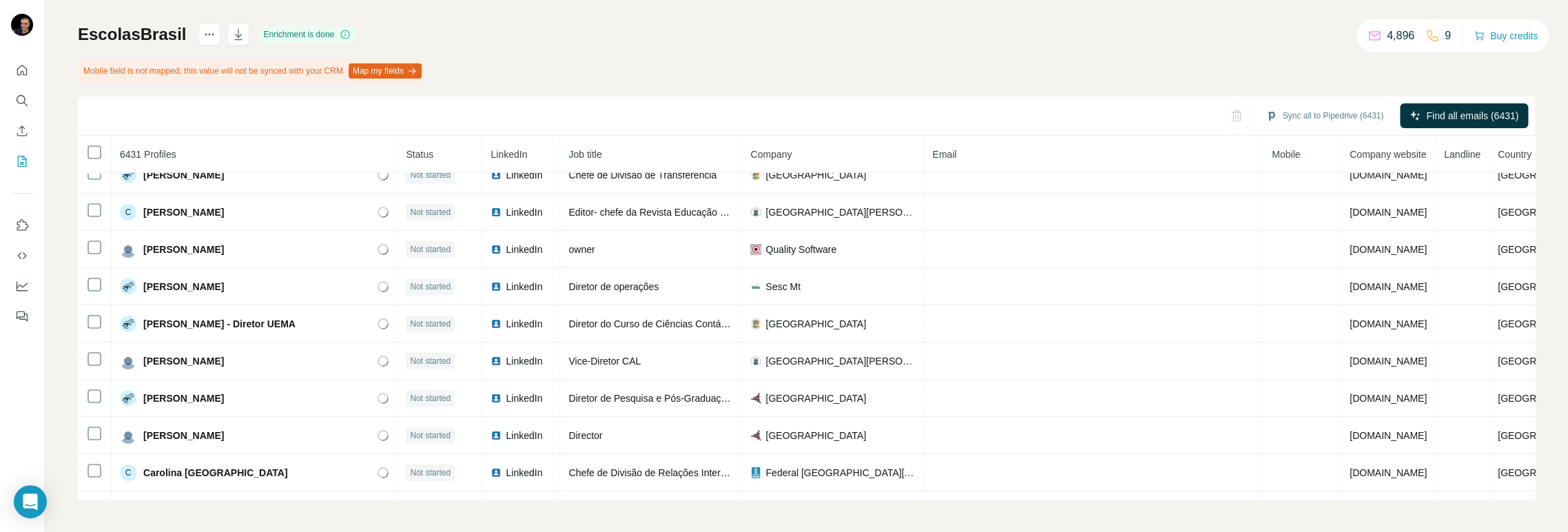
scroll to position [3671, 0]
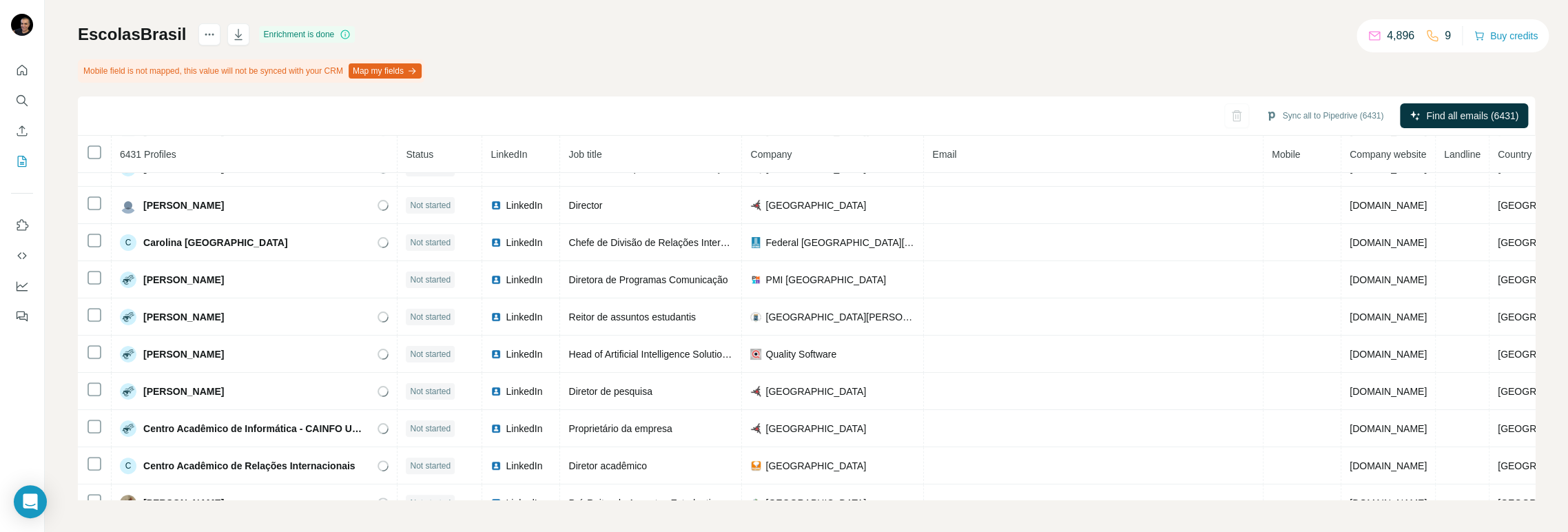
click at [1349, 152] on span "Company website" at bounding box center [1387, 154] width 77 height 11
click at [1444, 149] on span "Landline" at bounding box center [1462, 154] width 37 height 11
click at [1498, 154] on span "Country" at bounding box center [1514, 154] width 33 height 11
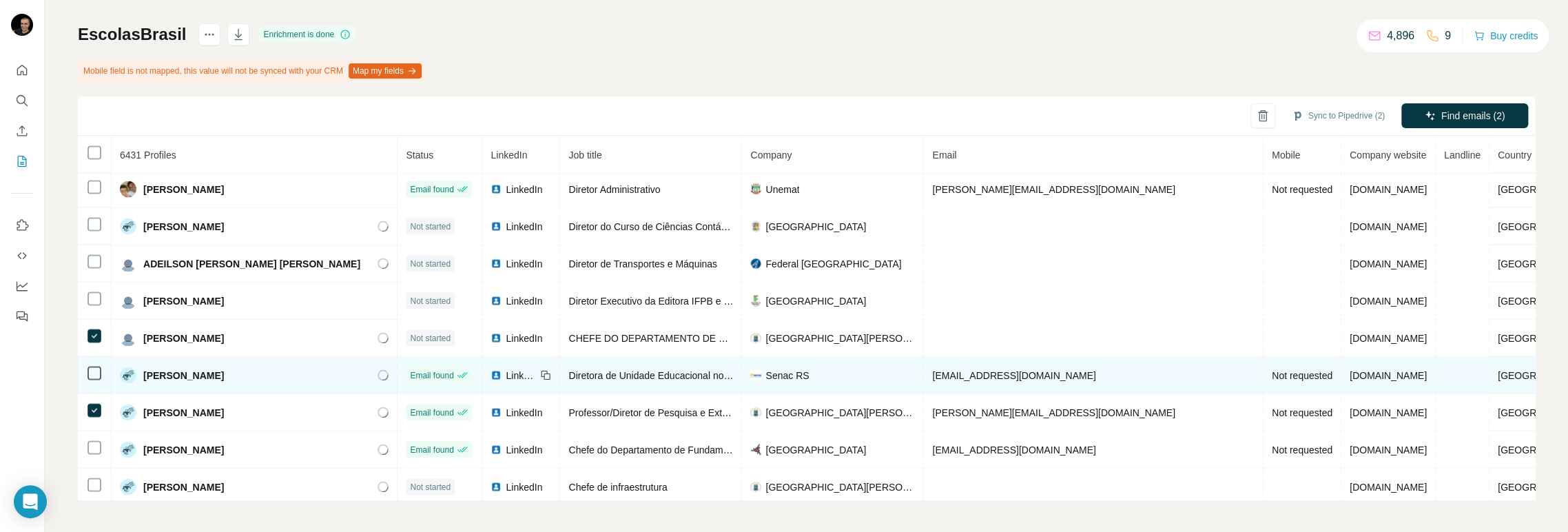
scroll to position [2057, 0]
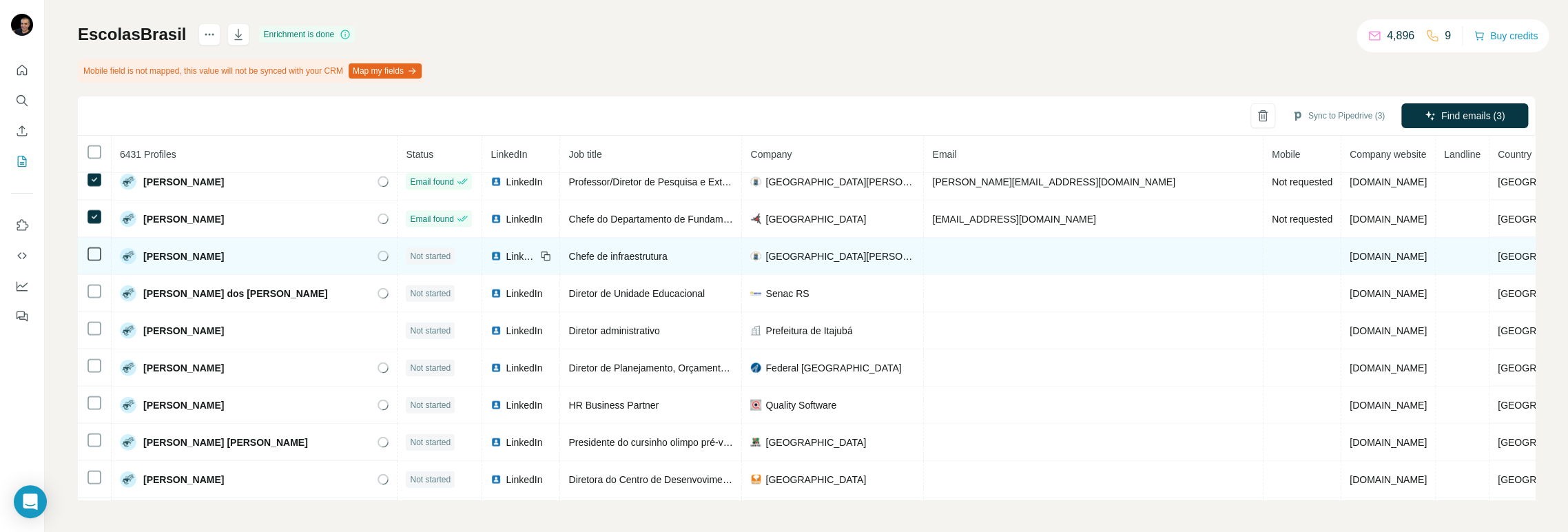
click at [93, 262] on icon at bounding box center [95, 254] width 16 height 16
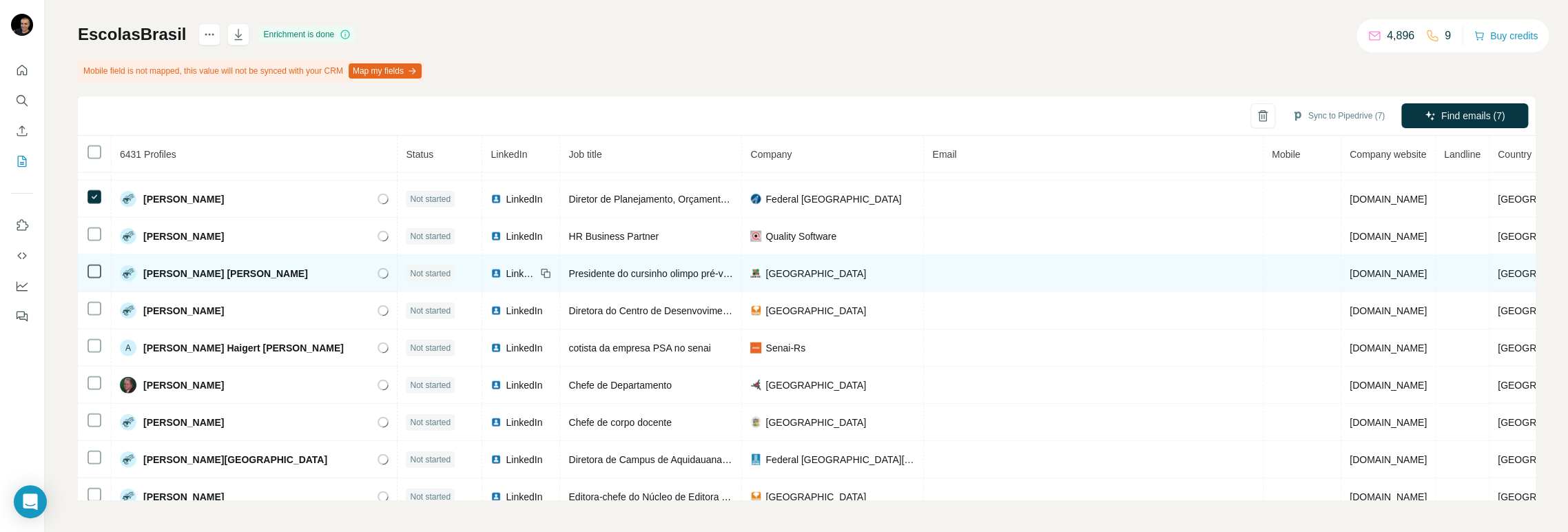
scroll to position [2286, 0]
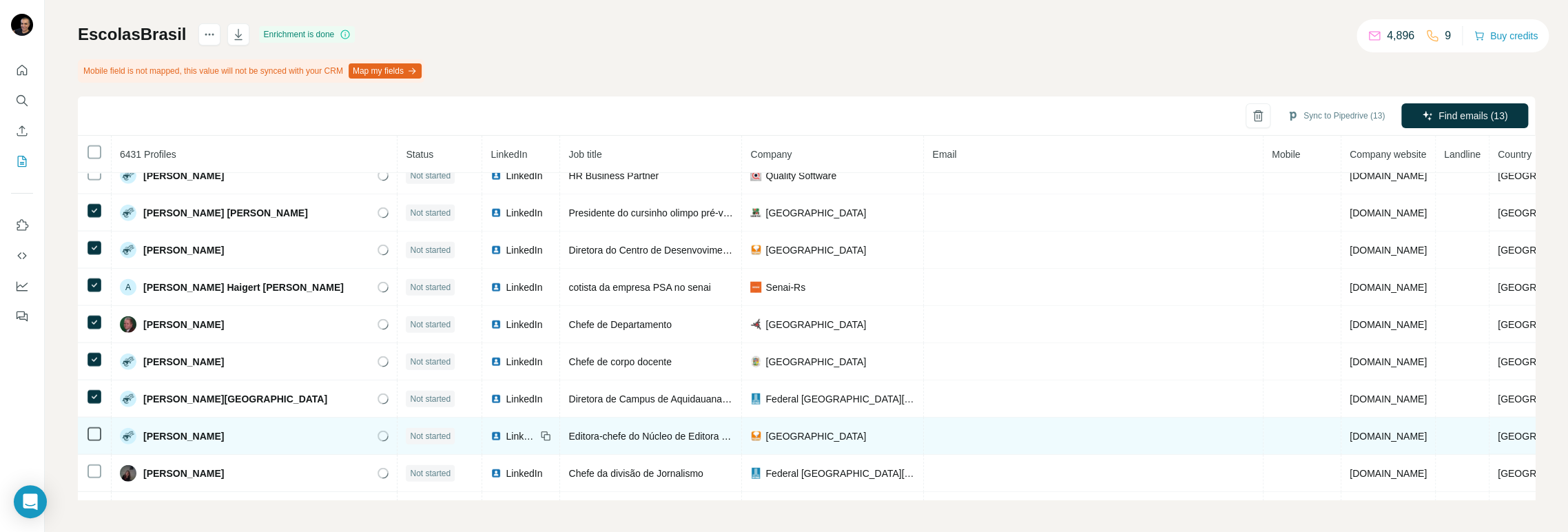
click at [91, 454] on td at bounding box center [94, 436] width 33 height 37
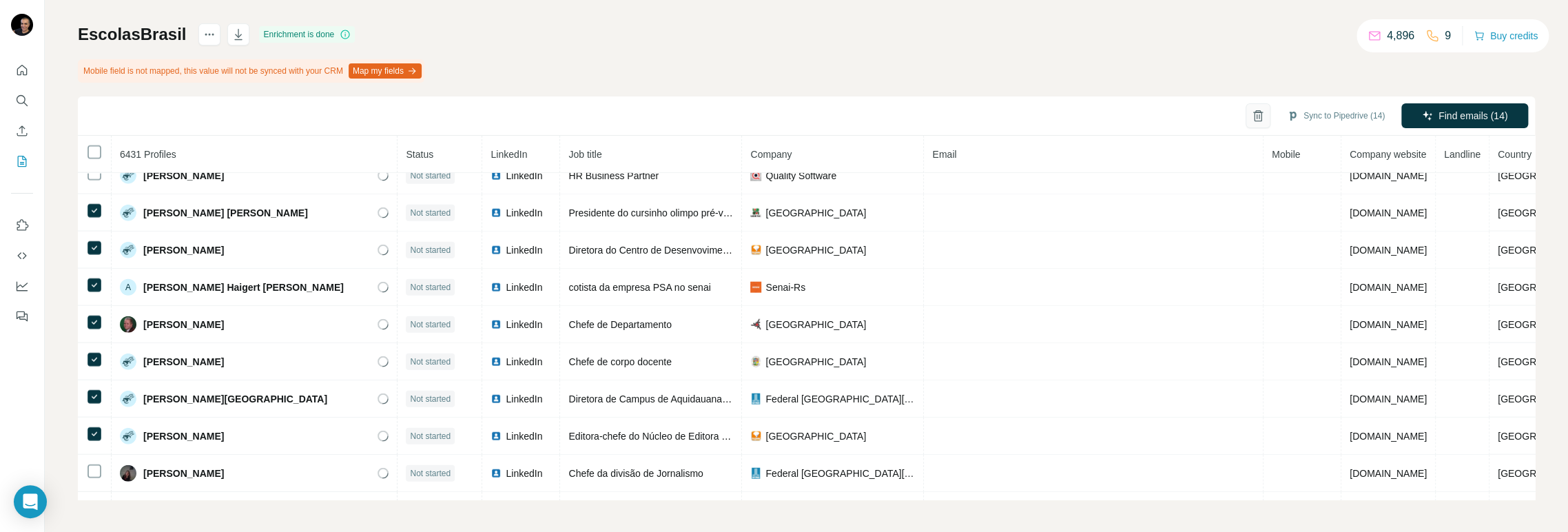
click at [1251, 113] on icon "button" at bounding box center [1257, 115] width 14 height 14
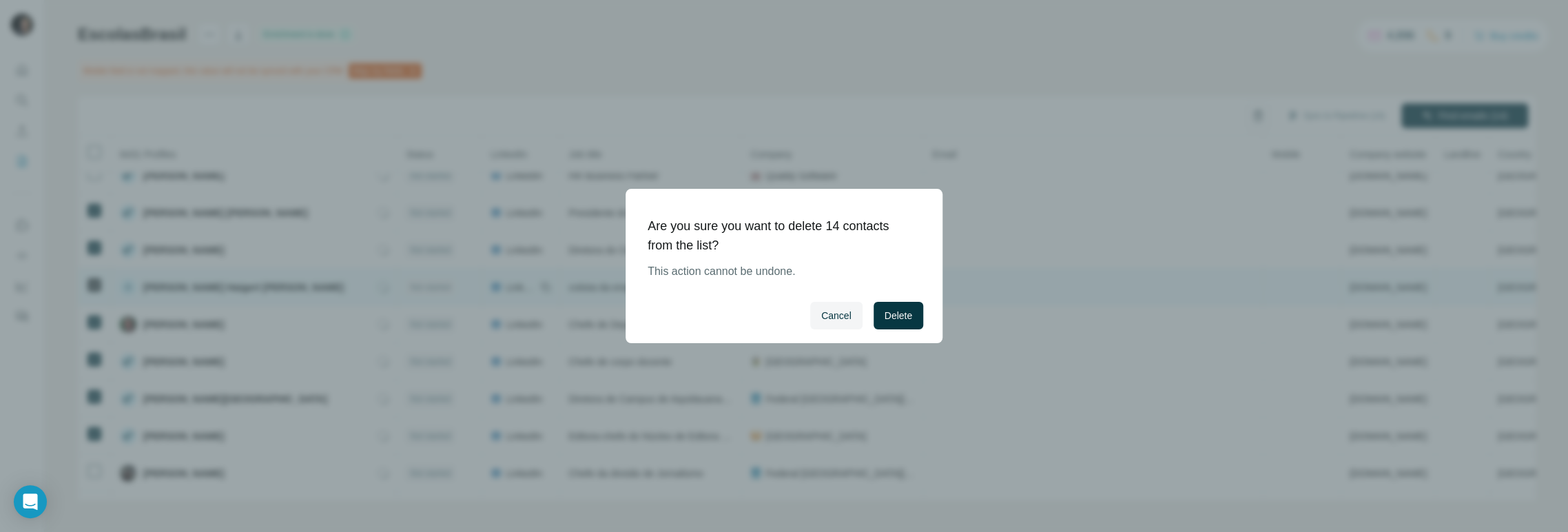
click at [907, 317] on span "Delete" at bounding box center [898, 315] width 28 height 14
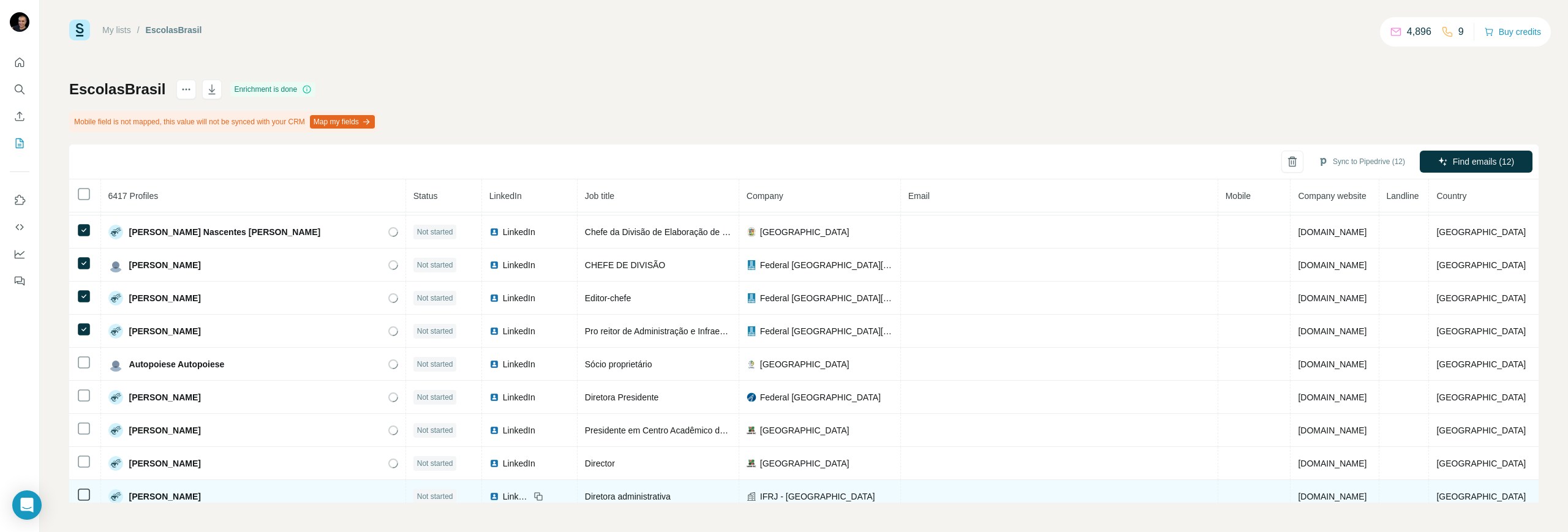
scroll to position [2223, 0]
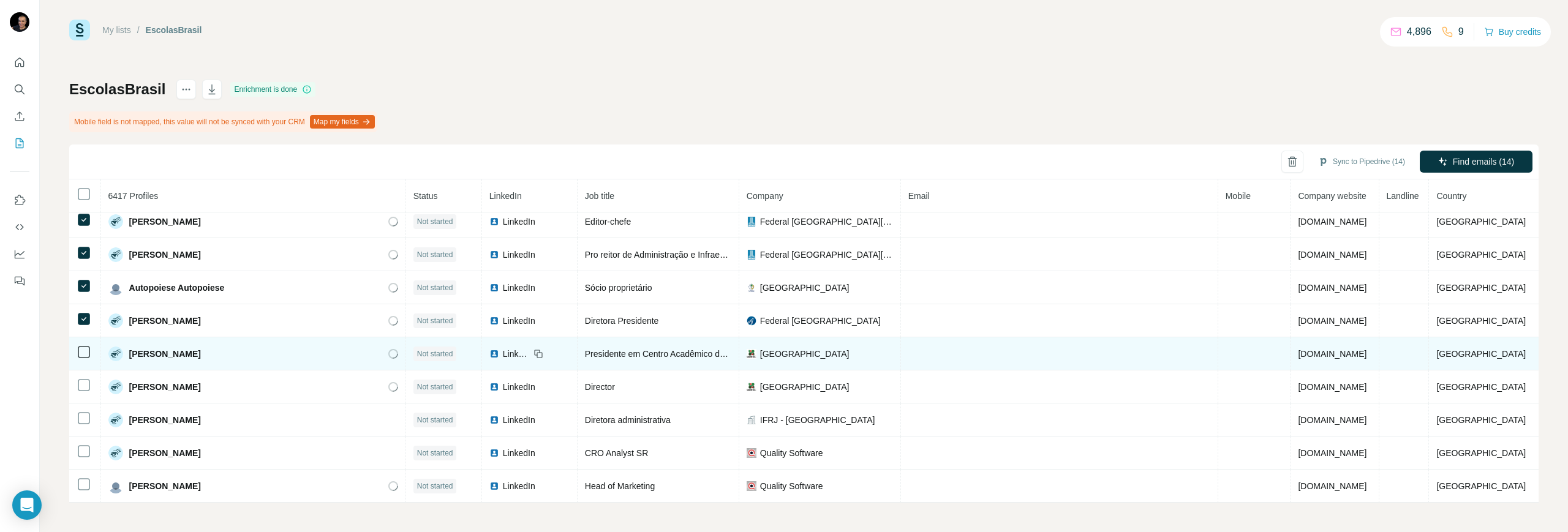
click at [82, 360] on td at bounding box center [85, 353] width 32 height 33
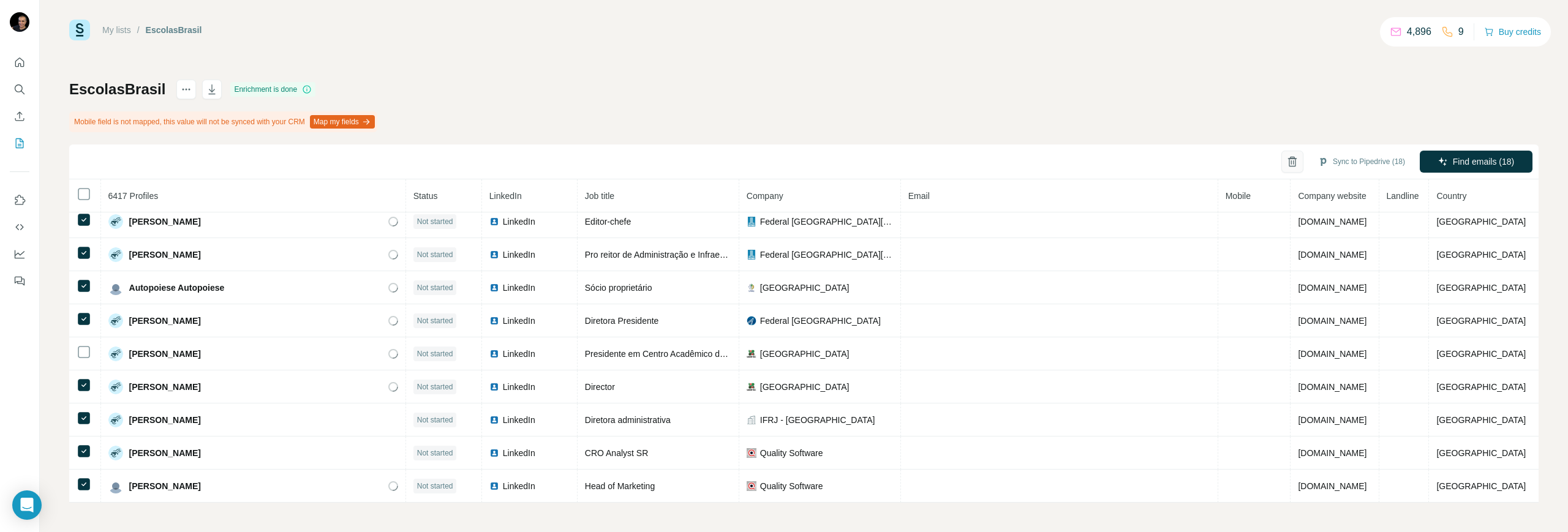
click at [1286, 159] on icon "button" at bounding box center [1292, 161] width 12 height 12
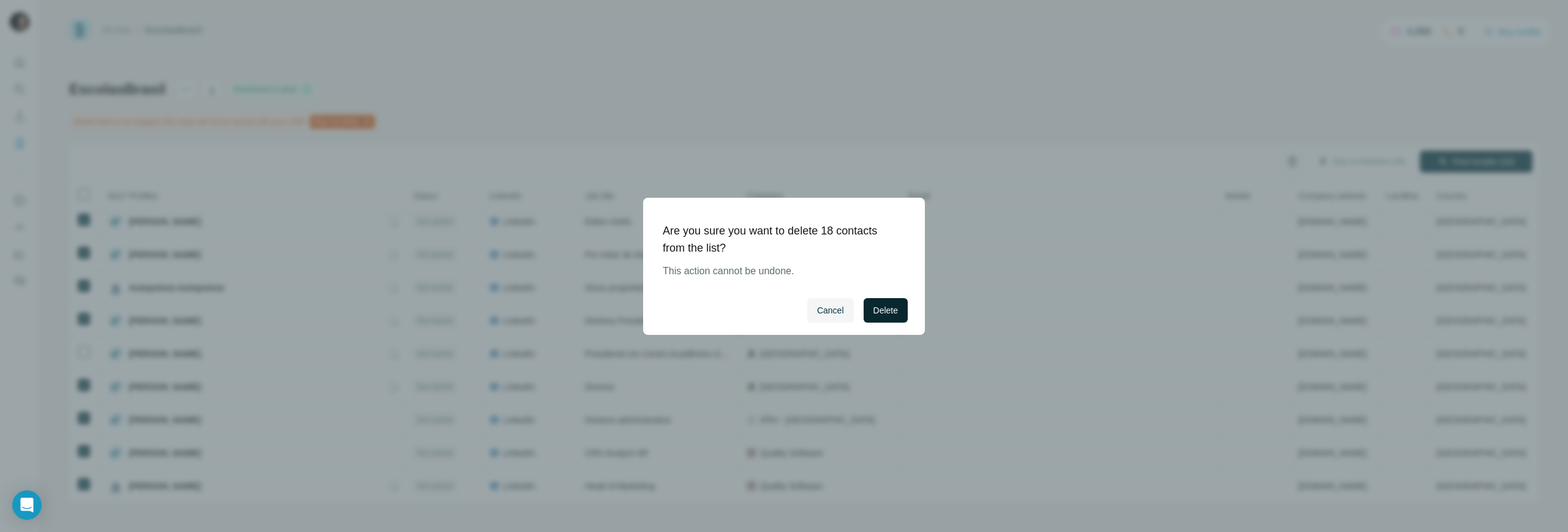
click at [880, 310] on span "Delete" at bounding box center [885, 310] width 25 height 12
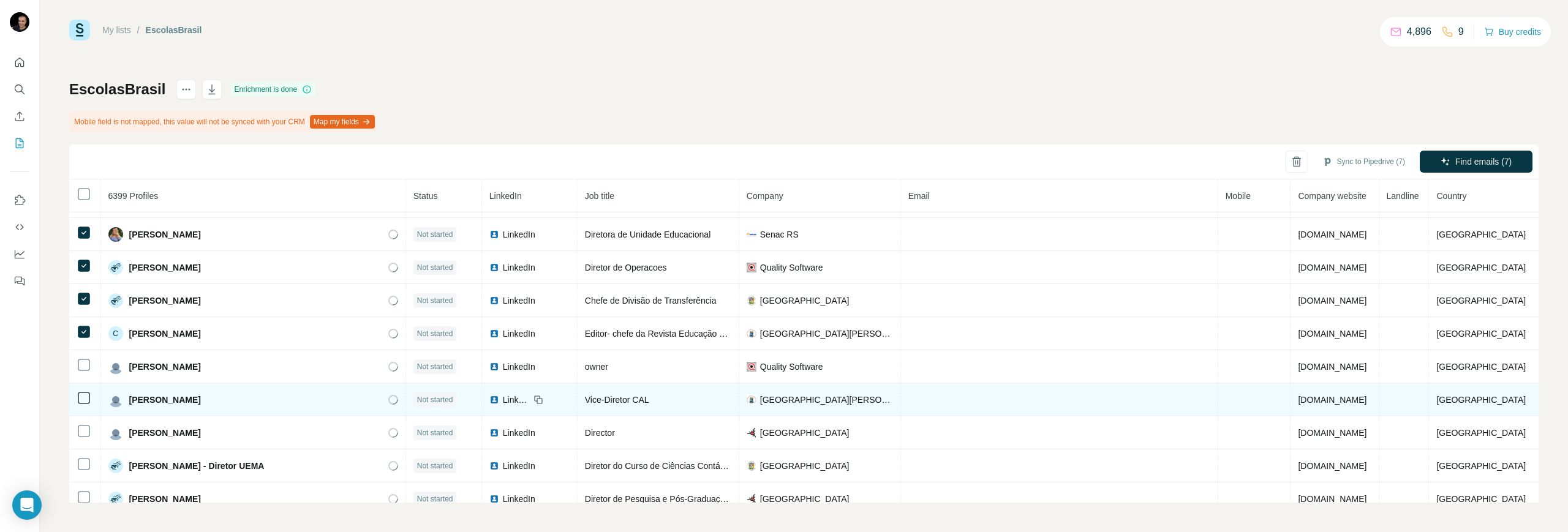
scroll to position [1989, 0]
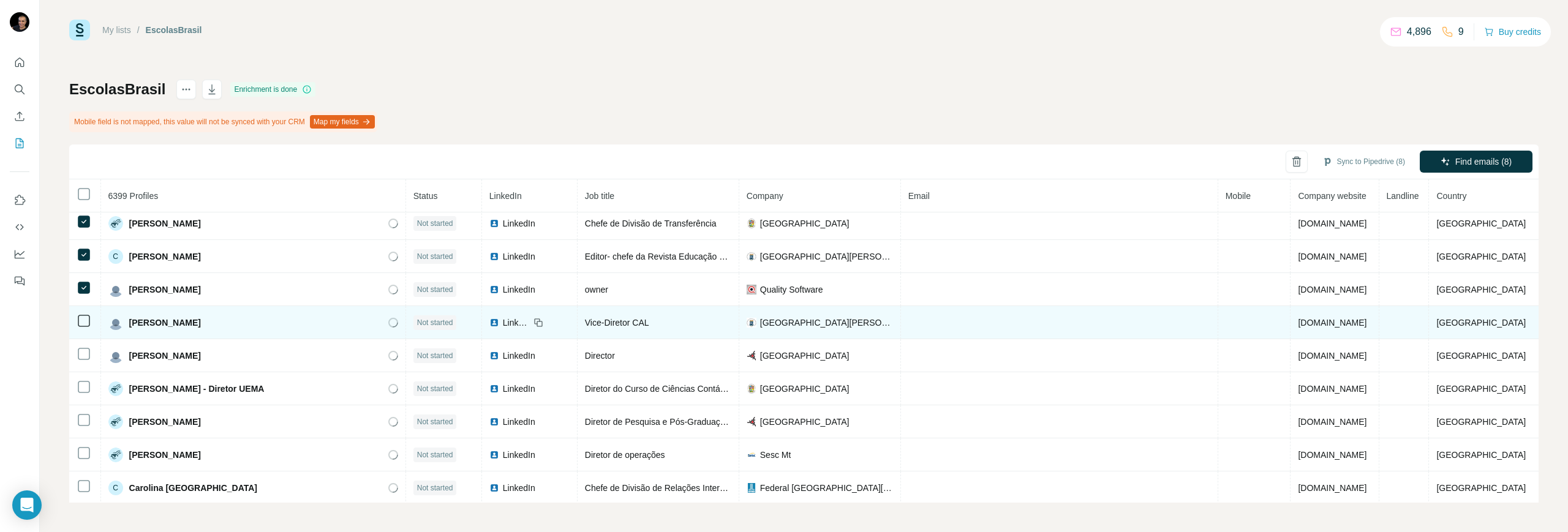
click at [91, 316] on icon at bounding box center [84, 320] width 14 height 14
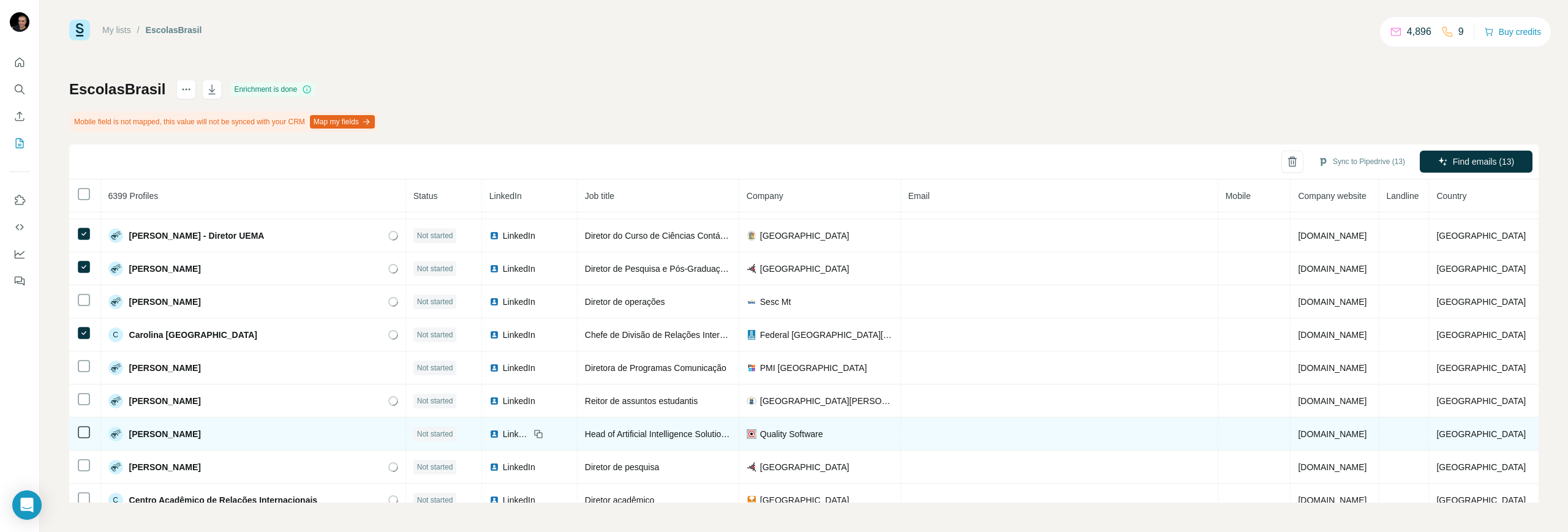
scroll to position [2295, 0]
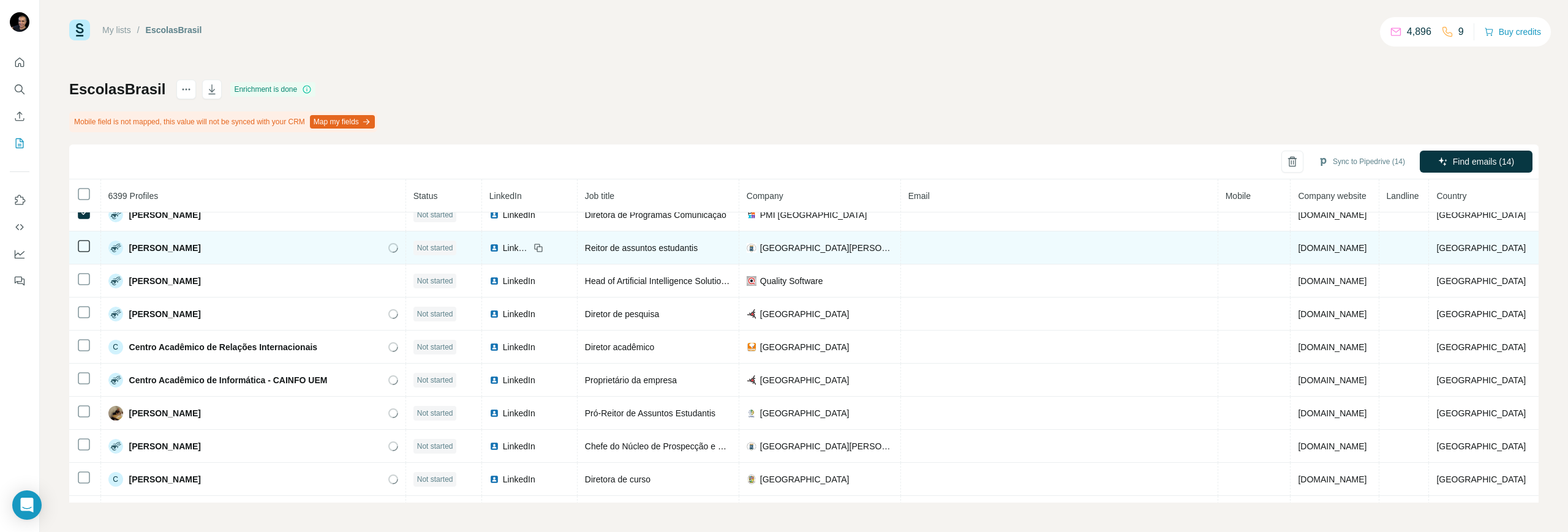
click at [82, 253] on td at bounding box center [85, 248] width 32 height 33
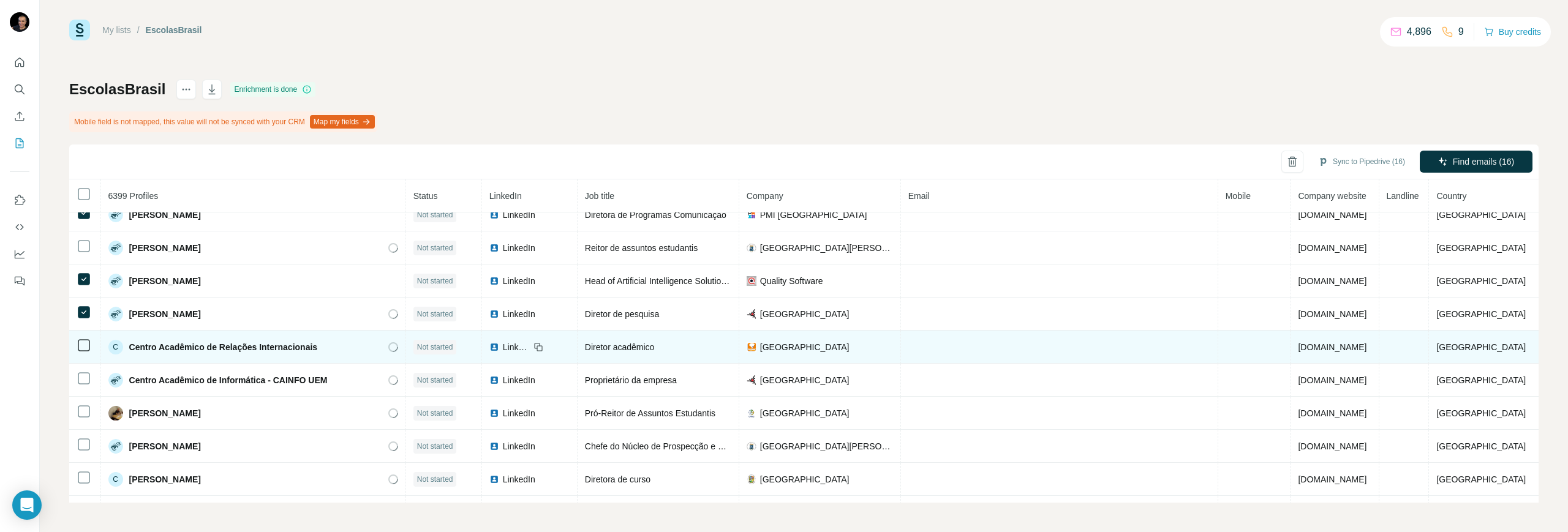
click at [76, 345] on td at bounding box center [85, 347] width 32 height 33
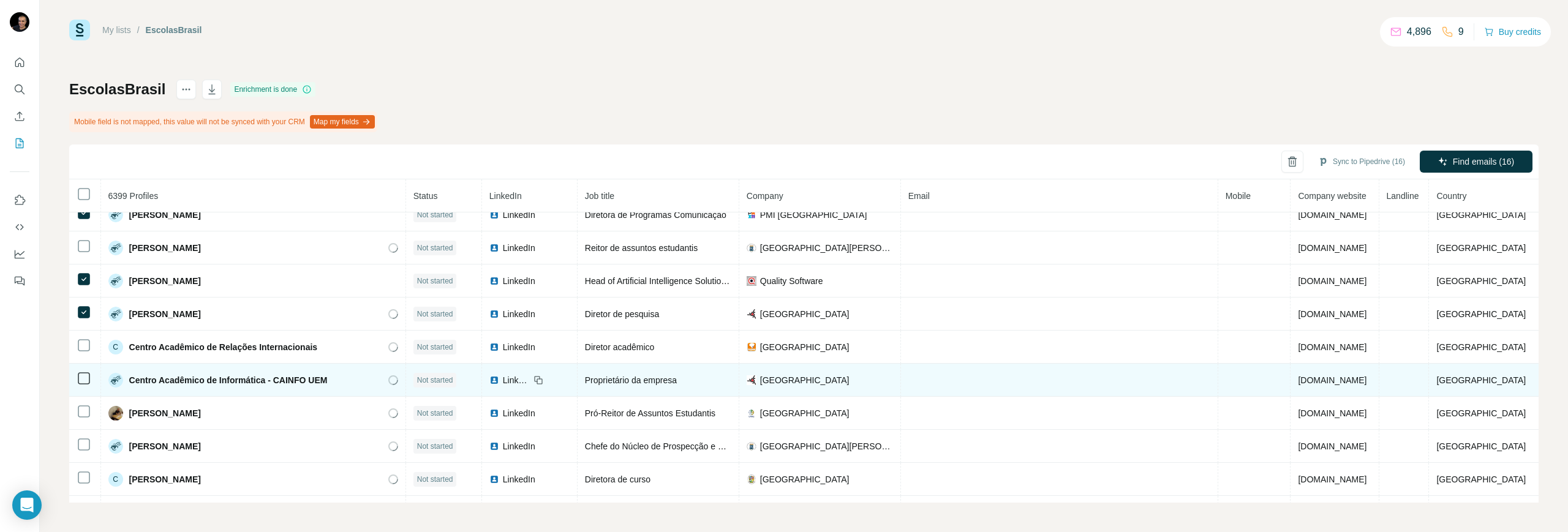
scroll to position [1683, 0]
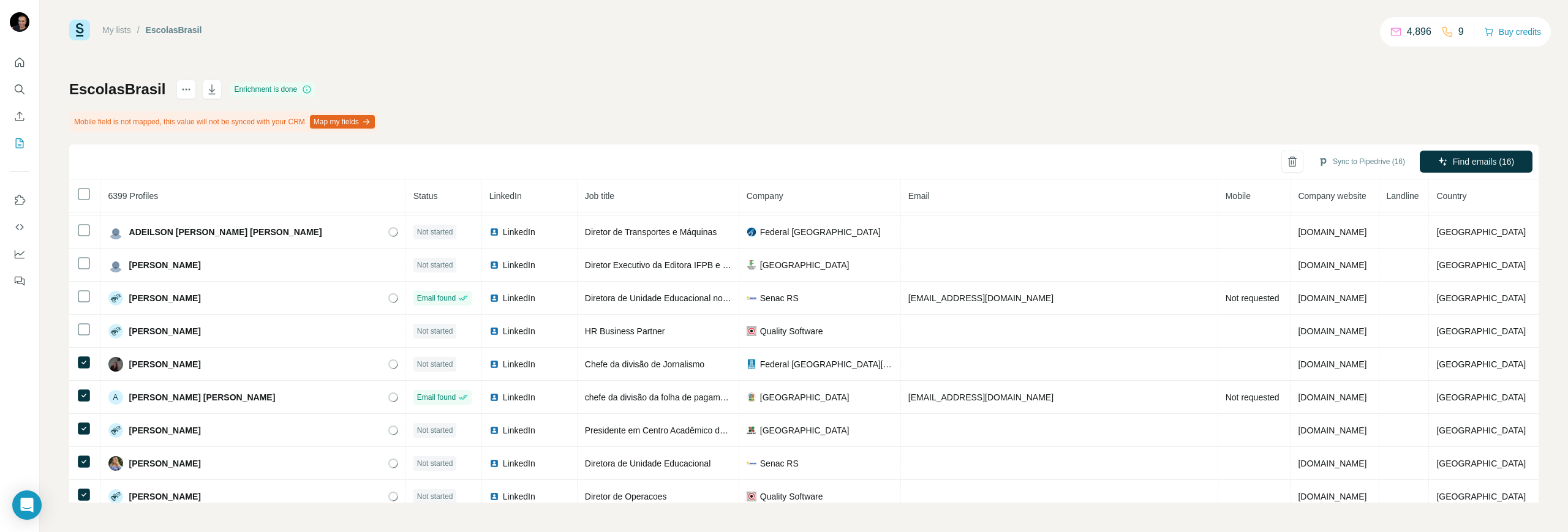
click at [514, 79] on div "EscolasBrasil Enrichment is done Mobile field is not mapped, this value will no…" at bounding box center [804, 291] width 1469 height 423
click at [18, 83] on icon "Search" at bounding box center [19, 89] width 12 height 12
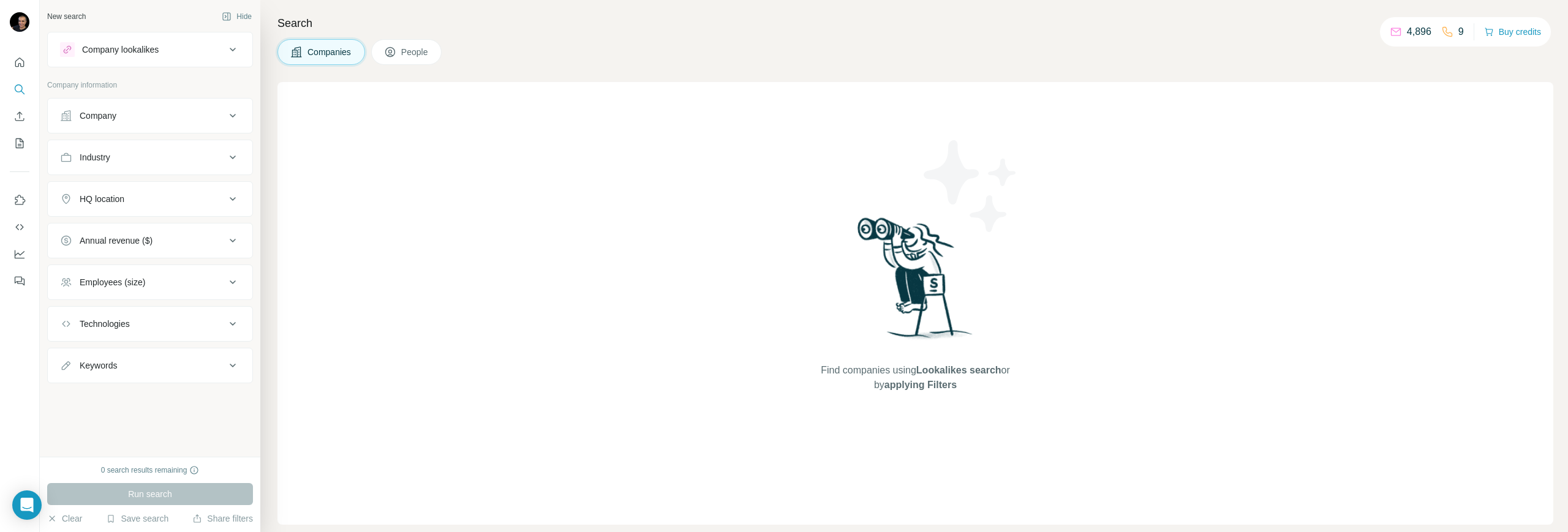
click at [429, 53] on span "People" at bounding box center [415, 51] width 28 height 12
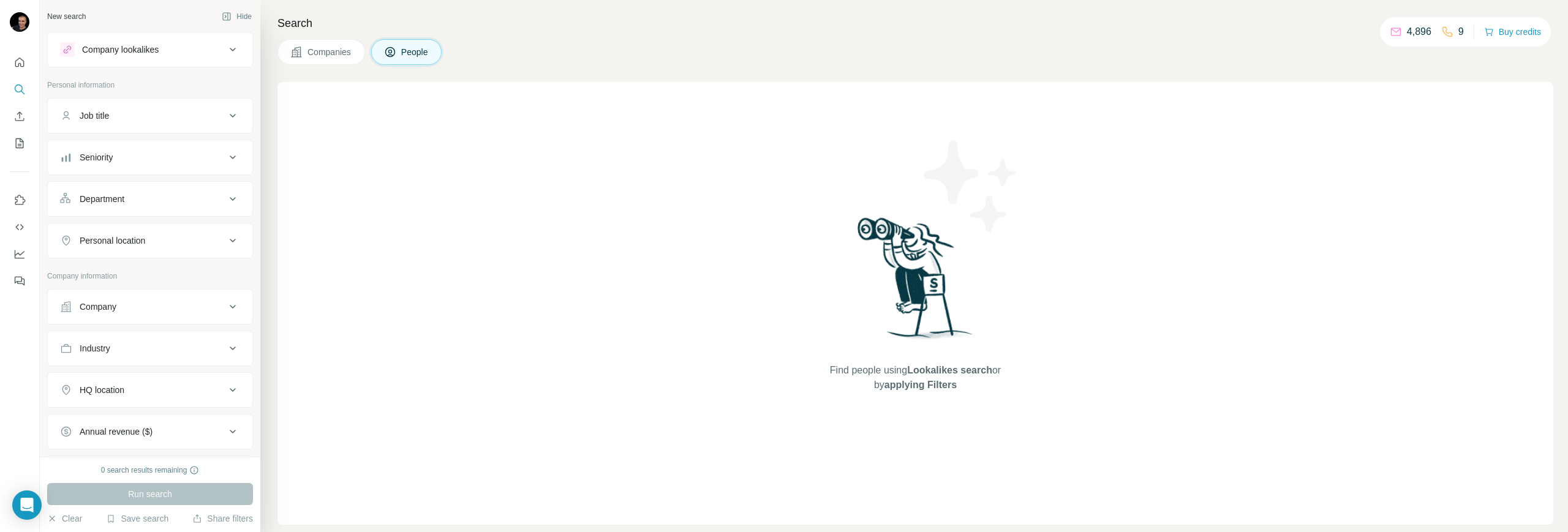
click at [123, 307] on div "Company" at bounding box center [143, 306] width 165 height 12
click at [155, 204] on div "Department" at bounding box center [143, 199] width 165 height 12
click at [165, 149] on button "Seniority" at bounding box center [150, 157] width 204 height 30
click at [67, 212] on icon at bounding box center [67, 212] width 14 height 14
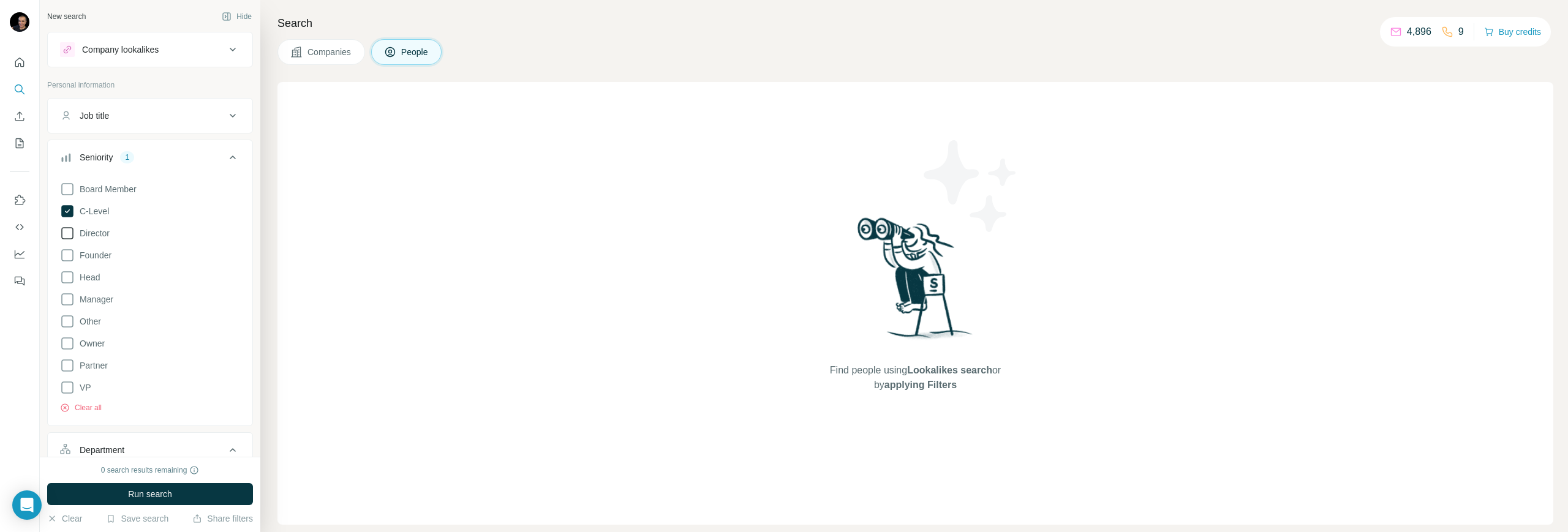
click at [63, 238] on icon at bounding box center [67, 233] width 14 height 14
click at [70, 255] on icon at bounding box center [67, 256] width 14 height 14
click at [65, 344] on icon at bounding box center [67, 344] width 14 height 14
click at [63, 365] on icon at bounding box center [67, 365] width 14 height 14
click at [152, 472] on span "Run search" at bounding box center [150, 494] width 44 height 12
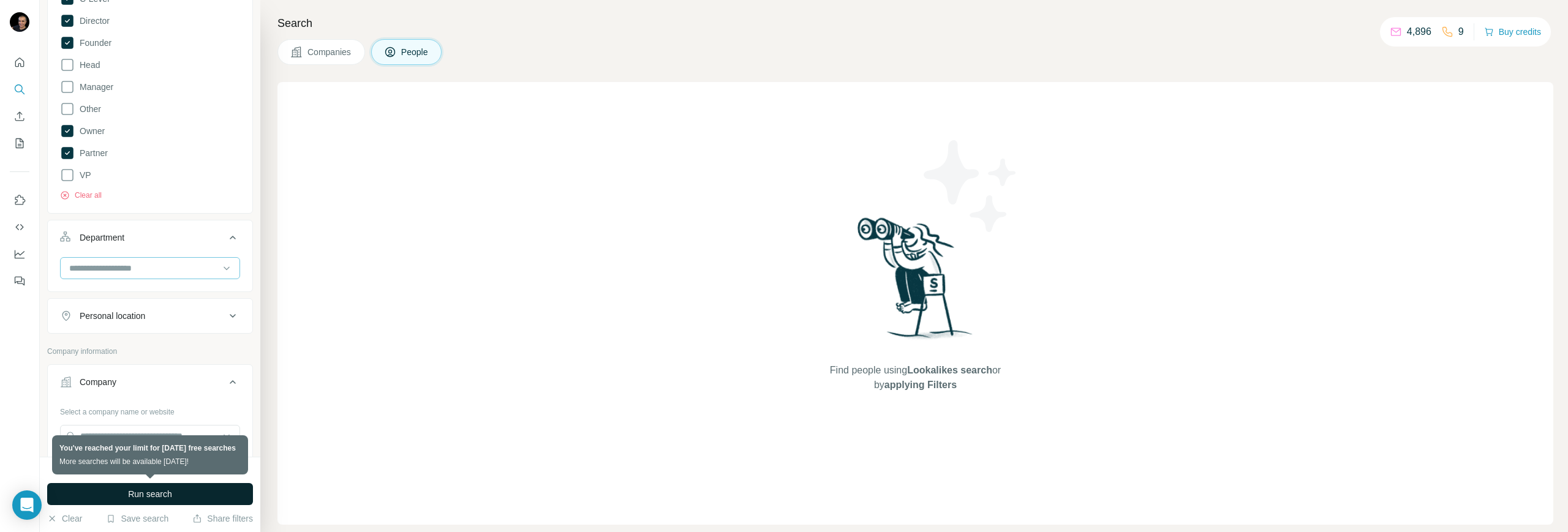
scroll to position [230, 0]
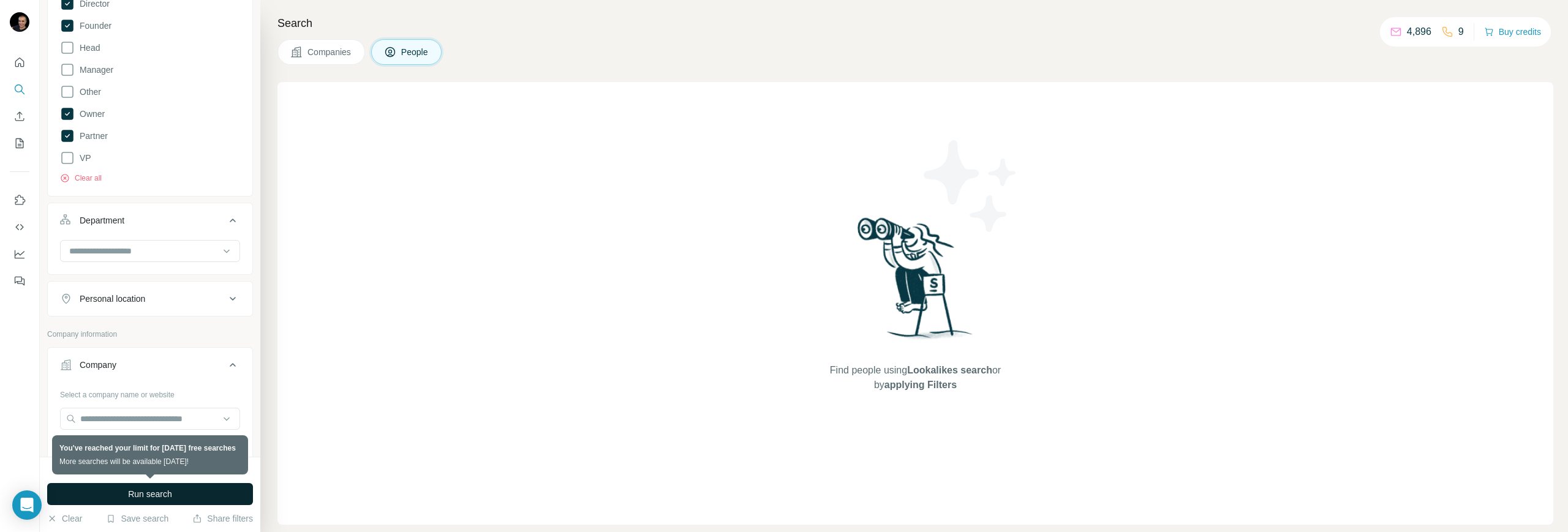
click at [202, 303] on div "Personal location" at bounding box center [143, 298] width 165 height 12
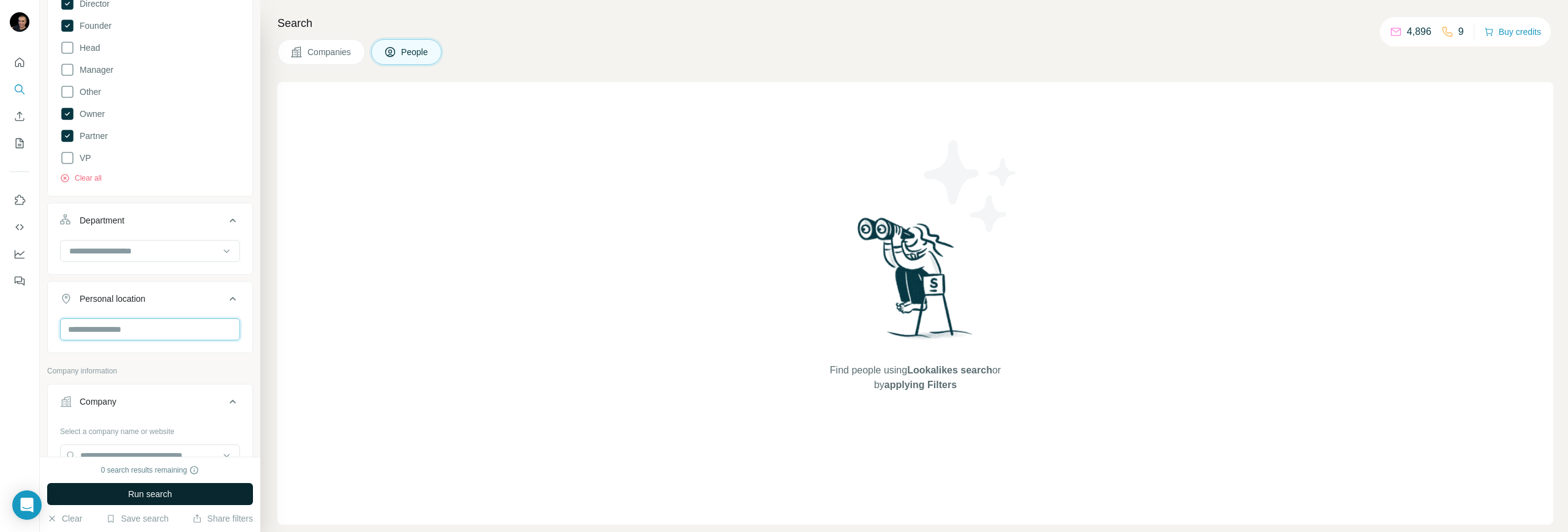
click at [139, 332] on input "text" at bounding box center [150, 329] width 180 height 22
type input "****"
click at [179, 472] on button "Run search" at bounding box center [150, 494] width 206 height 22
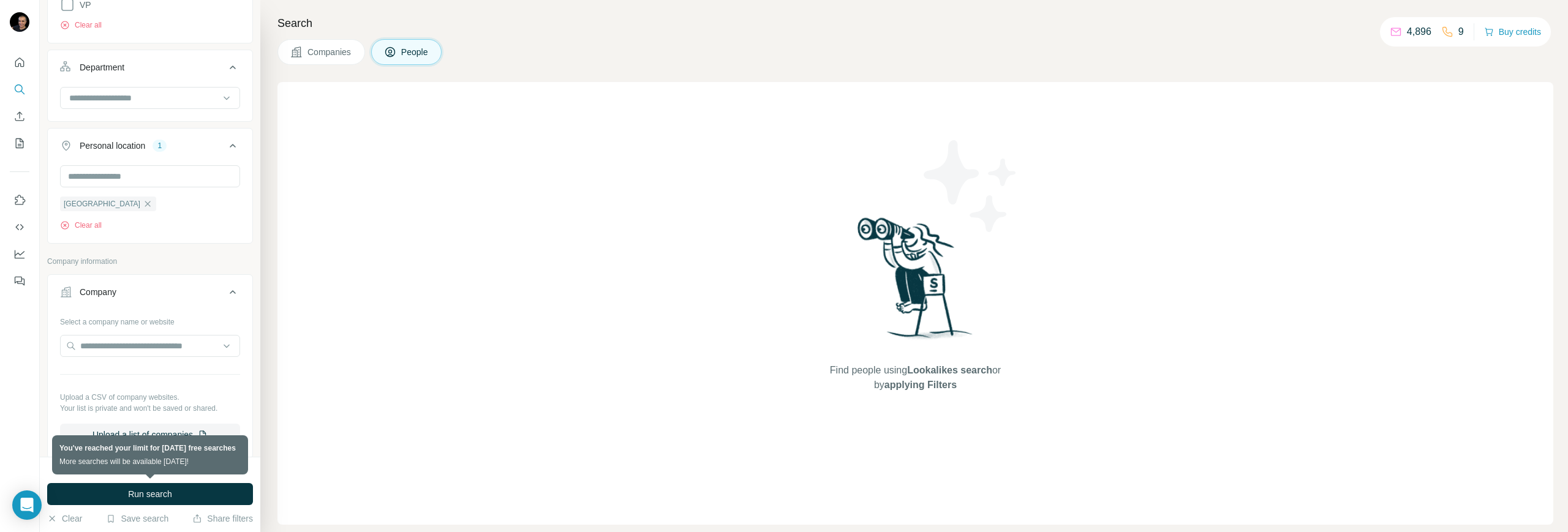
scroll to position [612, 0]
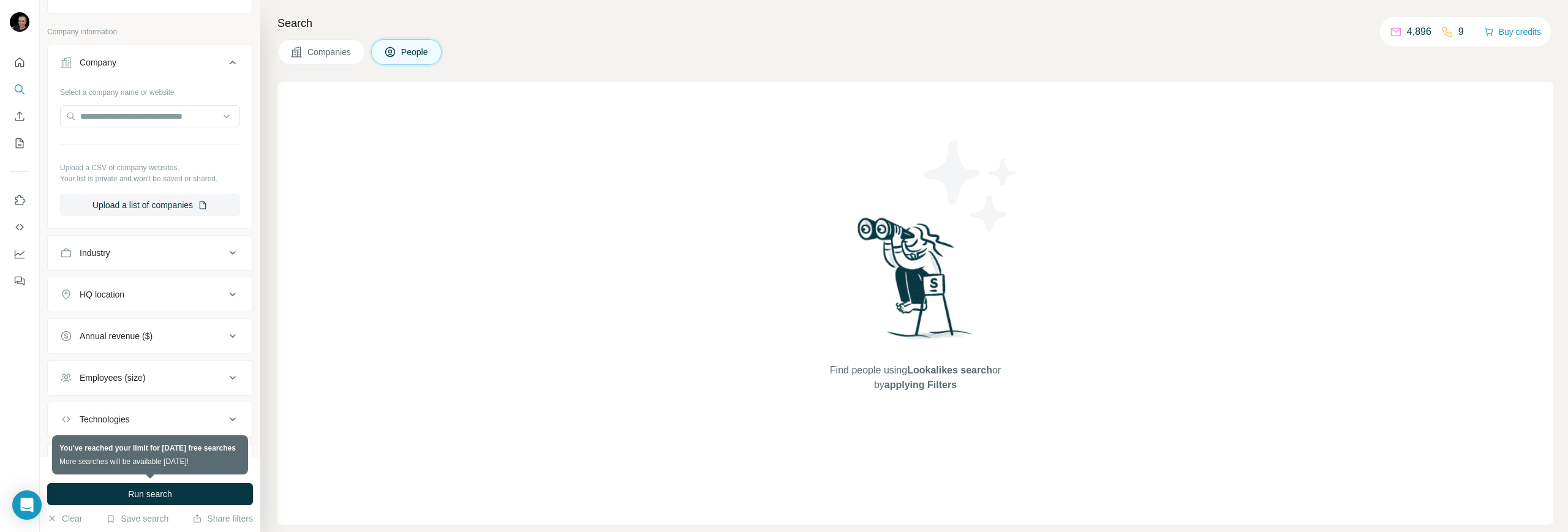
click at [152, 298] on div "HQ location" at bounding box center [143, 294] width 165 height 12
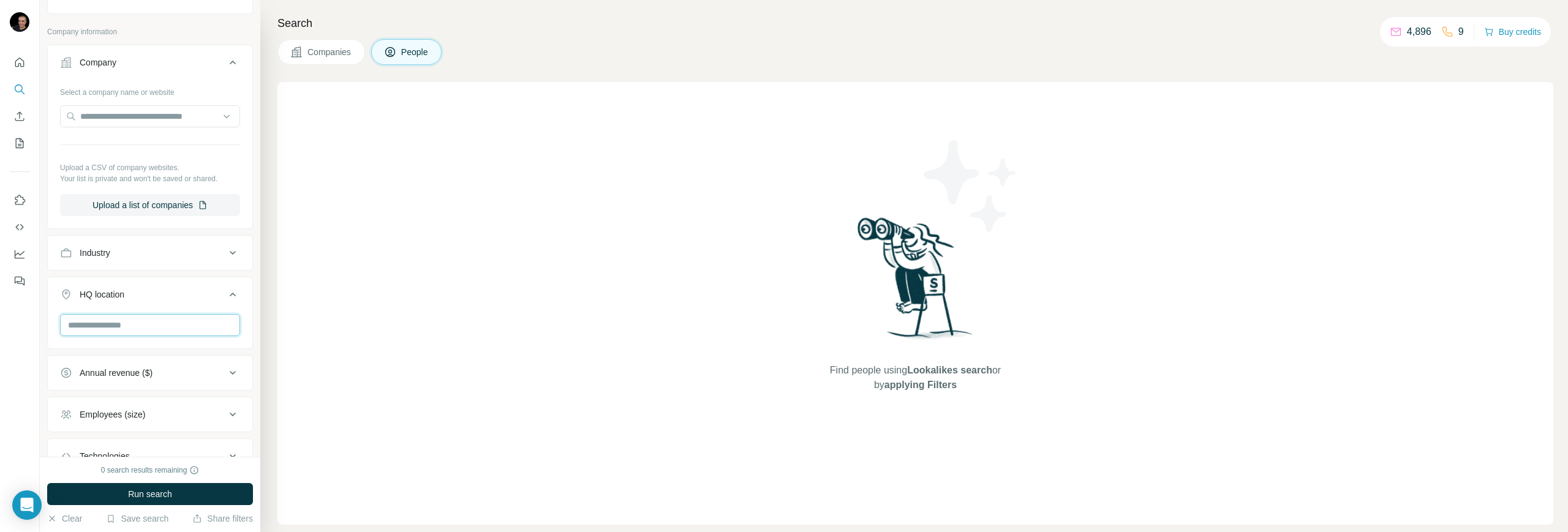
click at [120, 324] on input "text" at bounding box center [150, 325] width 180 height 22
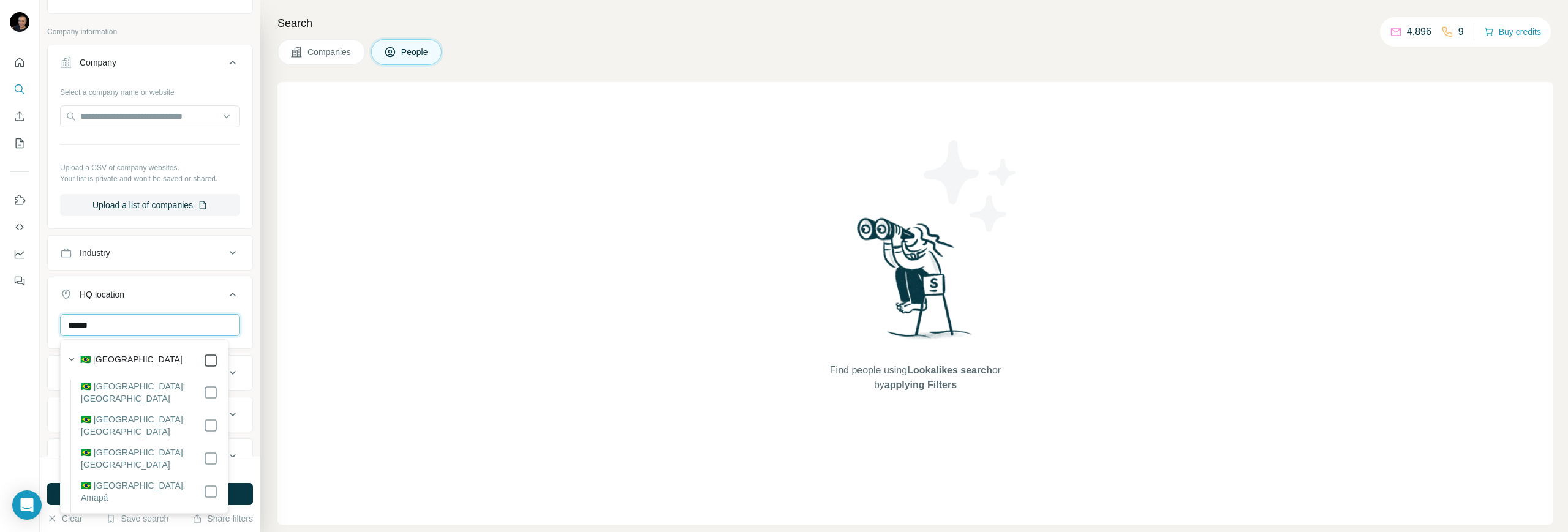
type input "******"
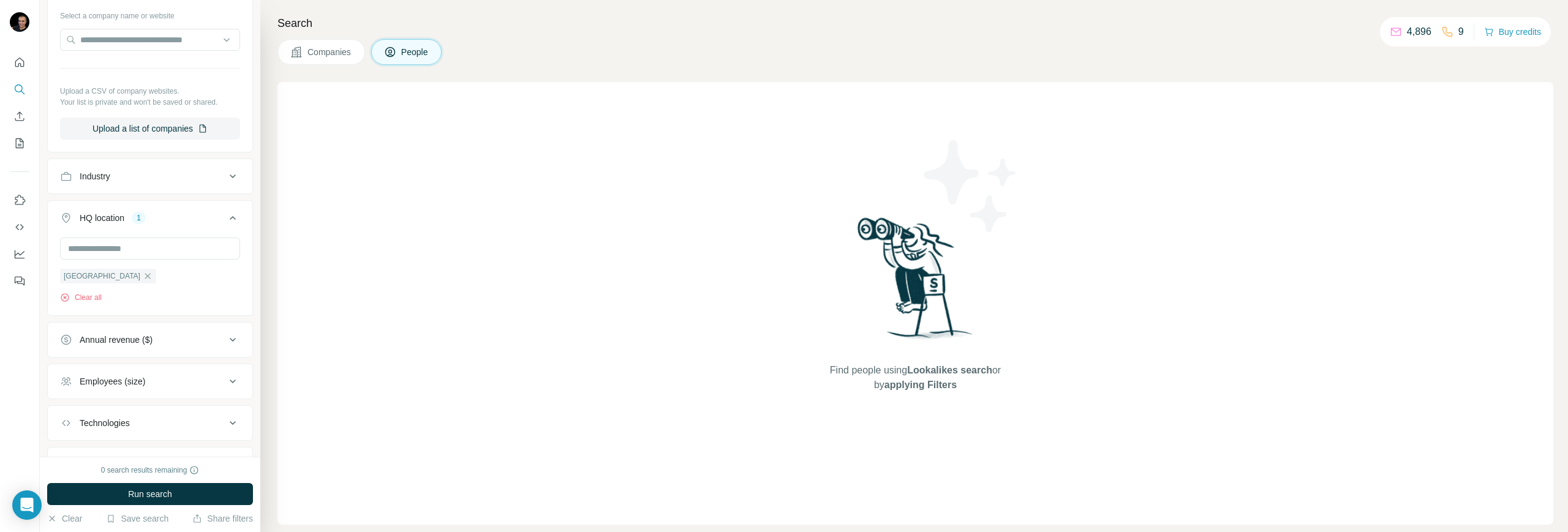
scroll to position [750, 0]
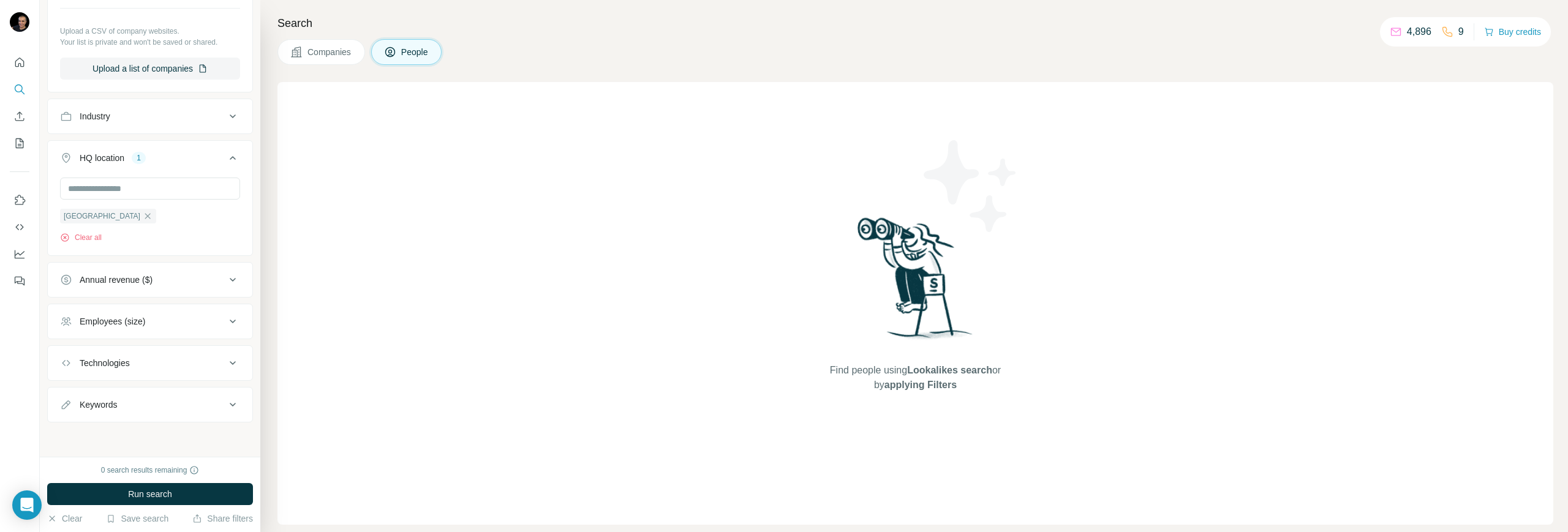
click at [196, 276] on div "Annual revenue ($)" at bounding box center [143, 280] width 165 height 12
click at [64, 351] on icon at bounding box center [67, 351] width 14 height 14
click at [71, 373] on icon at bounding box center [67, 373] width 14 height 14
drag, startPoint x: 72, startPoint y: 393, endPoint x: 236, endPoint y: 469, distance: 180.8
click at [71, 394] on icon at bounding box center [67, 396] width 14 height 14
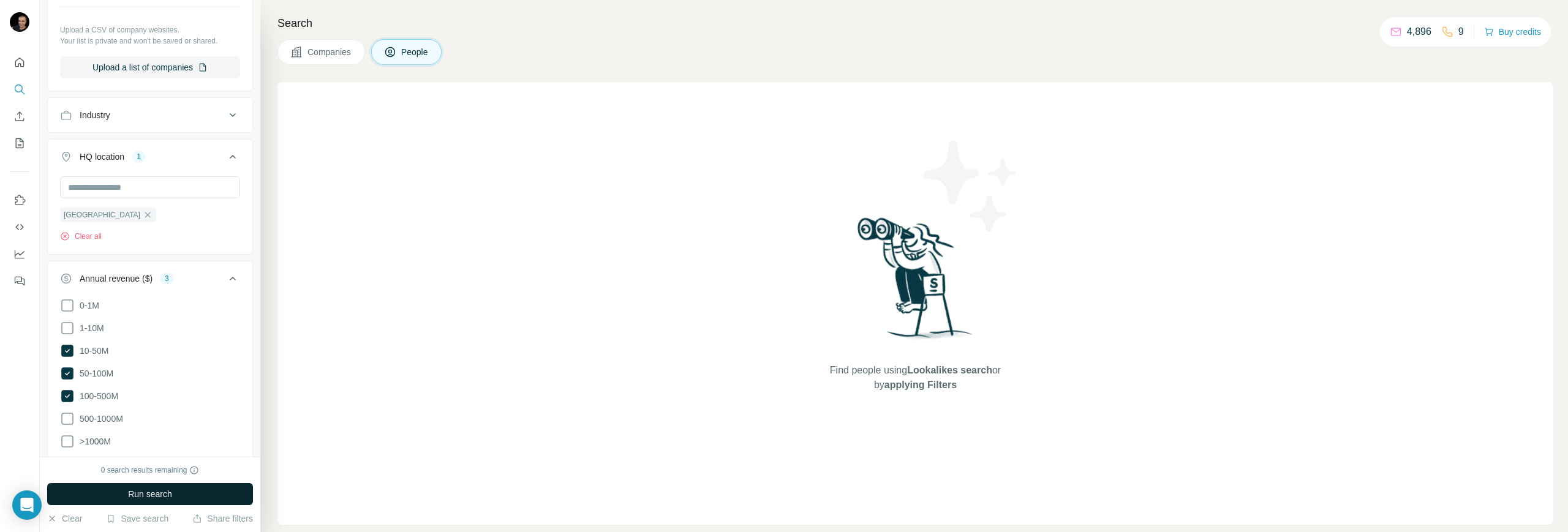
click at [211, 472] on button "Run search" at bounding box center [150, 494] width 206 height 22
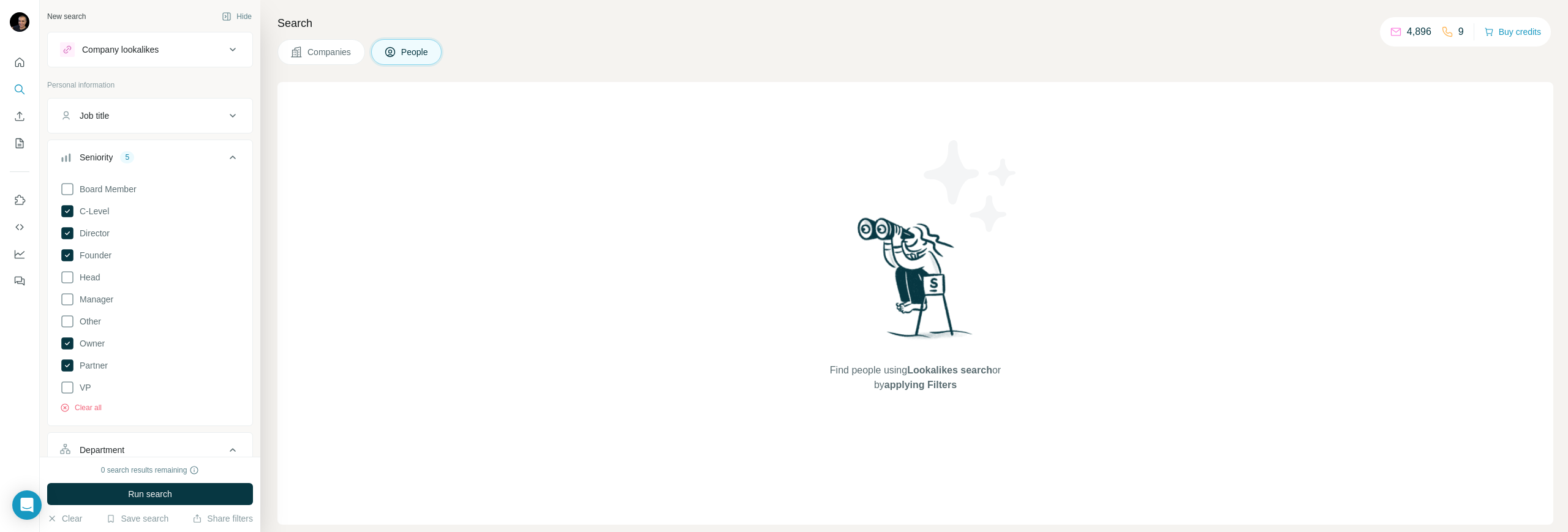
click at [225, 157] on icon at bounding box center [232, 157] width 14 height 14
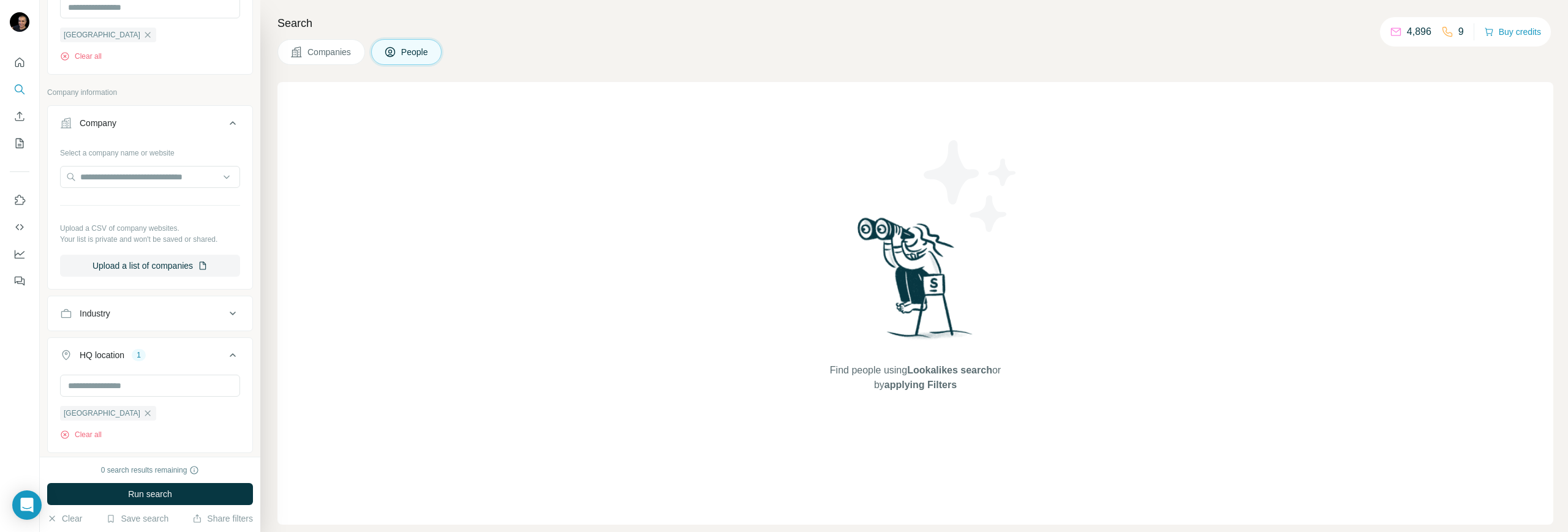
scroll to position [306, 0]
click at [220, 300] on button "Industry" at bounding box center [150, 308] width 204 height 30
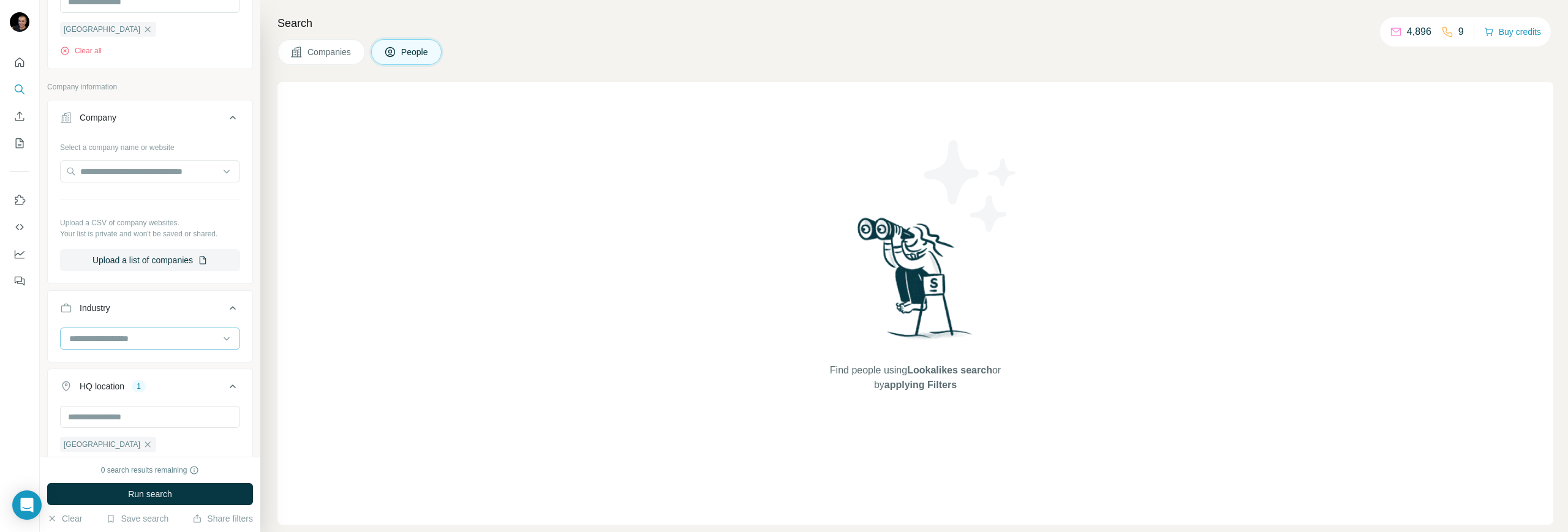
click at [145, 334] on input at bounding box center [143, 338] width 151 height 14
type input "*********"
click at [98, 390] on p "Education" at bounding box center [89, 389] width 38 height 12
click at [167, 472] on span "Run search" at bounding box center [150, 494] width 44 height 12
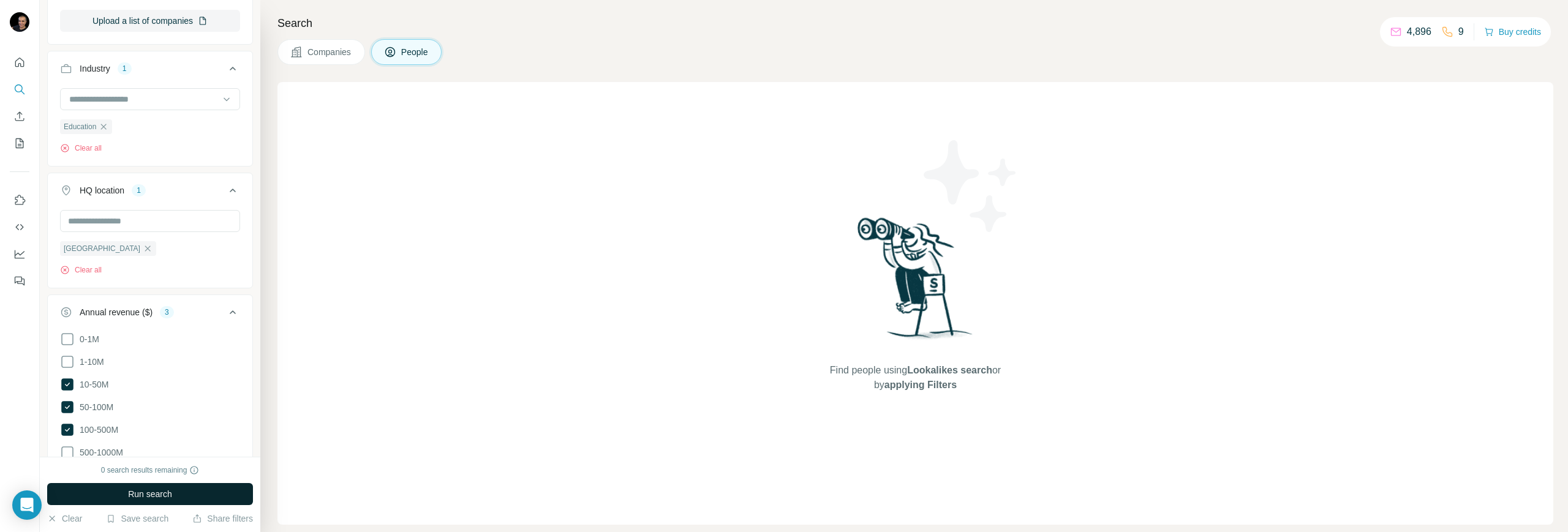
scroll to position [536, 0]
click at [163, 472] on span "Run search" at bounding box center [150, 494] width 44 height 12
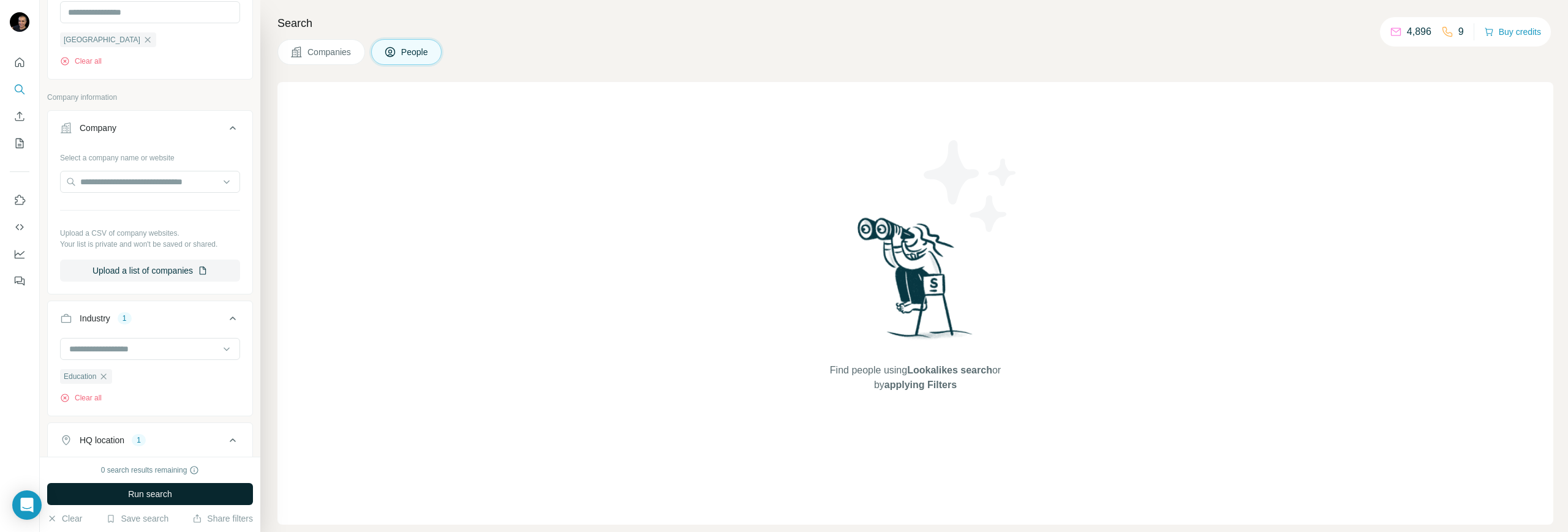
scroll to position [153, 0]
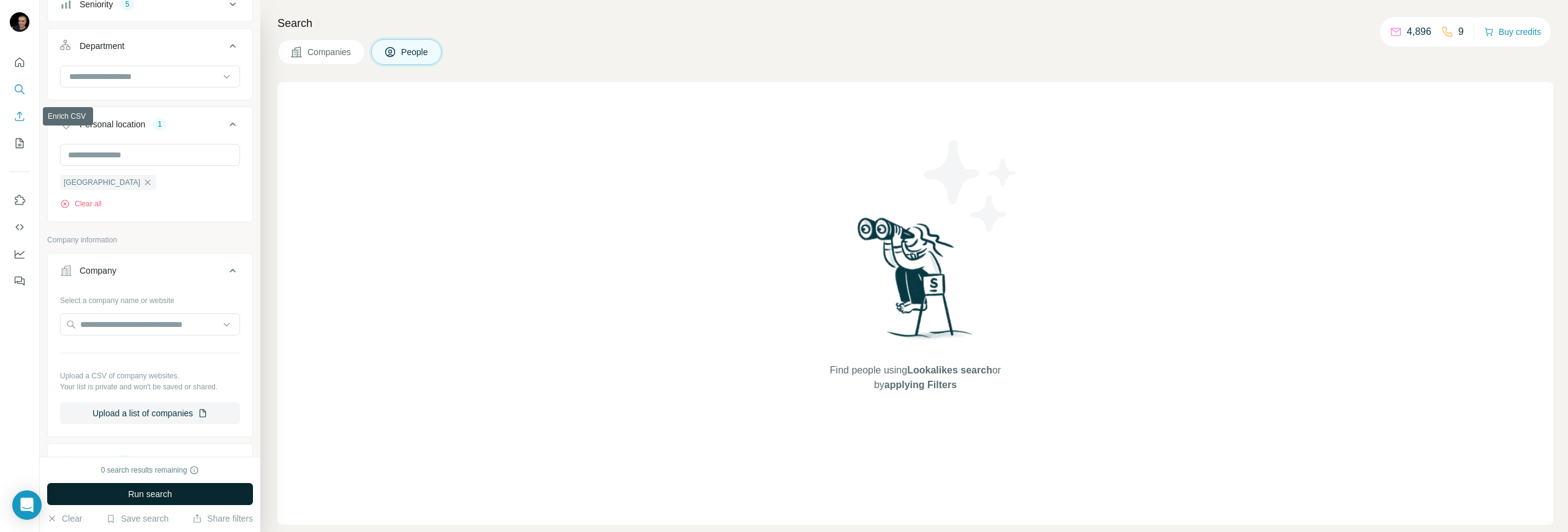
click at [19, 119] on icon "Enrich CSV" at bounding box center [19, 116] width 12 height 12
click at [18, 144] on icon "My lists" at bounding box center [19, 143] width 12 height 12
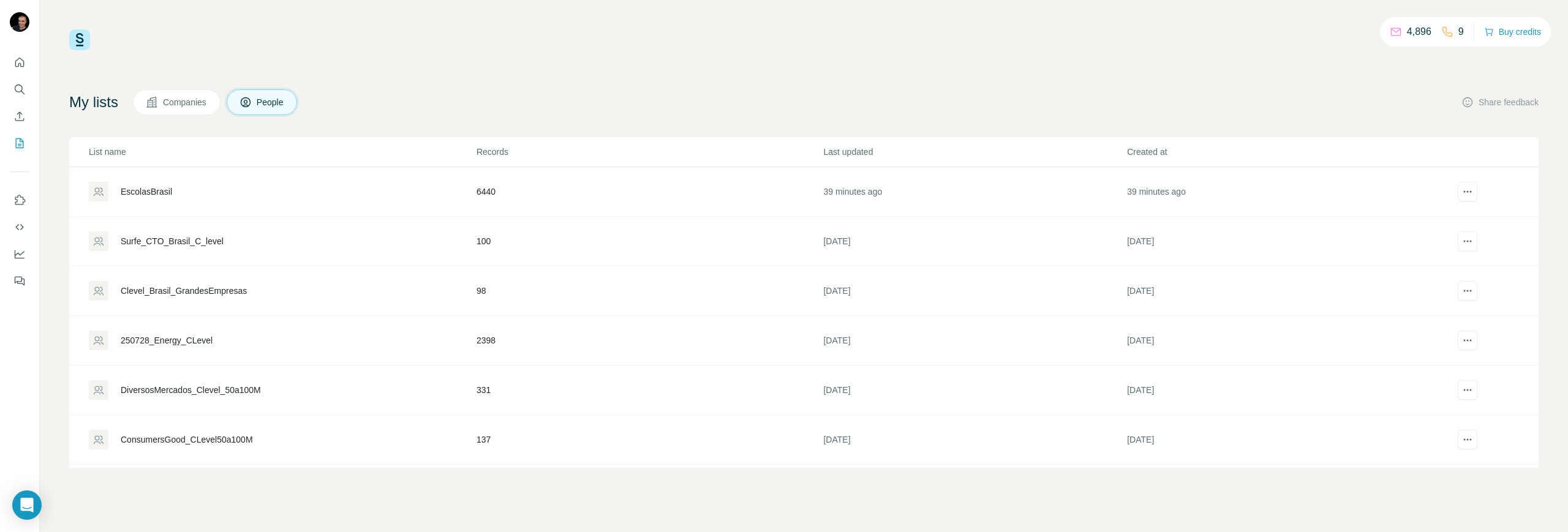
click at [155, 187] on div "EscolasBrasil" at bounding box center [147, 191] width 51 height 12
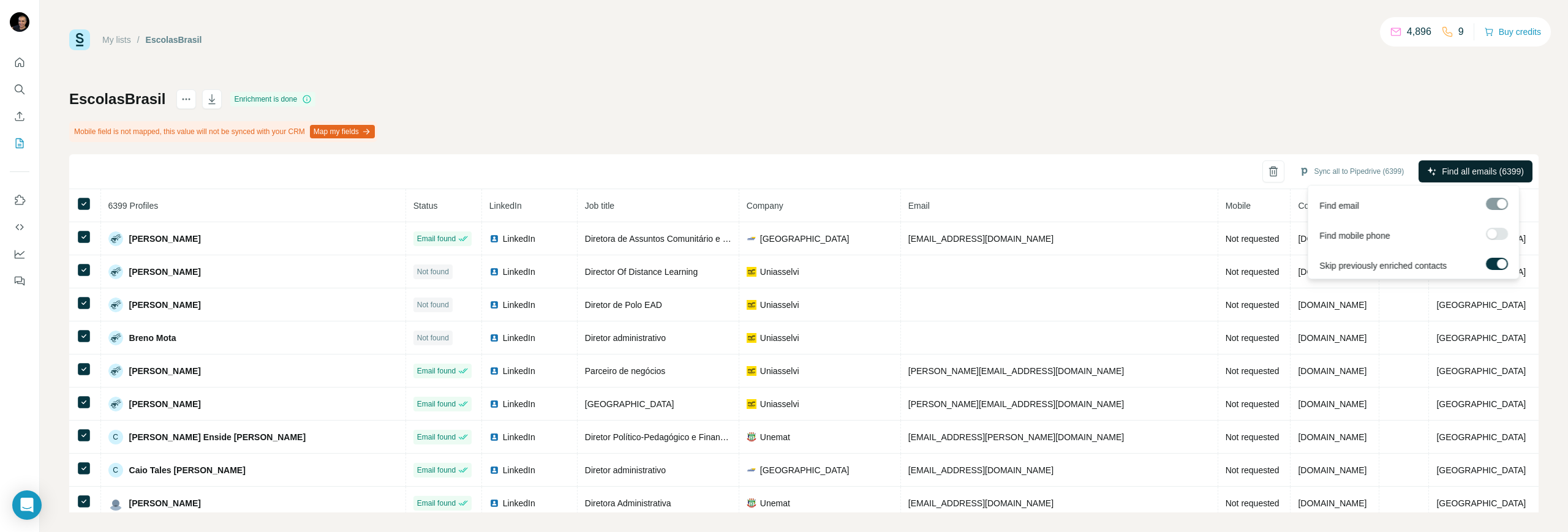
click at [1393, 177] on span "Find all emails (6399)" at bounding box center [1482, 171] width 82 height 12
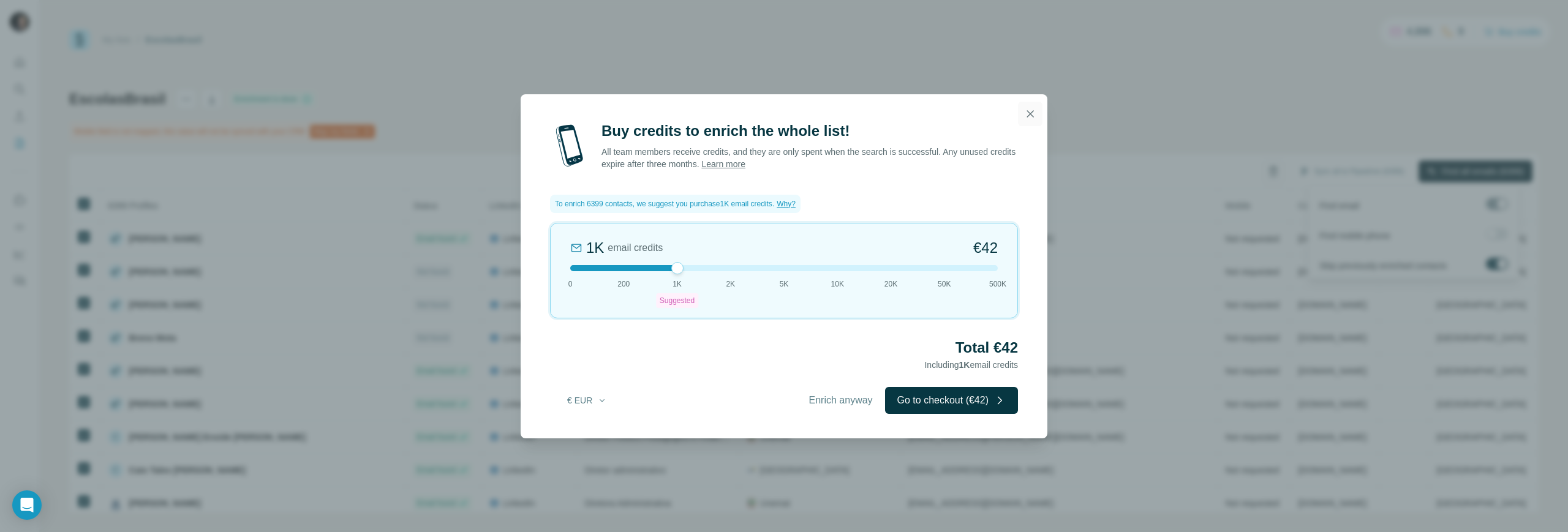
click at [1029, 111] on icon "button" at bounding box center [1030, 114] width 12 height 12
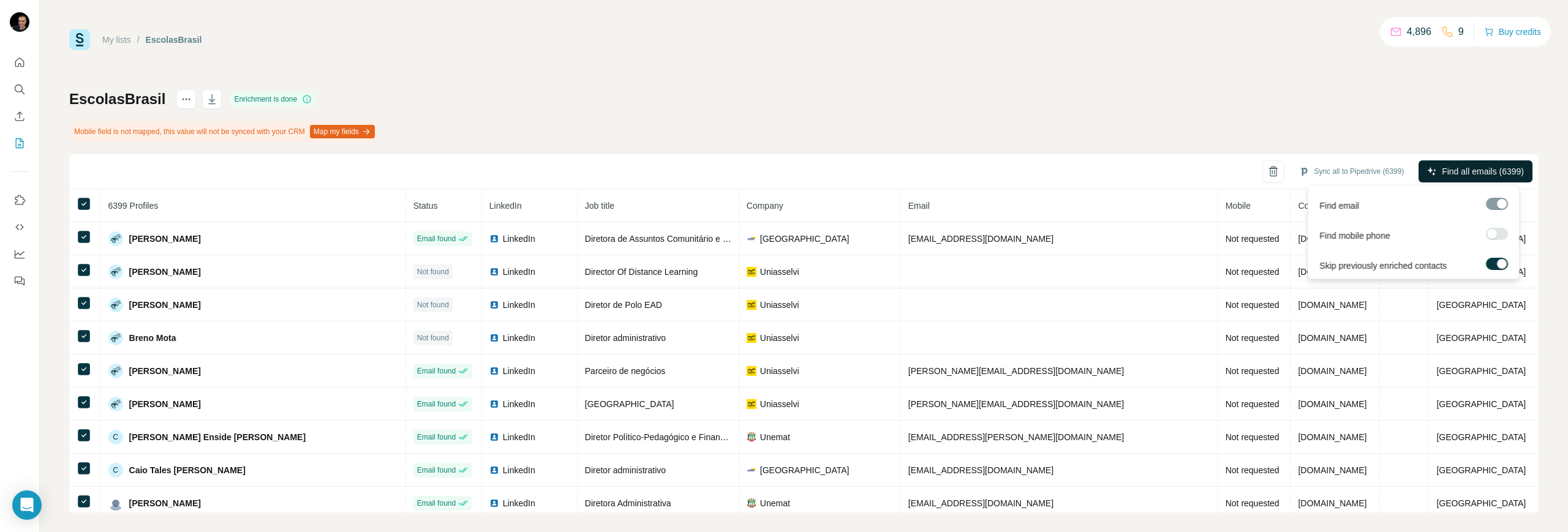
click at [1393, 173] on span "Find all emails (6399)" at bounding box center [1482, 171] width 82 height 12
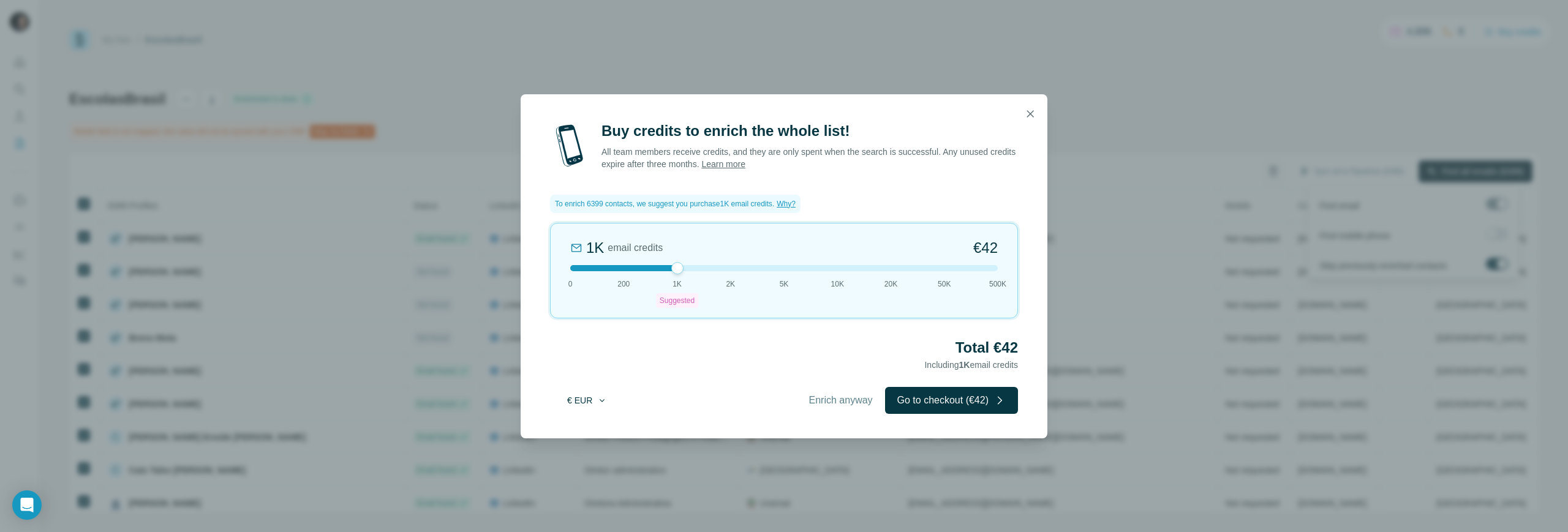
click at [605, 399] on icon "button" at bounding box center [602, 401] width 10 height 10
click at [591, 424] on div "$ USD" at bounding box center [611, 428] width 103 height 12
click at [842, 405] on span "Enrich anyway" at bounding box center [840, 401] width 63 height 14
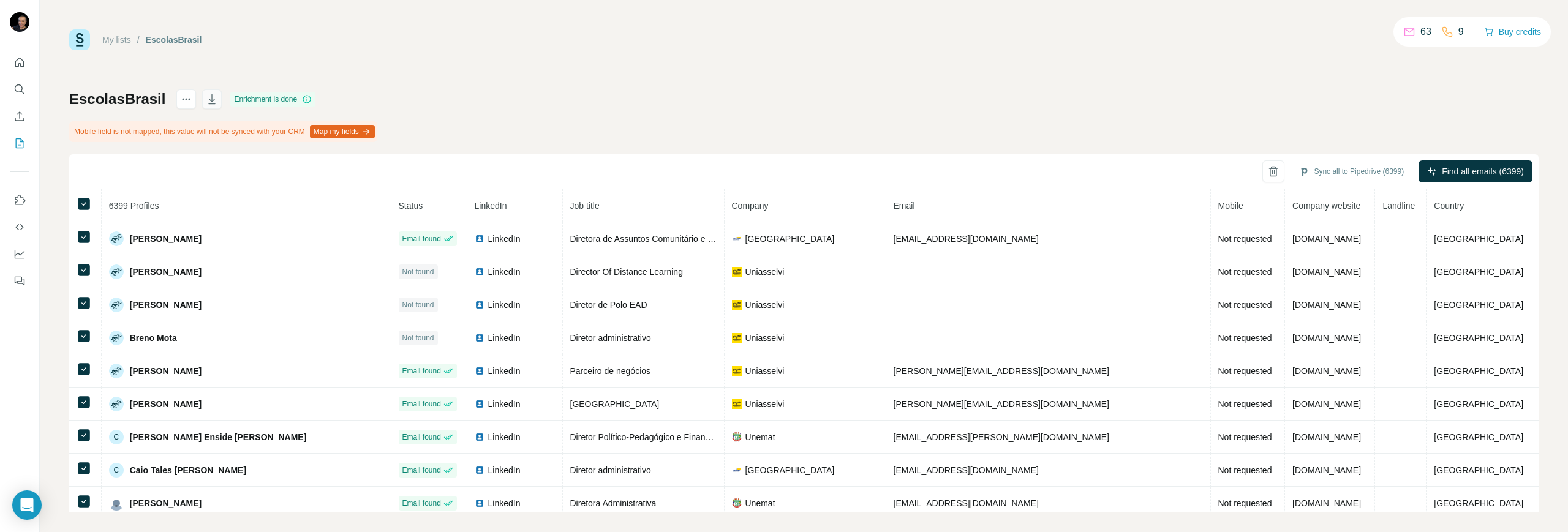
click at [212, 103] on icon "button" at bounding box center [212, 99] width 12 height 12
